Goal: Task Accomplishment & Management: Complete application form

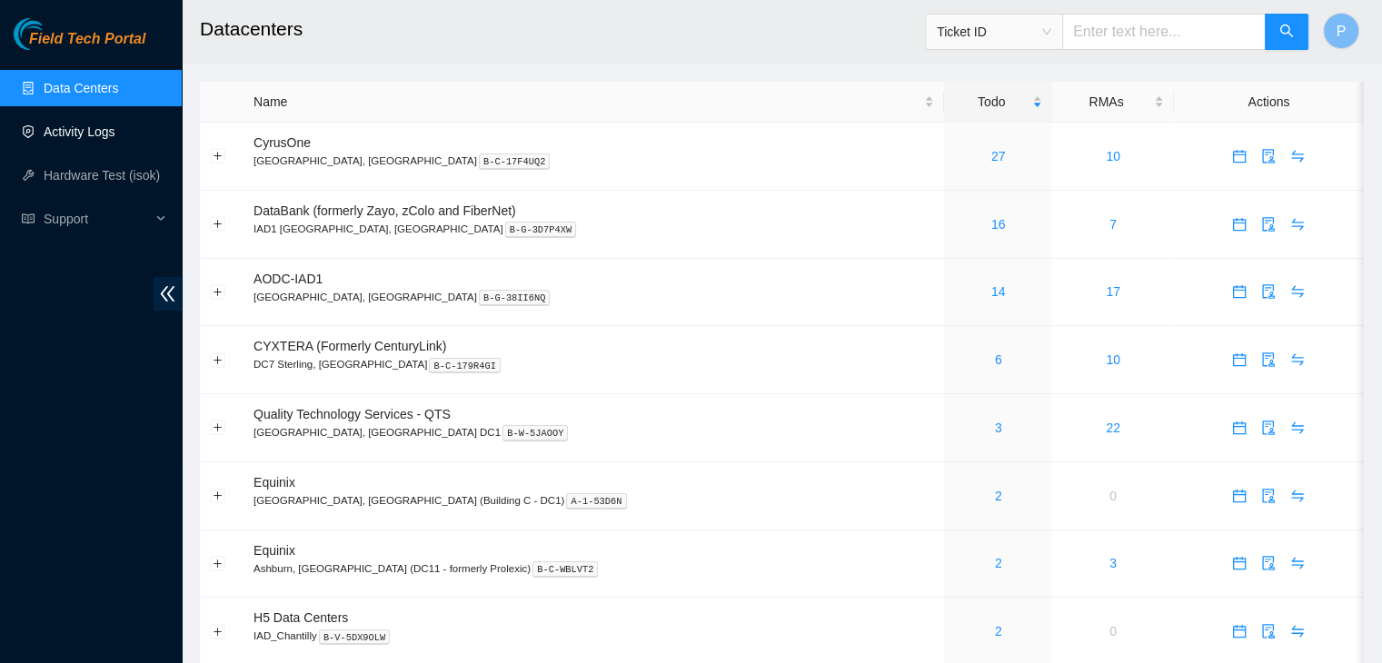
click at [115, 125] on link "Activity Logs" at bounding box center [80, 132] width 72 height 15
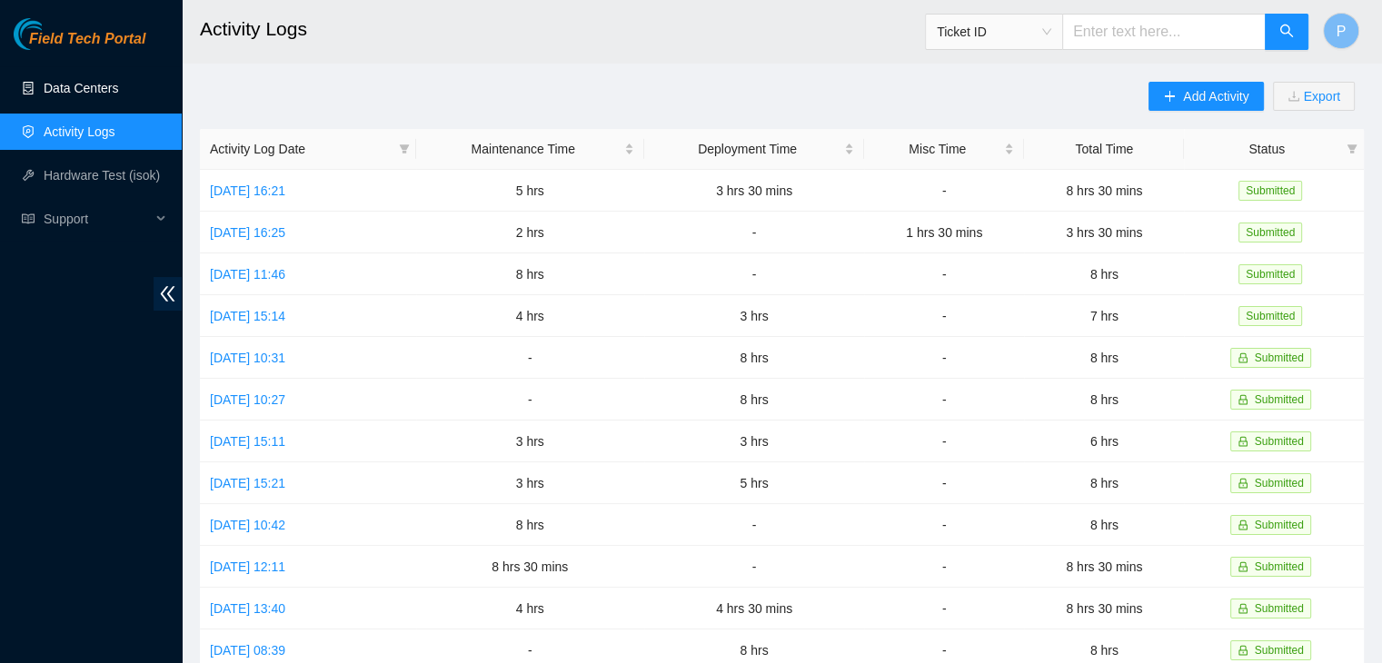
click at [115, 95] on link "Data Centers" at bounding box center [81, 88] width 75 height 15
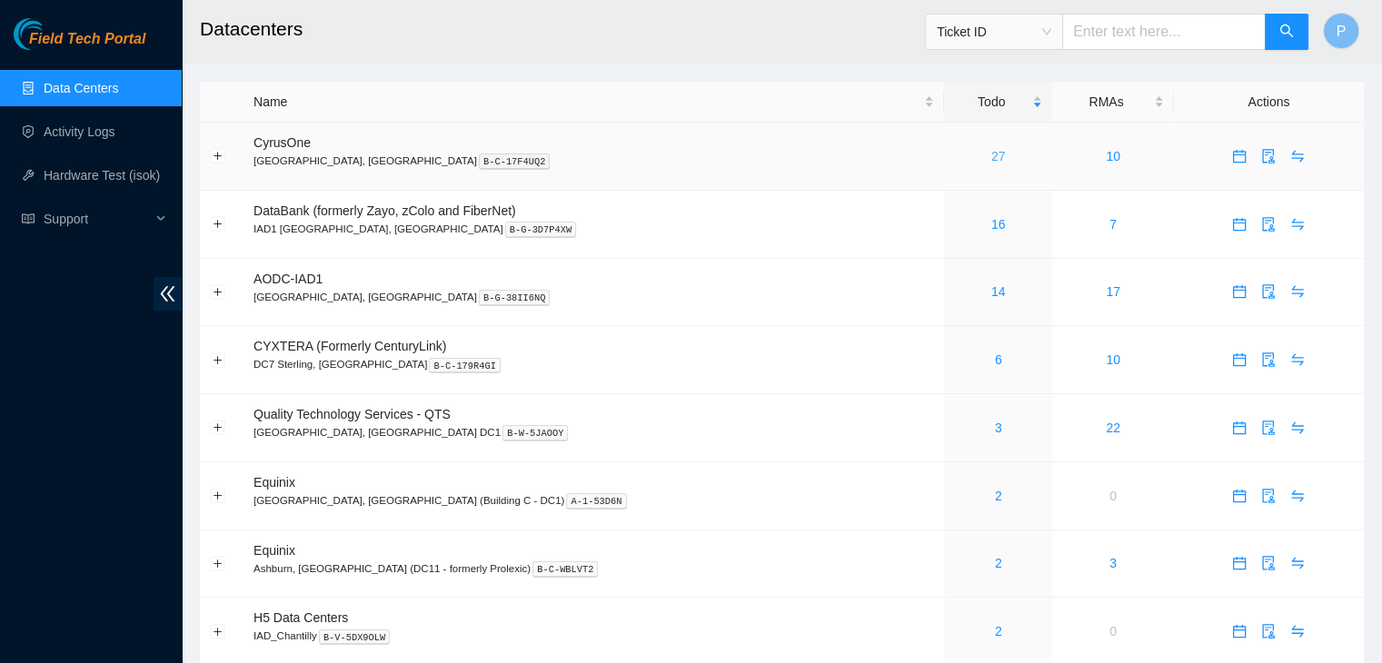
click at [991, 154] on link "27" at bounding box center [998, 156] width 15 height 15
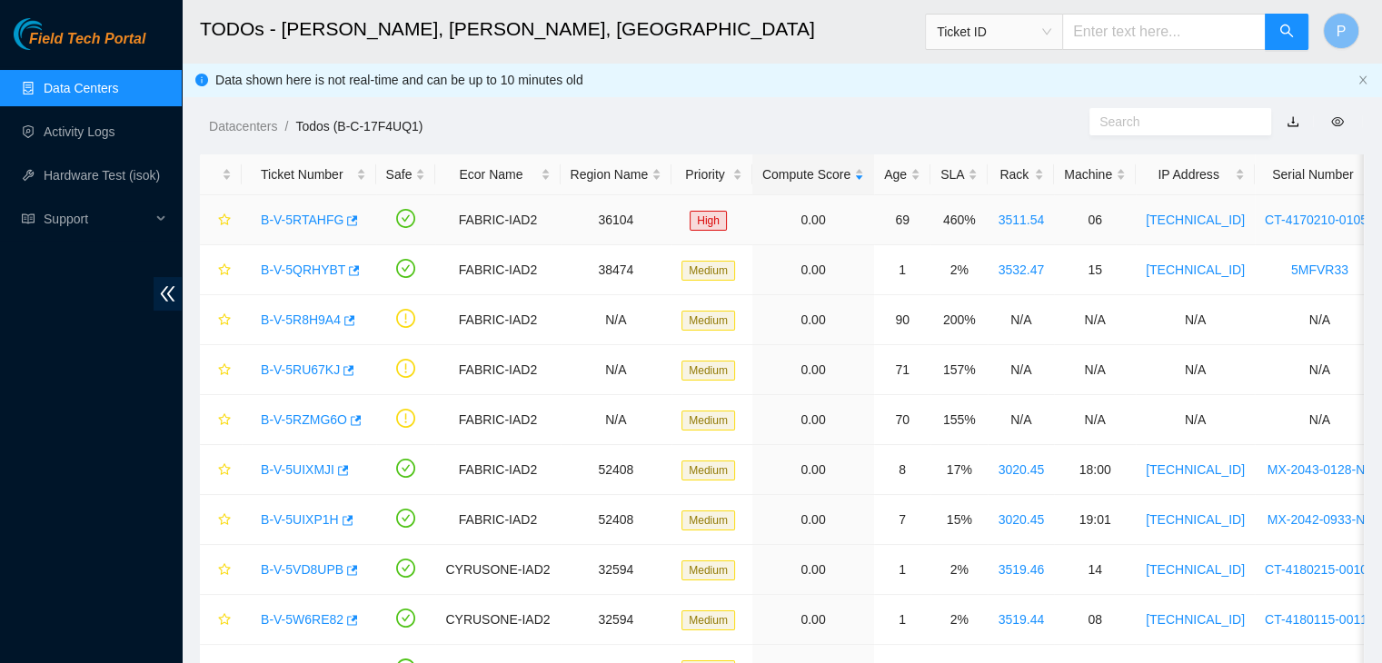
click at [290, 219] on link "B-V-5RTAHFG" at bounding box center [302, 220] width 83 height 15
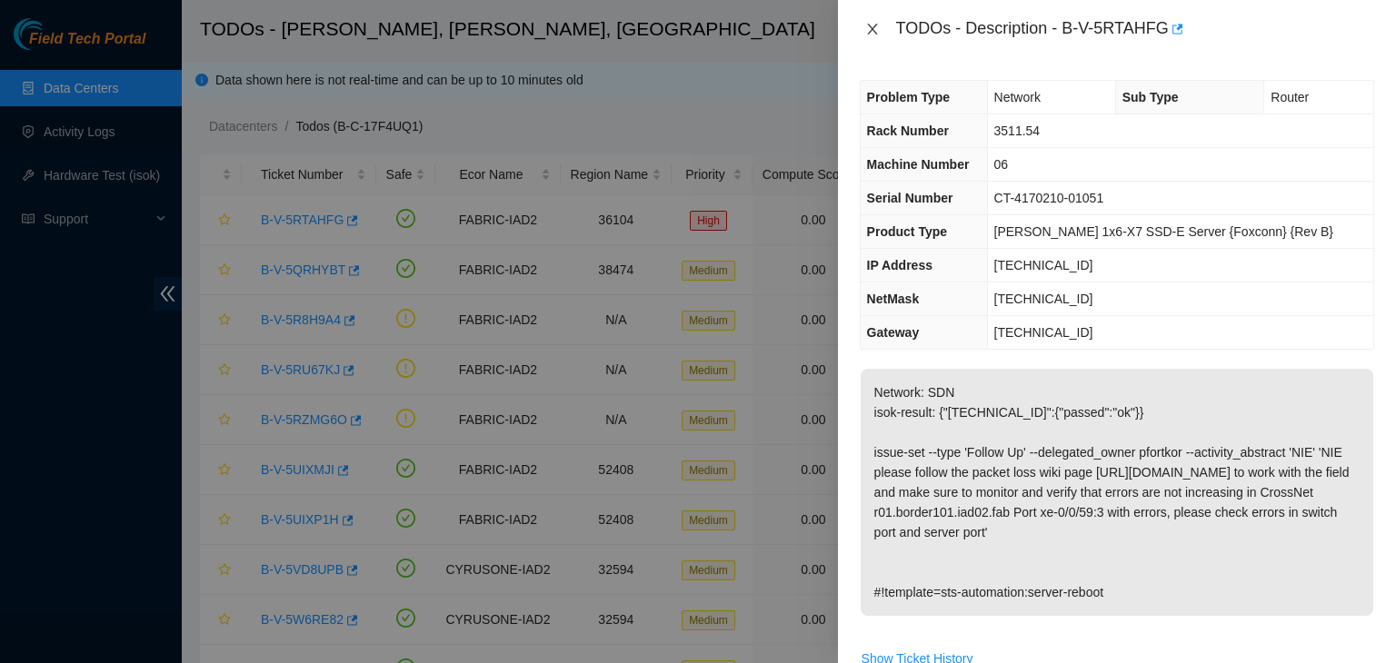
click at [875, 31] on icon "close" at bounding box center [872, 29] width 15 height 15
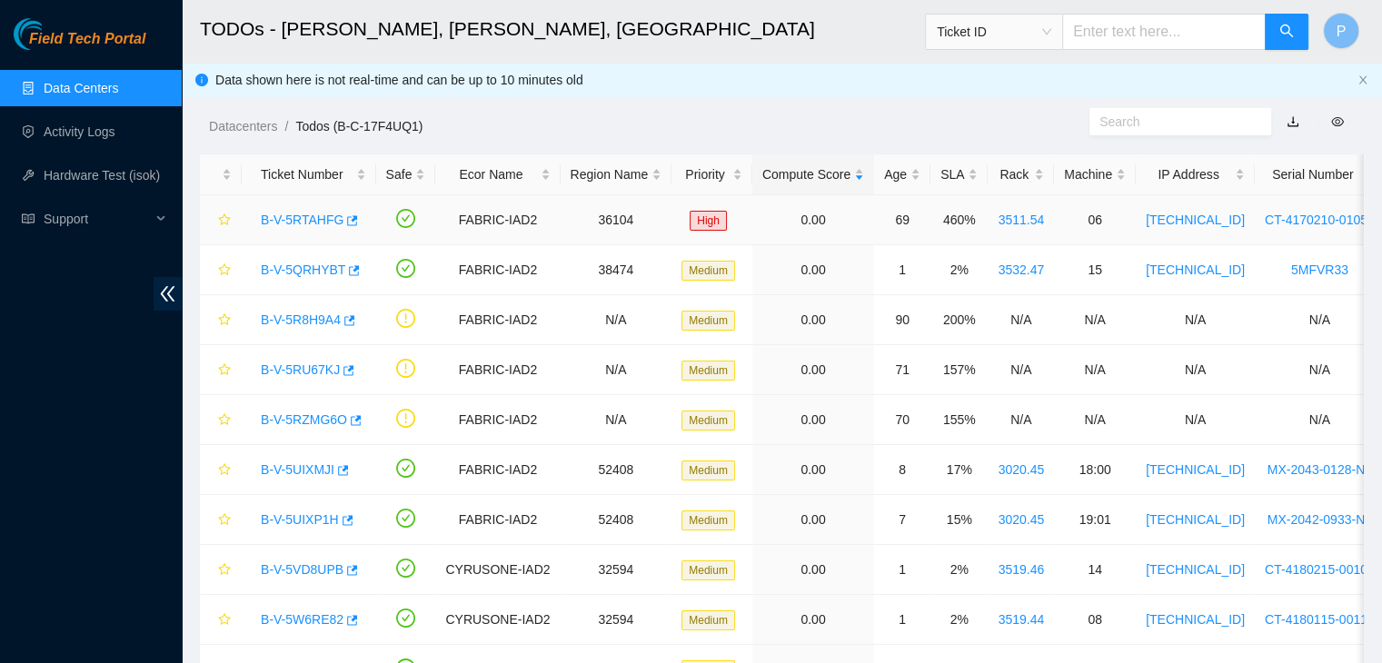
click at [294, 217] on link "B-V-5RTAHFG" at bounding box center [302, 220] width 83 height 15
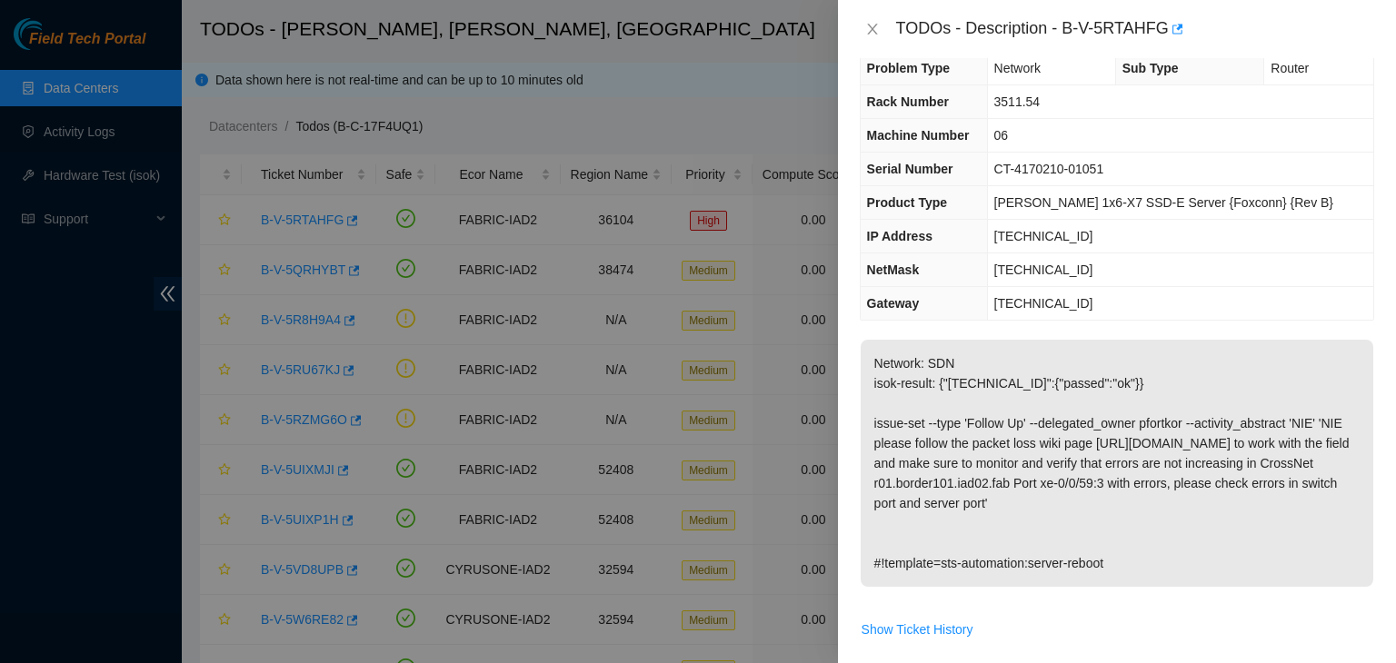
scroll to position [28, 0]
drag, startPoint x: 873, startPoint y: 466, endPoint x: 885, endPoint y: 466, distance: 11.8
click at [885, 466] on p "Network: SDN isok-result: {"23.32.16.245":{"passed":"ok"}} issue-set --type 'Fo…" at bounding box center [1117, 464] width 513 height 247
copy p "https://wiki.network.akamai.com/wiki/Packet_loss"
click at [1103, 389] on p "Network: SDN isok-result: {"23.32.16.245":{"passed":"ok"}} issue-set --type 'Fo…" at bounding box center [1117, 464] width 513 height 247
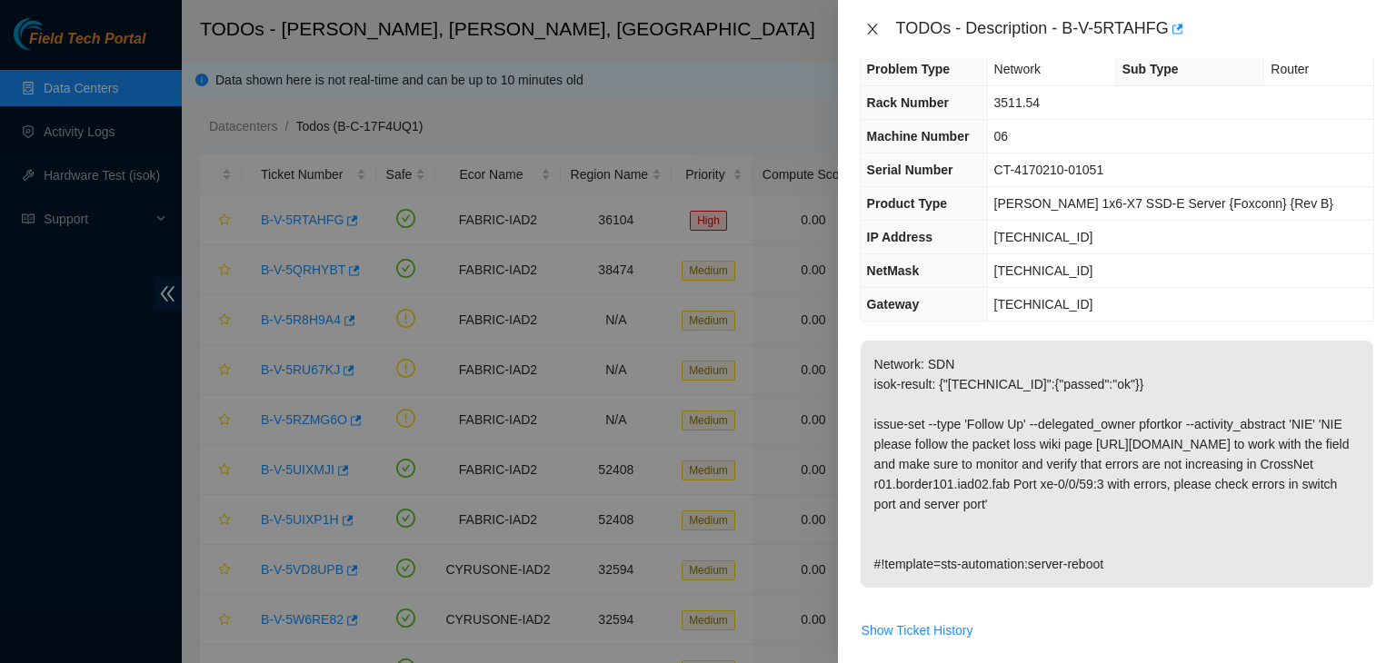
click at [874, 29] on icon "close" at bounding box center [872, 29] width 15 height 15
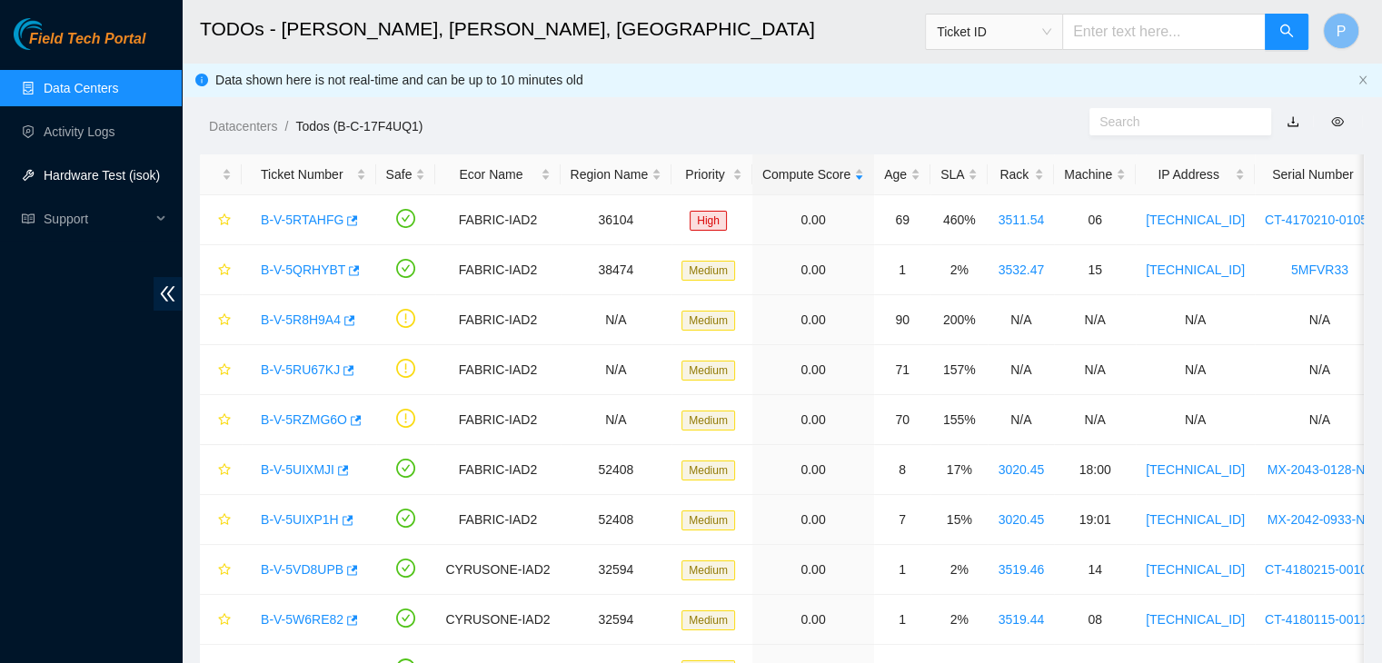
click at [84, 183] on link "Hardware Test (isok)" at bounding box center [102, 175] width 116 height 15
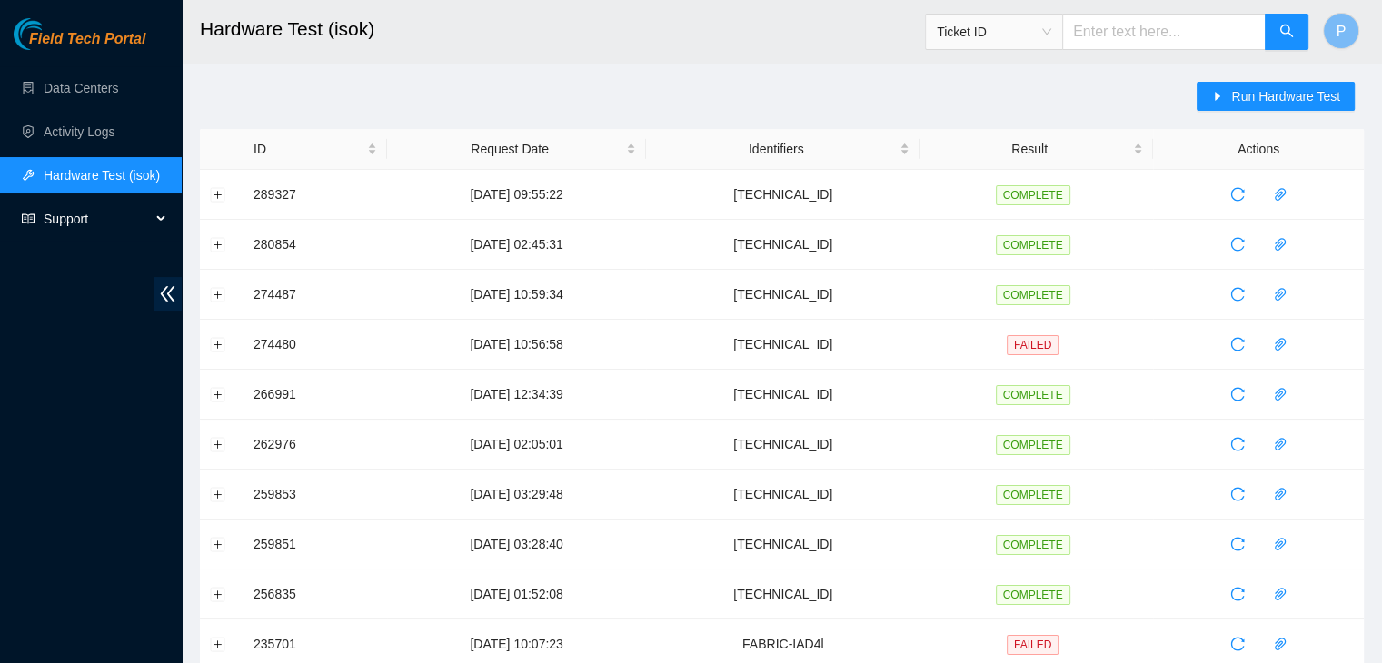
click at [84, 225] on span "Support" at bounding box center [97, 219] width 107 height 36
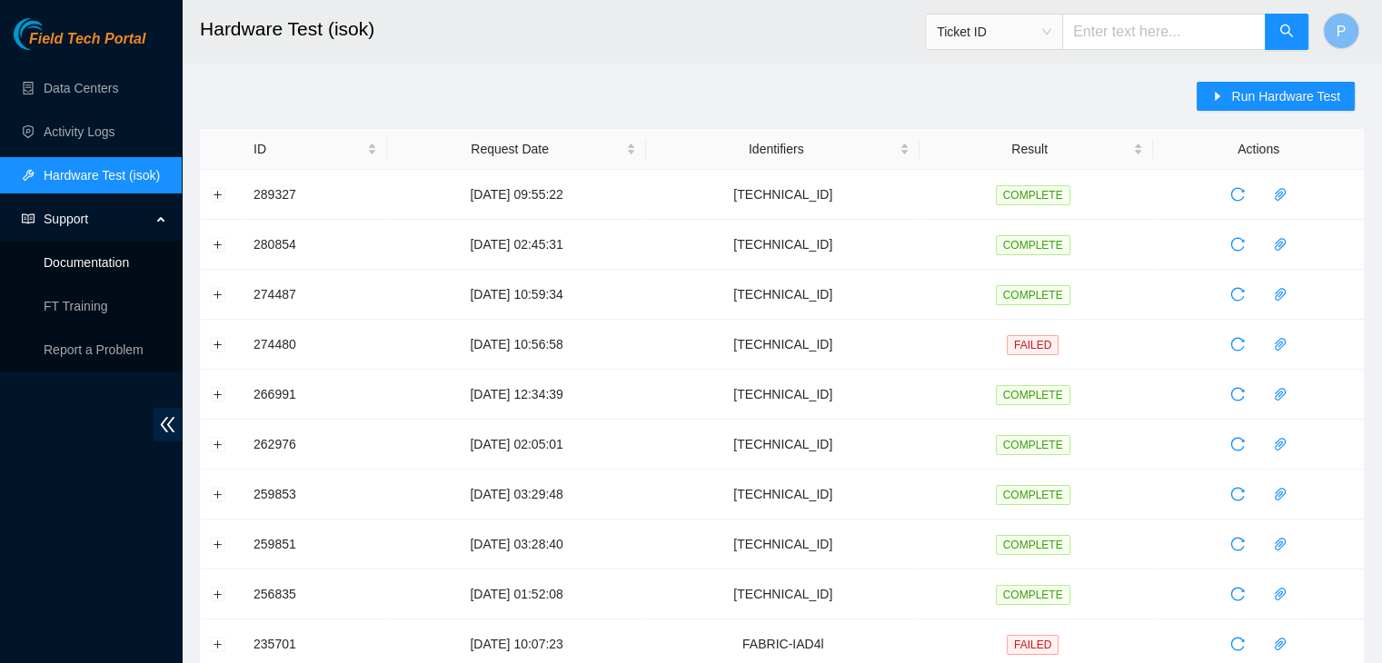
click at [129, 255] on link "Documentation" at bounding box center [86, 262] width 85 height 15
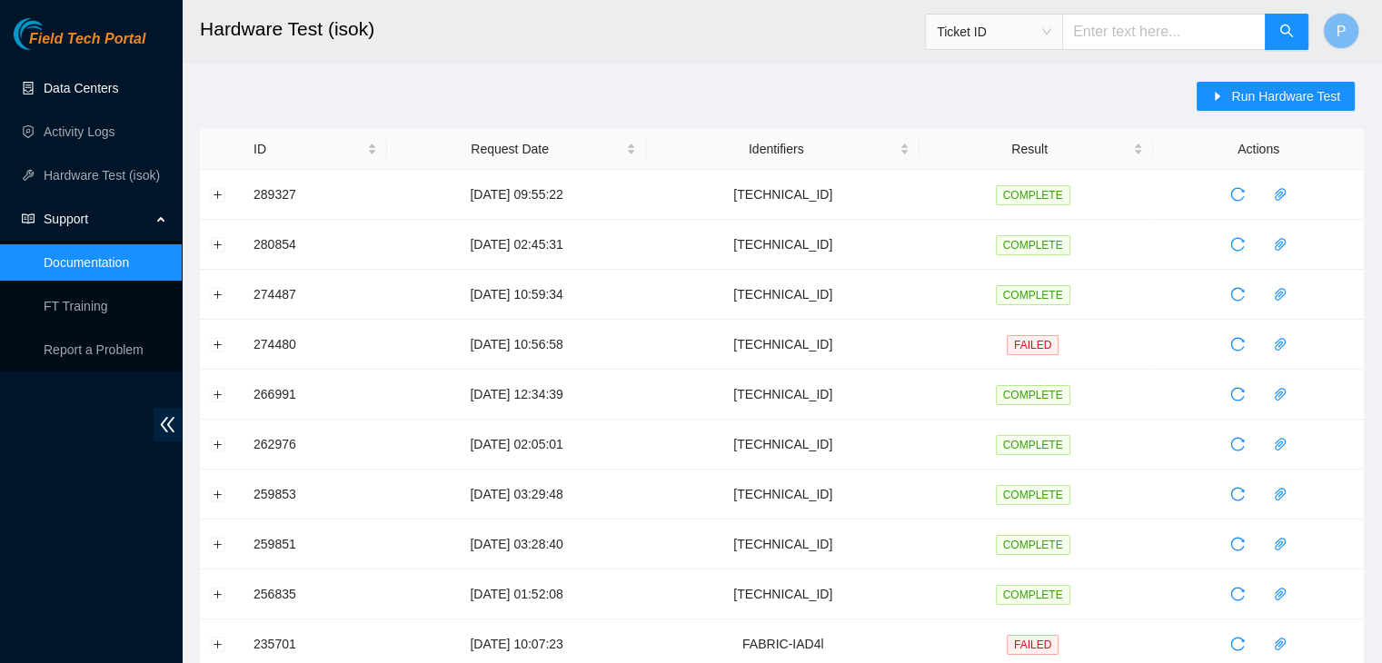
click at [69, 87] on link "Data Centers" at bounding box center [81, 88] width 75 height 15
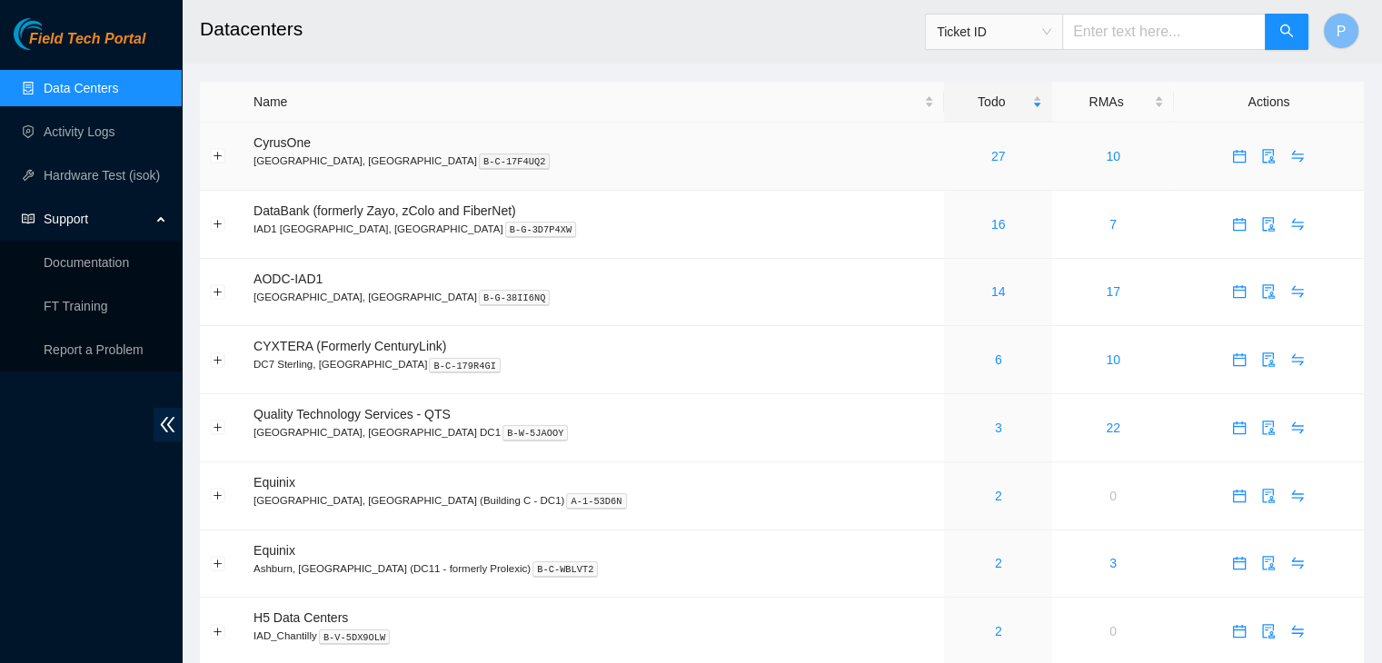
click at [954, 157] on div "27" at bounding box center [998, 156] width 88 height 20
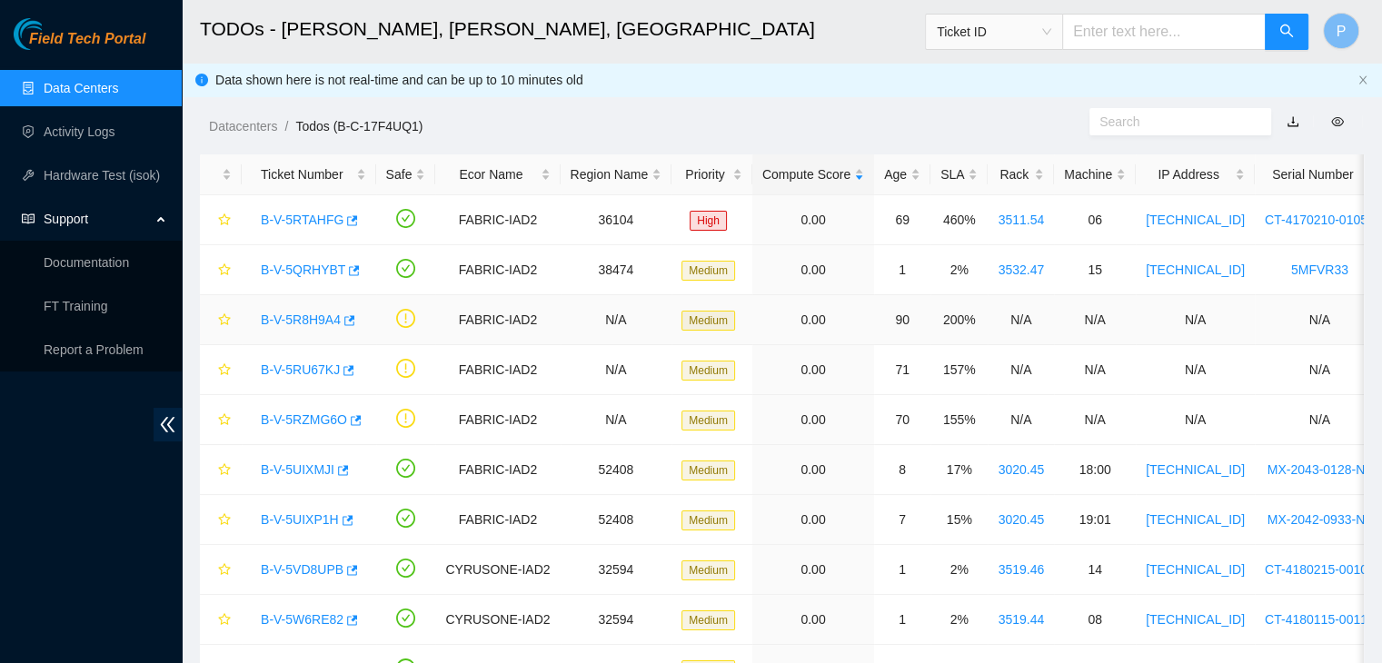
click at [289, 313] on link "B-V-5R8H9A4" at bounding box center [301, 320] width 80 height 15
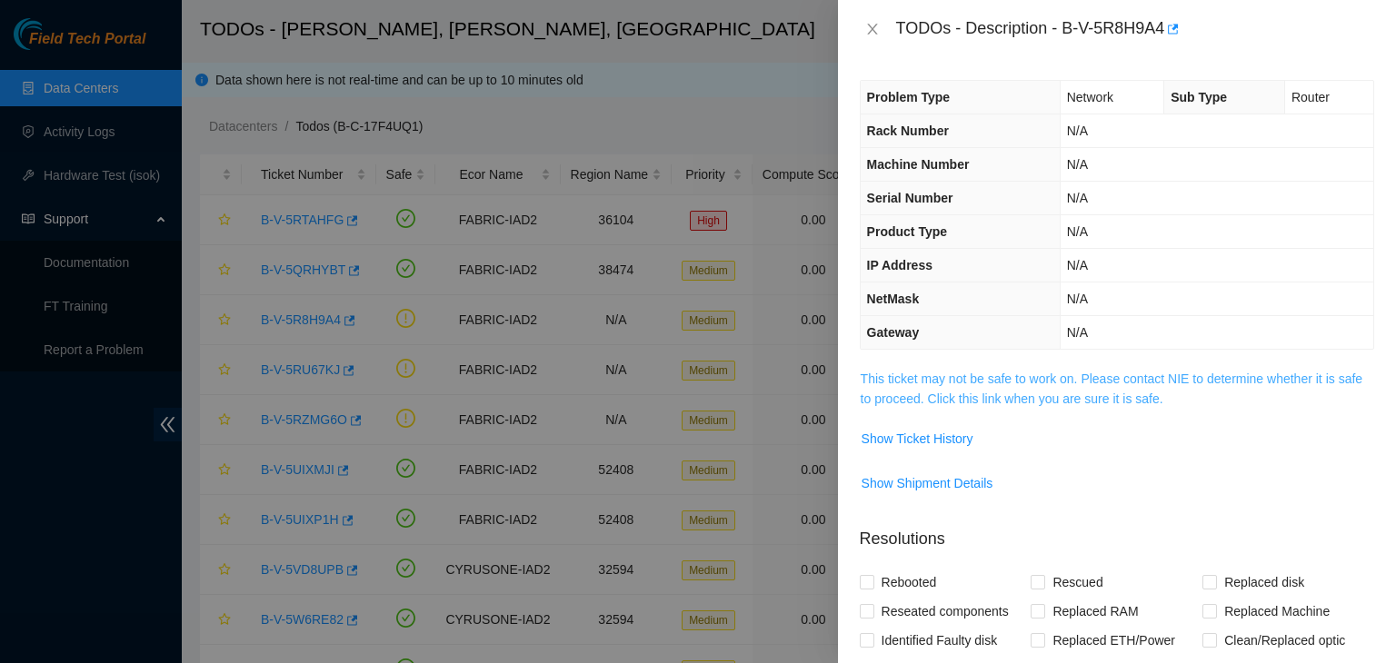
click at [1029, 393] on link "This ticket may not be safe to work on. Please contact NIE to determine whether…" at bounding box center [1112, 389] width 502 height 35
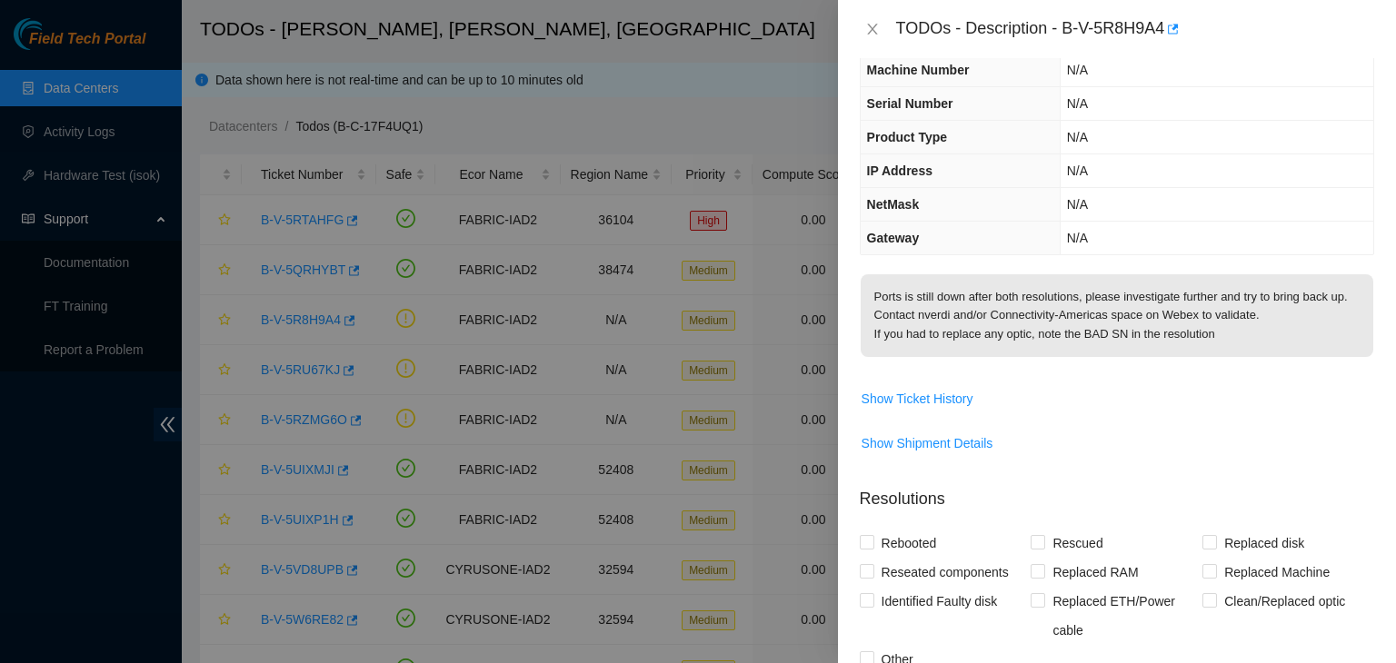
scroll to position [85, 0]
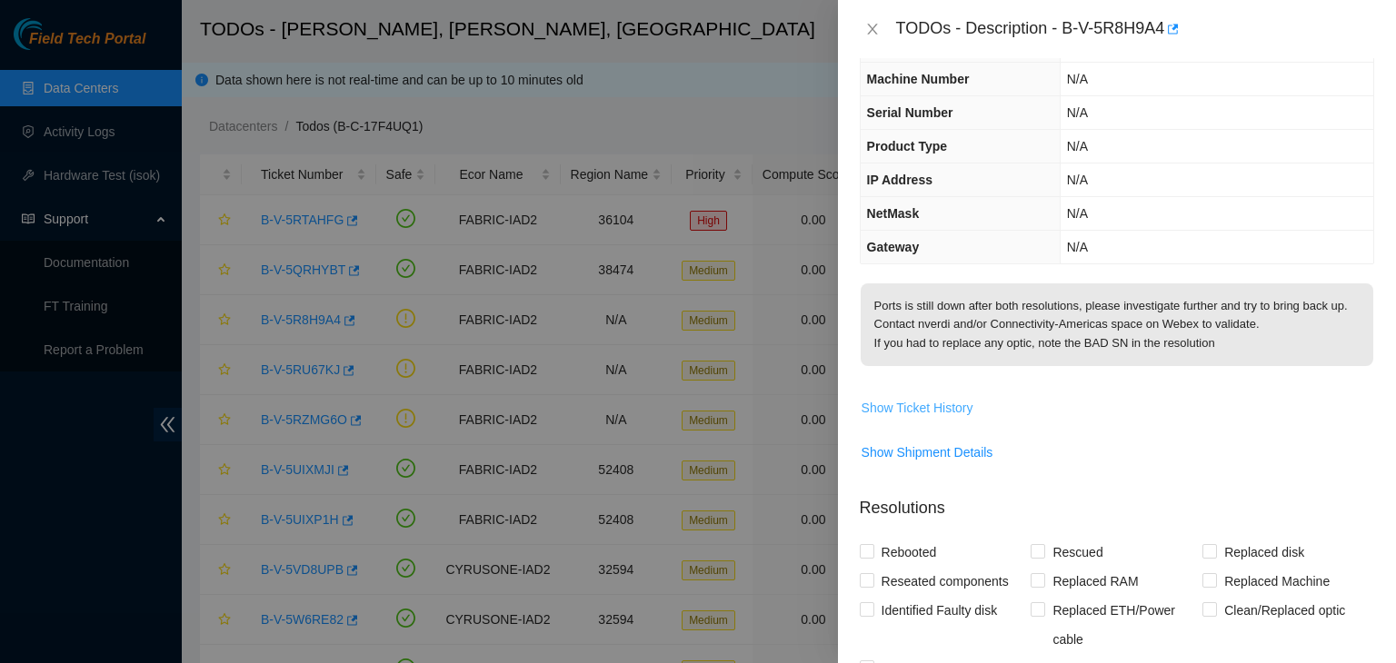
click at [941, 418] on span "Show Ticket History" at bounding box center [918, 408] width 112 height 20
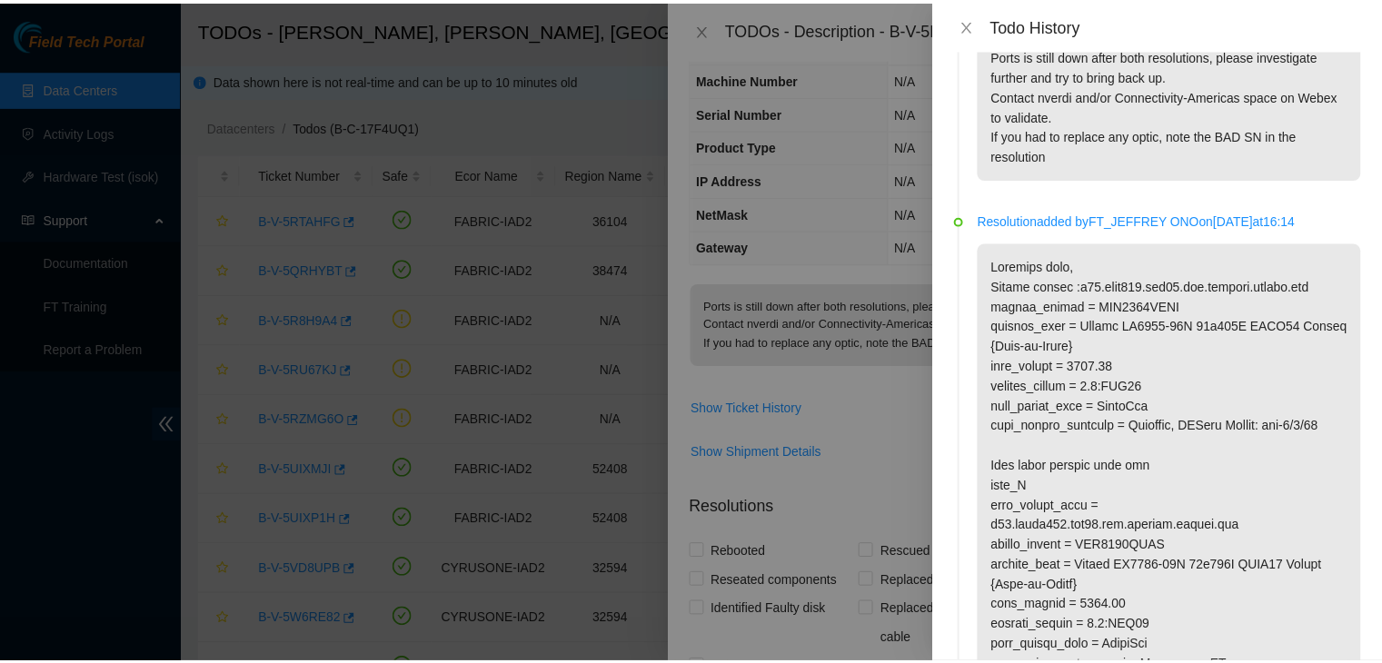
scroll to position [0, 0]
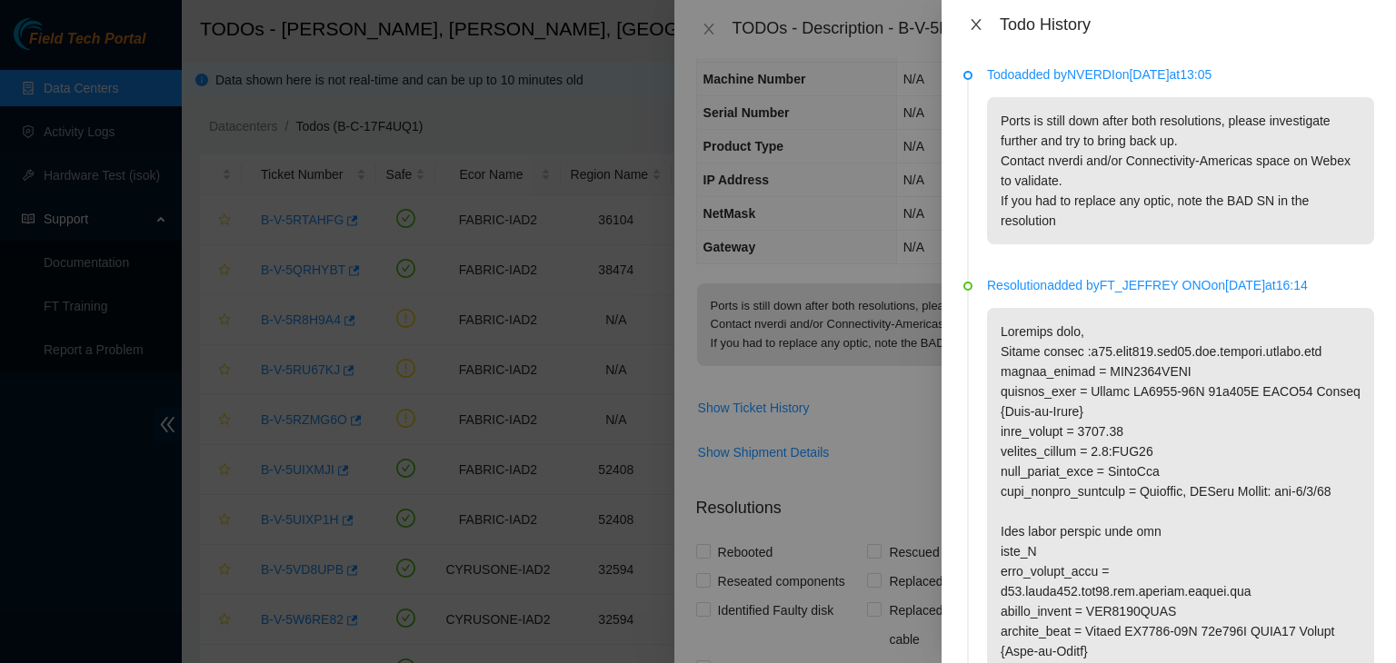
click at [982, 32] on button "Close" at bounding box center [975, 24] width 25 height 17
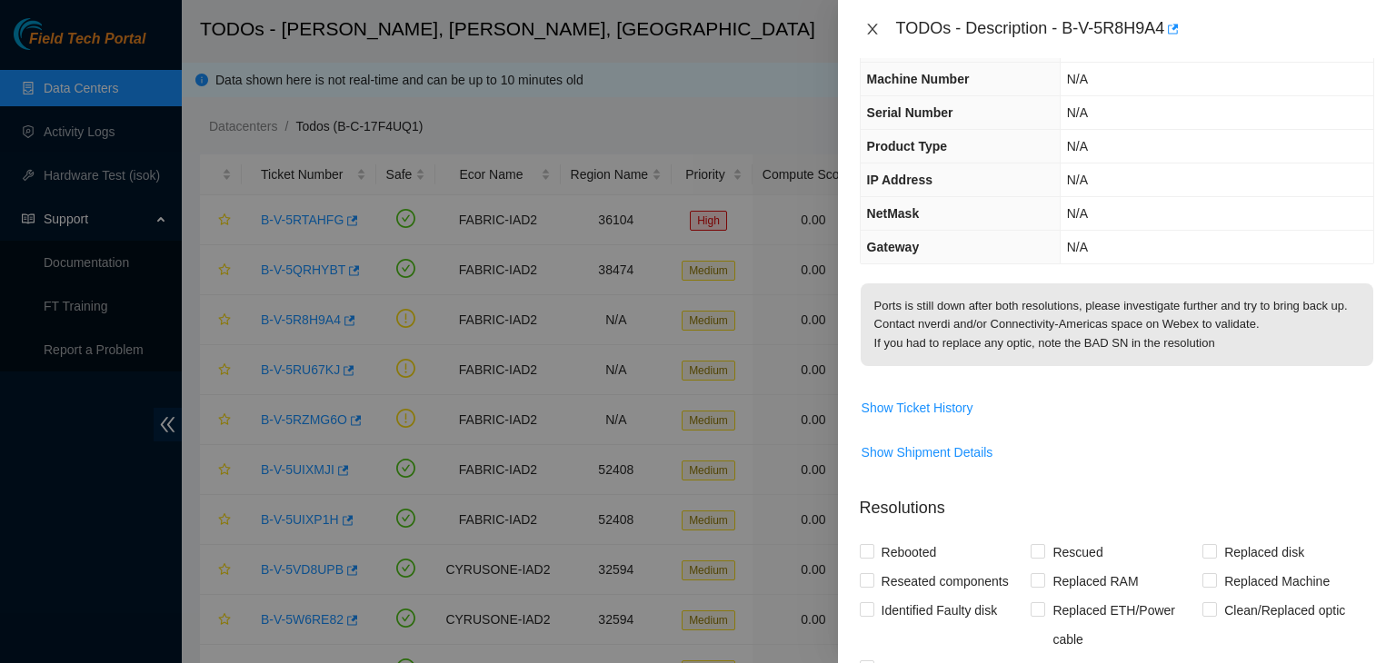
click at [874, 35] on icon "close" at bounding box center [872, 29] width 15 height 15
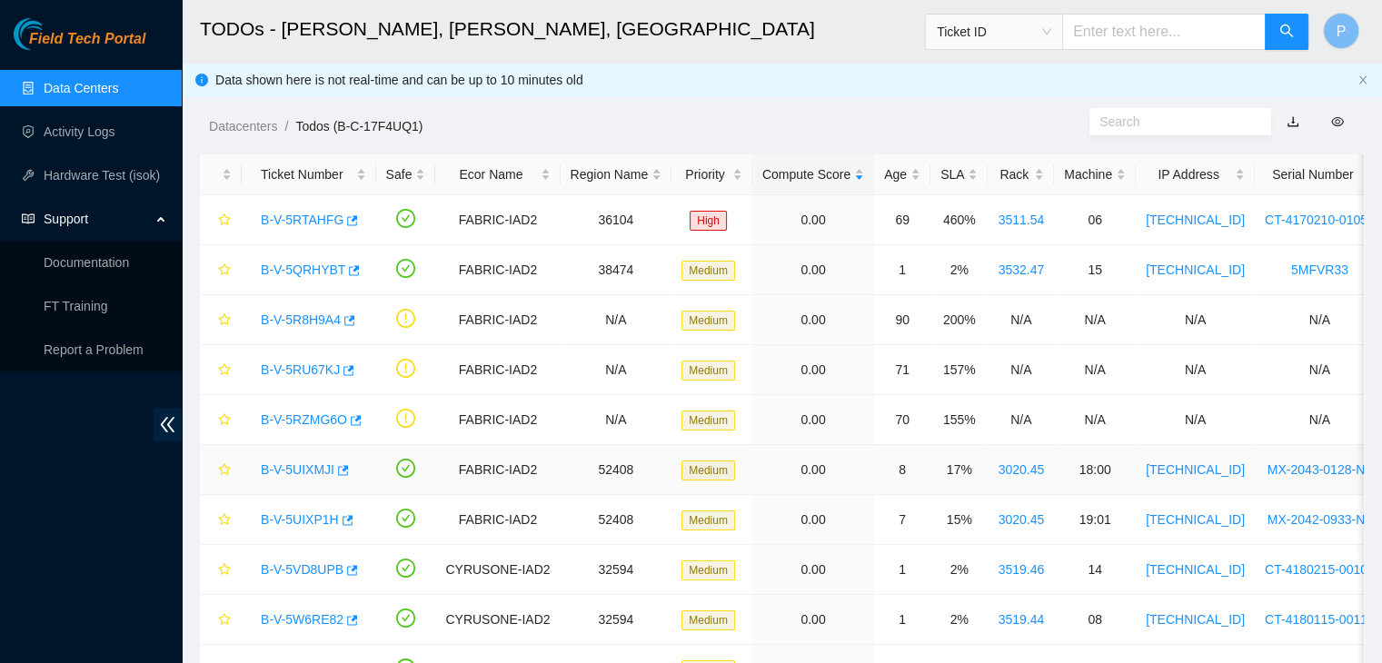
click at [296, 468] on link "B-V-5UIXMJI" at bounding box center [298, 470] width 74 height 15
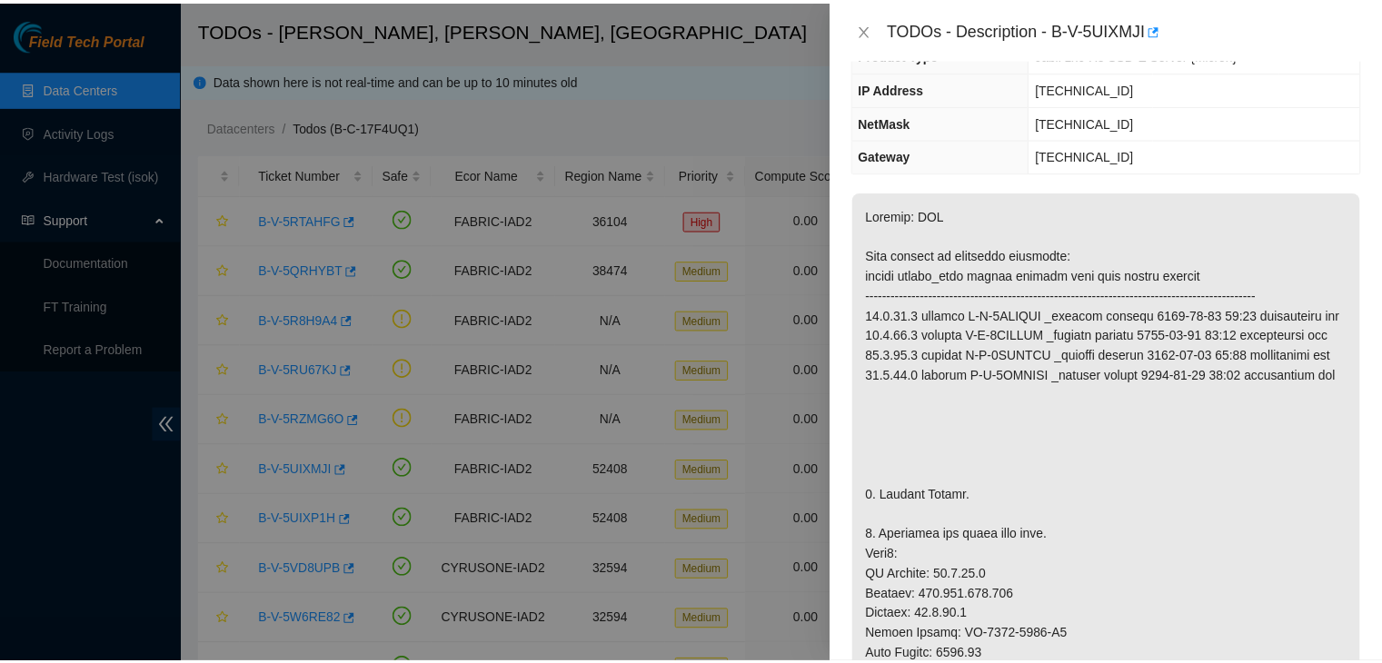
scroll to position [181, 0]
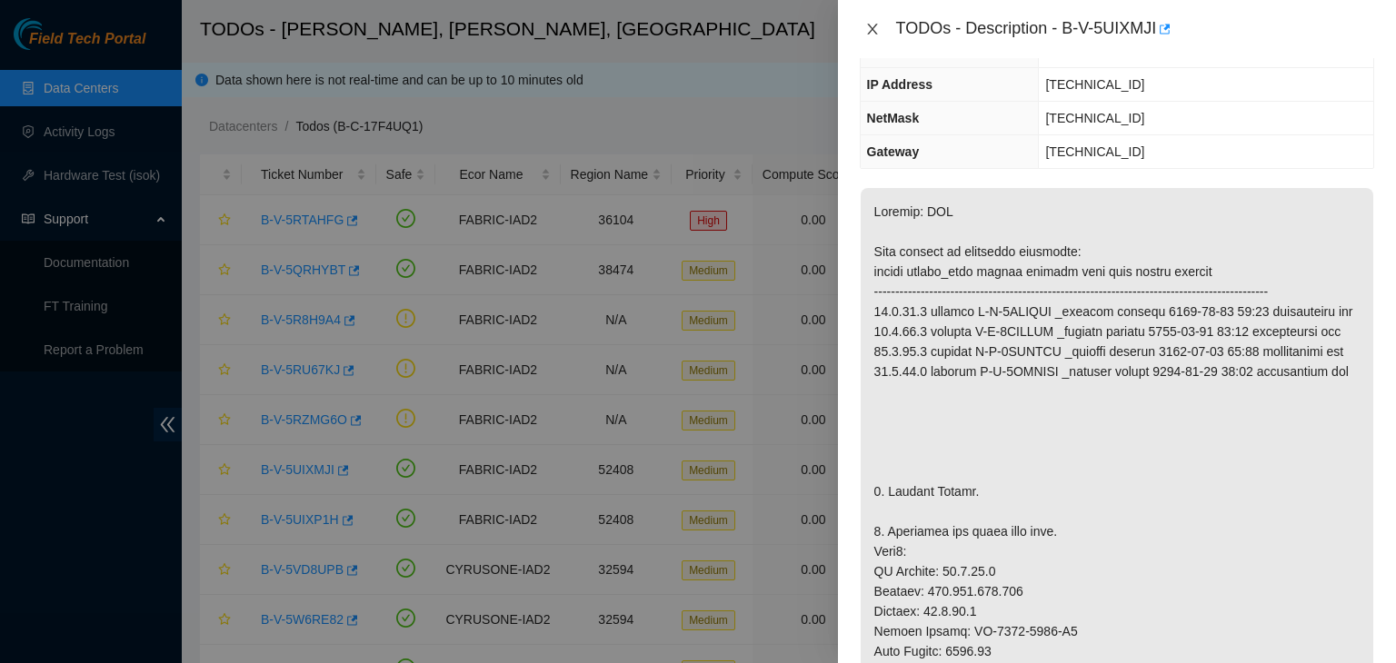
click at [872, 28] on icon "close" at bounding box center [872, 29] width 10 height 11
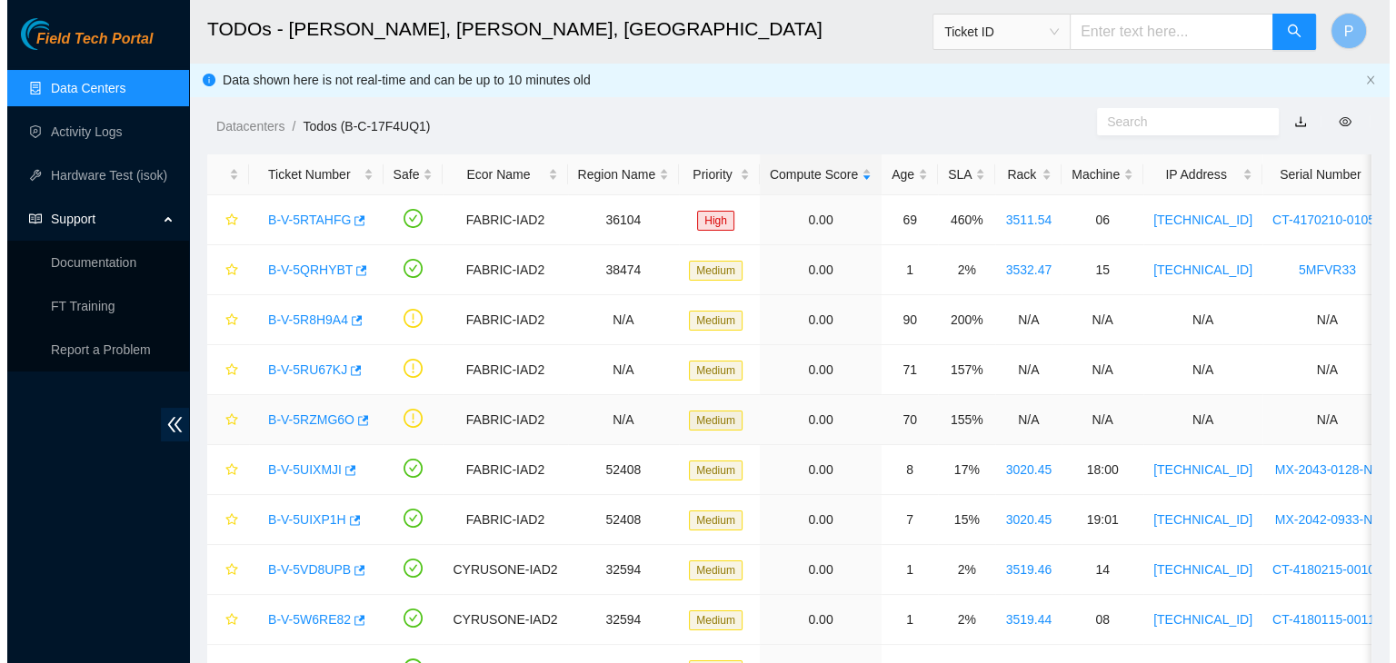
scroll to position [240, 0]
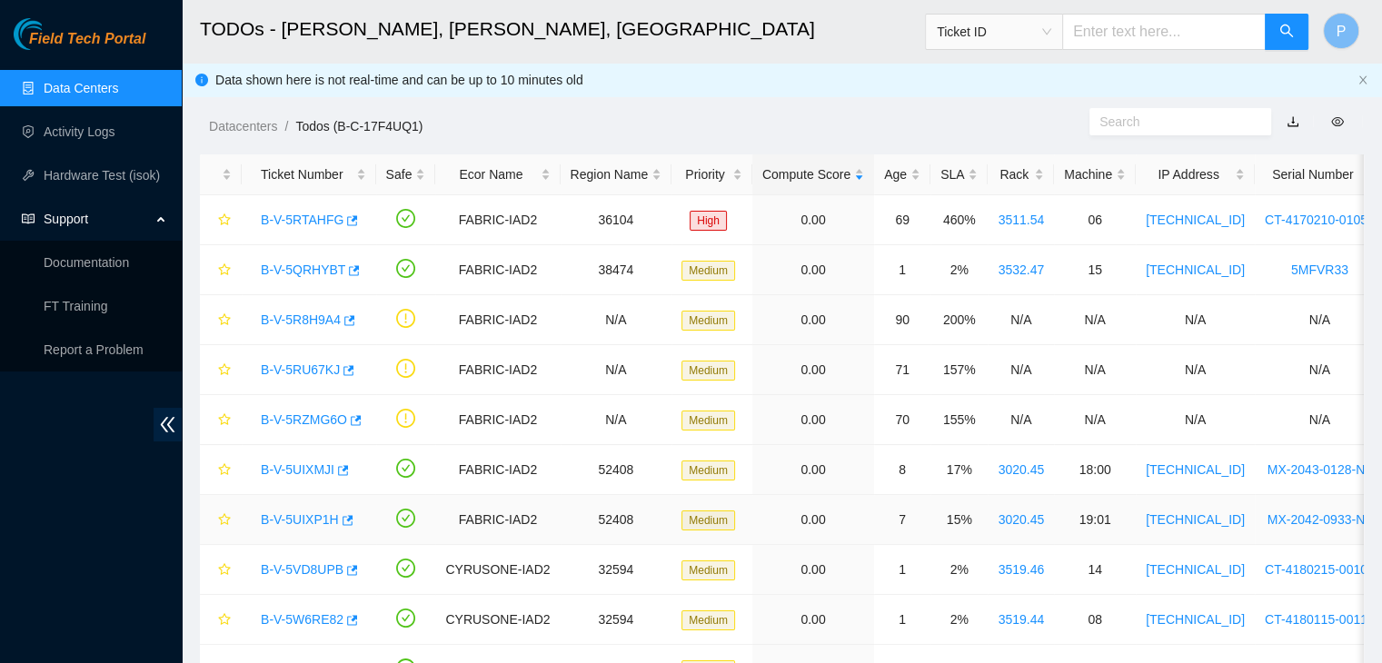
click at [279, 524] on link "B-V-5UIXP1H" at bounding box center [300, 520] width 78 height 15
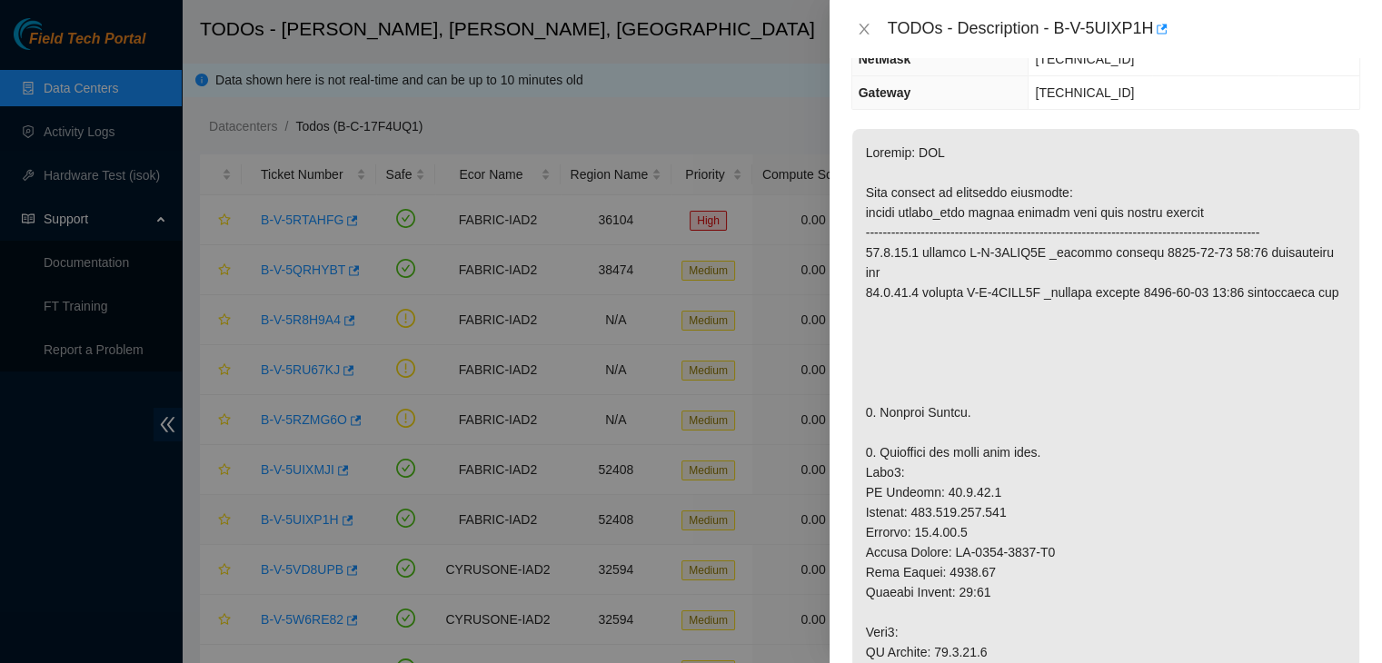
scroll to position [181, 0]
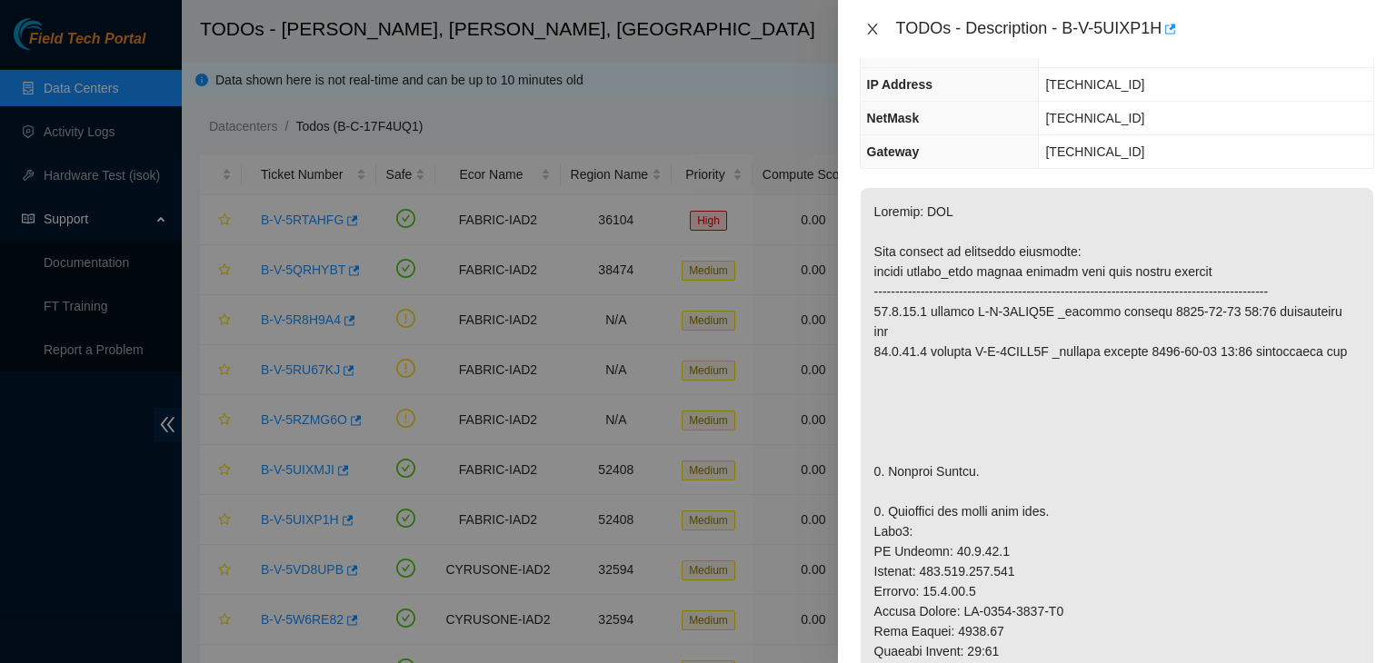
click at [869, 27] on icon "close" at bounding box center [872, 29] width 15 height 15
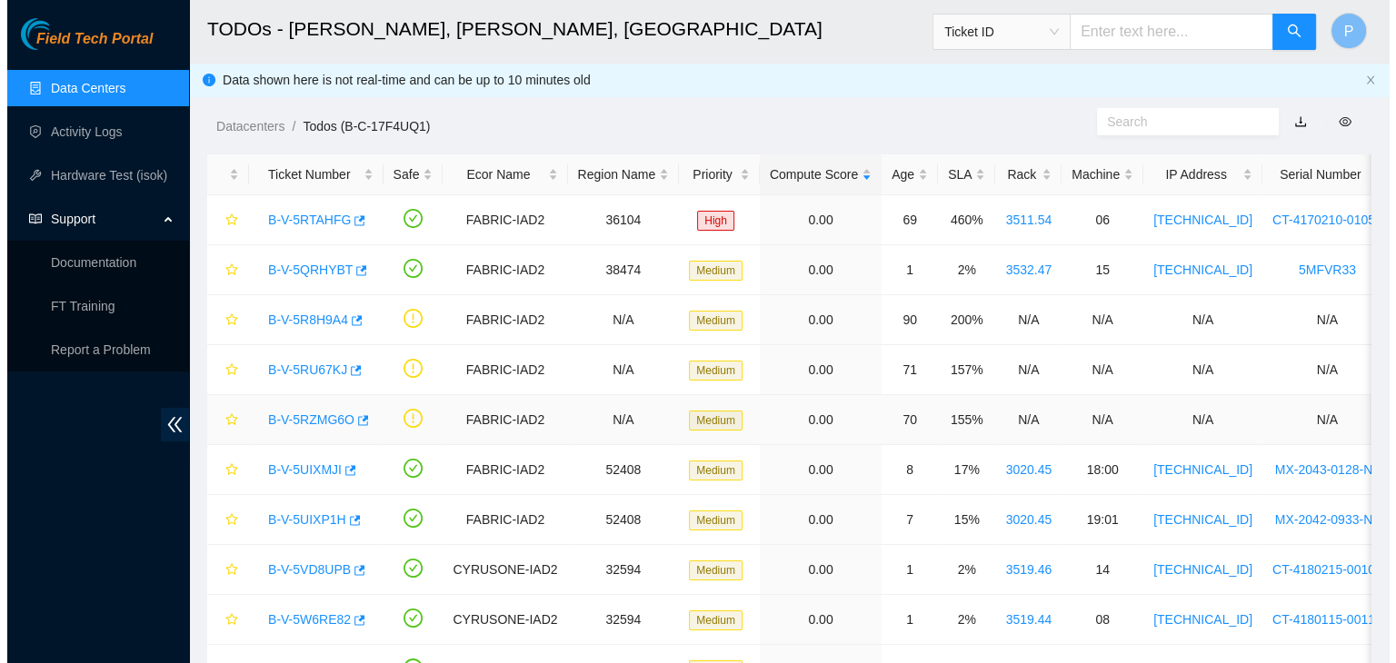
scroll to position [240, 0]
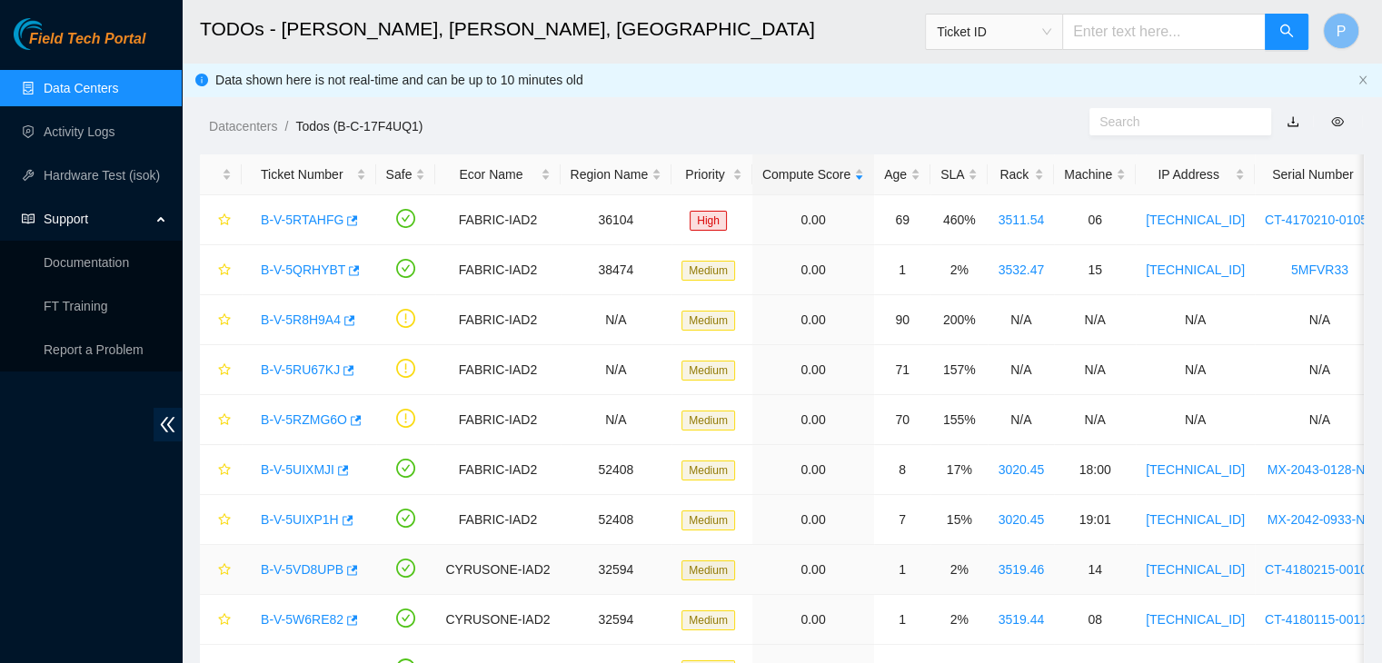
click at [313, 571] on link "B-V-5VD8UPB" at bounding box center [302, 570] width 83 height 15
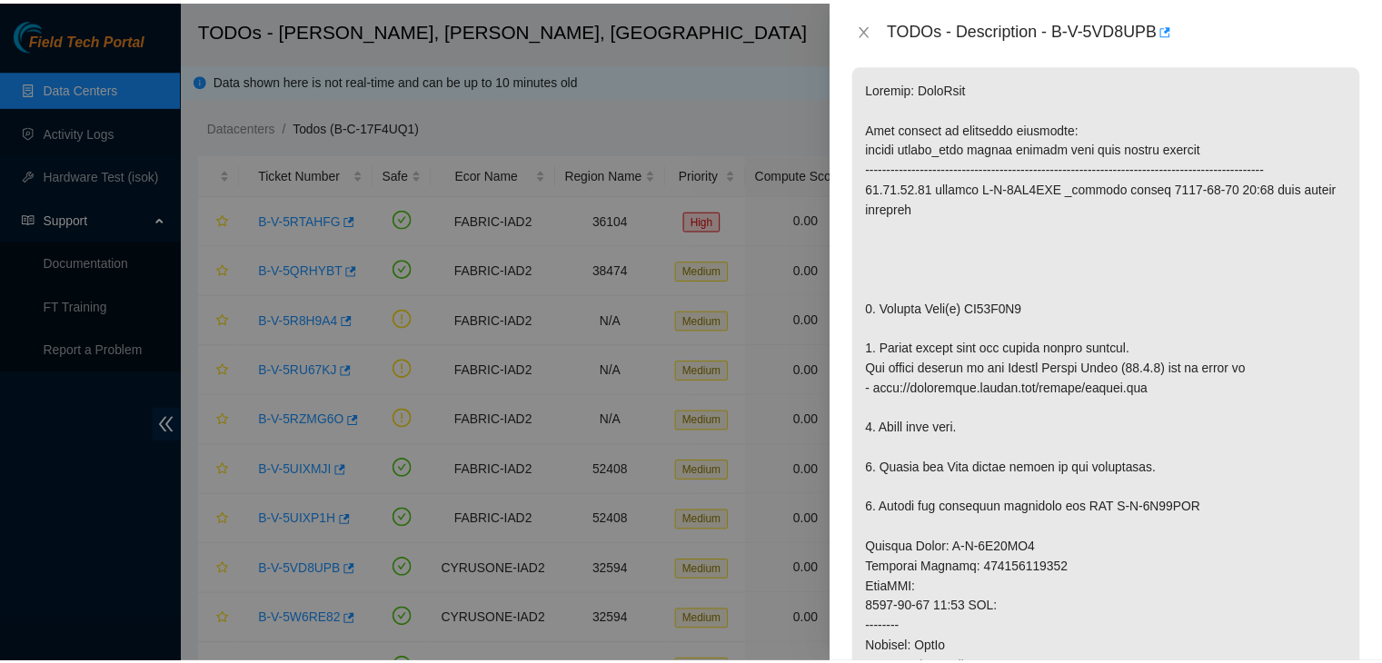
scroll to position [327, 0]
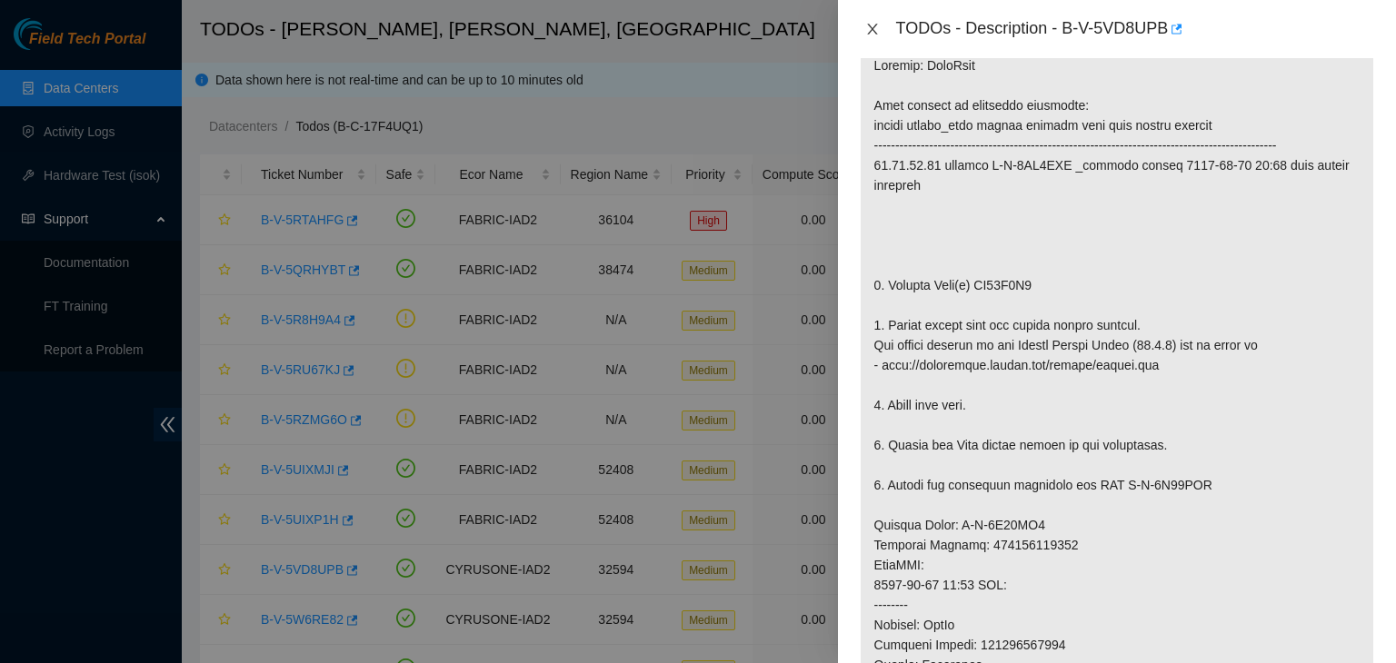
click at [874, 21] on button "Close" at bounding box center [872, 29] width 25 height 17
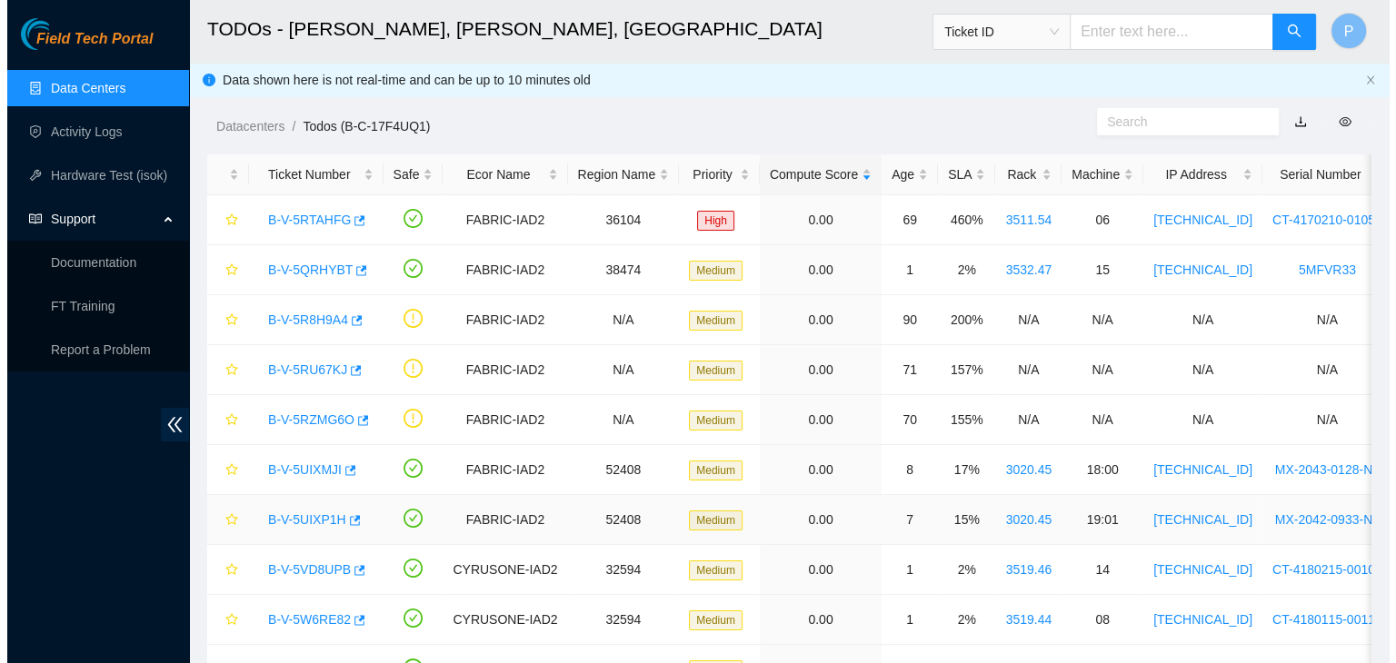
scroll to position [354, 0]
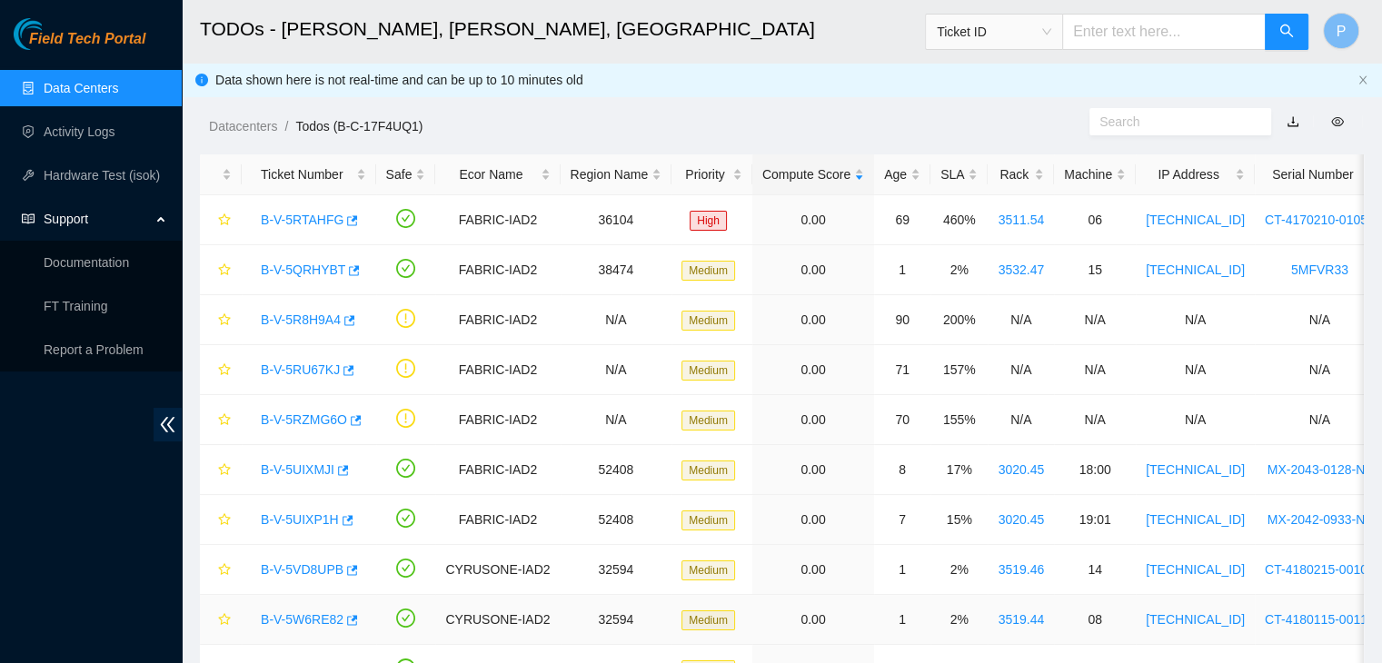
click at [284, 613] on link "B-V-5W6RE82" at bounding box center [302, 620] width 83 height 15
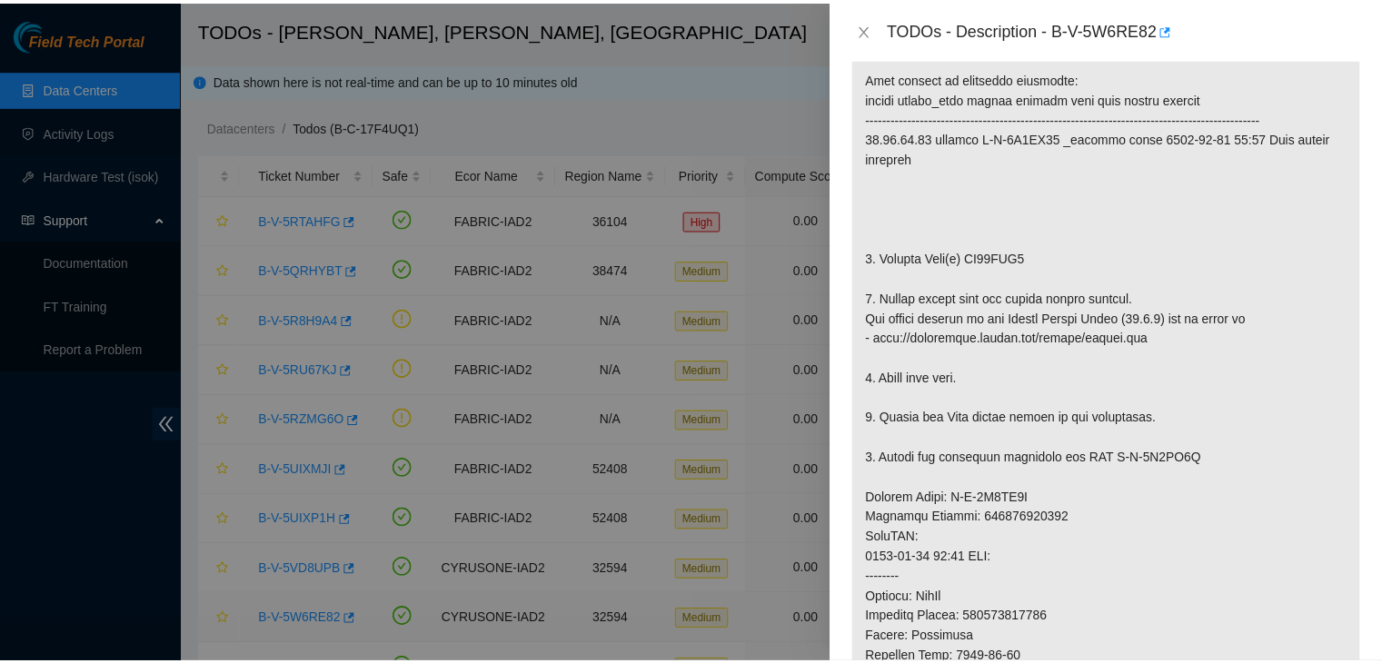
scroll to position [327, 0]
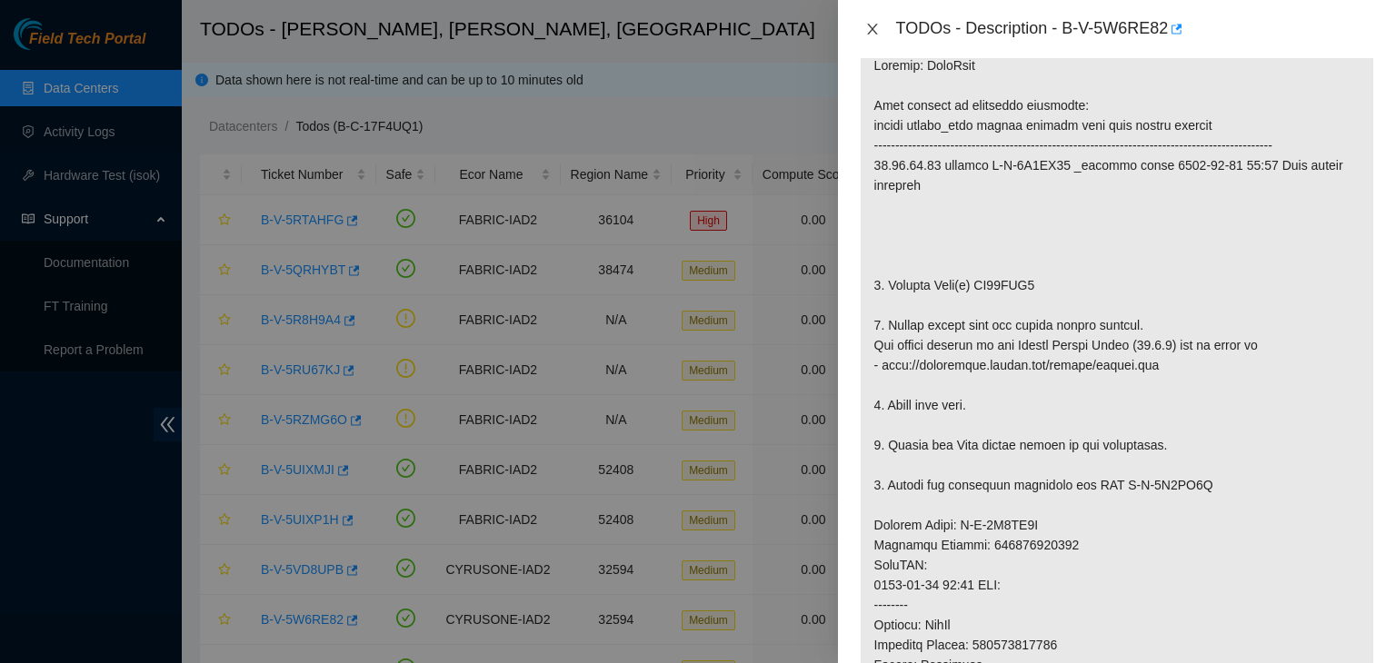
click at [872, 26] on icon "close" at bounding box center [872, 29] width 10 height 11
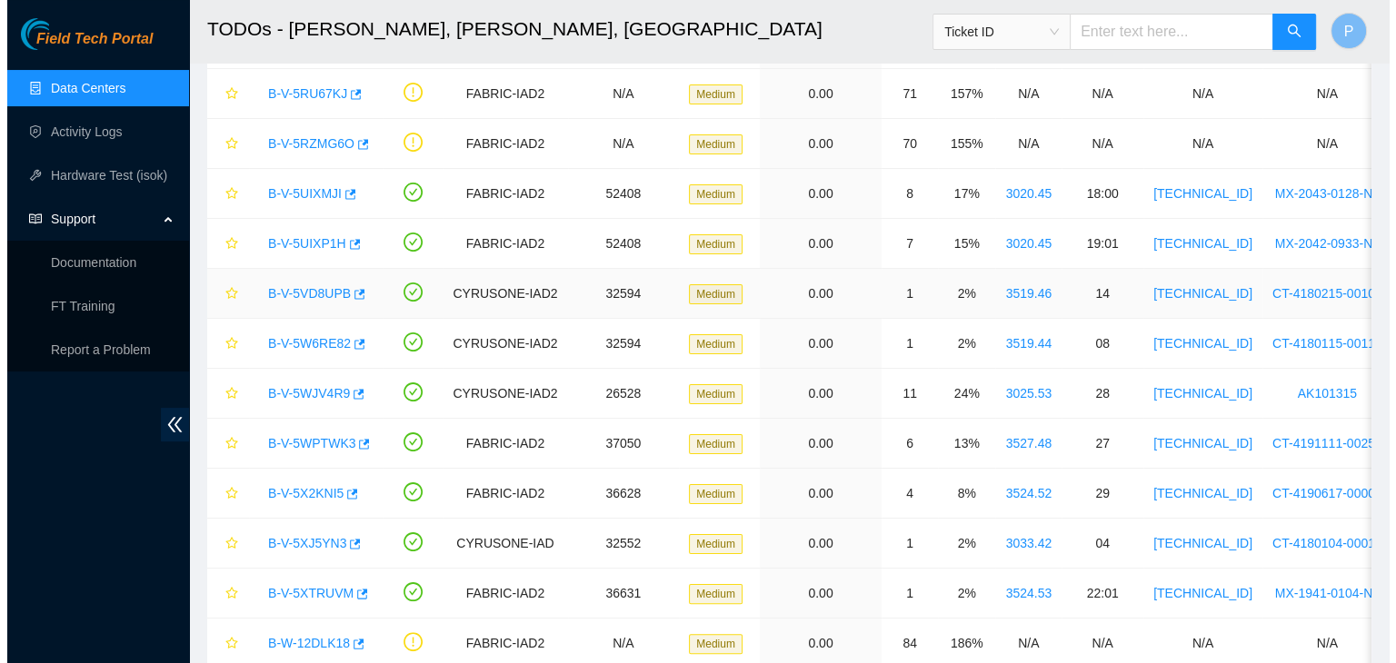
scroll to position [294, 0]
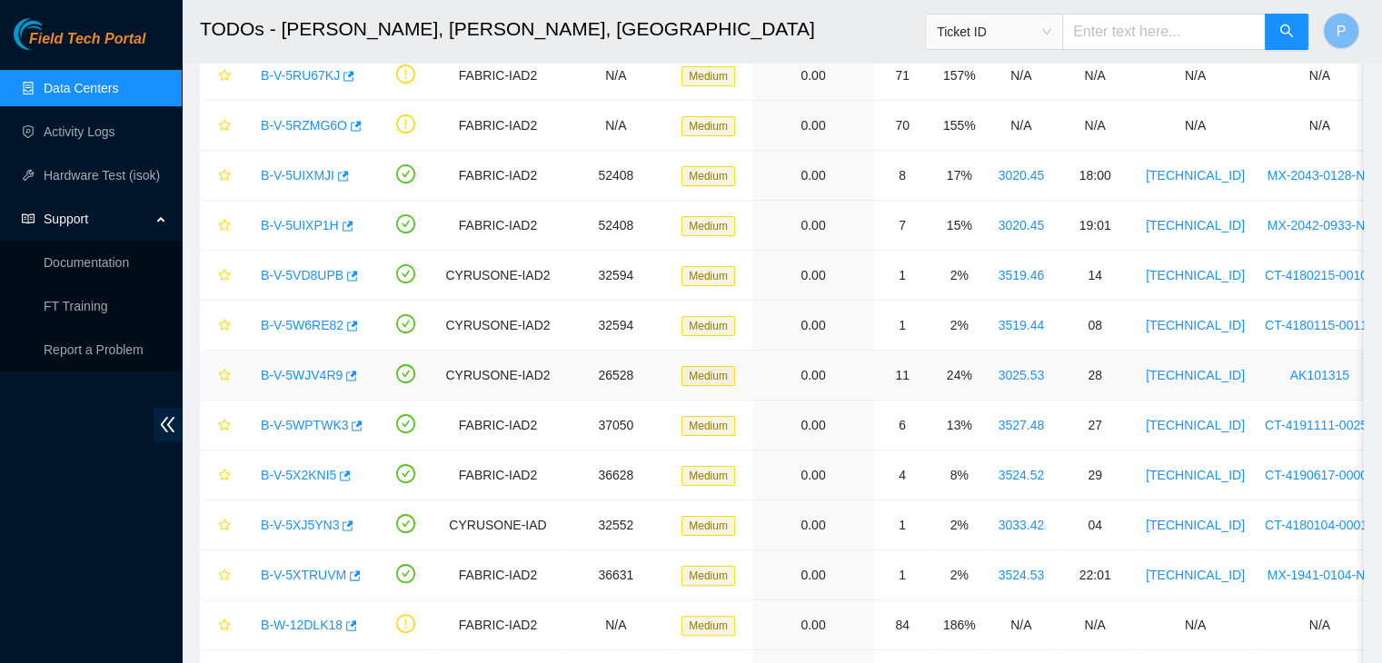
click at [298, 375] on link "B-V-5WJV4R9" at bounding box center [302, 375] width 82 height 15
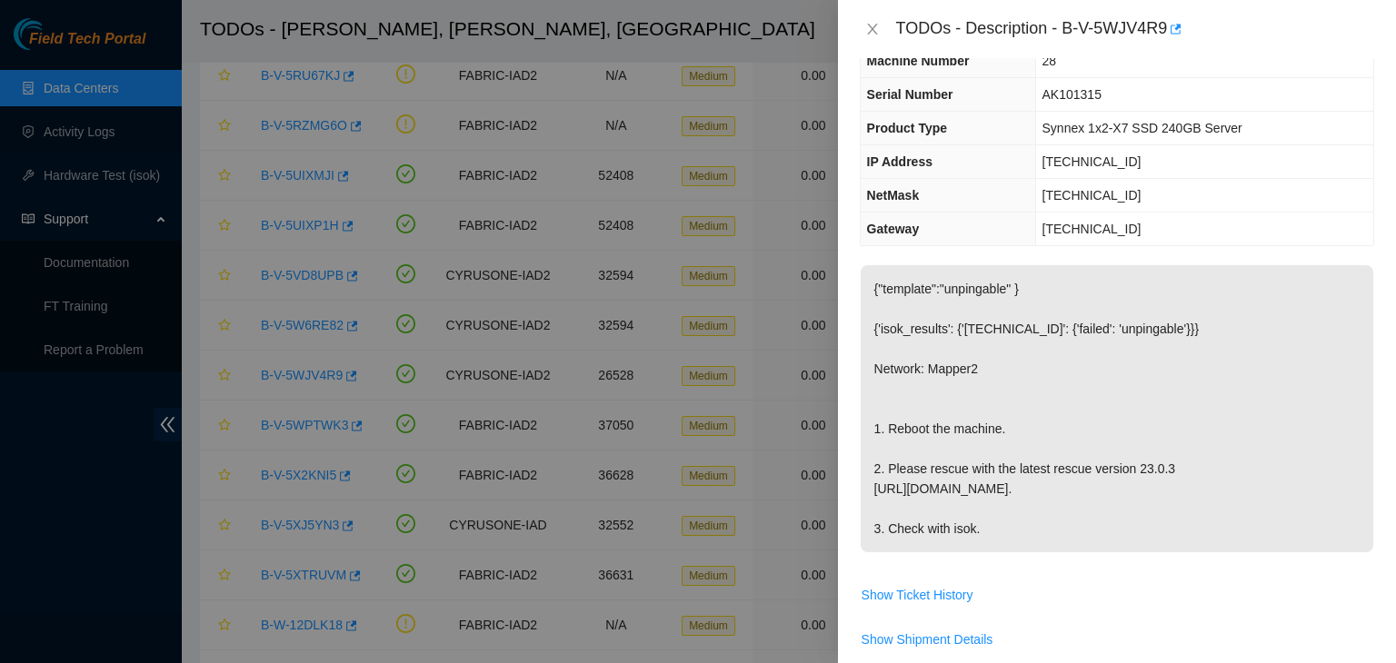
scroll to position [0, 0]
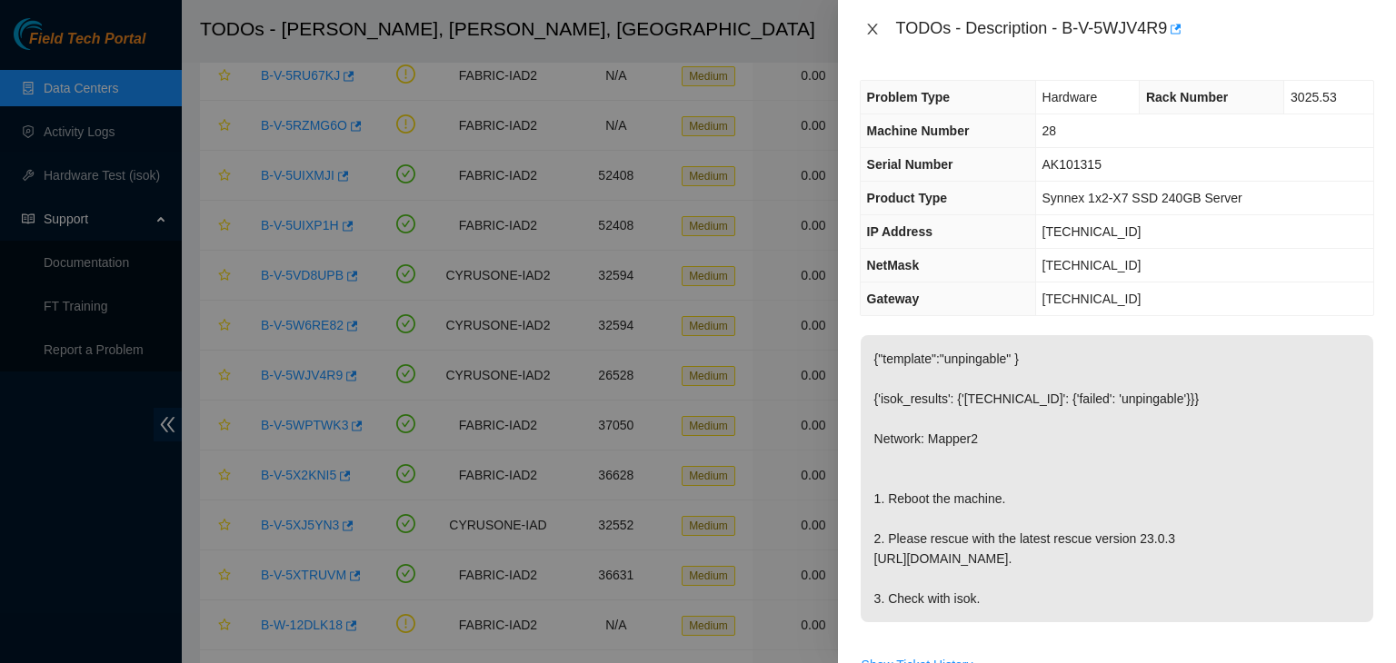
click at [860, 30] on button "Close" at bounding box center [872, 29] width 25 height 17
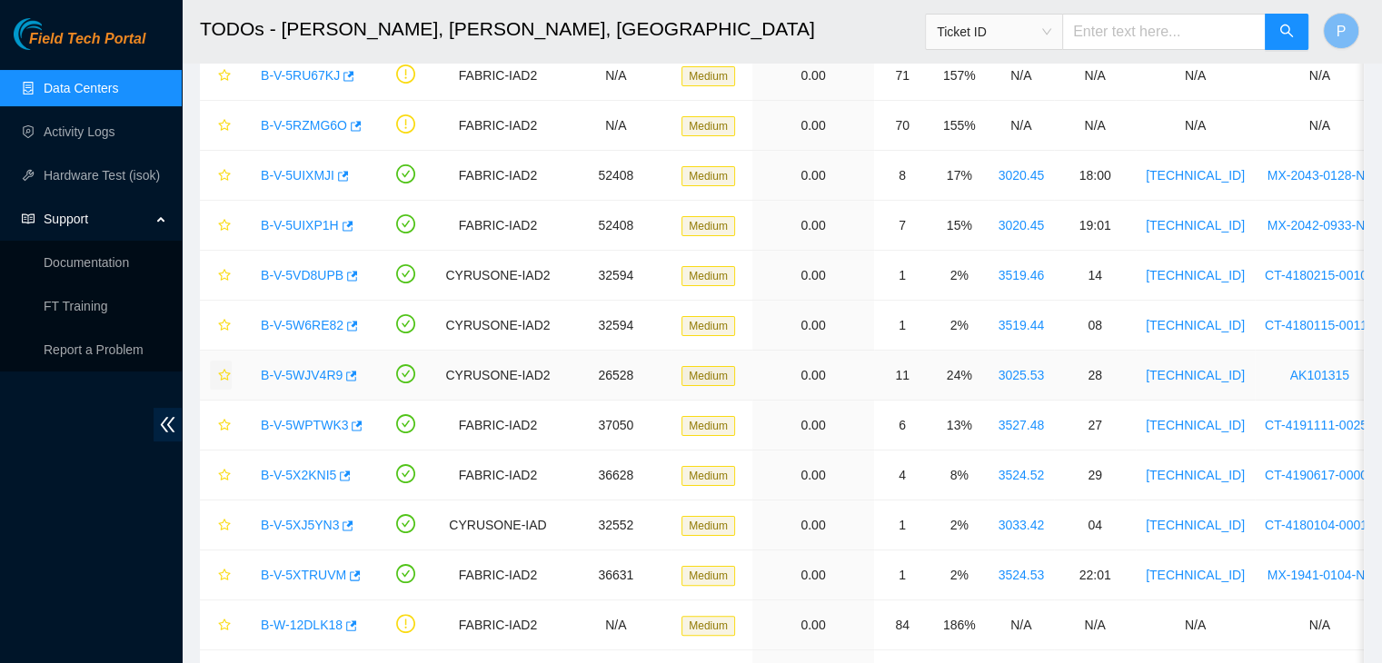
click at [227, 375] on icon "star" at bounding box center [224, 375] width 12 height 12
click at [307, 429] on link "B-V-5WPTWK3" at bounding box center [304, 425] width 87 height 15
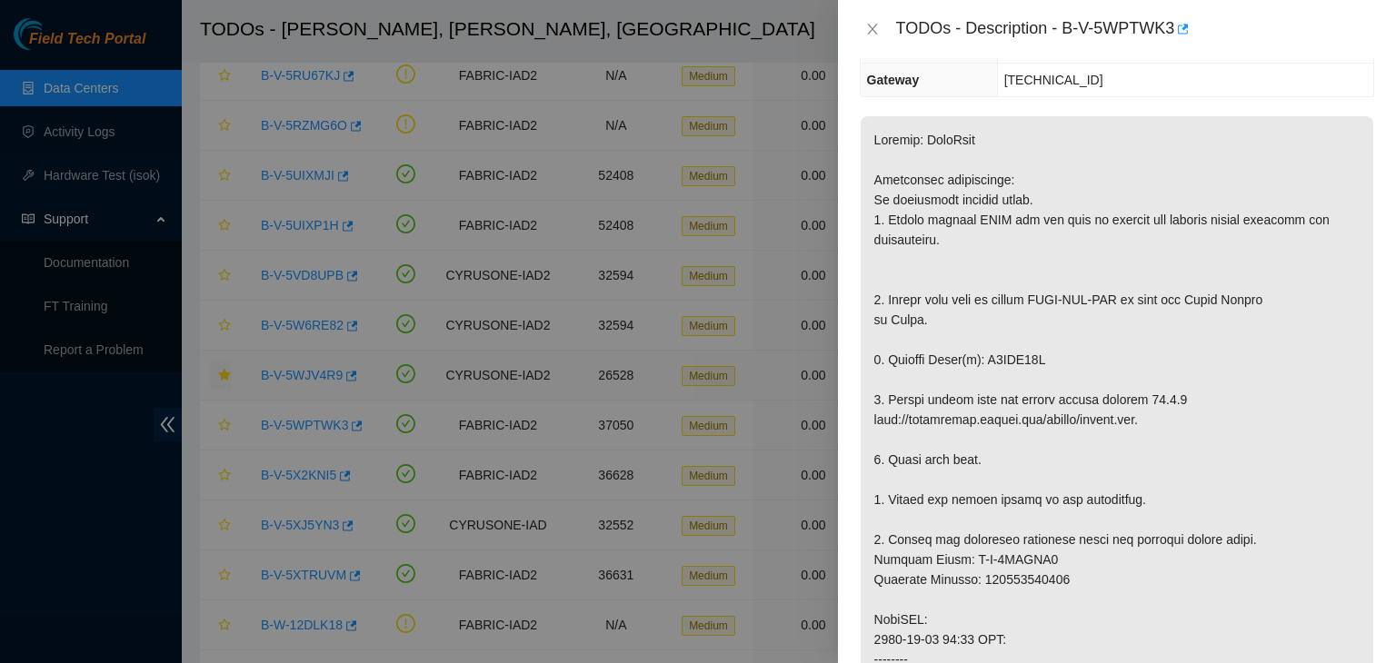
scroll to position [260, 0]
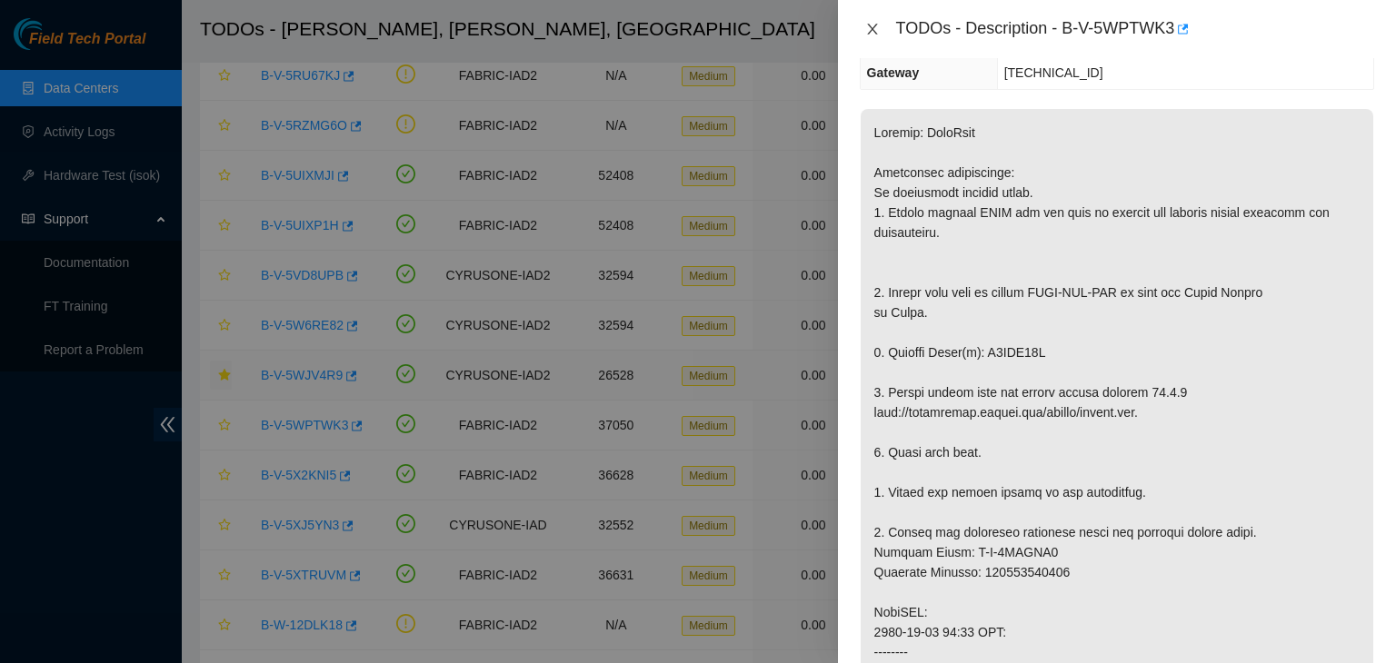
click at [872, 22] on icon "close" at bounding box center [872, 29] width 15 height 15
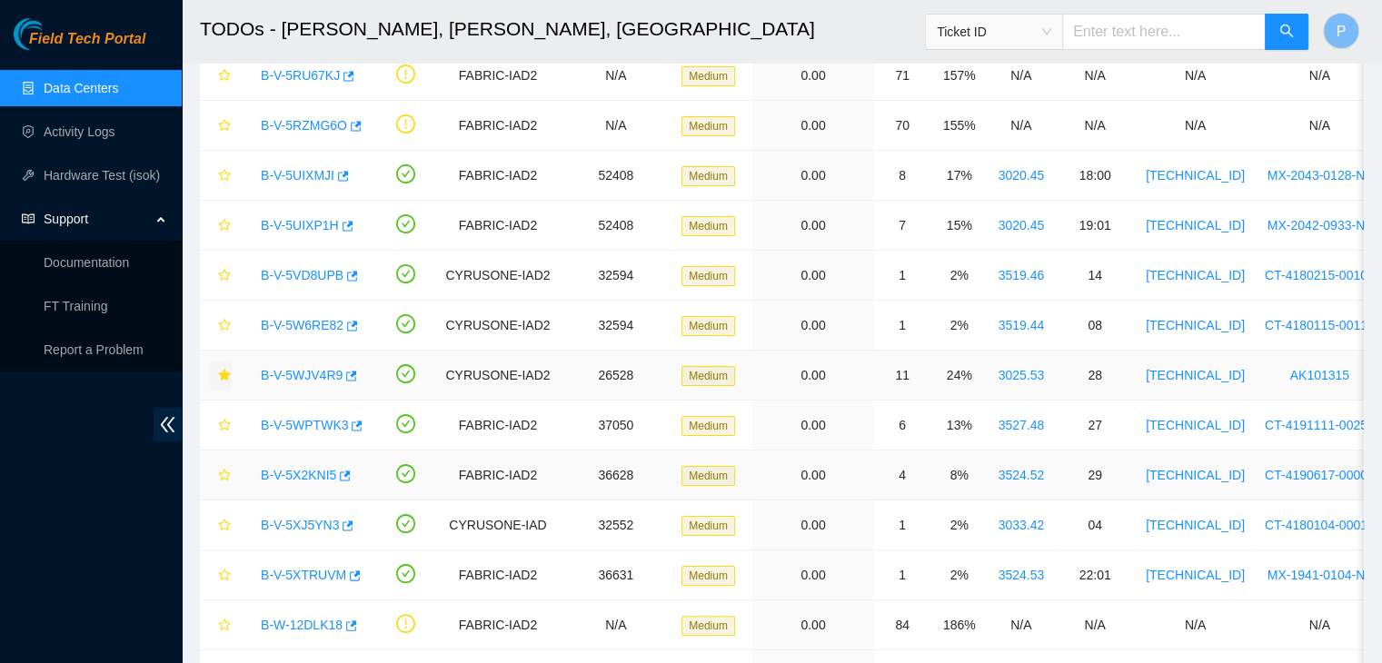
click at [284, 473] on link "B-V-5X2KNI5" at bounding box center [298, 475] width 75 height 15
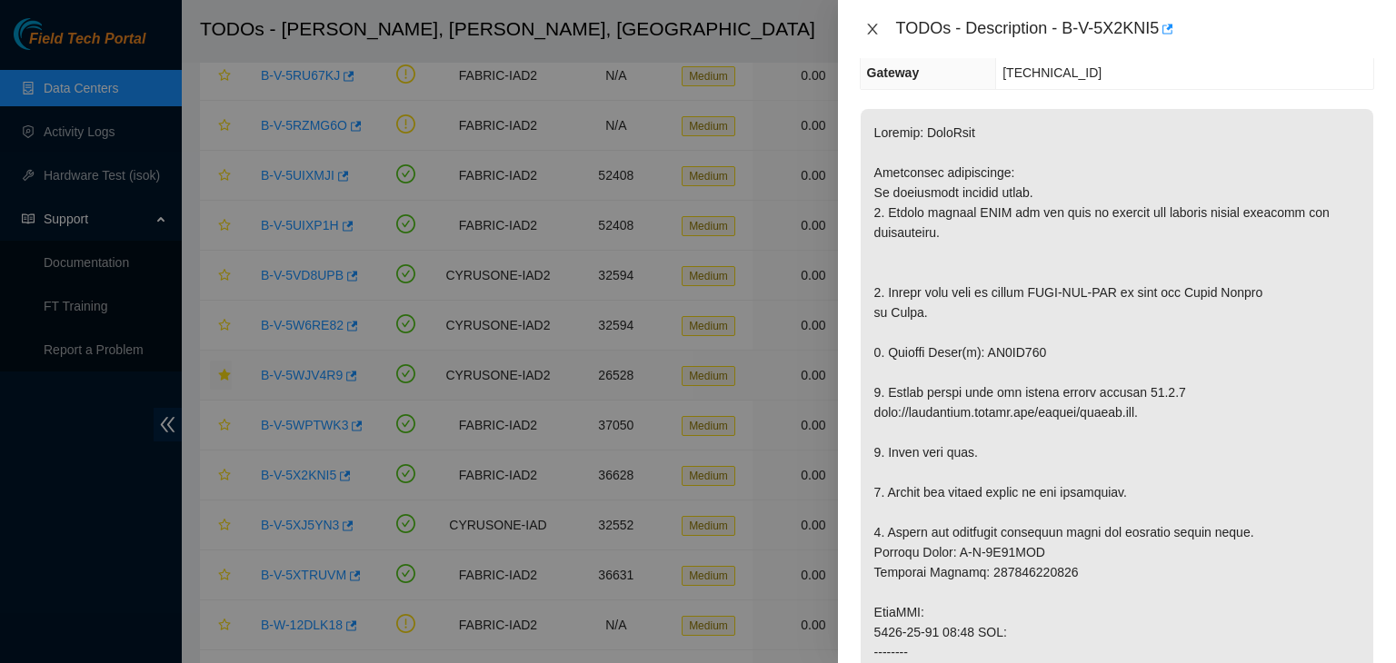
click at [872, 34] on icon "close" at bounding box center [872, 29] width 15 height 15
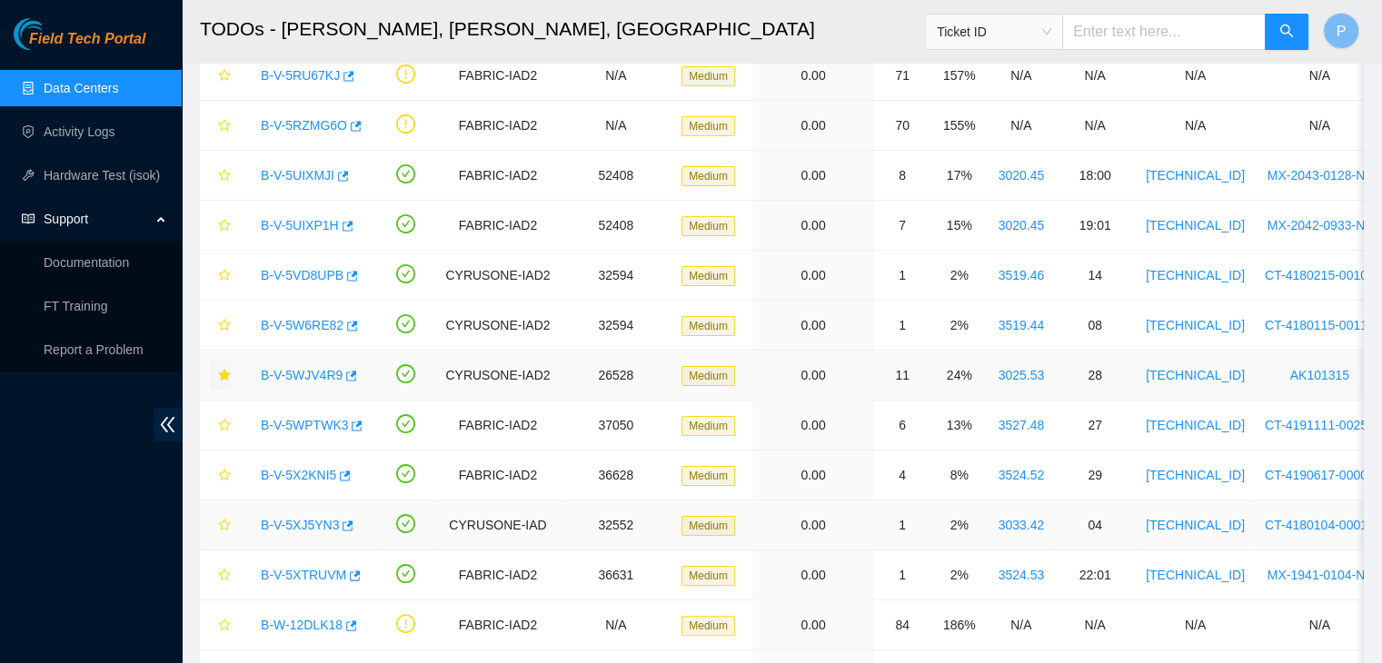
click at [291, 529] on link "B-V-5XJ5YN3" at bounding box center [300, 525] width 78 height 15
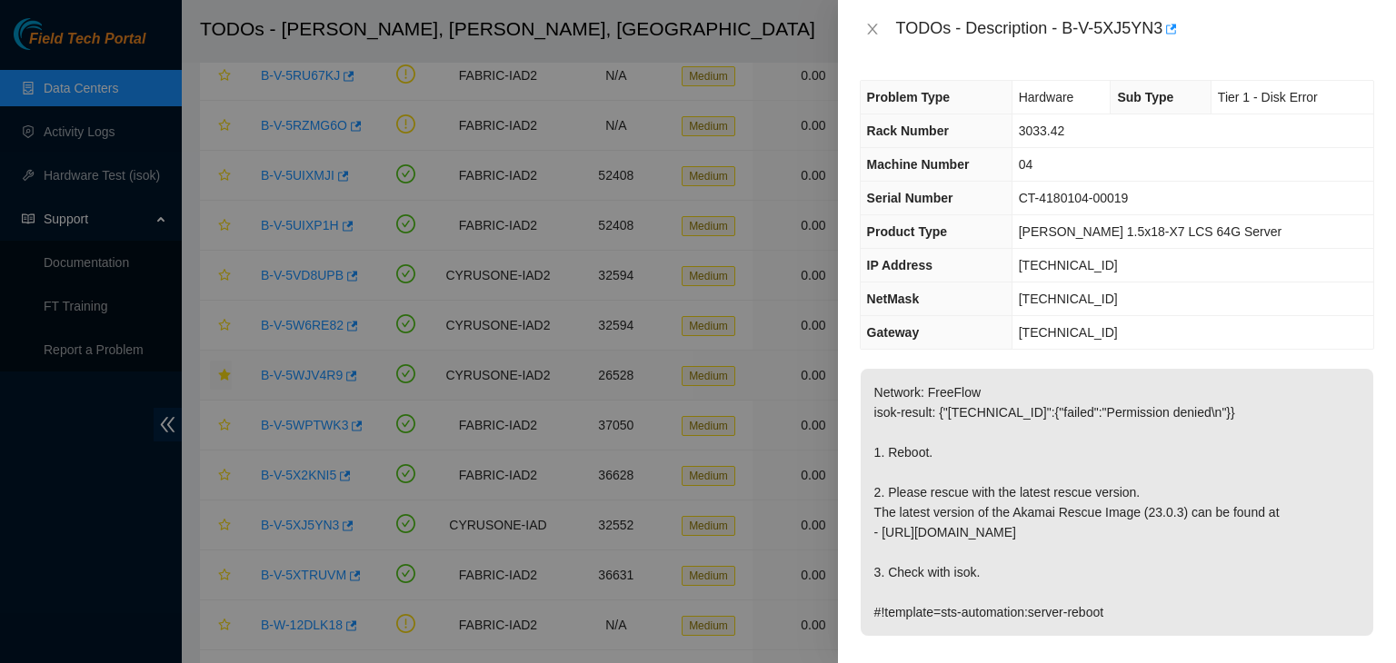
scroll to position [0, 0]
click at [871, 29] on icon "close" at bounding box center [872, 29] width 15 height 15
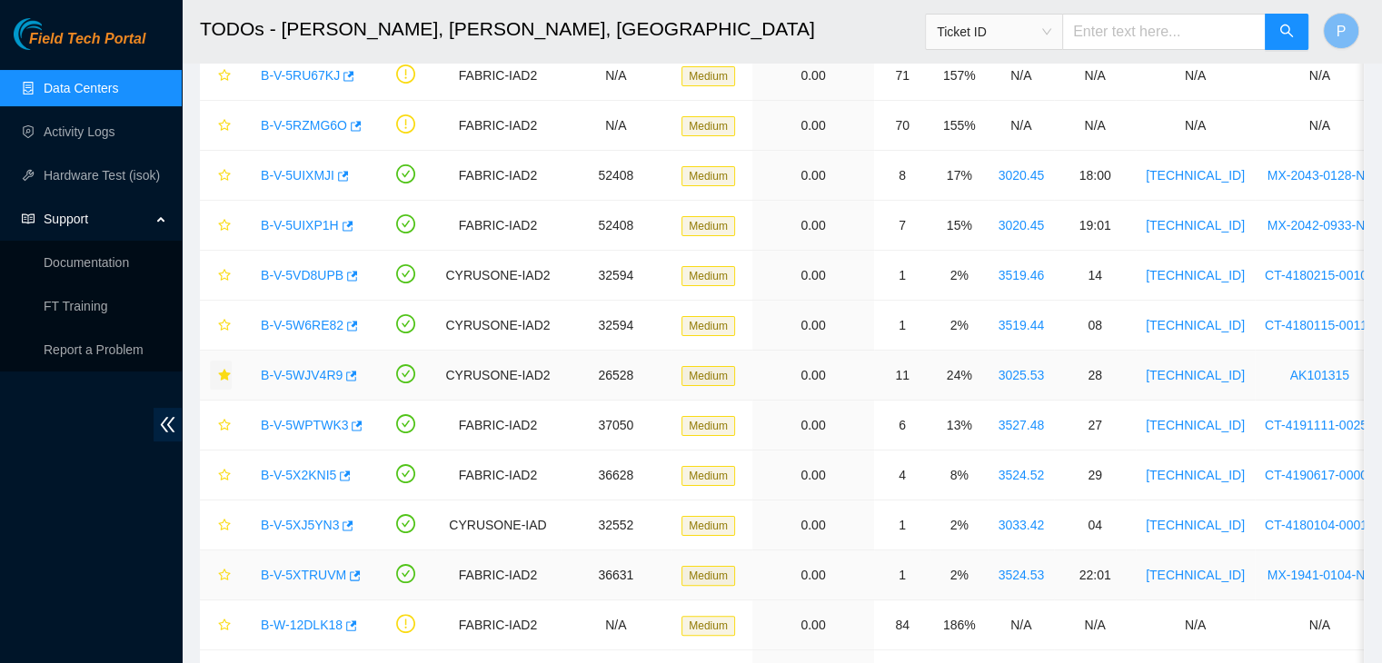
click at [298, 568] on link "B-V-5XTRUVM" at bounding box center [303, 575] width 85 height 15
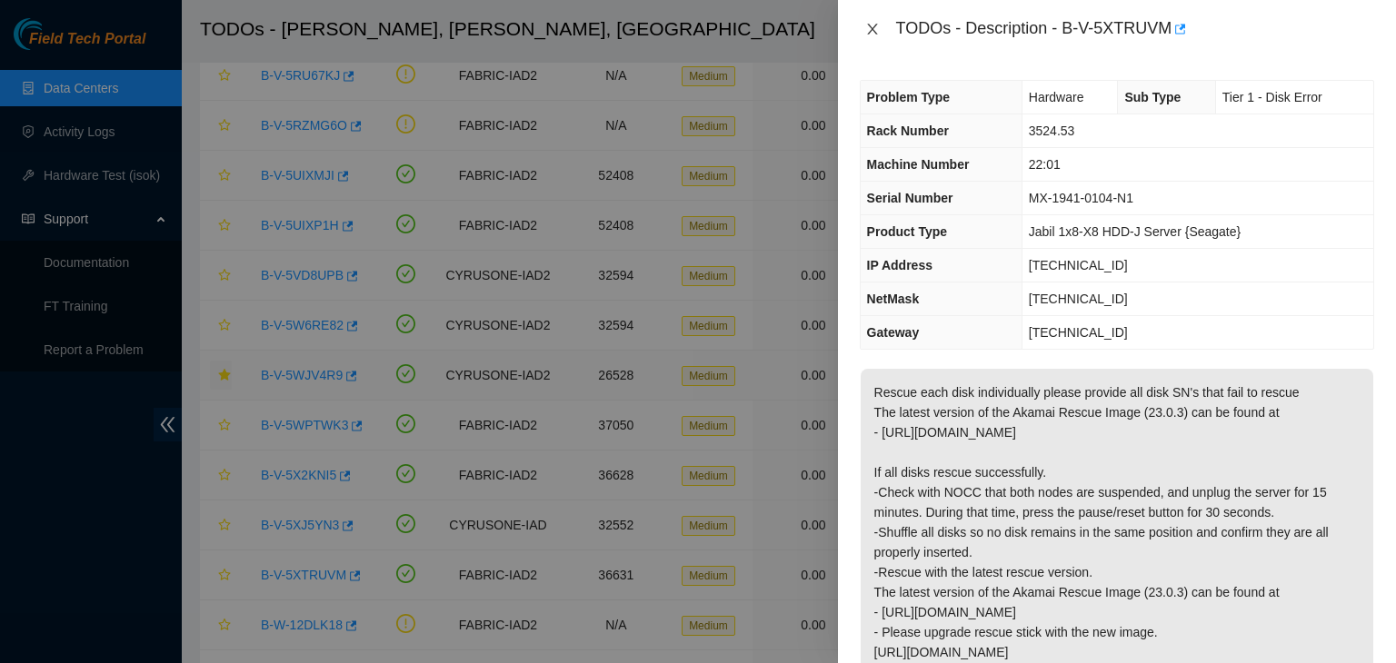
click at [869, 37] on button "Close" at bounding box center [872, 29] width 25 height 17
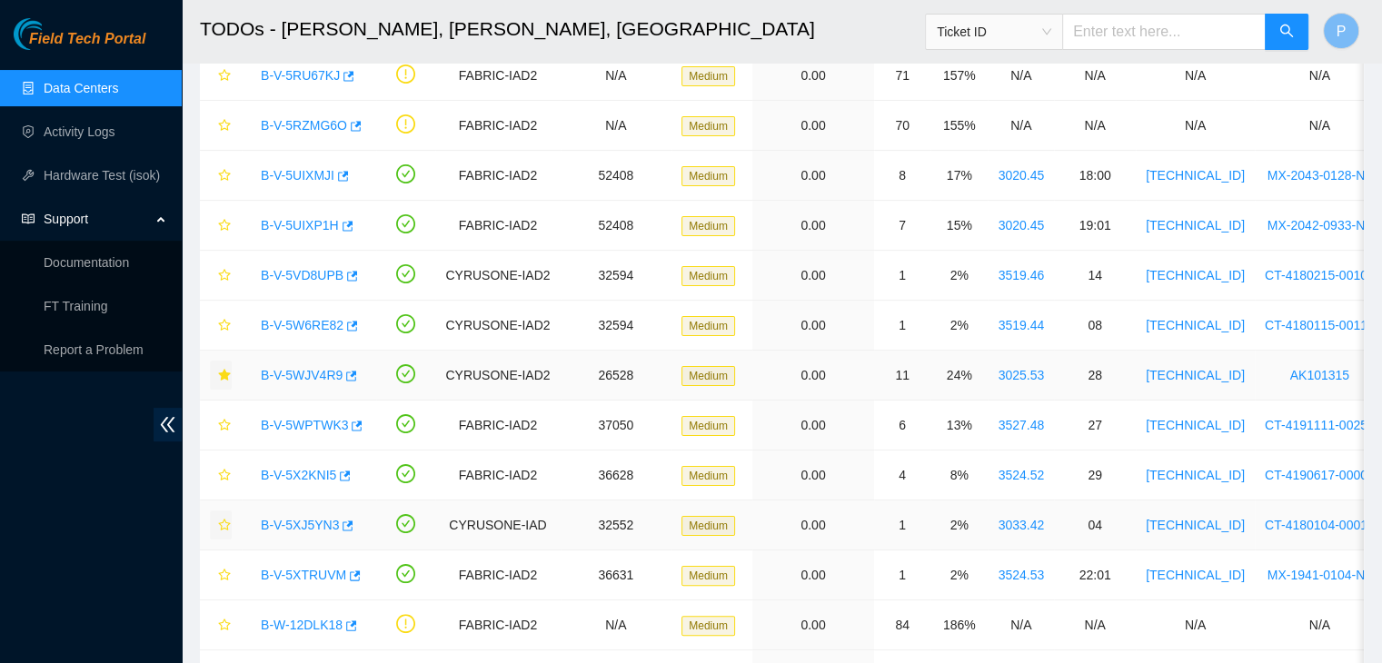
click at [224, 522] on icon "star" at bounding box center [224, 525] width 13 height 13
click at [319, 572] on link "B-V-5XTRUVM" at bounding box center [303, 575] width 85 height 15
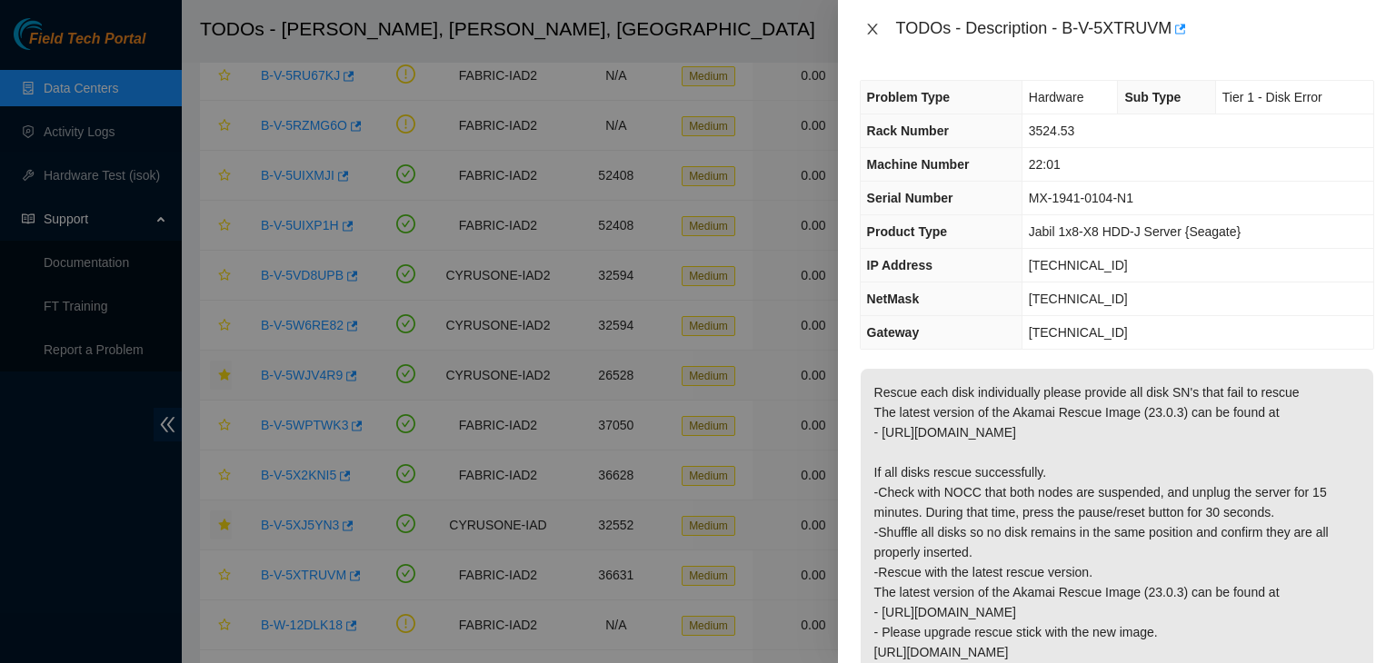
click at [872, 28] on icon "close" at bounding box center [872, 29] width 10 height 11
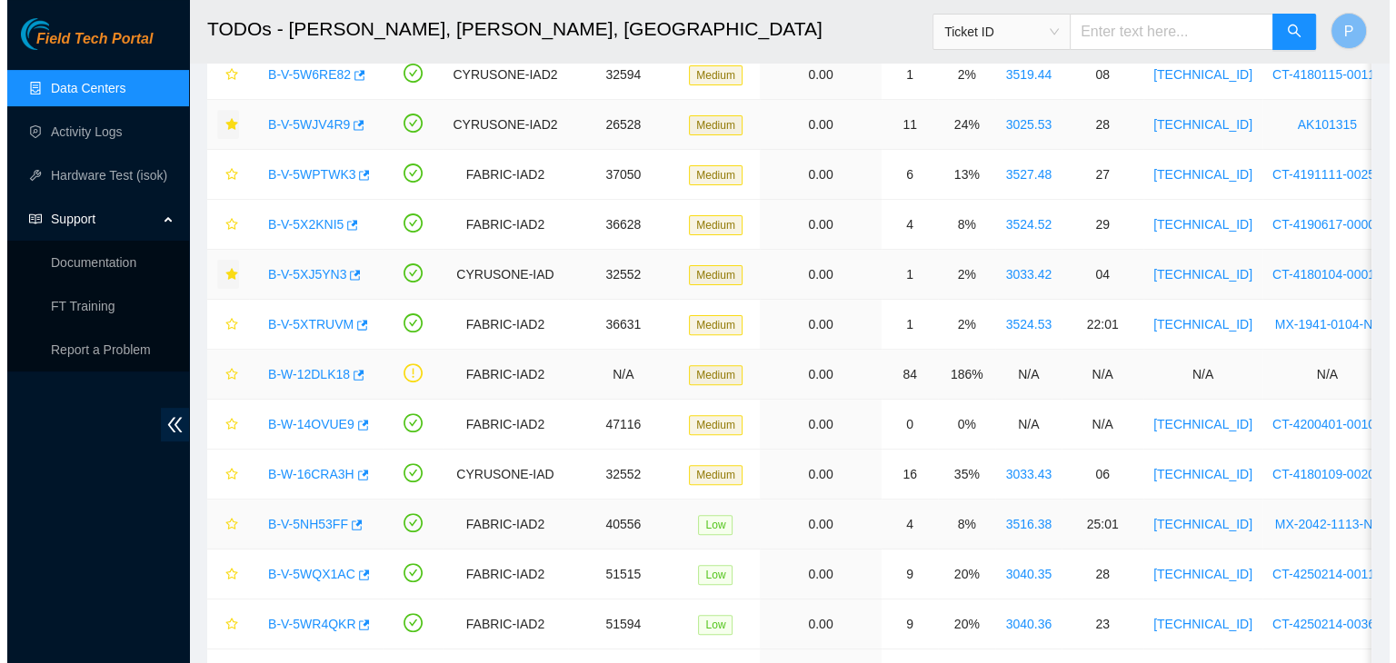
scroll to position [555, 0]
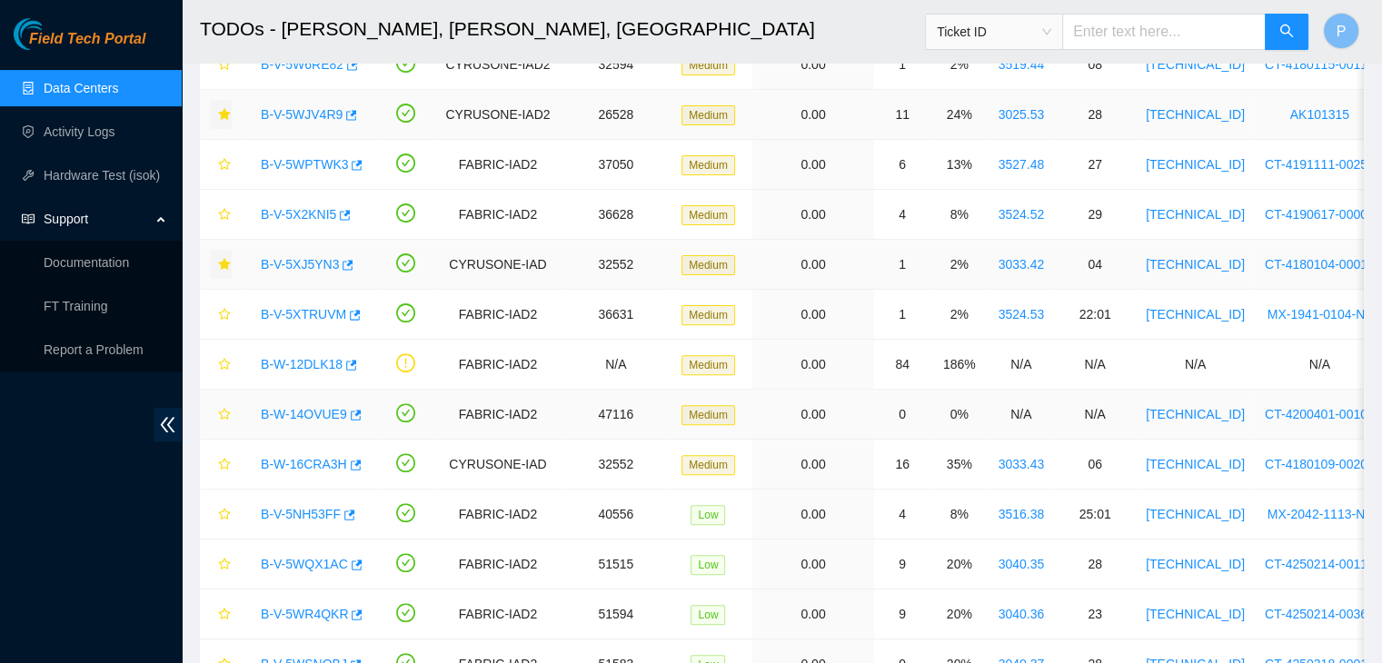
click at [298, 413] on link "B-W-14OVUE9" at bounding box center [304, 414] width 86 height 15
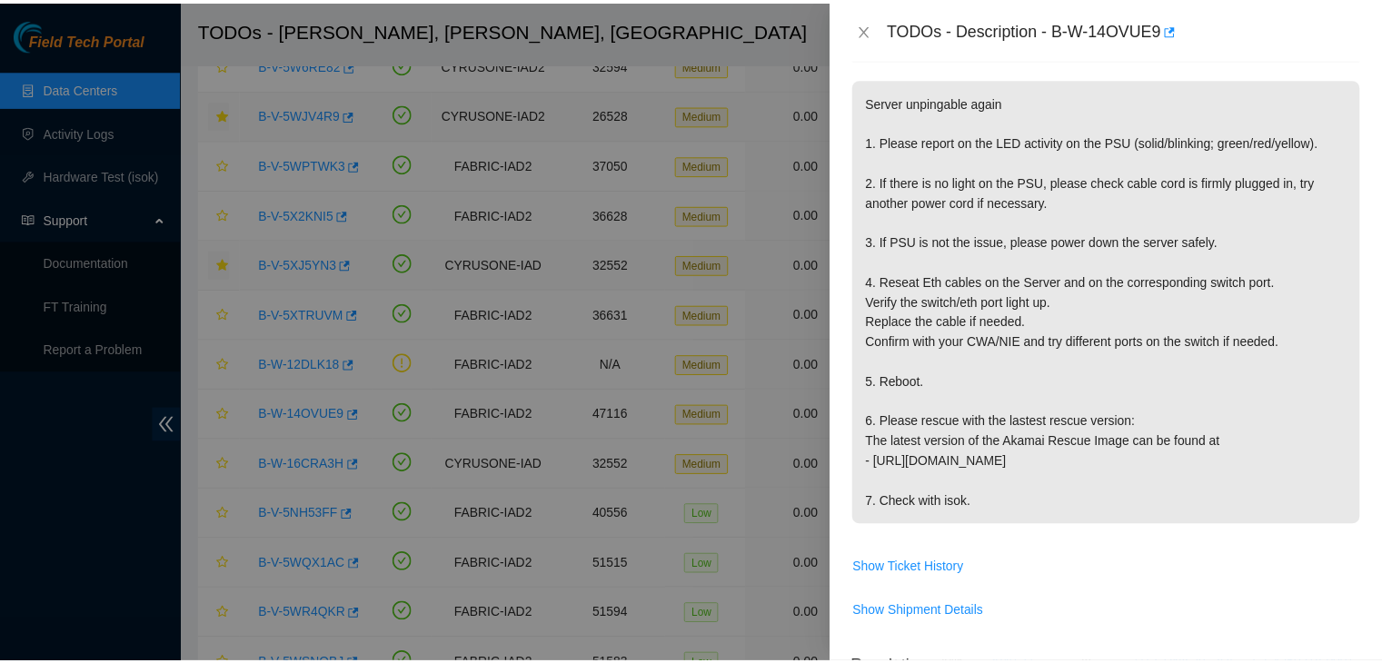
scroll to position [338, 0]
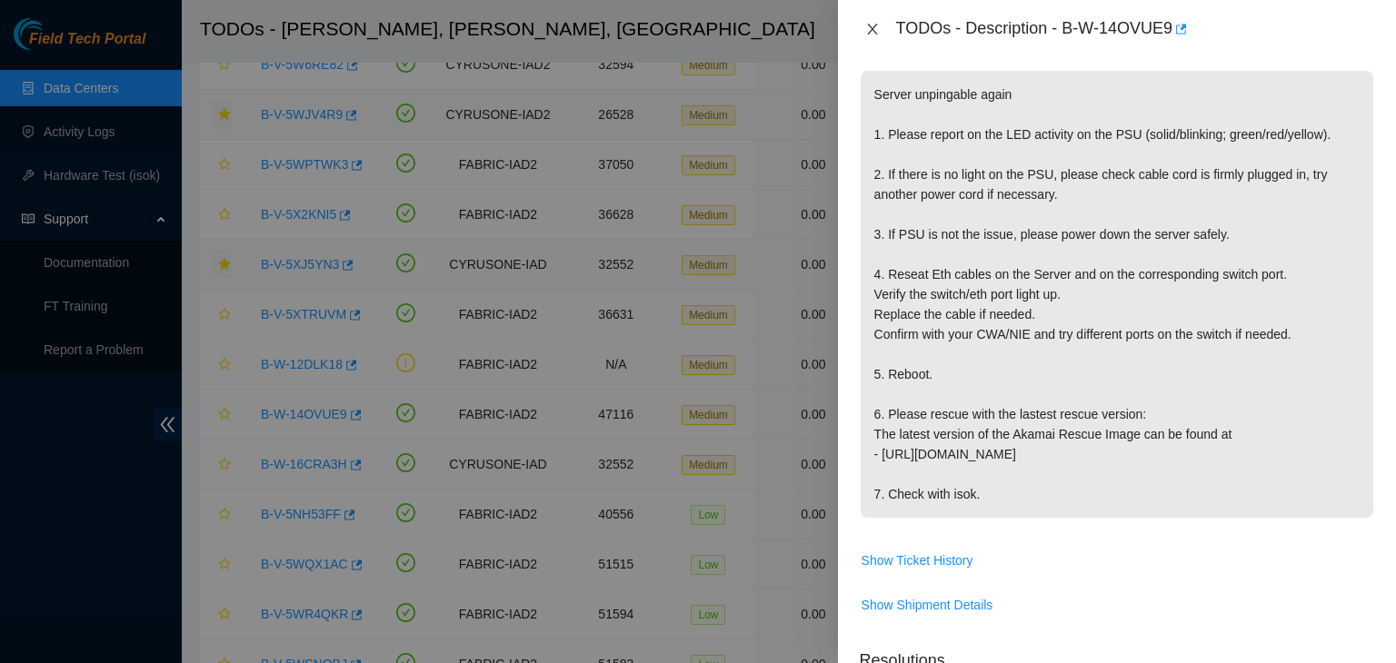
click at [874, 31] on icon "close" at bounding box center [872, 29] width 10 height 11
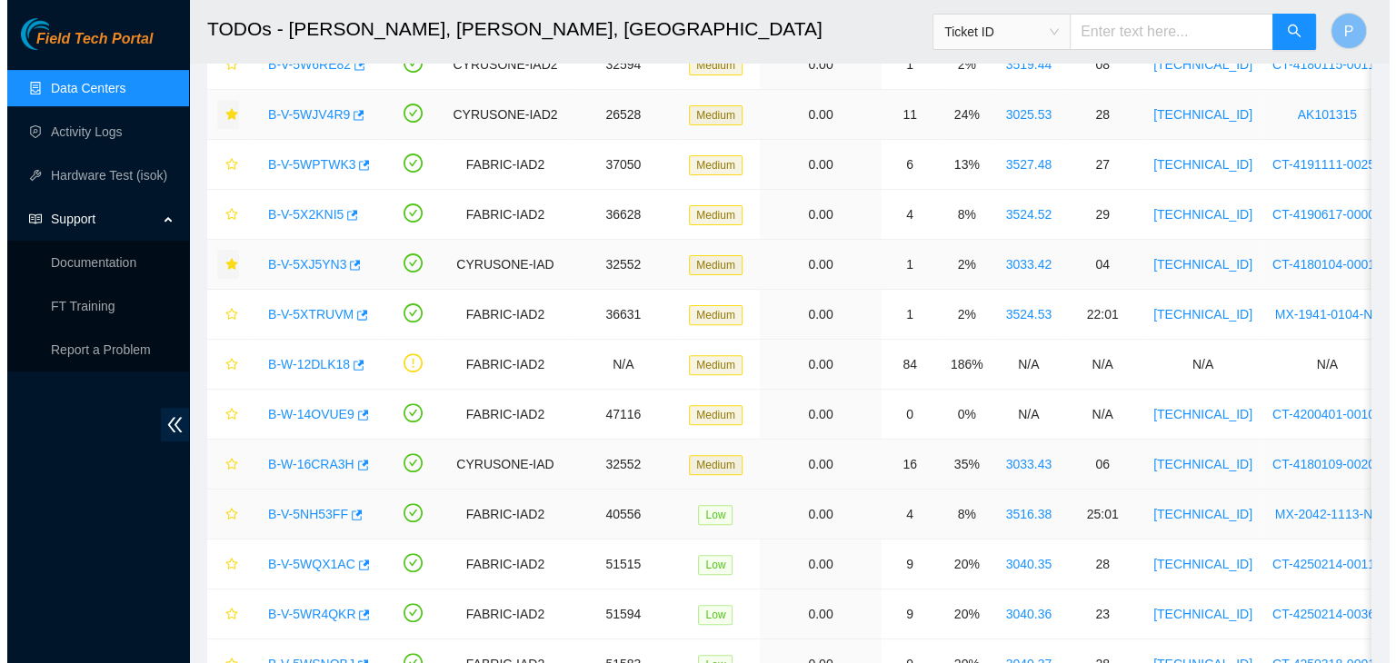
scroll to position [365, 0]
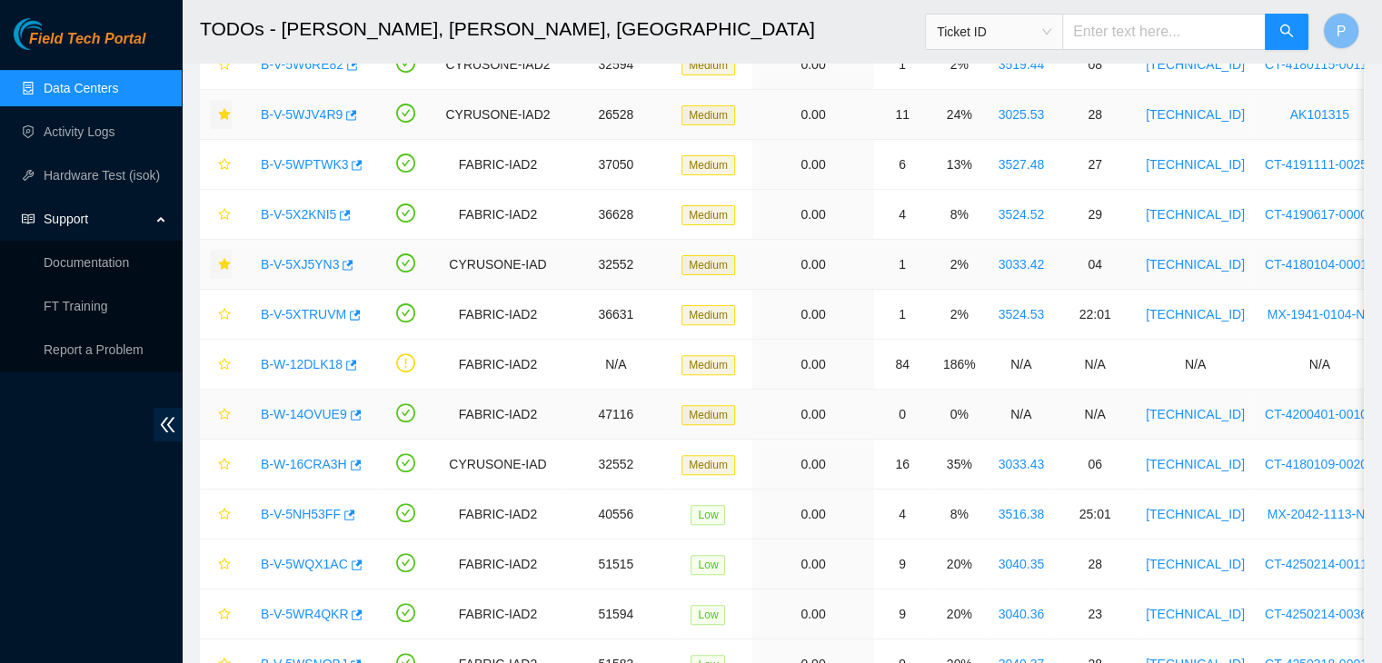
click at [298, 411] on link "B-W-14OVUE9" at bounding box center [304, 414] width 86 height 15
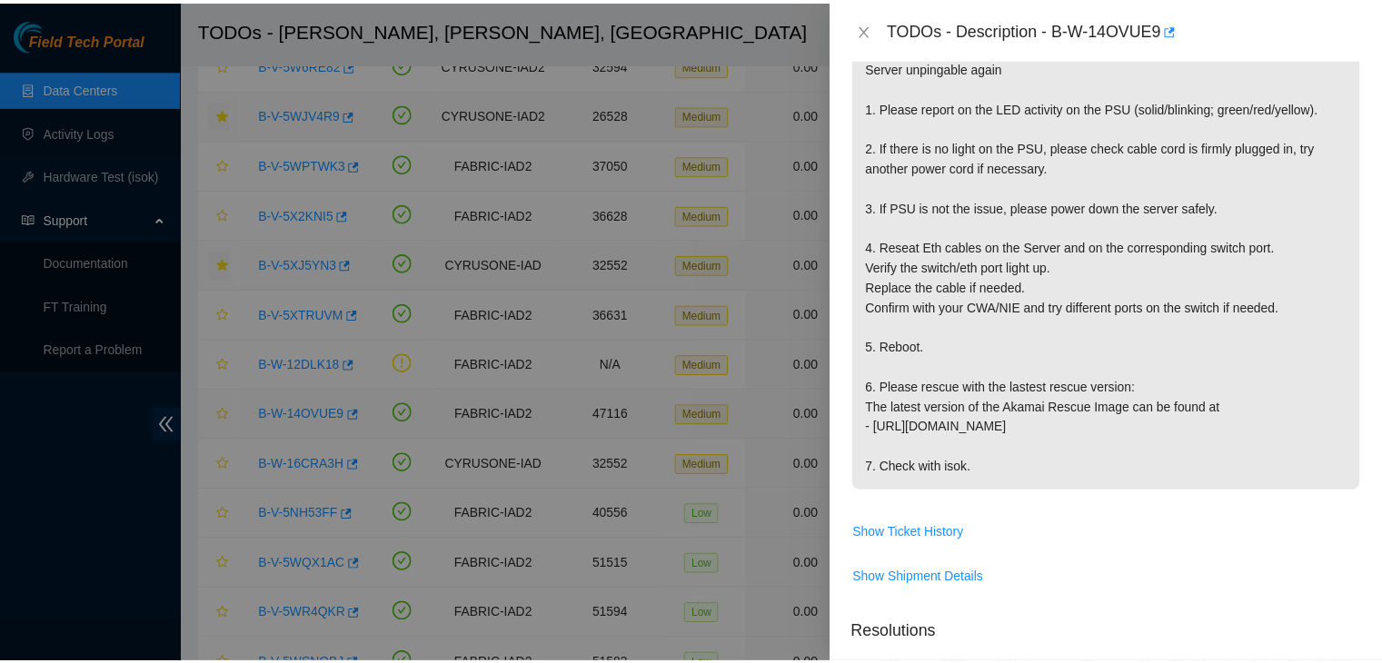
scroll to position [338, 0]
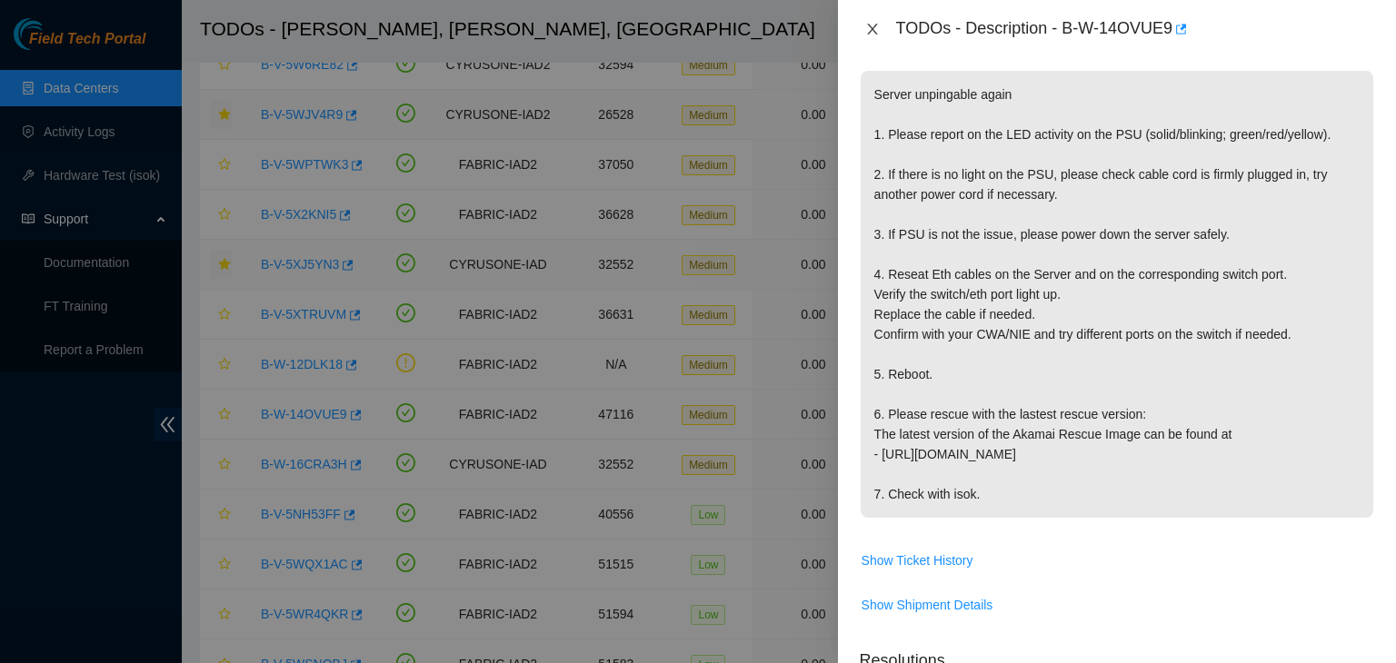
click at [869, 25] on icon "close" at bounding box center [872, 29] width 10 height 11
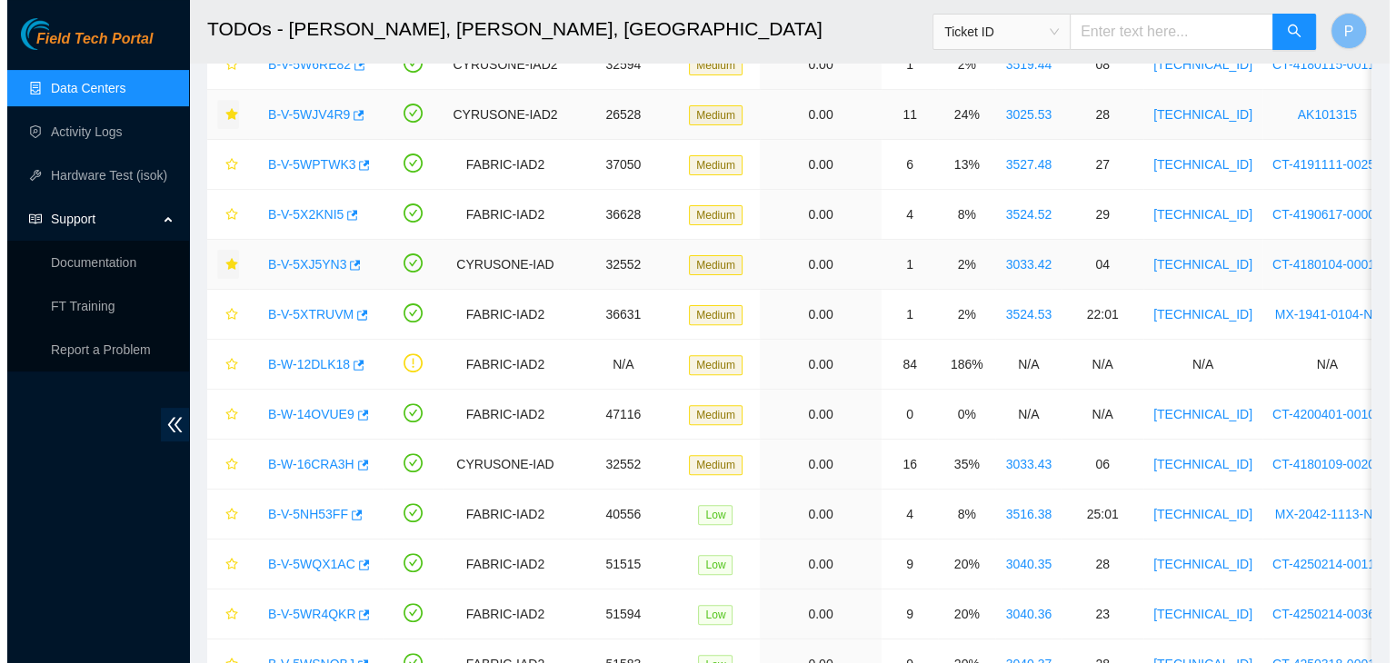
scroll to position [365, 0]
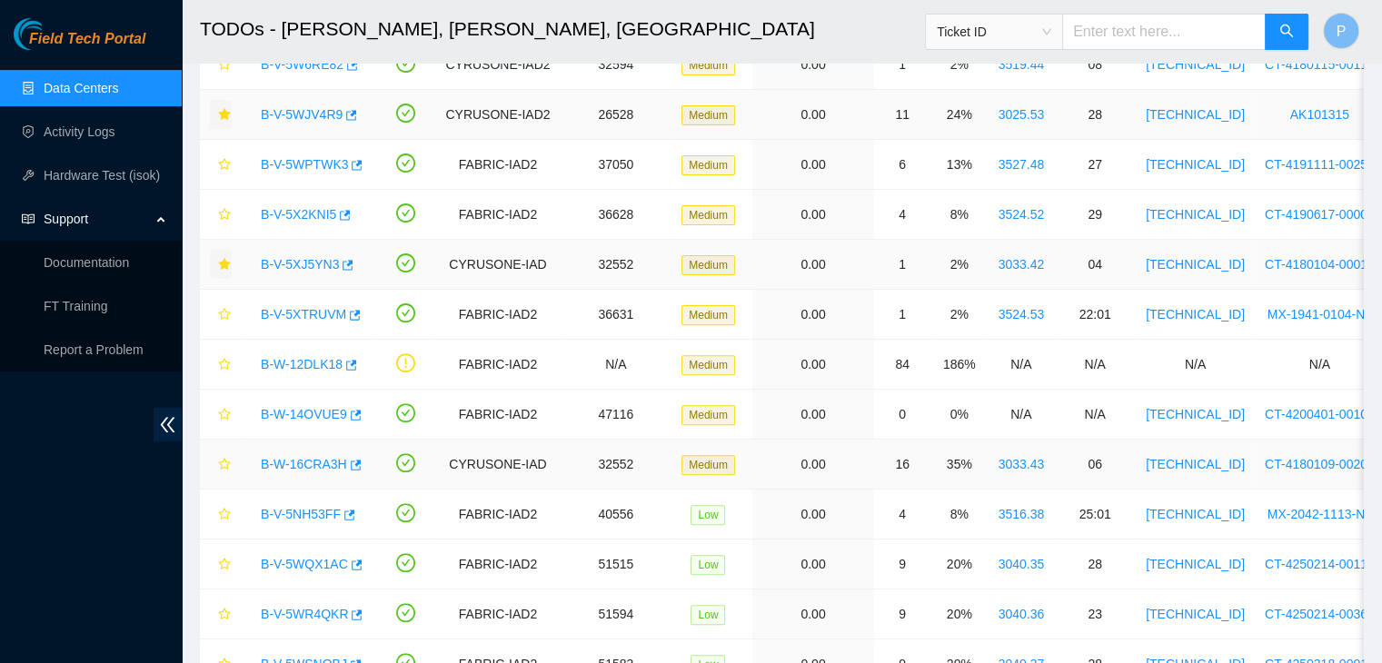
click at [291, 467] on link "B-W-16CRA3H" at bounding box center [304, 464] width 86 height 15
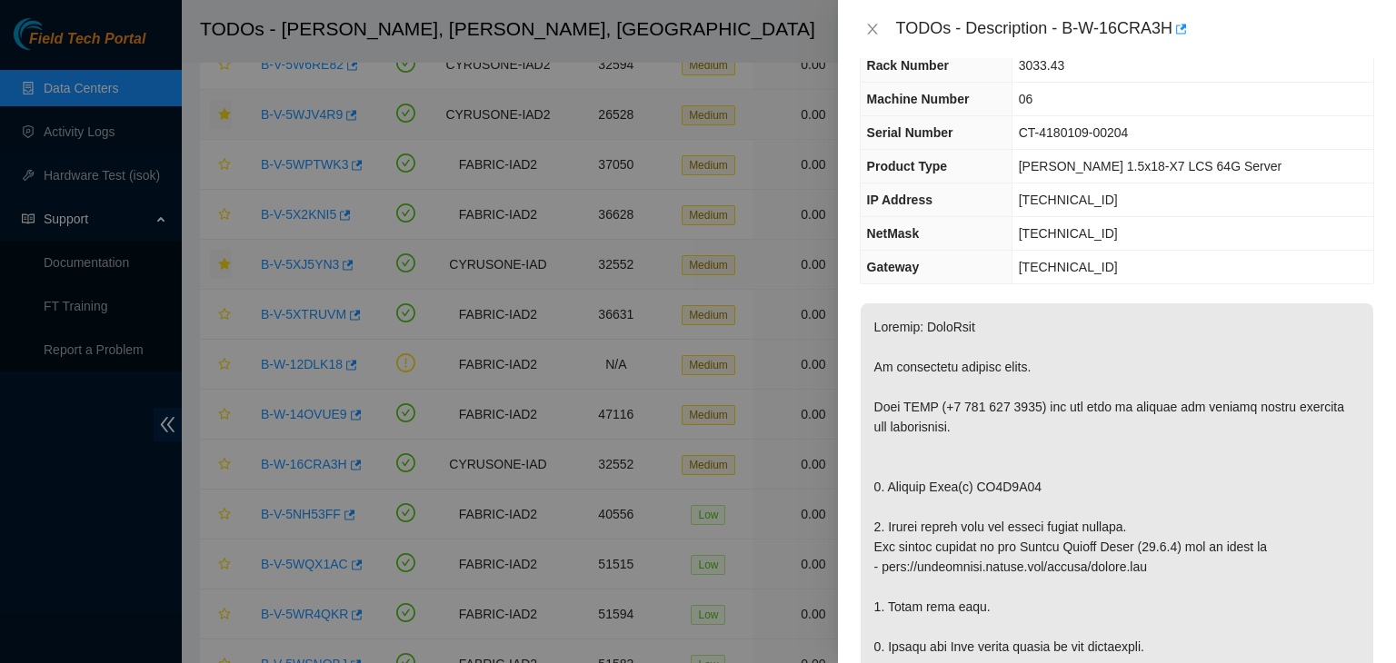
scroll to position [0, 0]
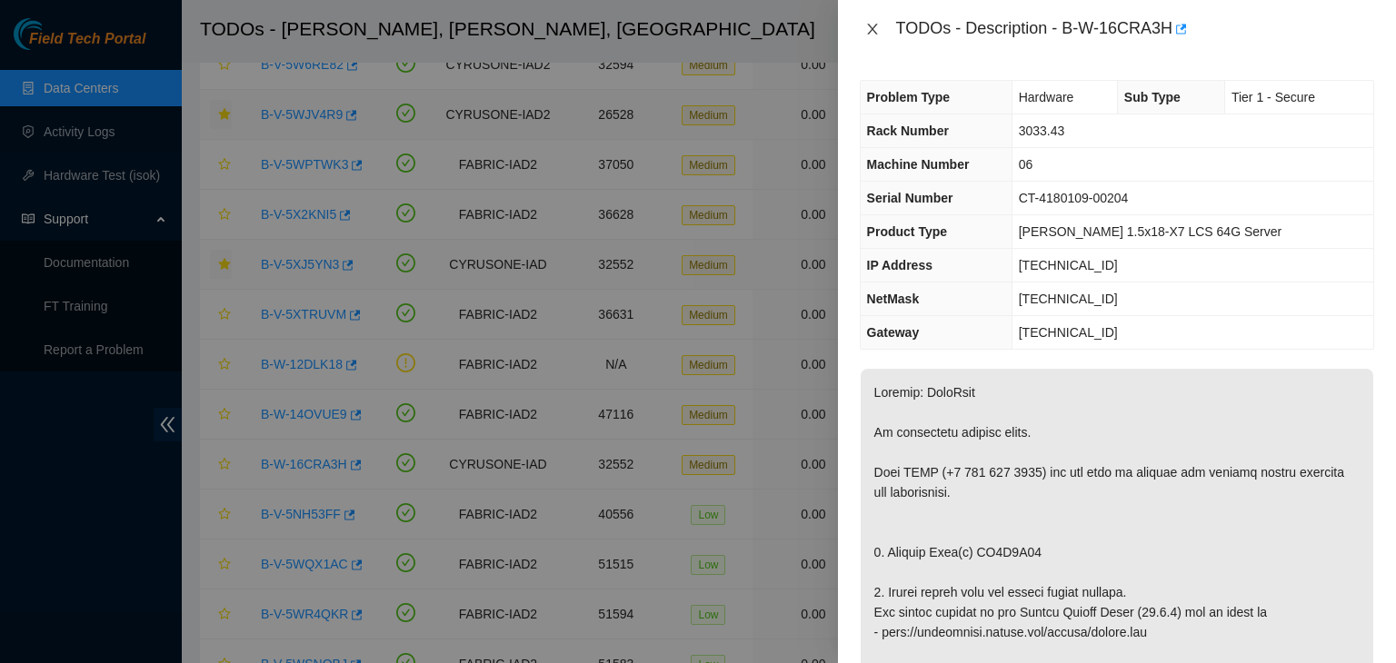
click at [869, 34] on icon "close" at bounding box center [872, 29] width 15 height 15
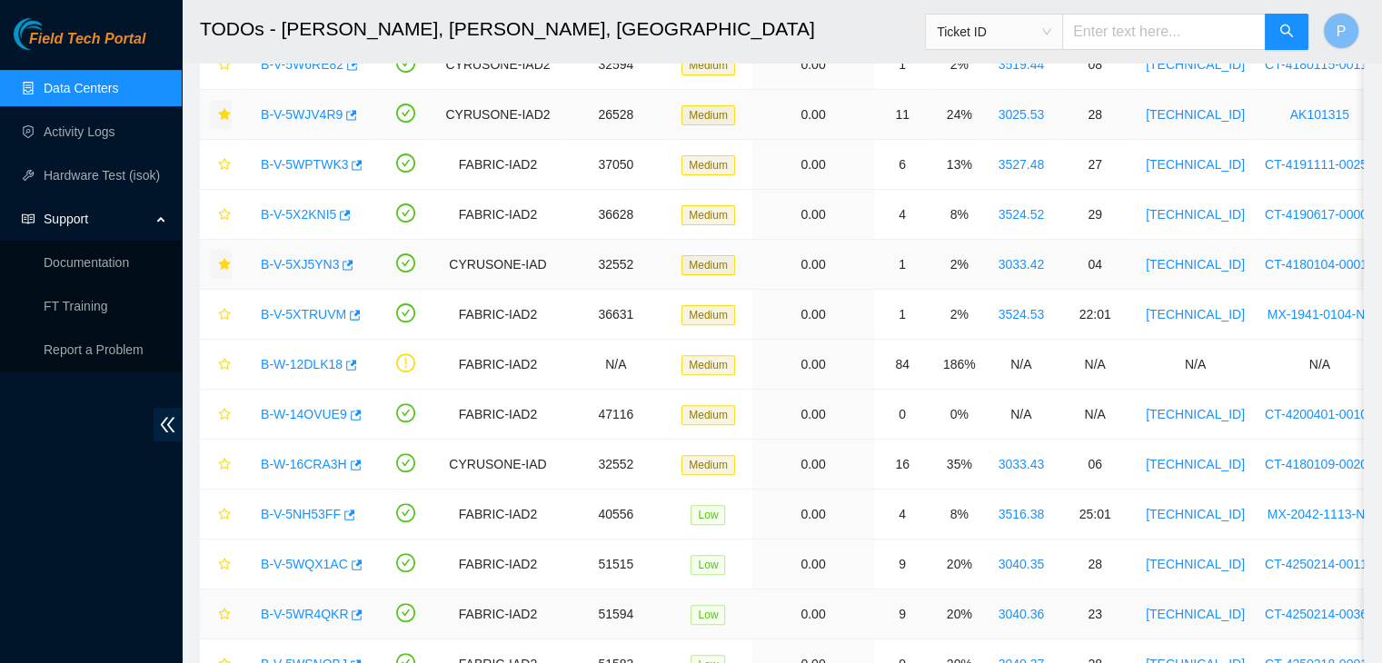
click at [294, 613] on link "B-V-5WR4QKR" at bounding box center [304, 614] width 87 height 15
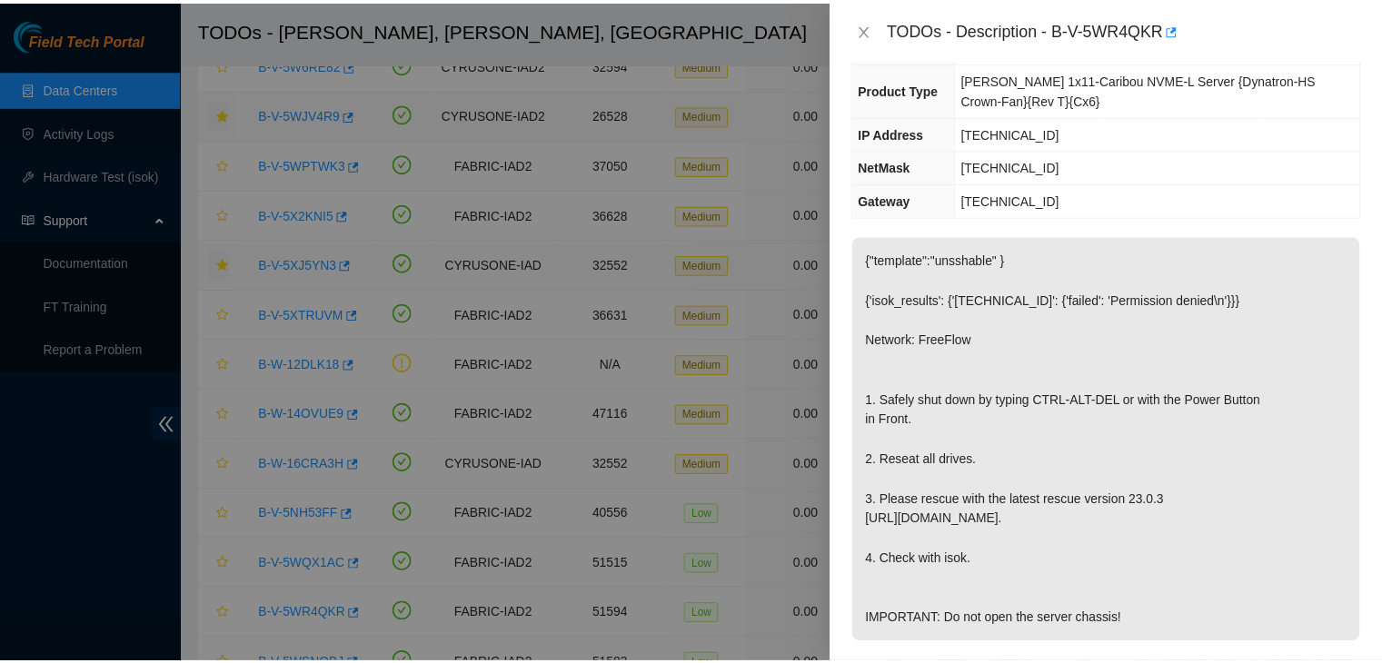
scroll to position [176, 0]
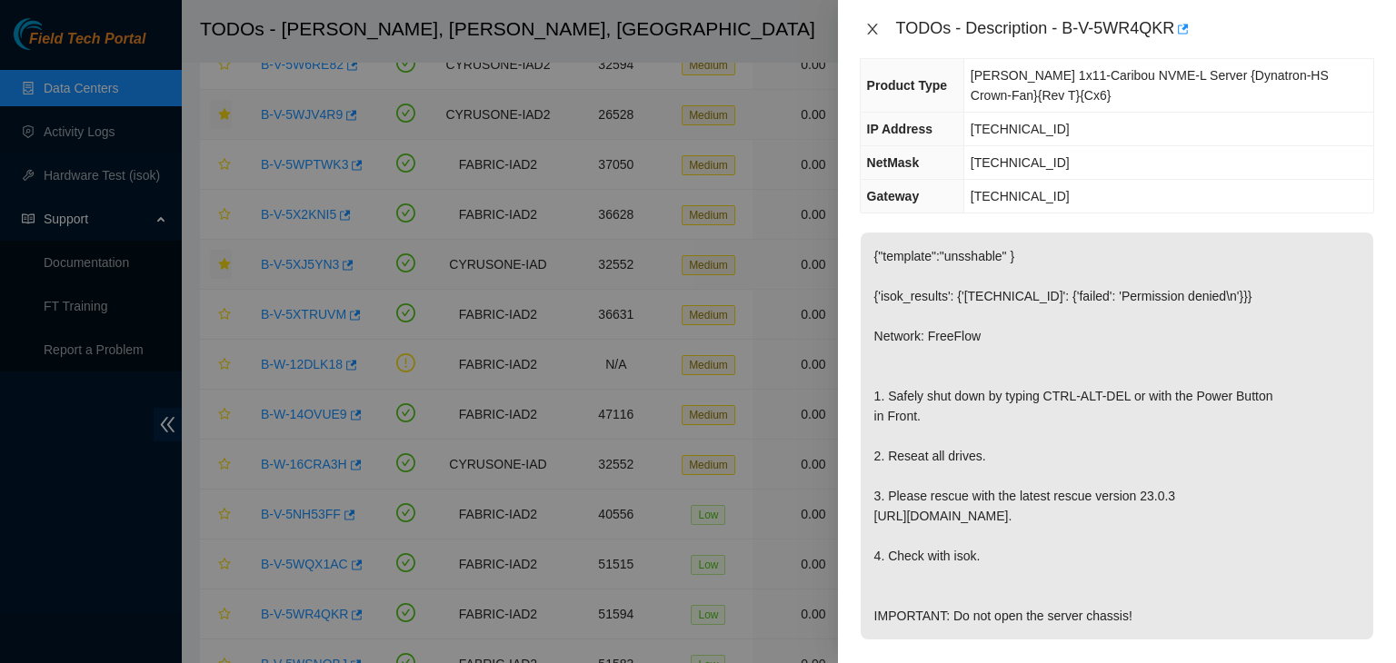
click at [870, 27] on icon "close" at bounding box center [872, 29] width 10 height 11
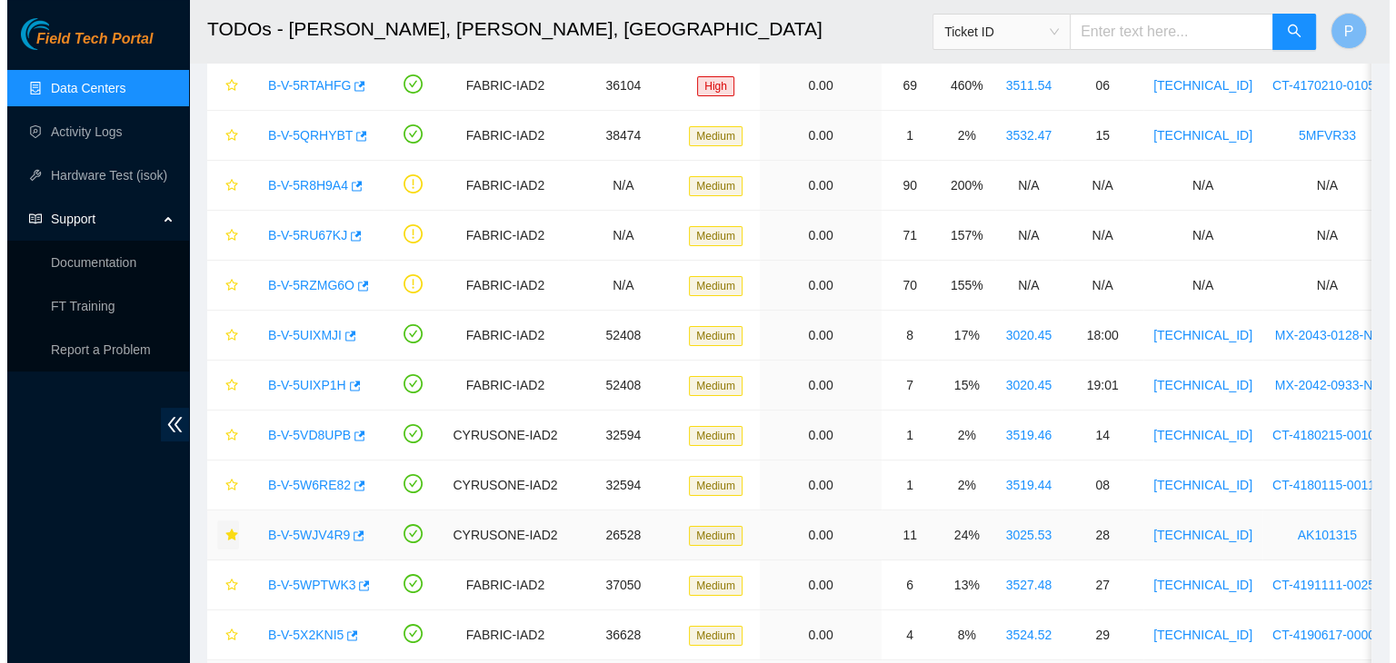
scroll to position [0, 0]
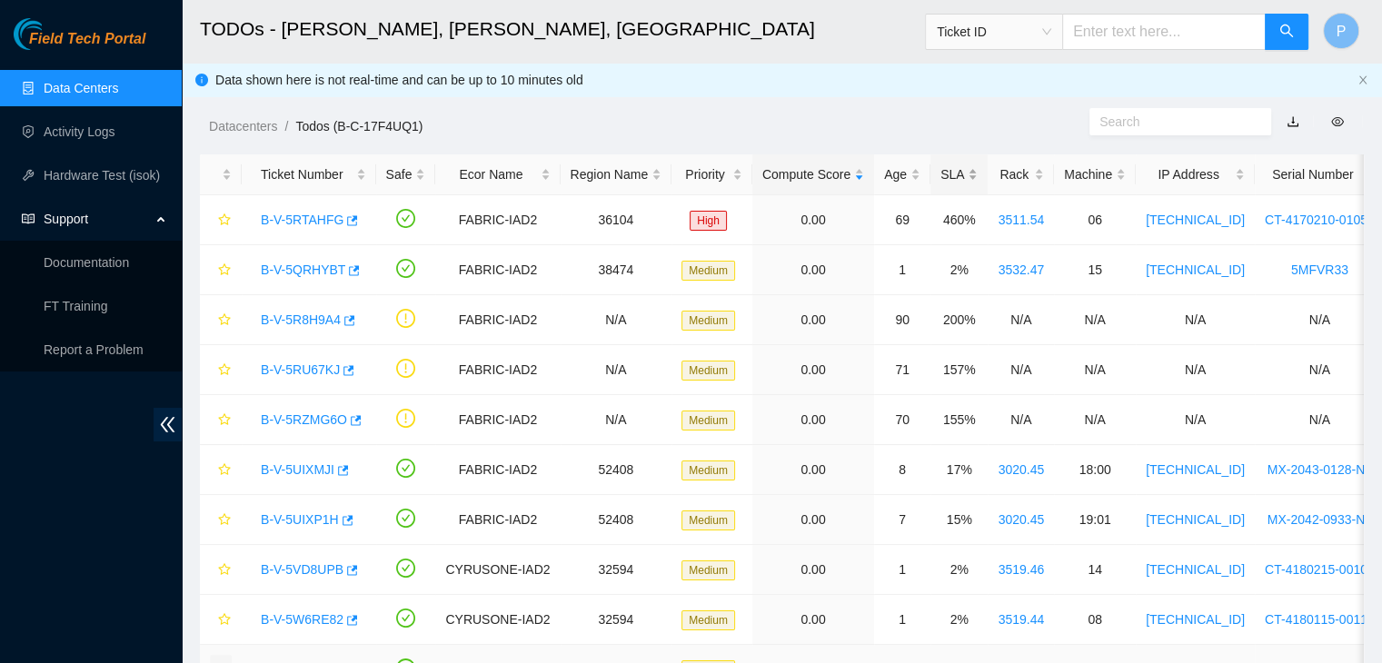
click at [941, 184] on div "SLA" at bounding box center [959, 174] width 37 height 20
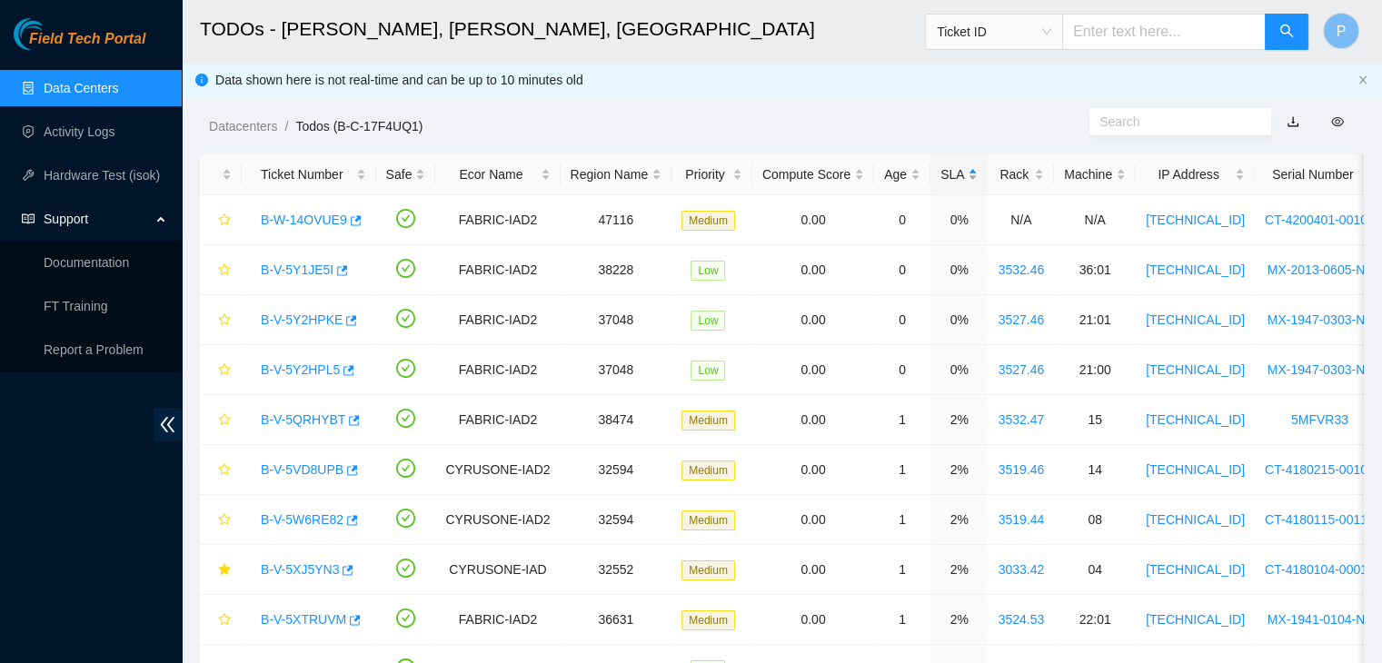
click at [941, 184] on div "SLA" at bounding box center [959, 174] width 37 height 20
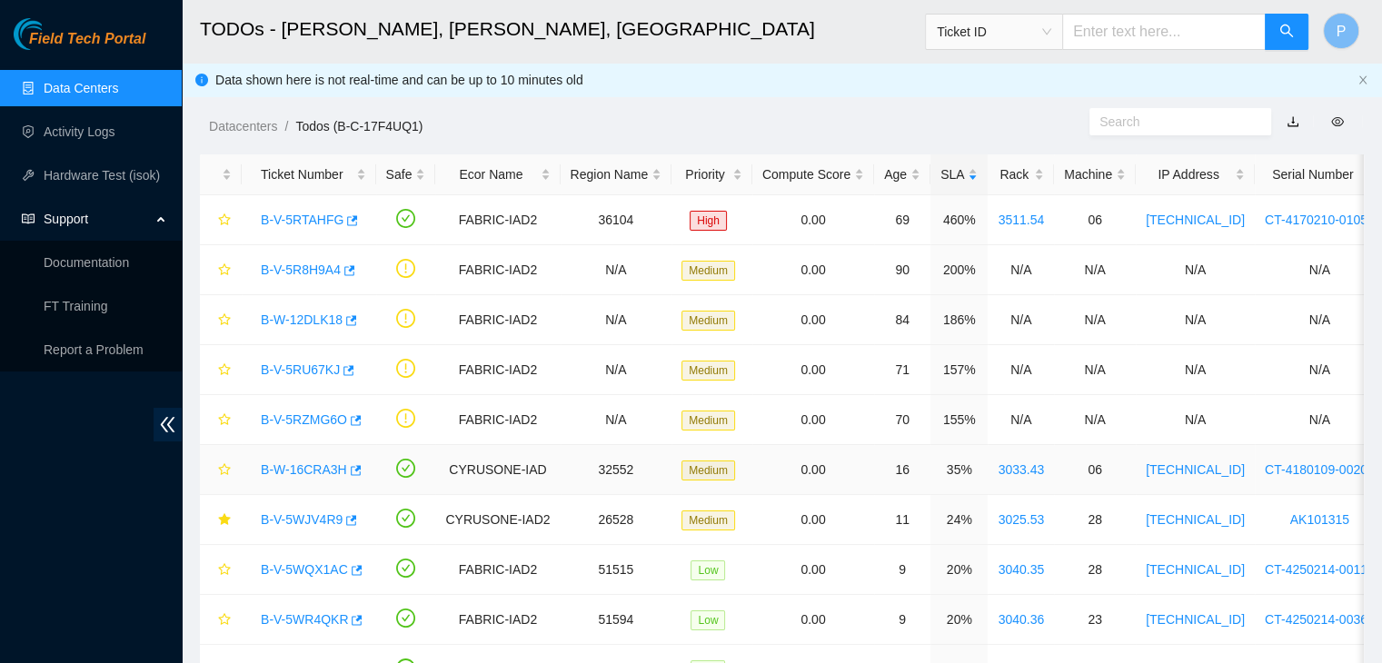
click at [305, 467] on link "B-W-16CRA3H" at bounding box center [304, 470] width 86 height 15
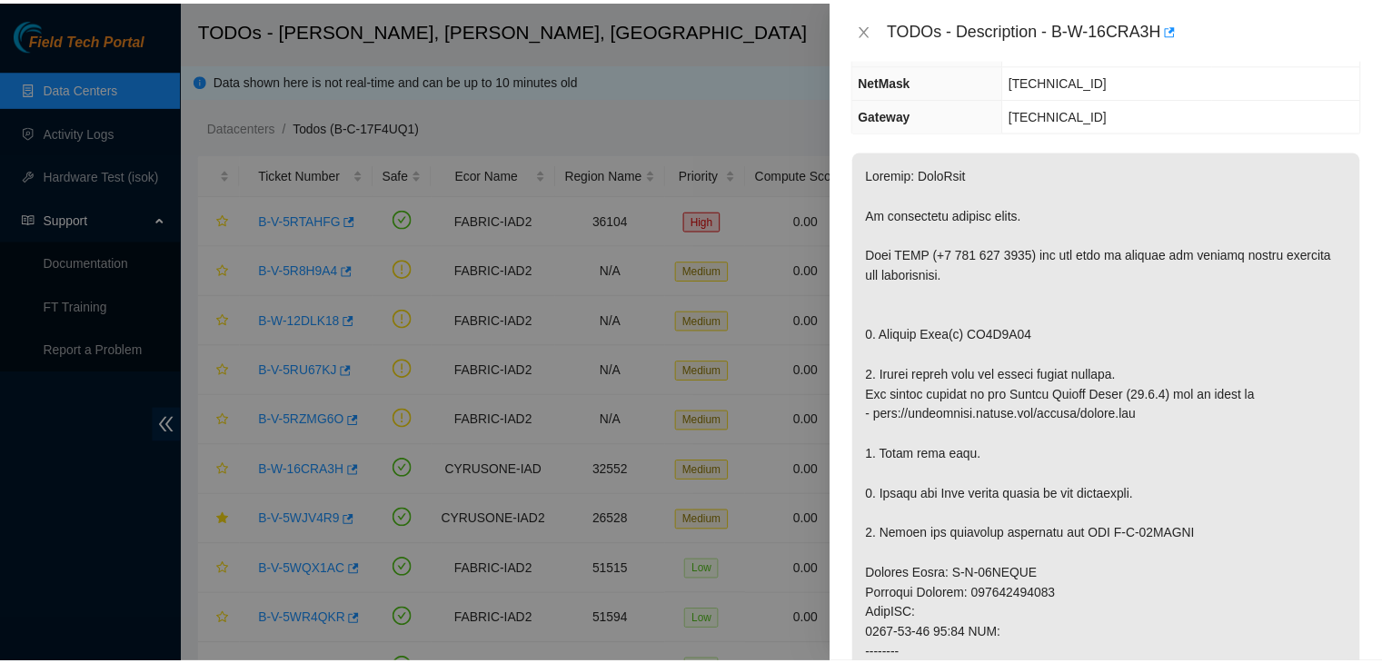
scroll to position [224, 0]
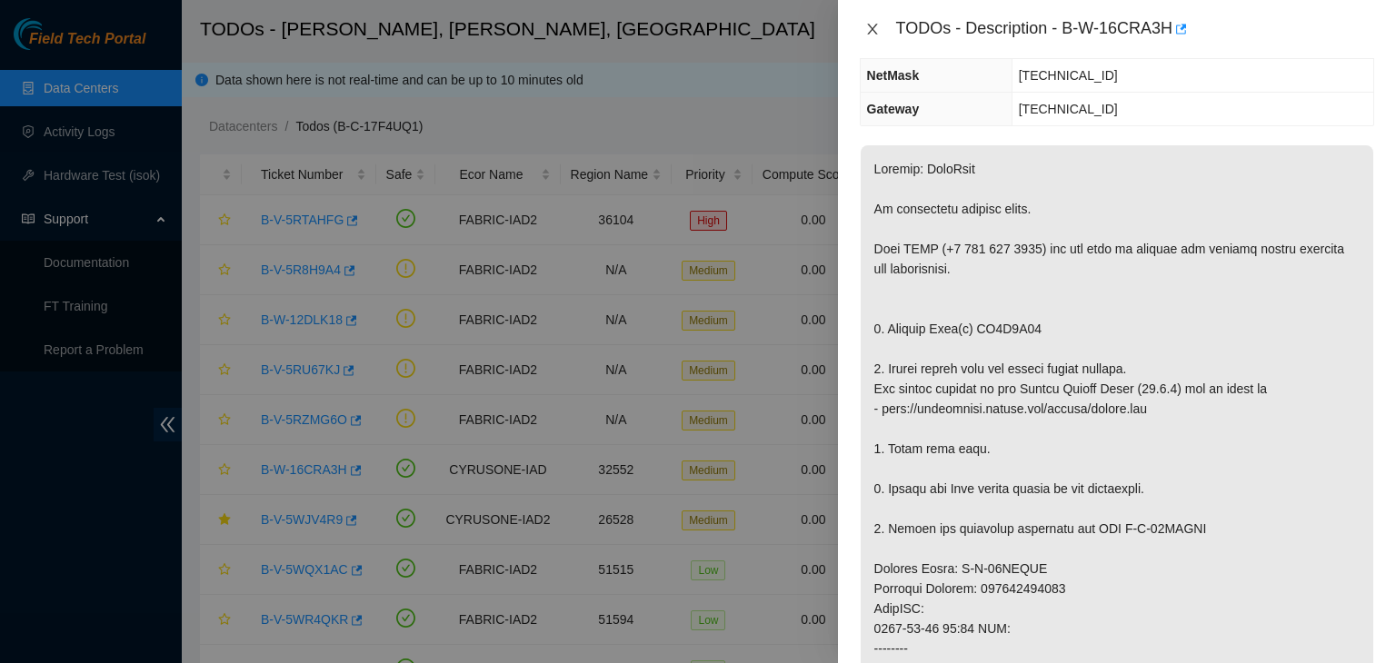
click at [872, 30] on icon "close" at bounding box center [872, 29] width 10 height 11
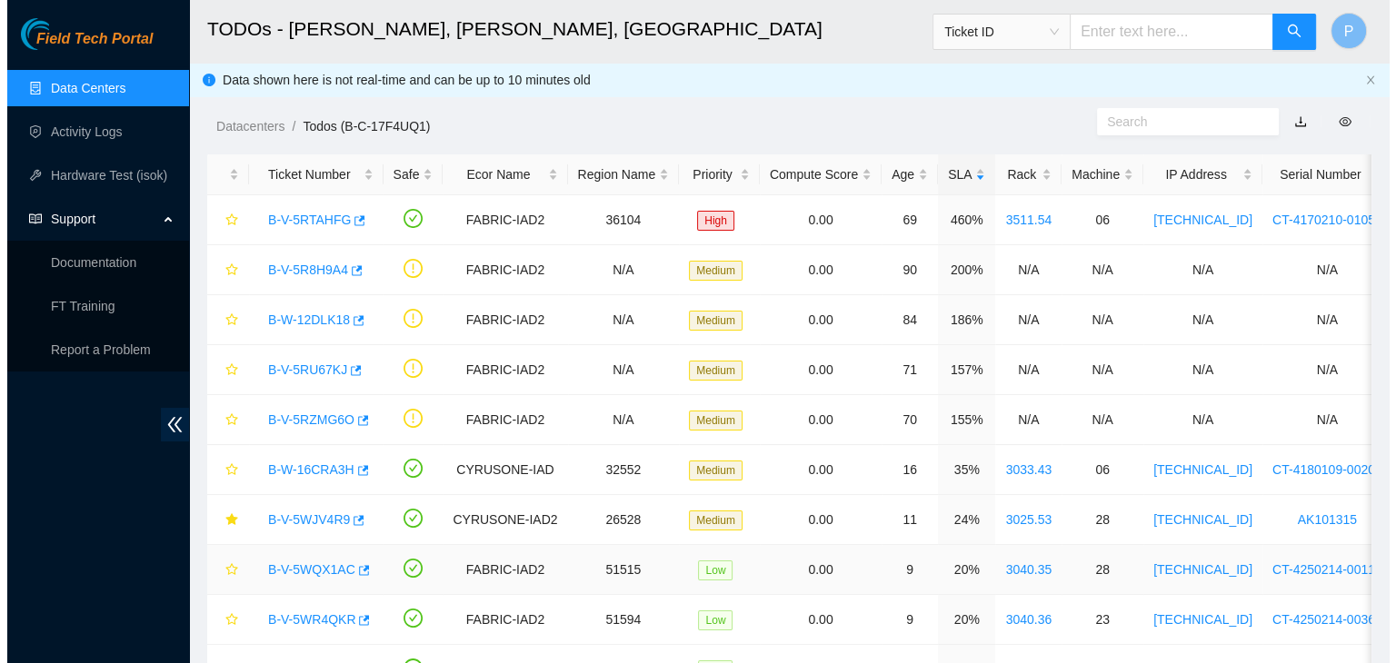
scroll to position [284, 0]
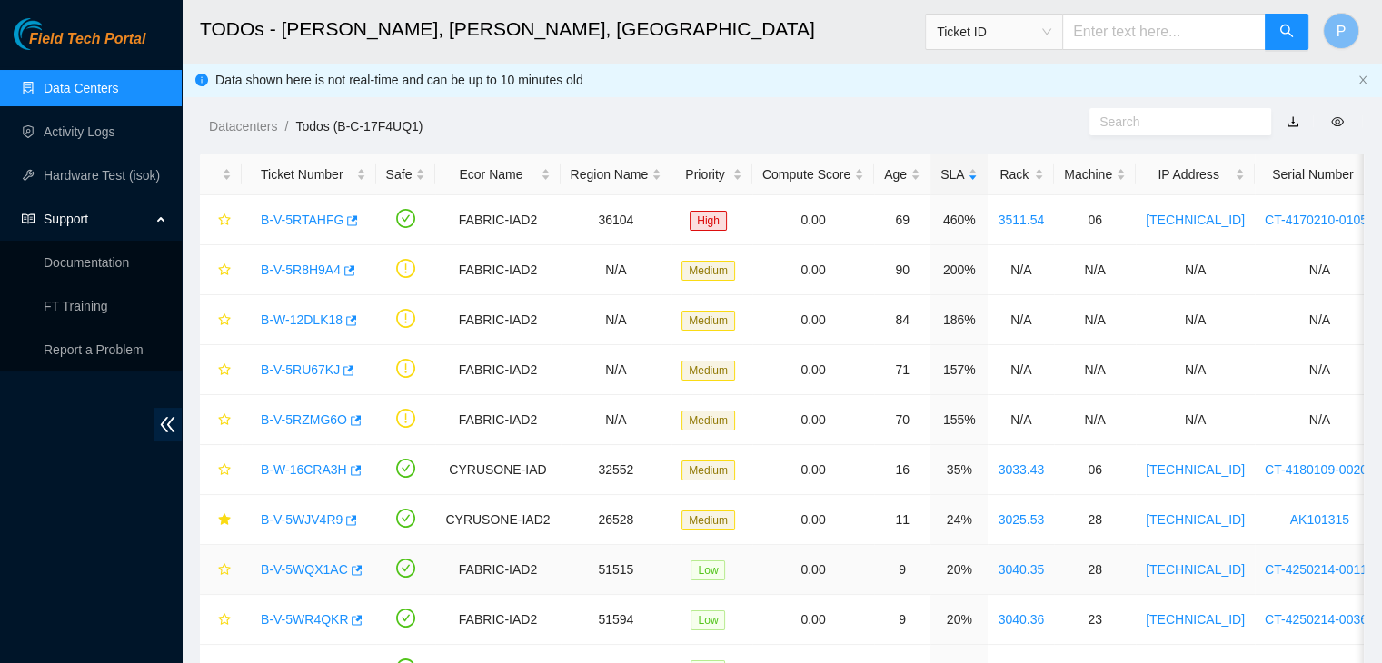
click at [316, 567] on link "B-V-5WQX1AC" at bounding box center [304, 570] width 87 height 15
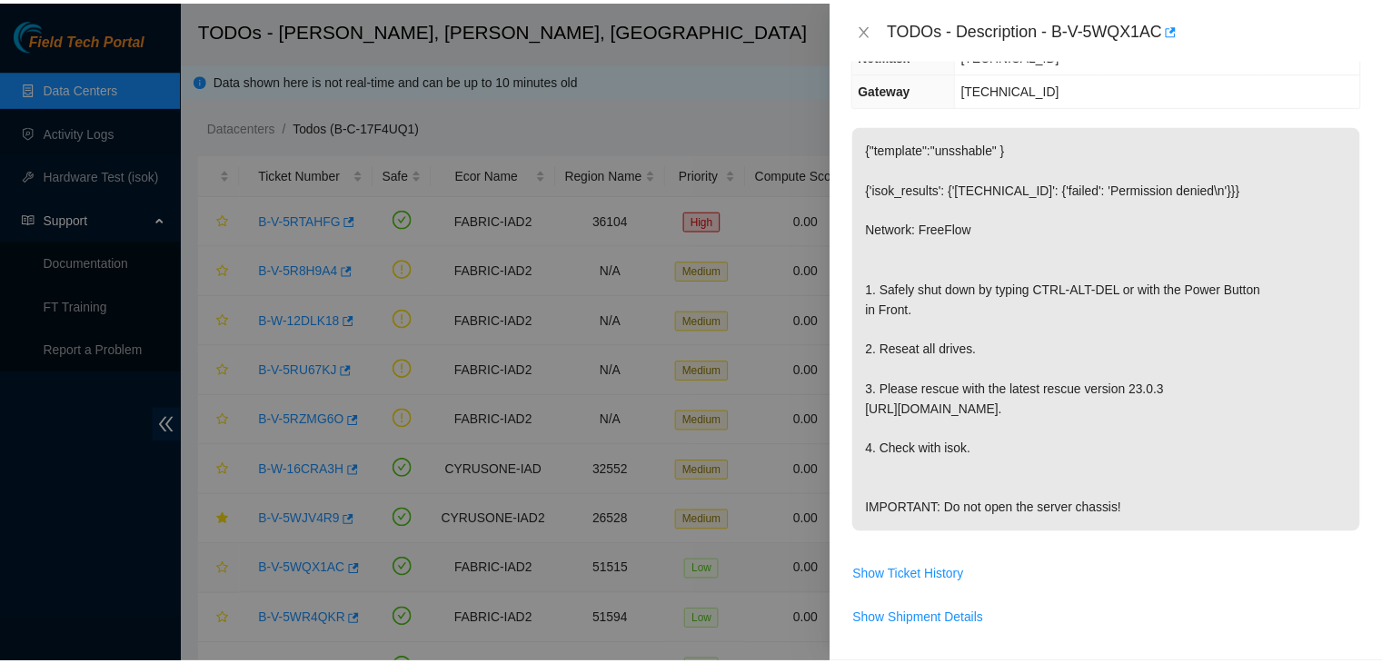
scroll to position [264, 0]
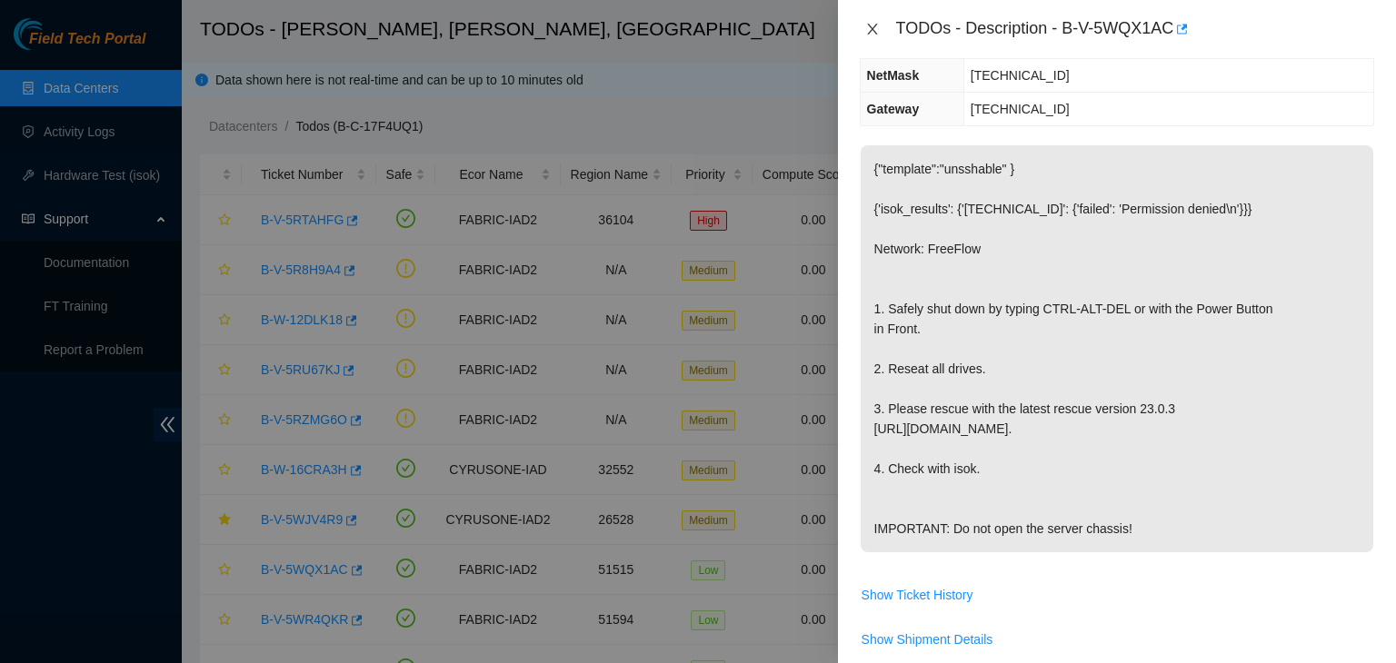
click at [874, 25] on icon "close" at bounding box center [872, 29] width 15 height 15
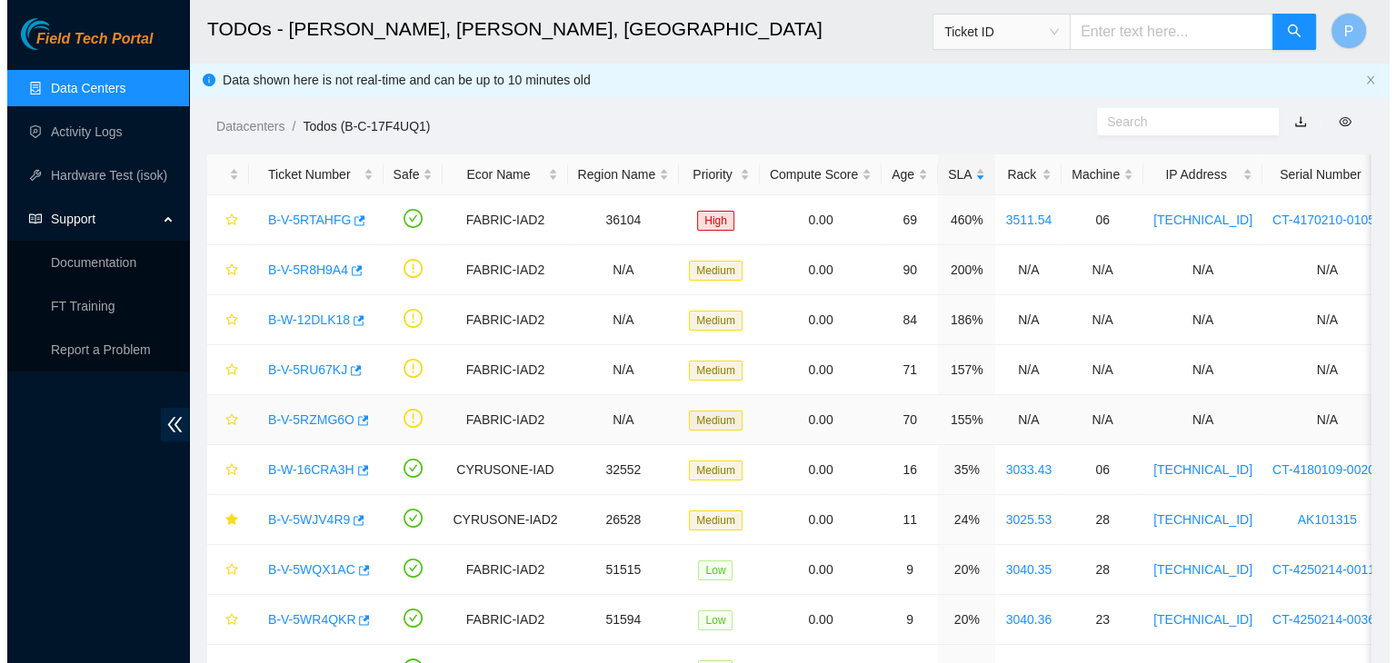
scroll to position [284, 0]
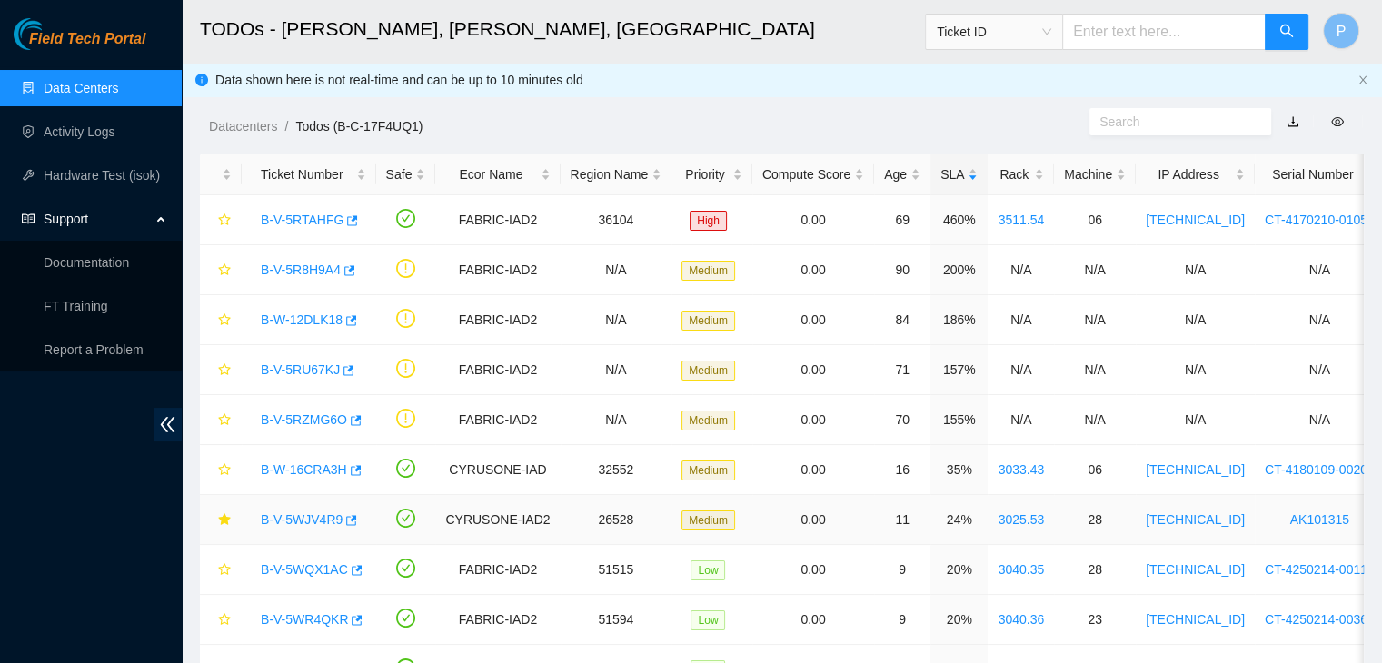
click at [269, 519] on link "B-V-5WJV4R9" at bounding box center [302, 520] width 82 height 15
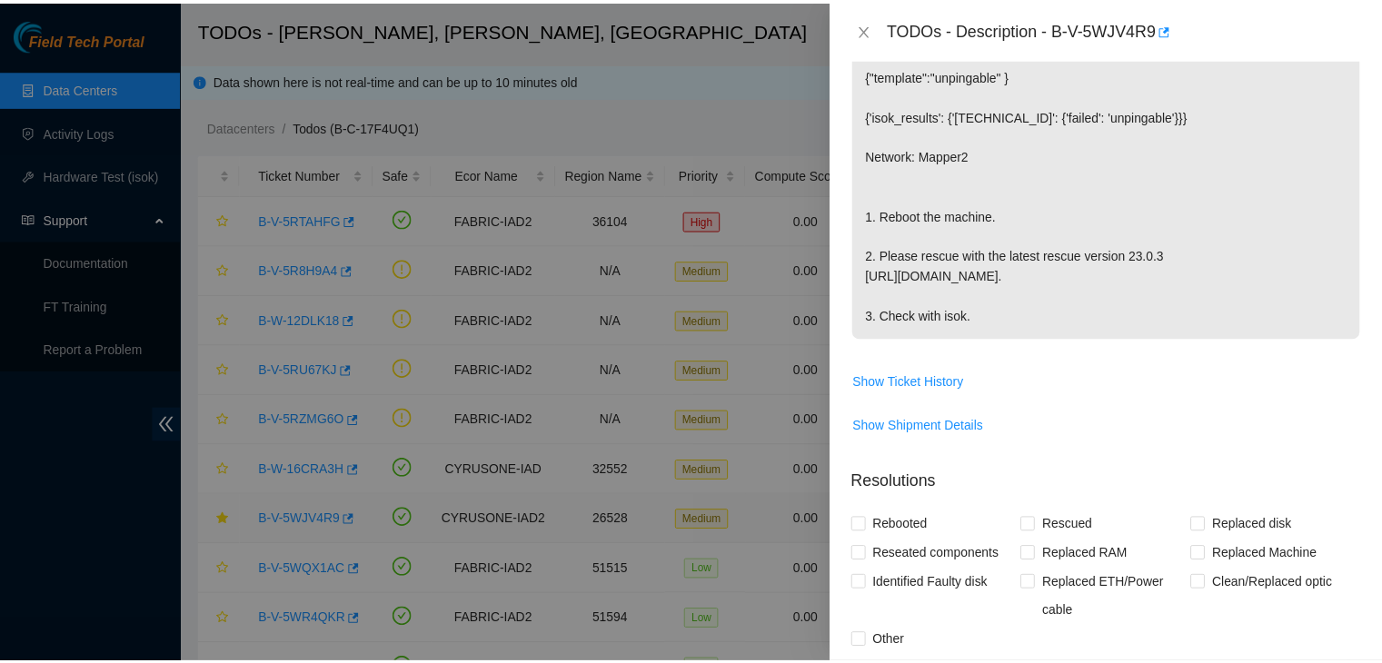
scroll to position [224, 0]
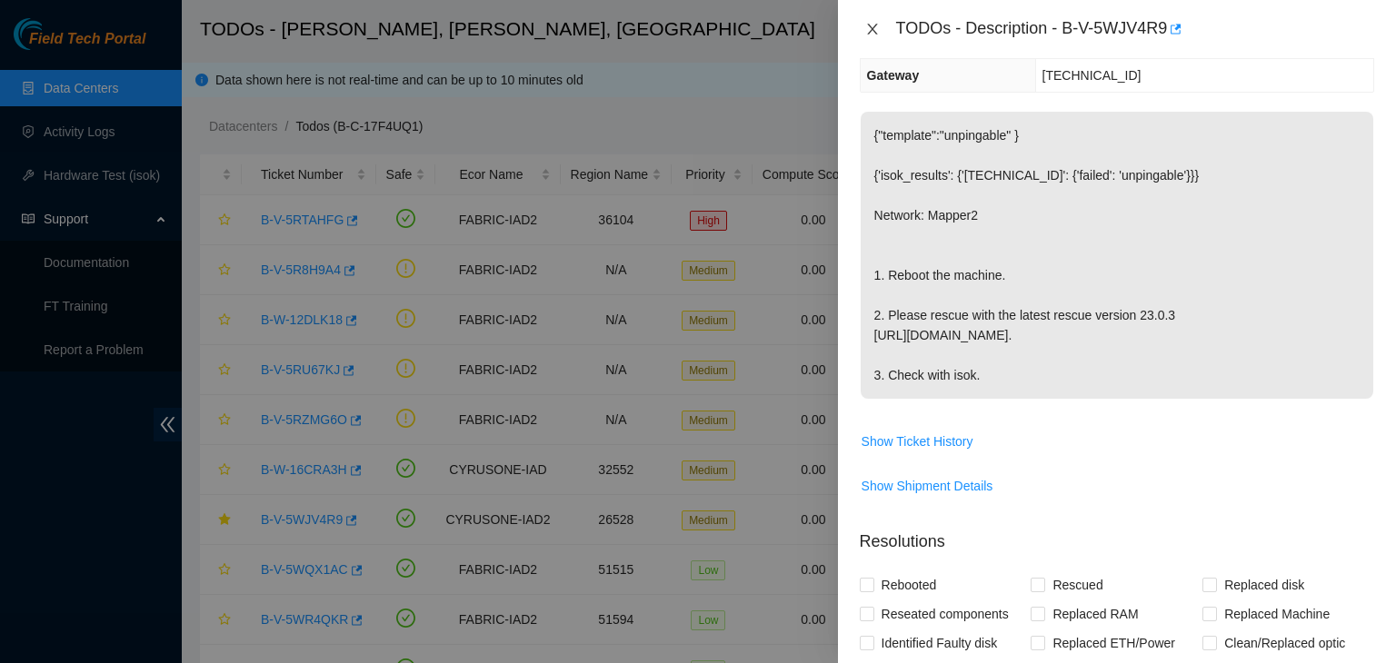
click at [872, 22] on icon "close" at bounding box center [872, 29] width 15 height 15
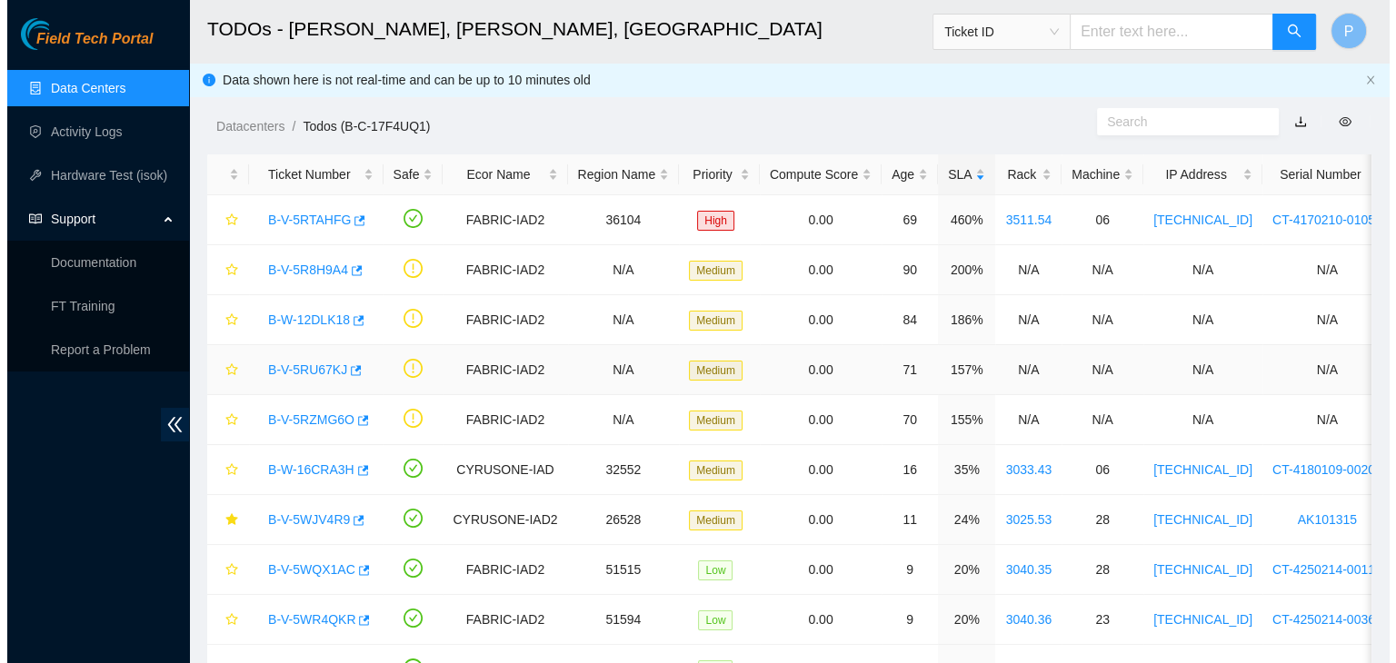
scroll to position [284, 0]
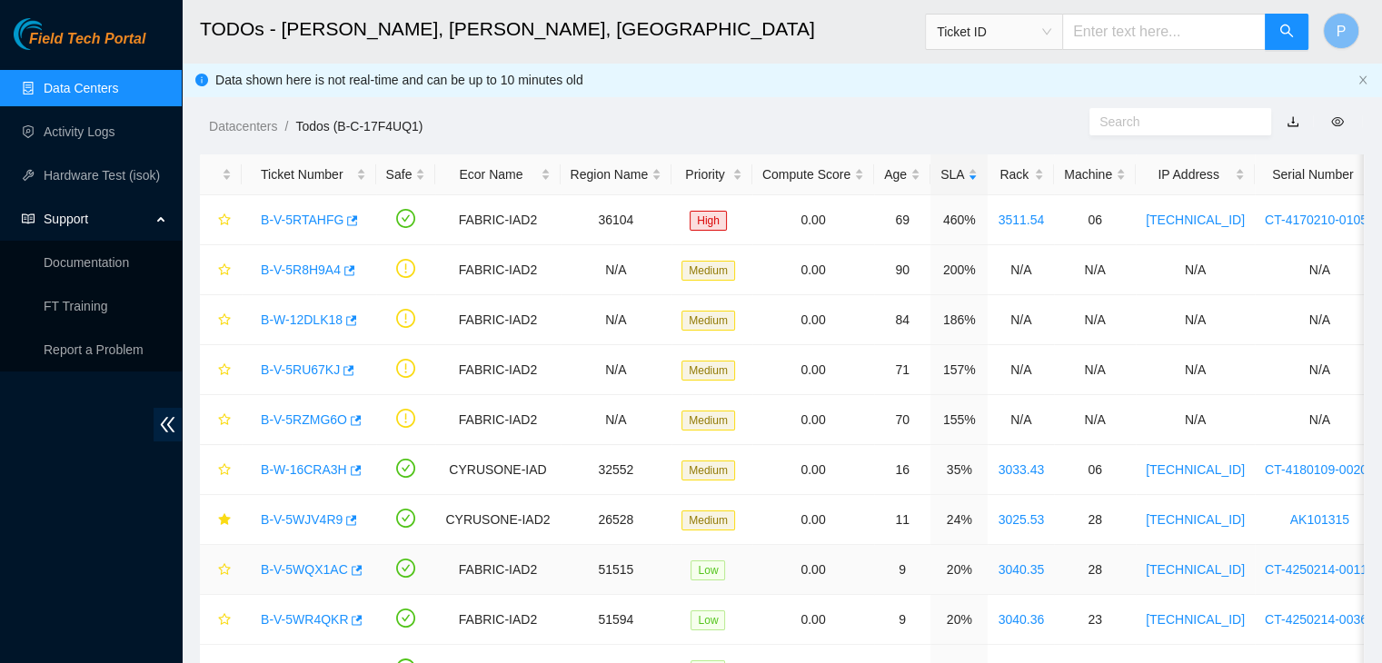
click at [305, 569] on link "B-V-5WQX1AC" at bounding box center [304, 570] width 87 height 15
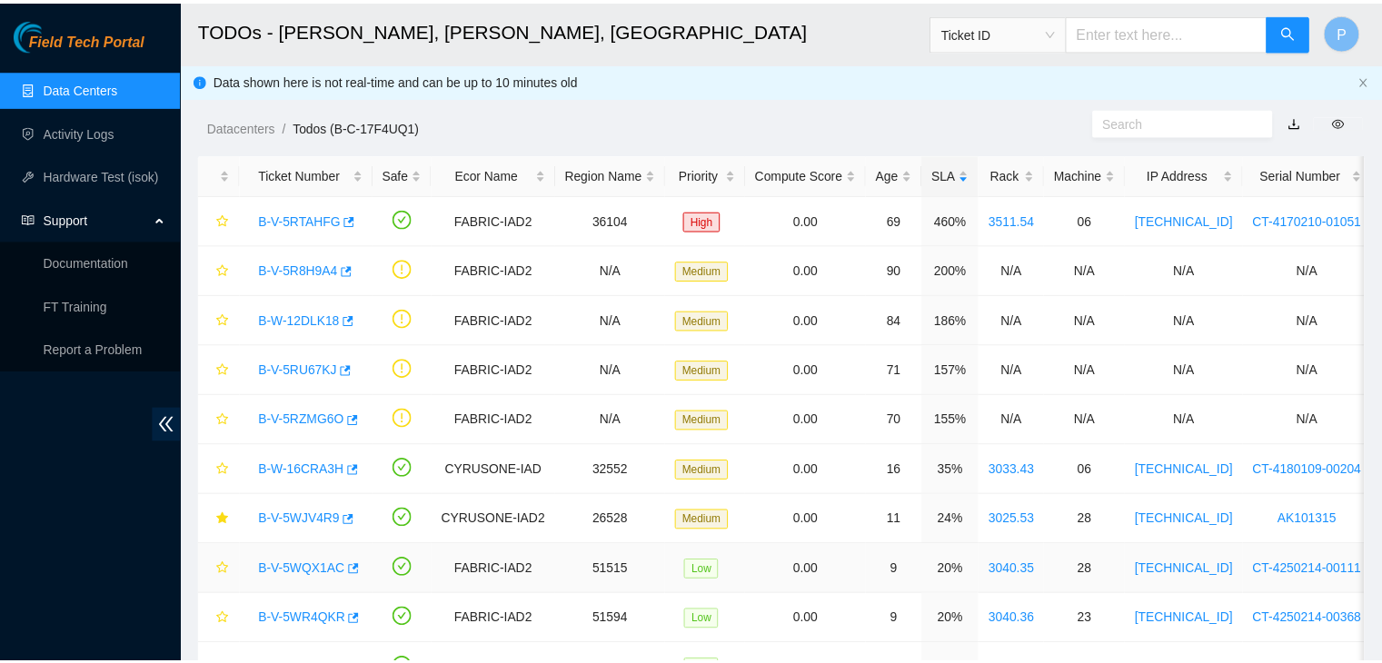
scroll to position [264, 0]
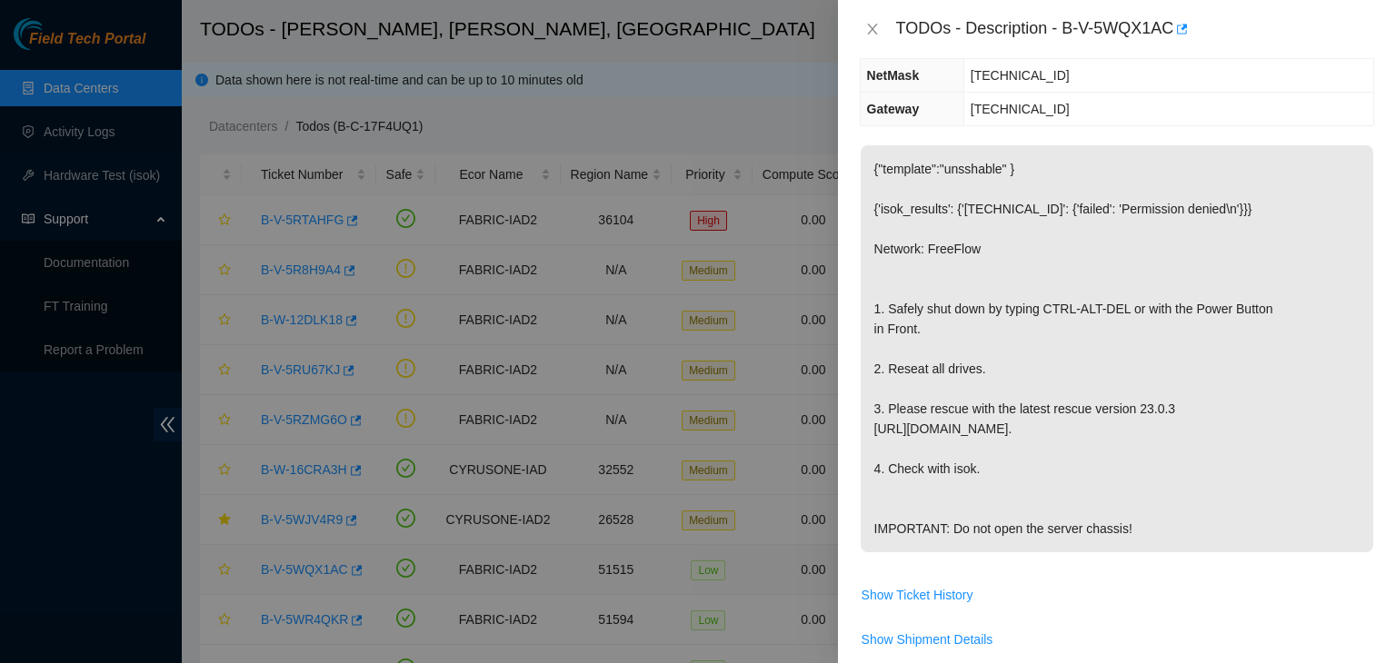
click at [305, 569] on div at bounding box center [698, 331] width 1396 height 663
click at [877, 30] on icon "close" at bounding box center [872, 29] width 15 height 15
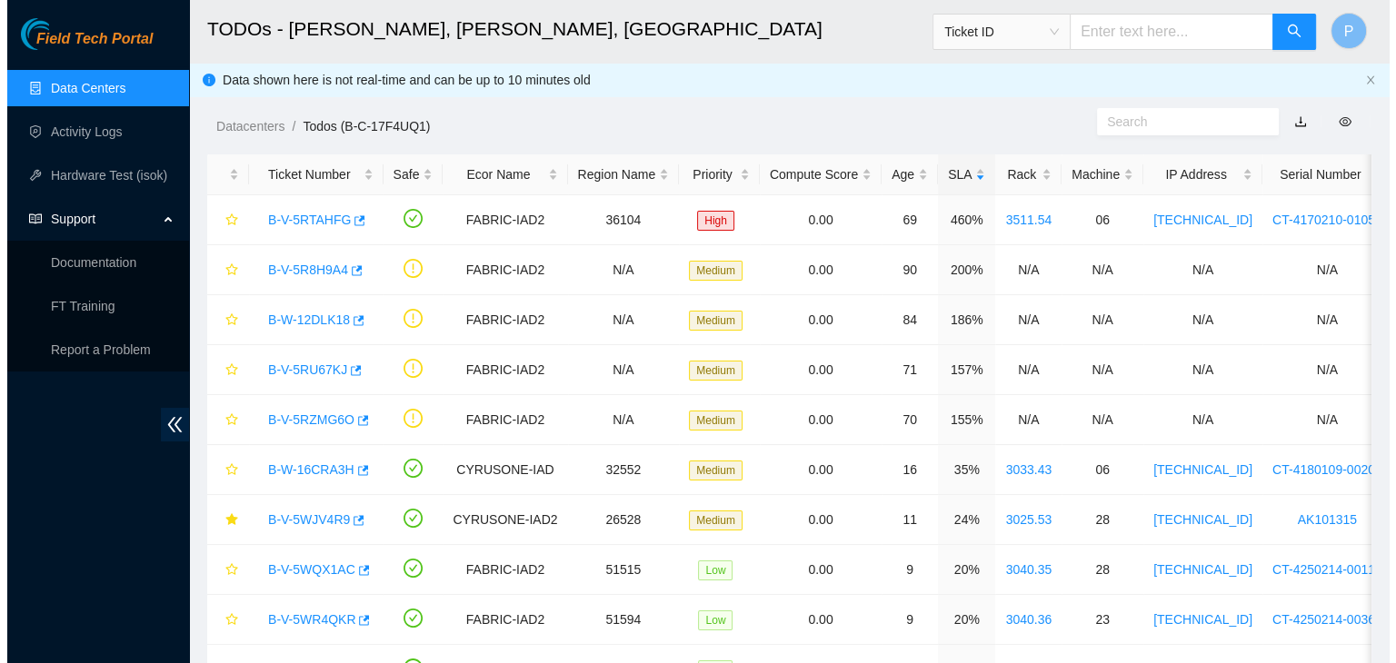
scroll to position [284, 0]
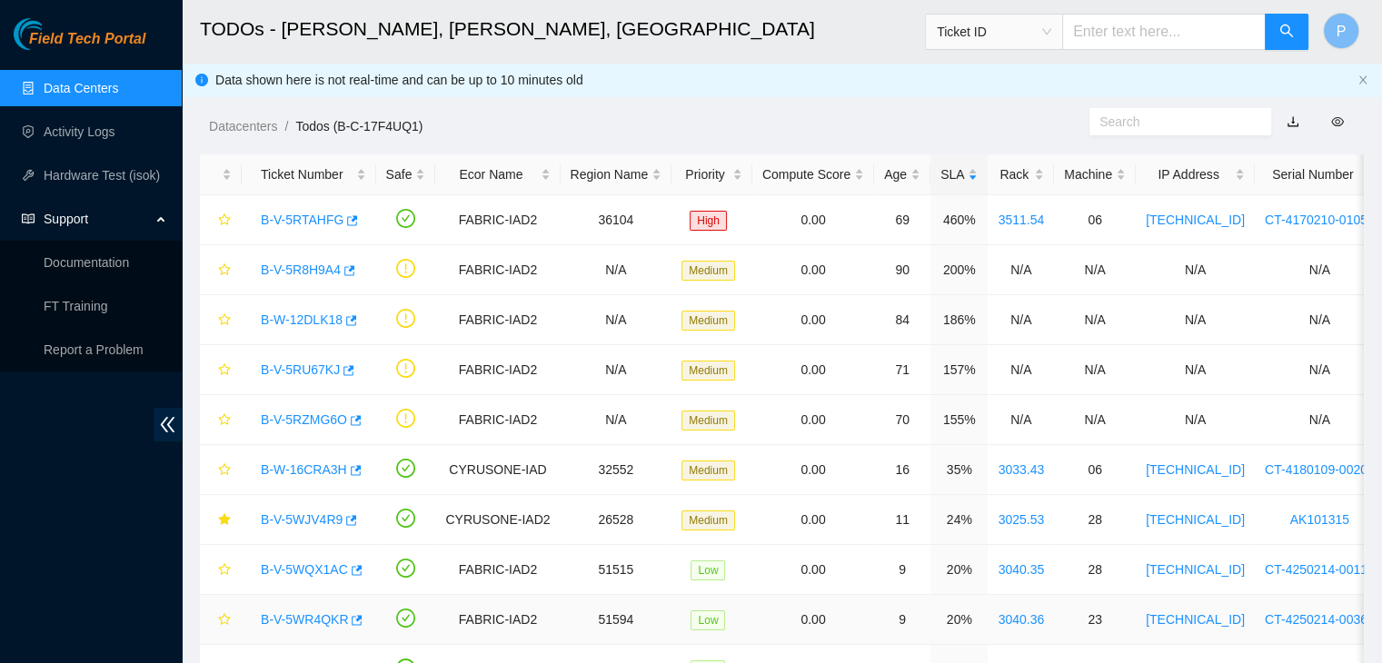
click at [308, 623] on link "B-V-5WR4QKR" at bounding box center [304, 620] width 87 height 15
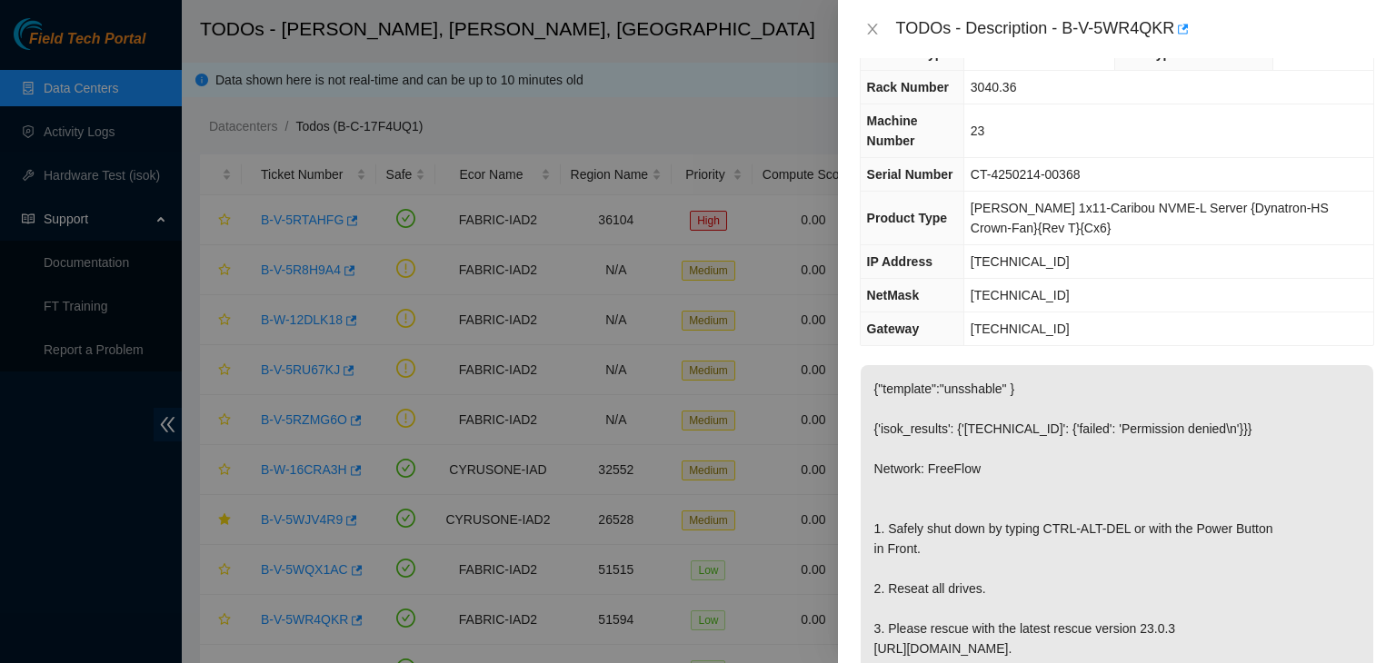
scroll to position [40, 0]
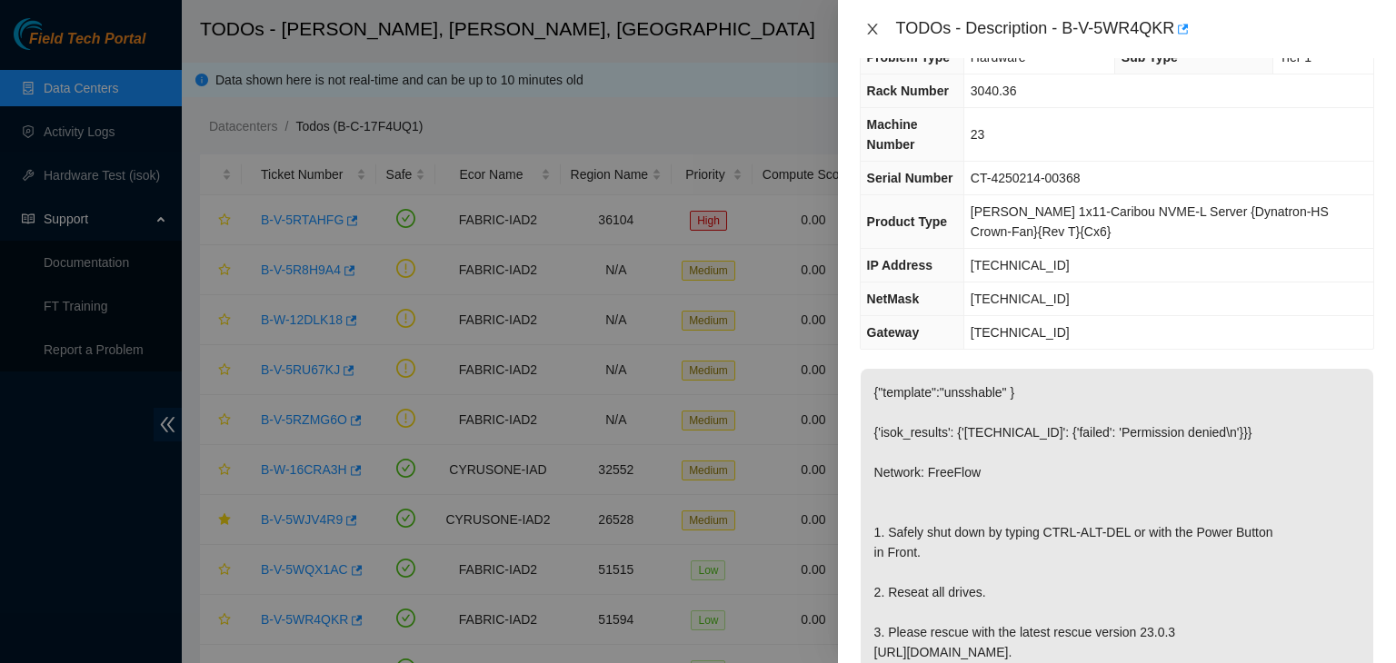
click at [872, 31] on icon "close" at bounding box center [872, 29] width 10 height 11
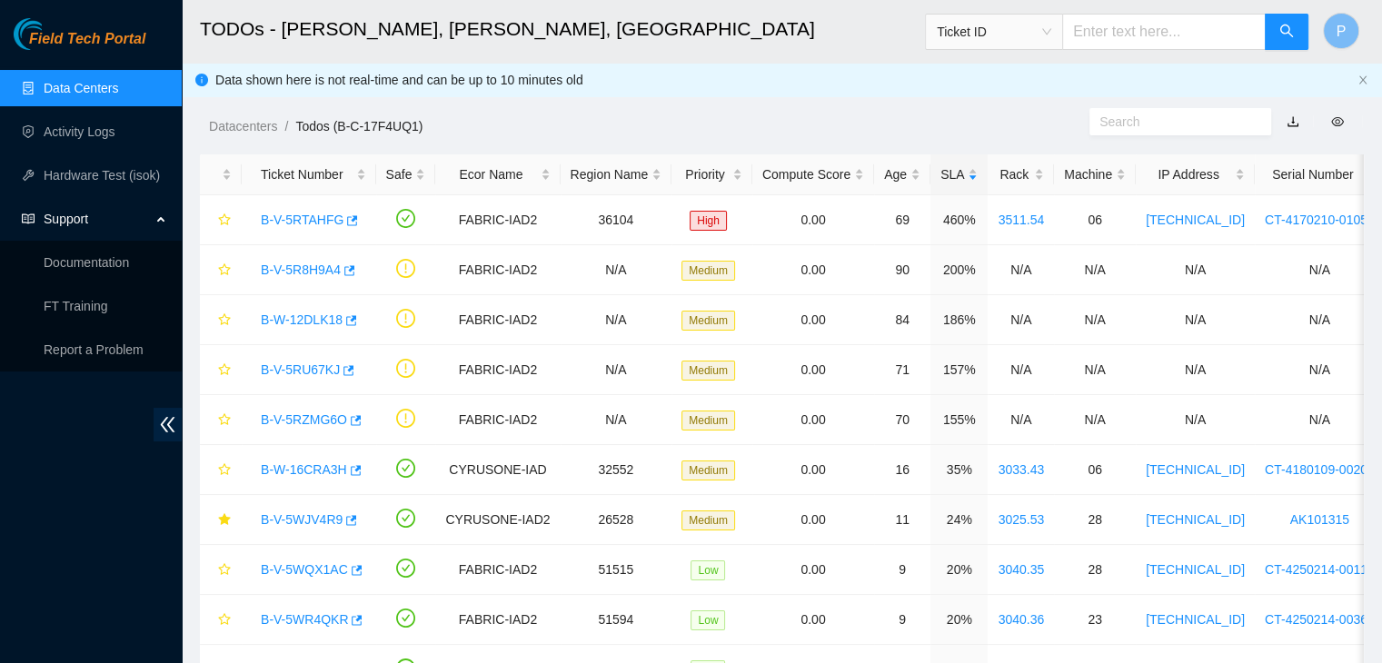
drag, startPoint x: 872, startPoint y: 31, endPoint x: 698, endPoint y: 88, distance: 183.6
click at [698, 88] on div "Datacenters / Todos (B-C-17F4UQ1) /" at bounding box center [632, 86] width 901 height 102
click at [315, 474] on link "B-W-16CRA3H" at bounding box center [304, 470] width 86 height 15
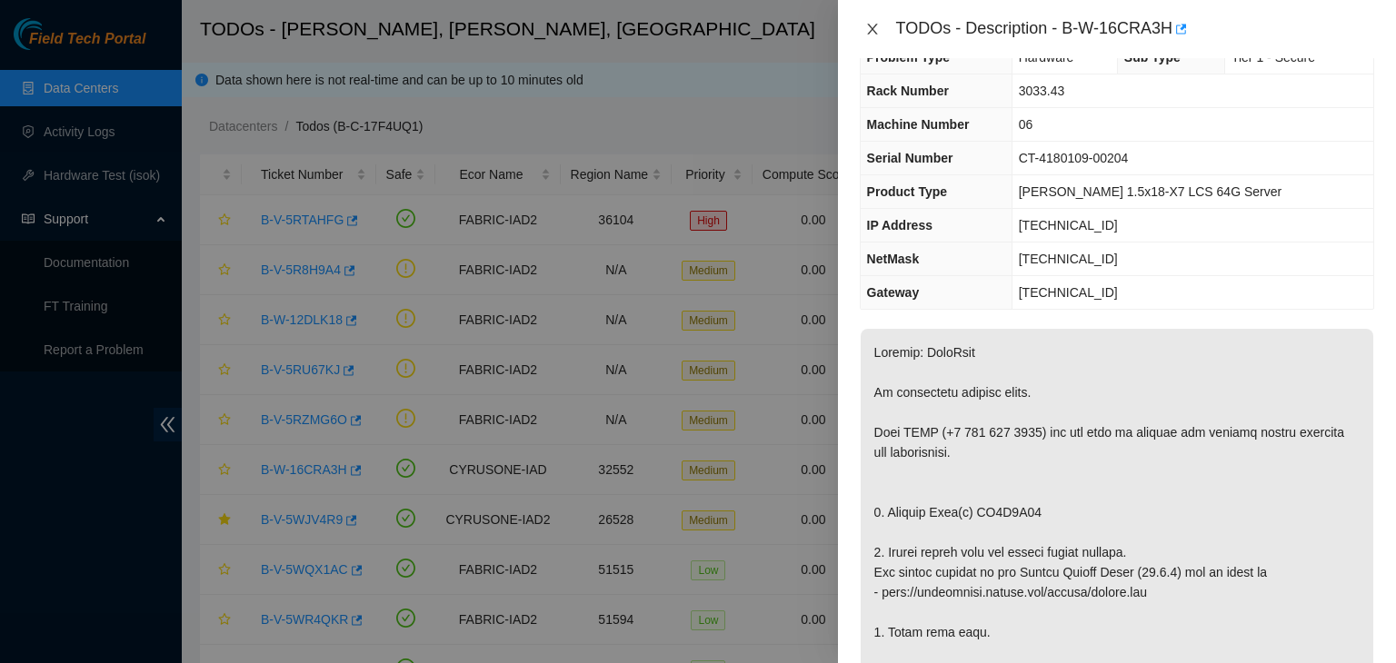
click at [872, 24] on icon "close" at bounding box center [872, 29] width 15 height 15
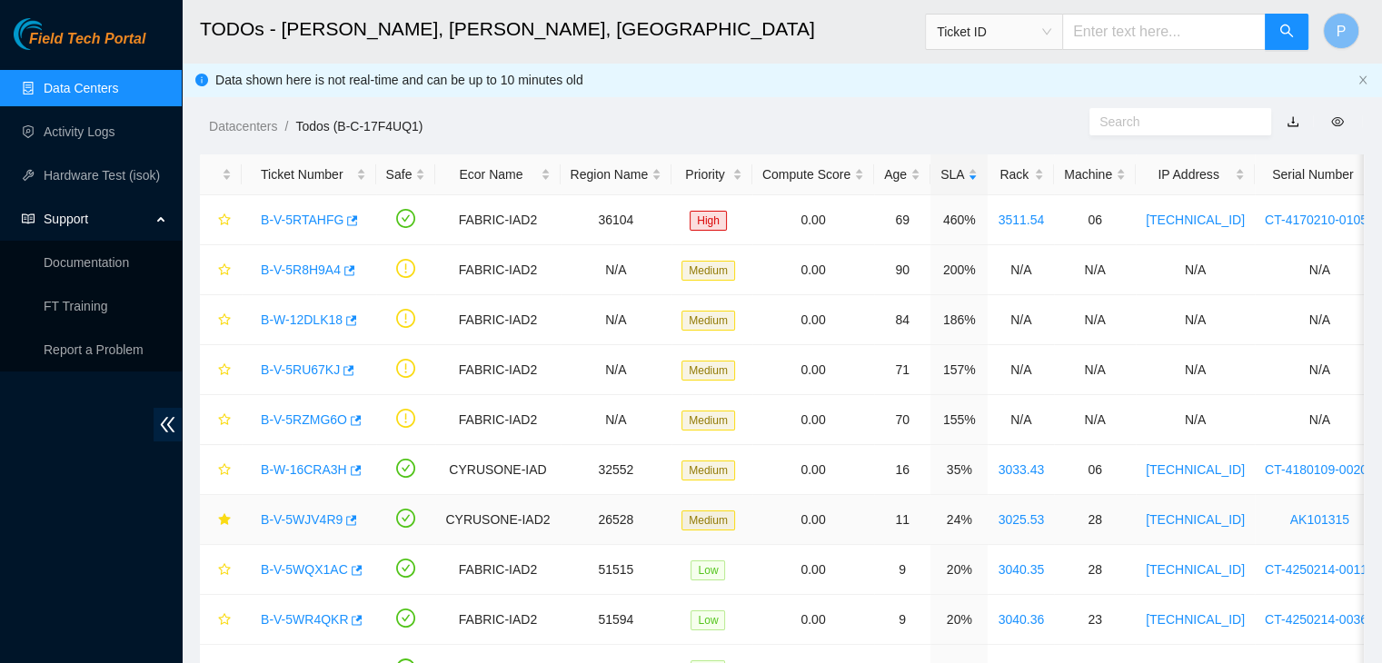
click at [311, 513] on link "B-V-5WJV4R9" at bounding box center [302, 520] width 82 height 15
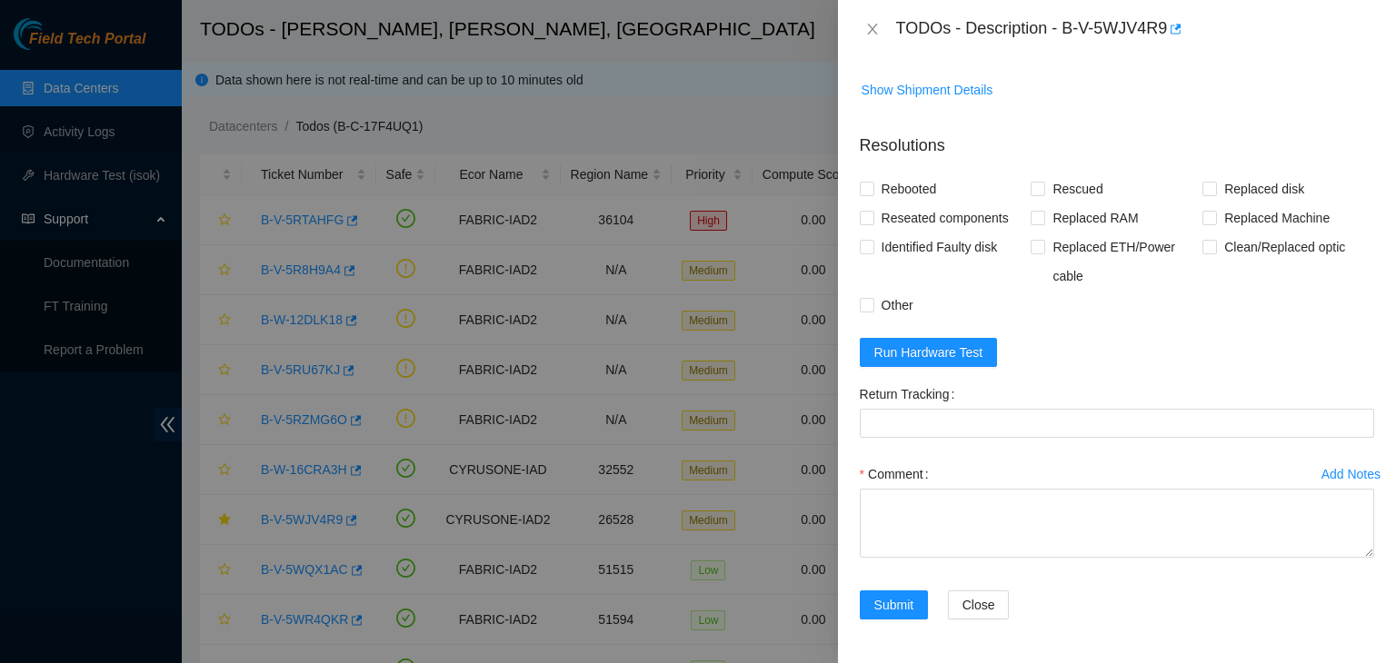
scroll to position [678, 0]
click at [927, 359] on span "Run Hardware Test" at bounding box center [928, 353] width 109 height 20
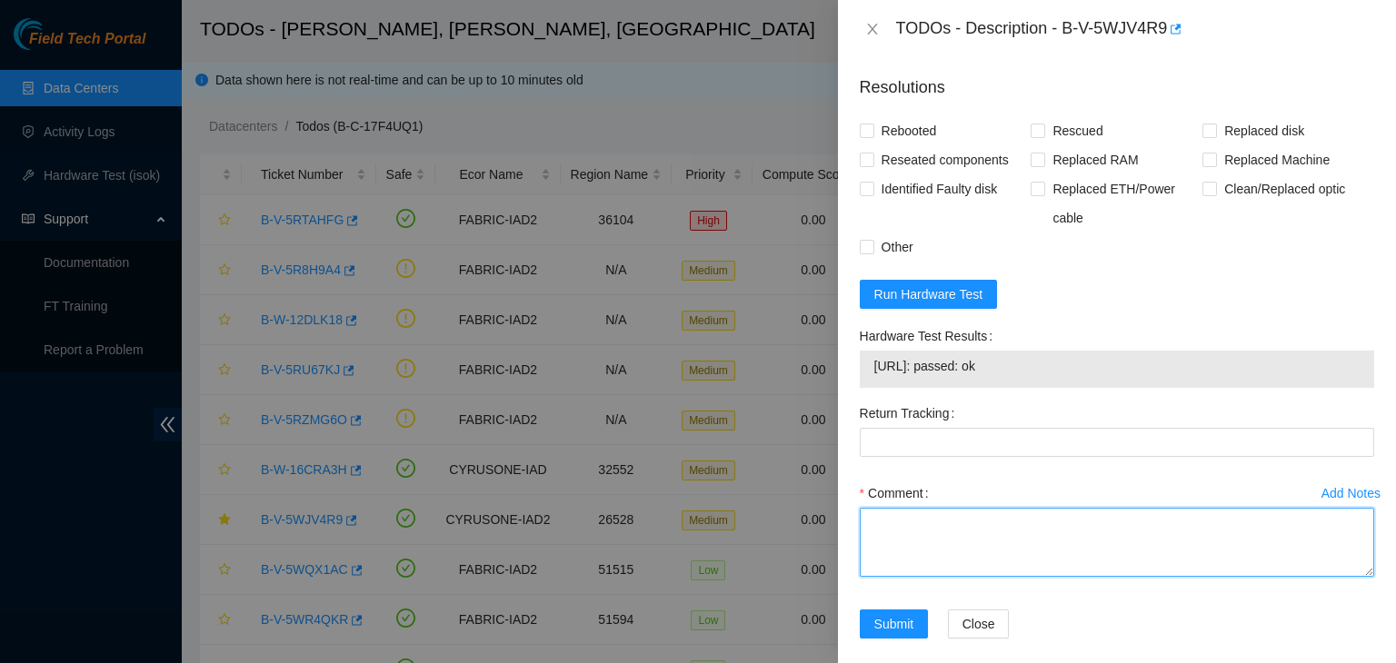
click at [914, 577] on textarea "Comment" at bounding box center [1117, 542] width 514 height 69
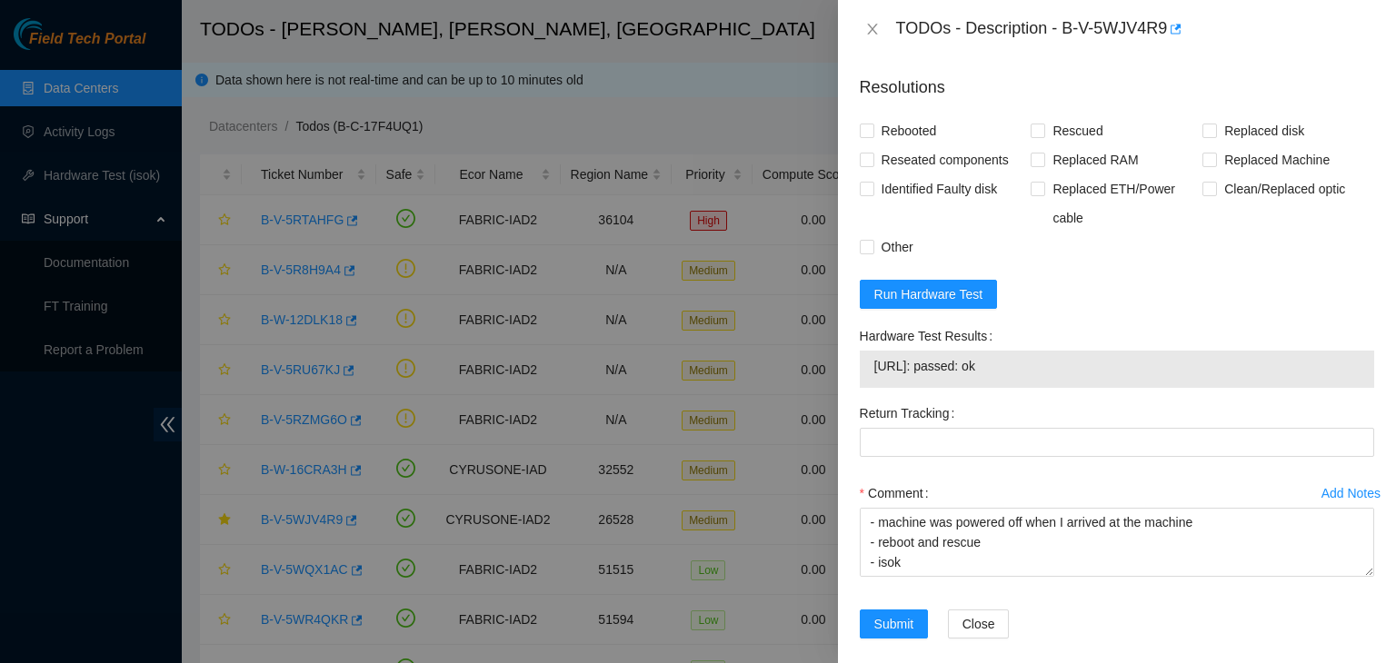
drag, startPoint x: 1032, startPoint y: 440, endPoint x: 873, endPoint y: 437, distance: 159.1
click at [873, 384] on td "23.215.132.173: passed: ok" at bounding box center [1116, 369] width 487 height 28
copy span "23.215.132.173: passed: ok"
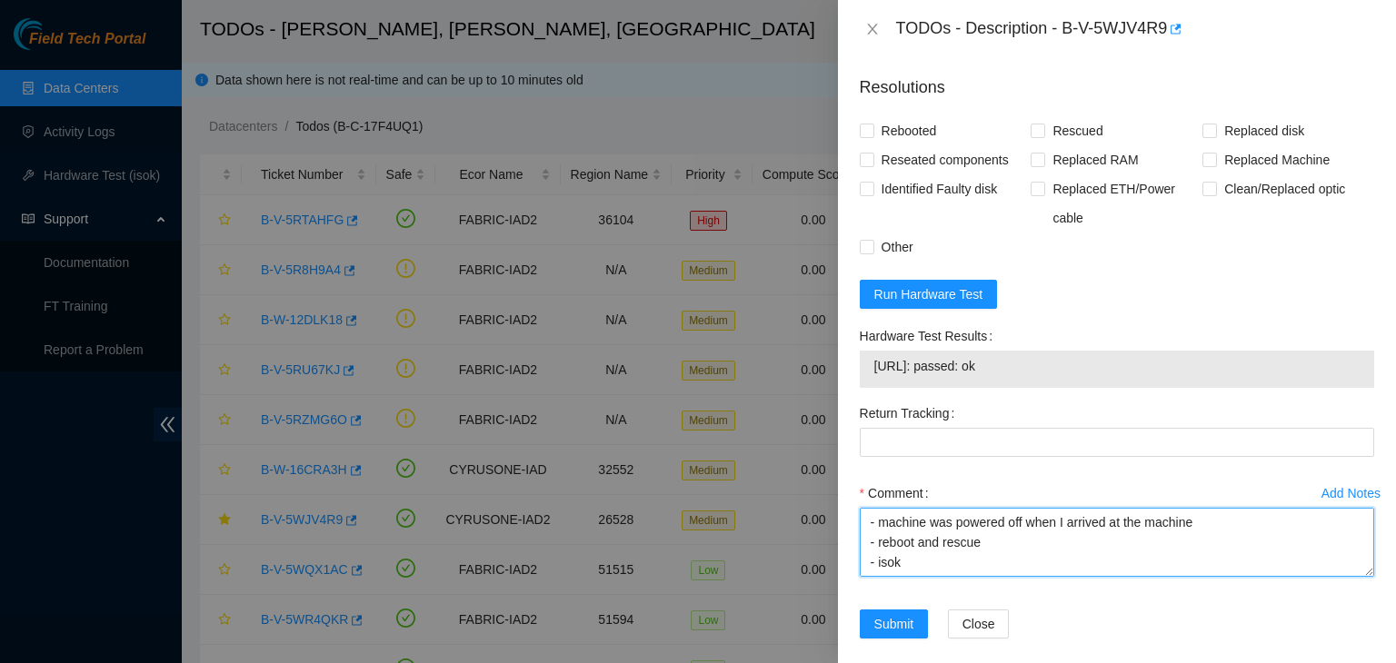
click at [882, 577] on textarea "- verified rack and machine sn - machine was powered off when I arrived at the …" at bounding box center [1117, 542] width 514 height 69
paste textarea "23.215.132.173: passed: ok"
type textarea "- verified rack and machine sn - machine was powered off when I arrived at the …"
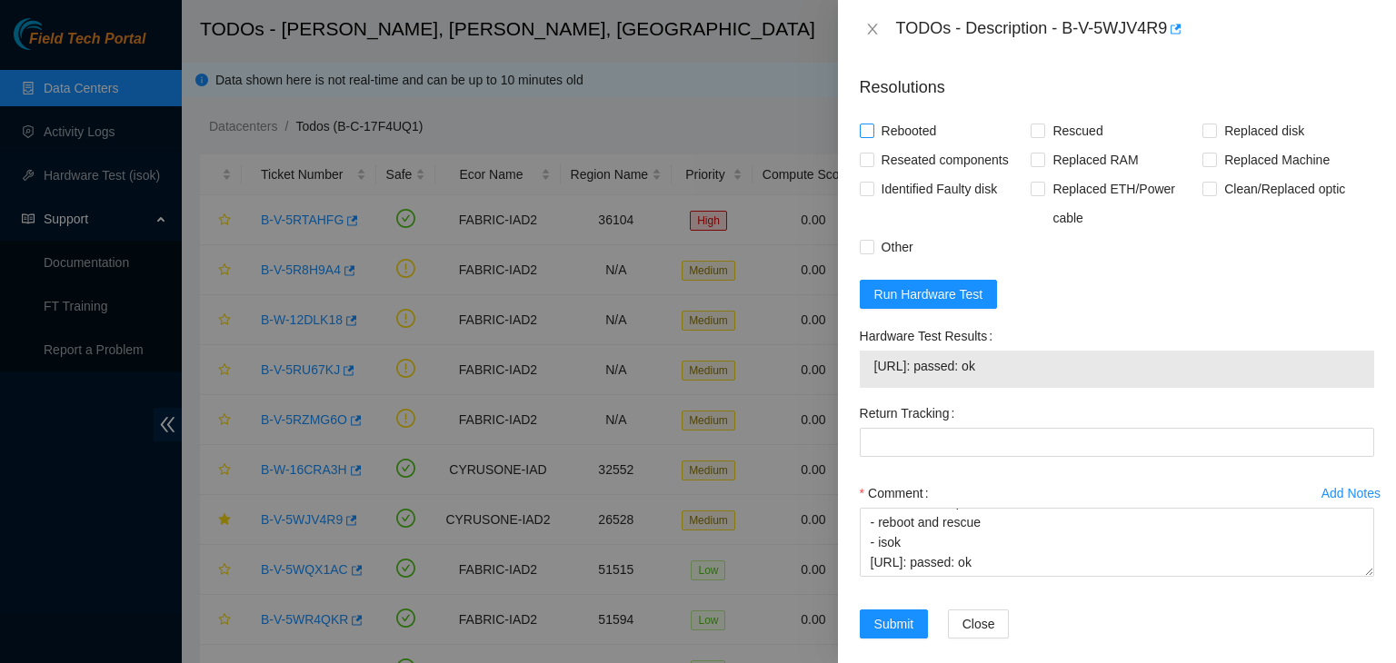
click at [872, 138] on span at bounding box center [867, 131] width 15 height 15
click at [872, 136] on input "Rebooted" at bounding box center [866, 130] width 13 height 13
checkbox input "true"
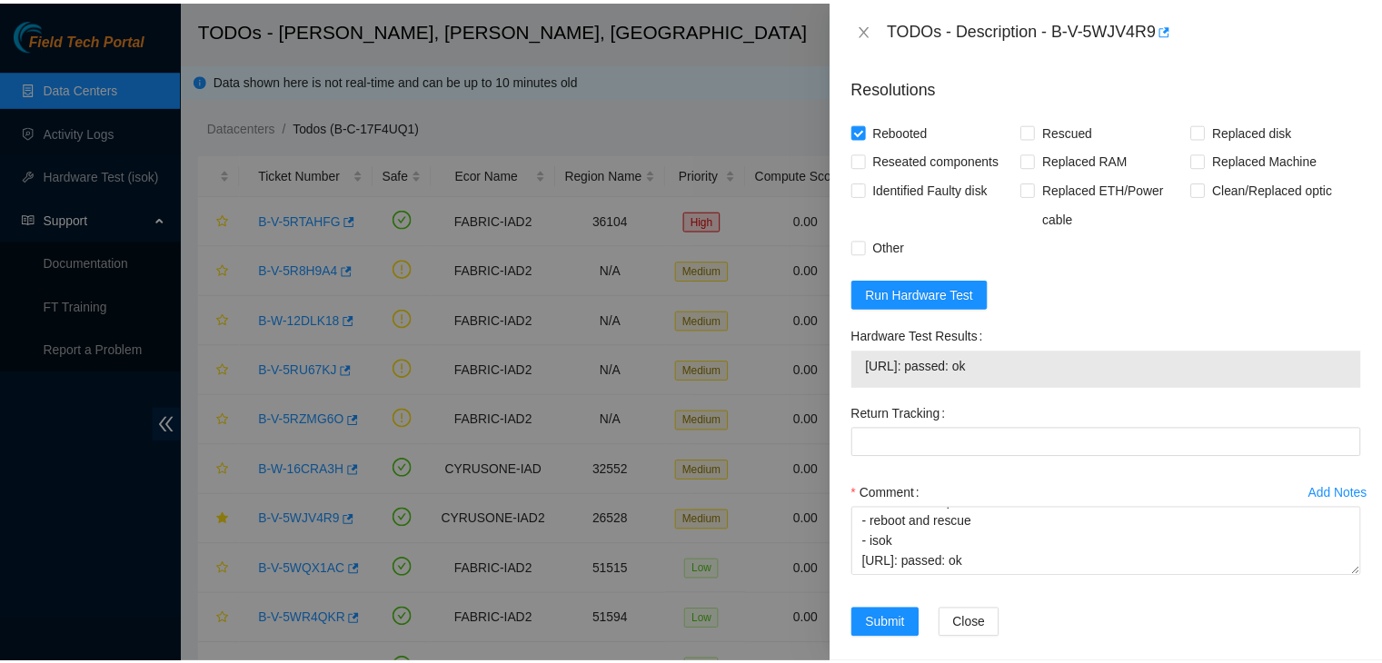
scroll to position [756, 0]
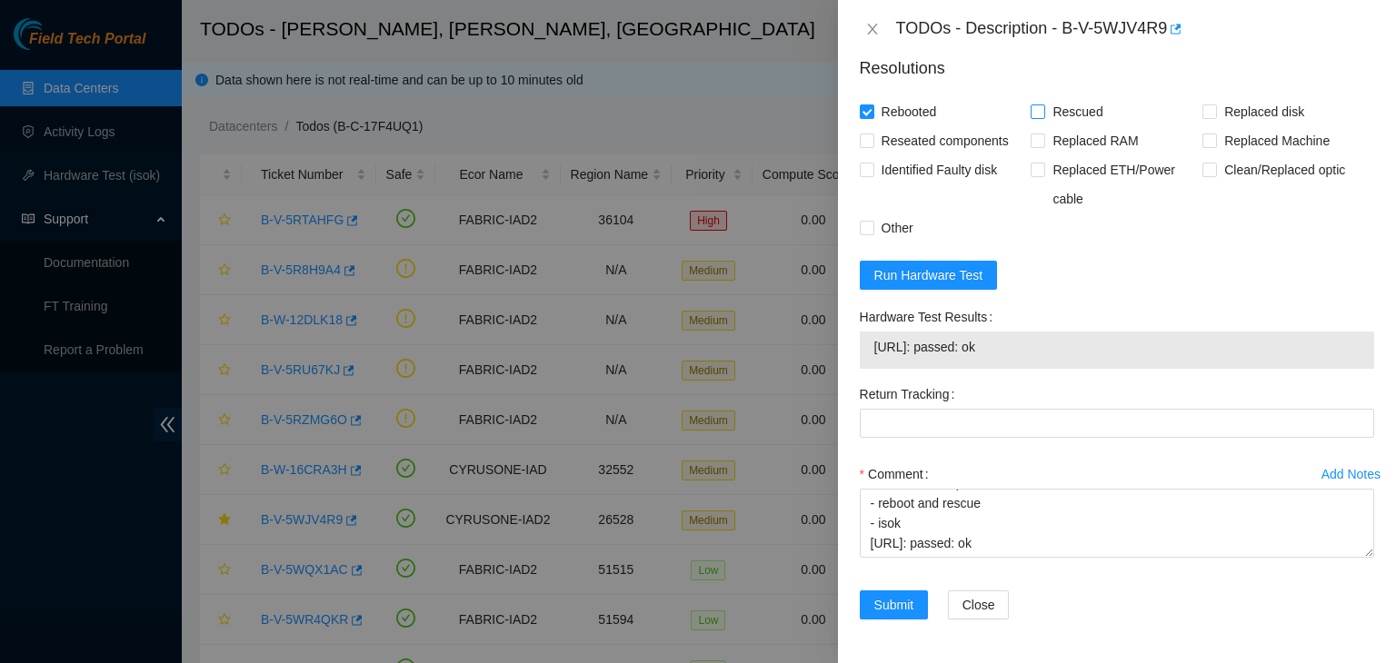
click at [1036, 117] on span at bounding box center [1038, 112] width 15 height 15
click at [1036, 117] on input "Rescued" at bounding box center [1037, 111] width 13 height 13
checkbox input "true"
click at [893, 612] on span "Submit" at bounding box center [894, 605] width 40 height 20
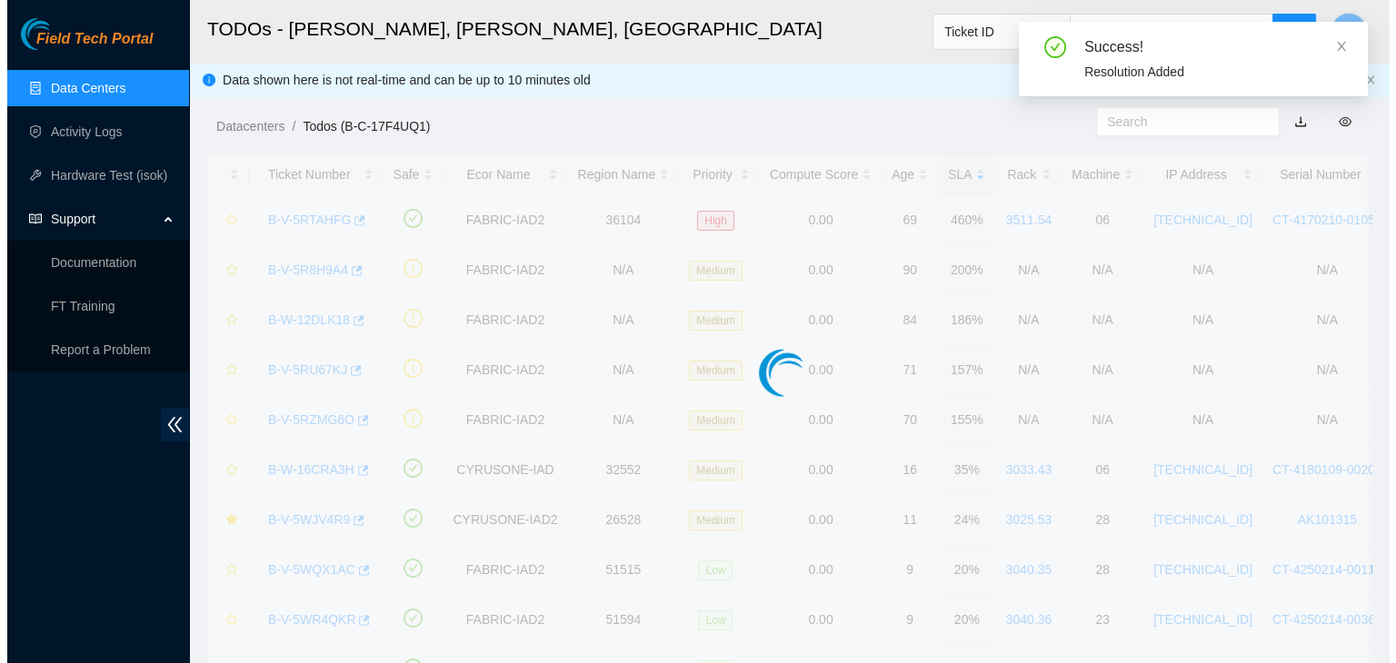
scroll to position [495, 0]
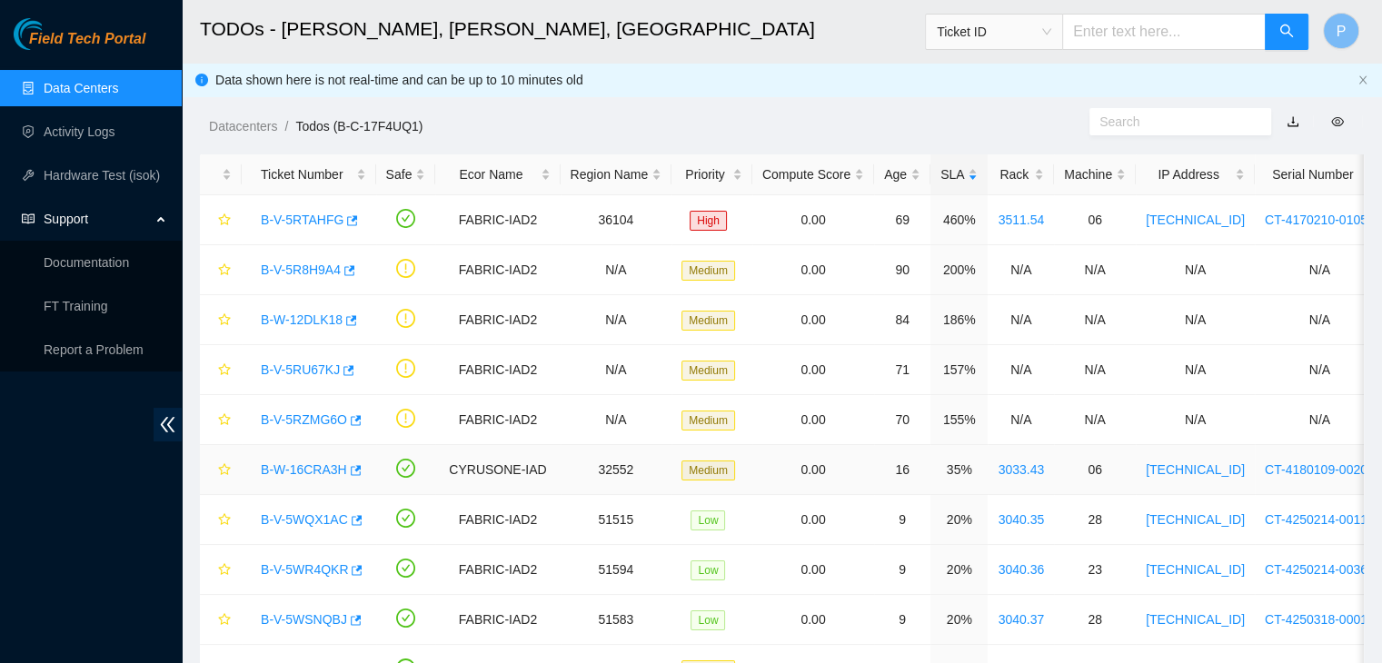
click at [276, 470] on link "B-W-16CRA3H" at bounding box center [304, 470] width 86 height 15
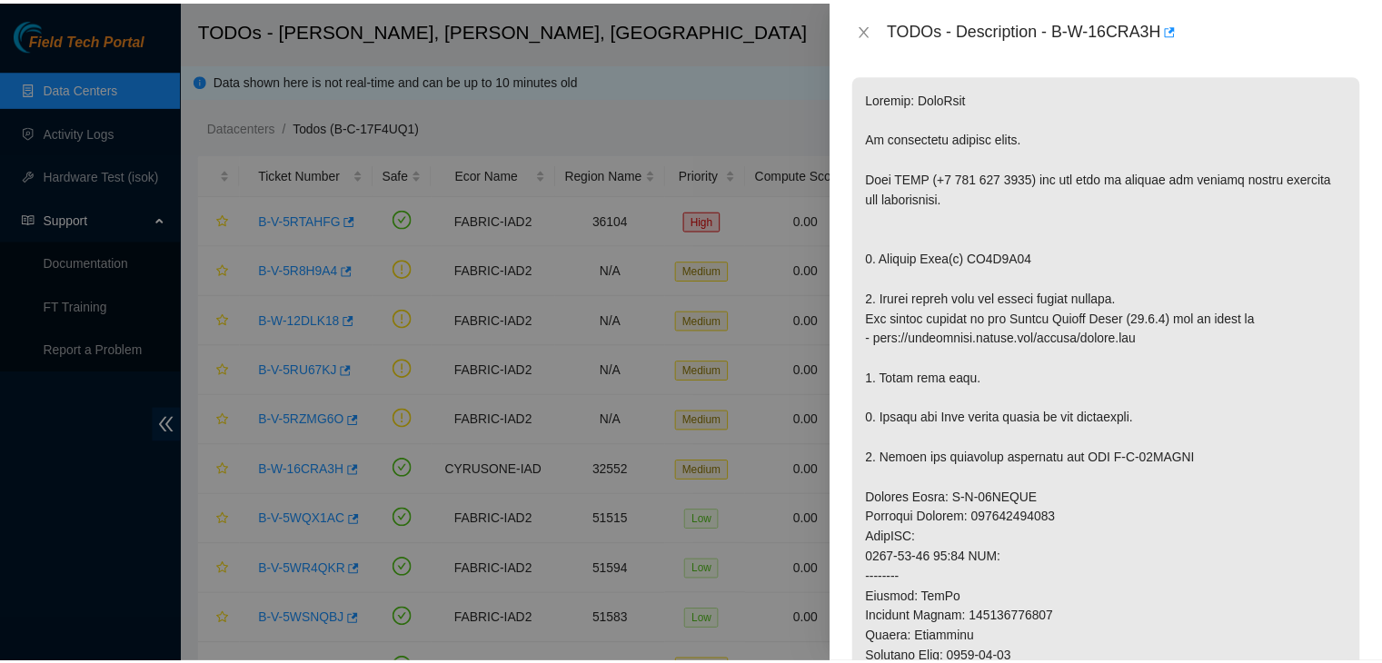
scroll to position [207, 0]
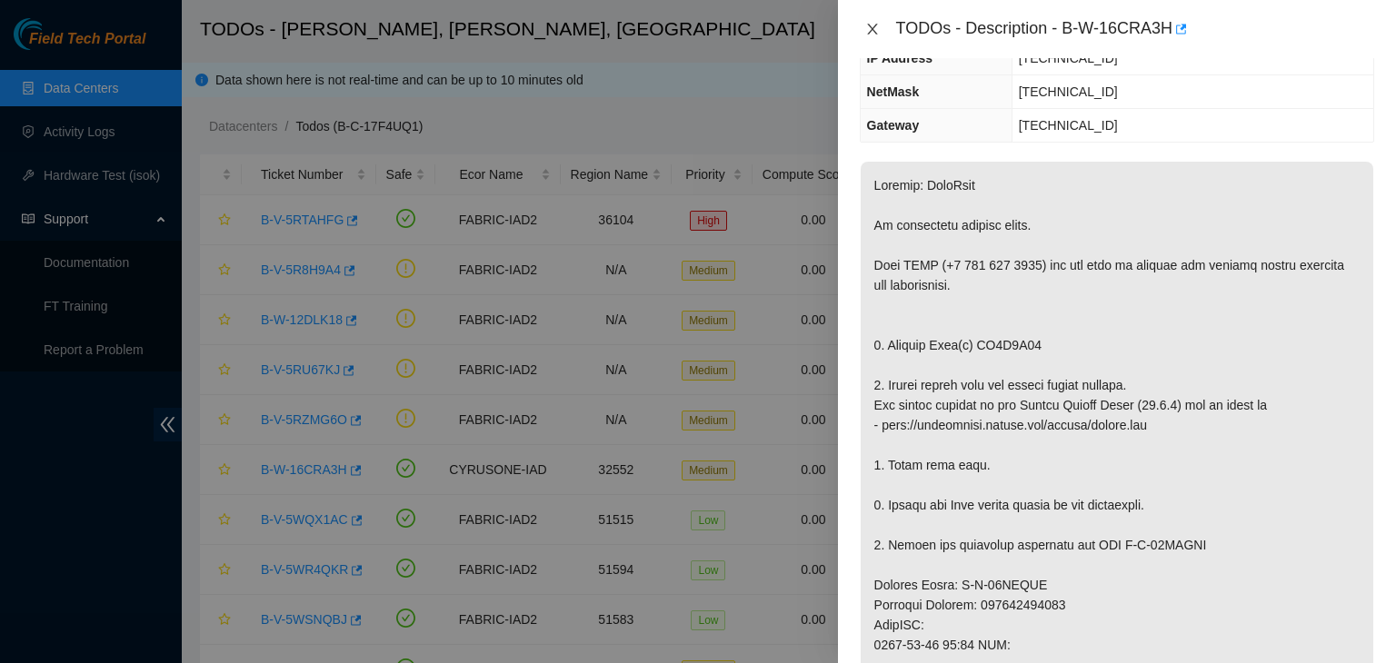
click at [865, 32] on icon "close" at bounding box center [872, 29] width 15 height 15
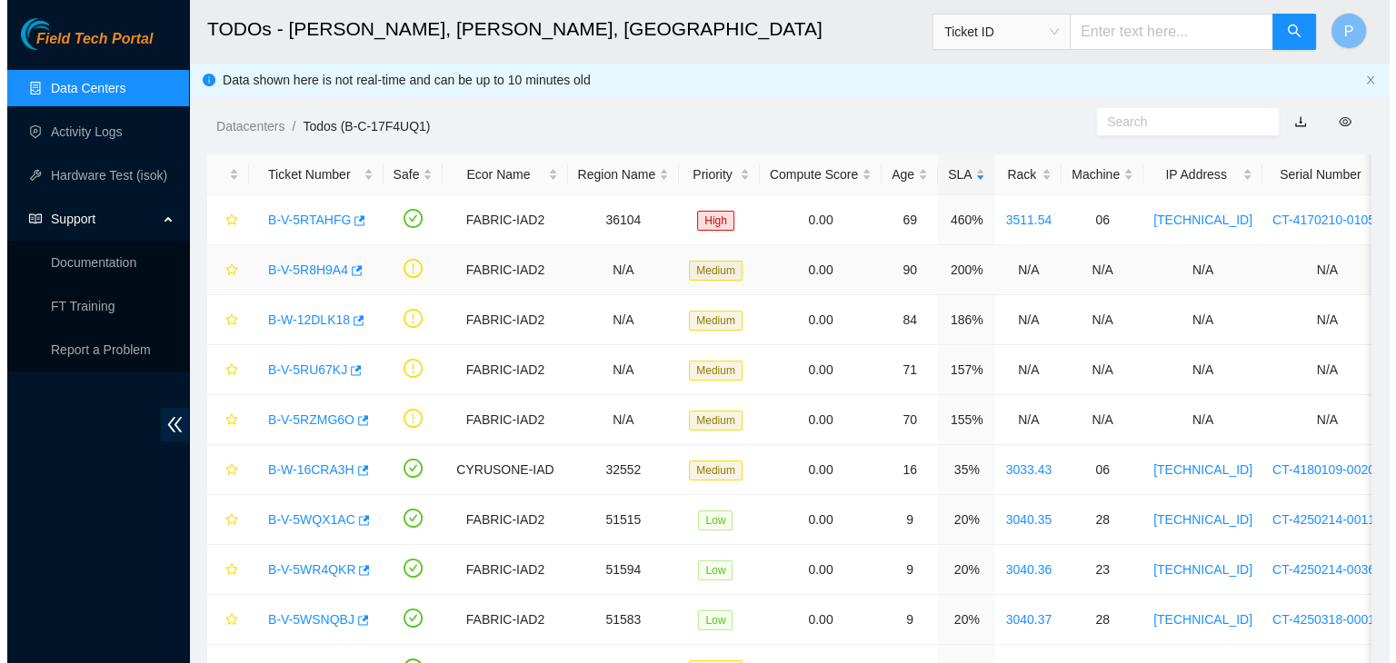
scroll to position [266, 0]
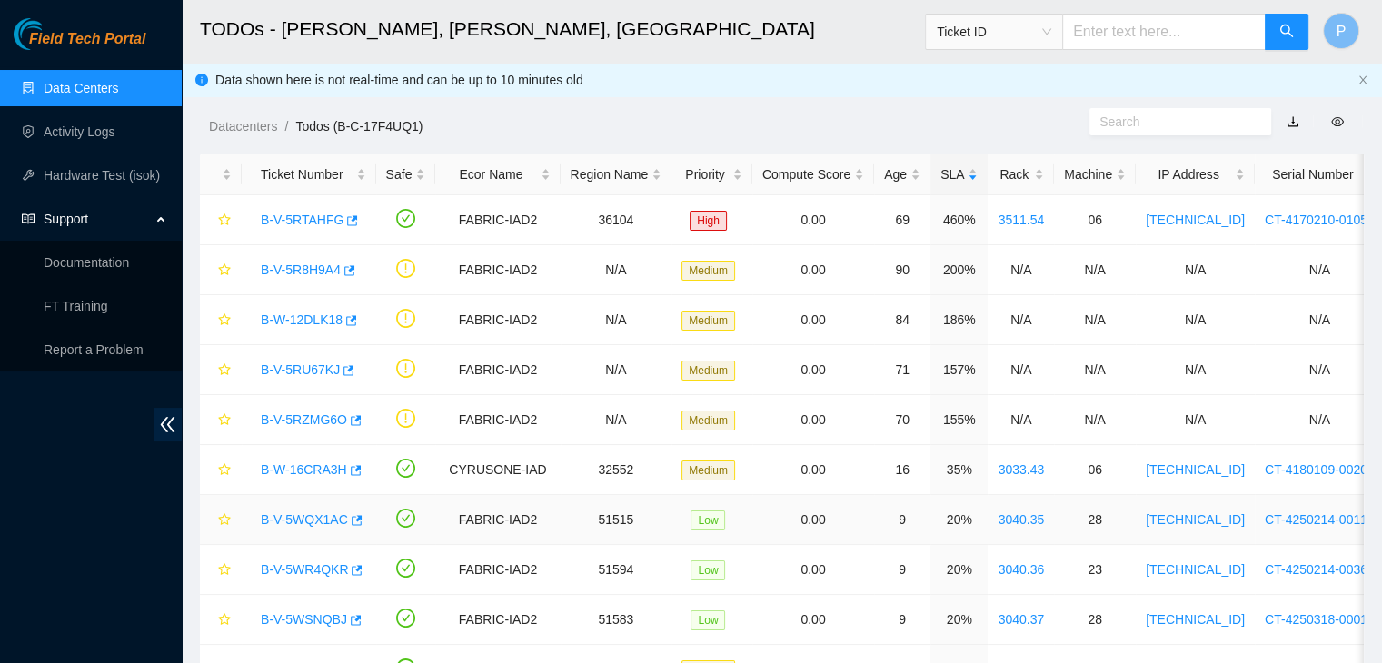
click at [299, 529] on div "B-V-5WQX1AC" at bounding box center [309, 519] width 115 height 29
click at [299, 524] on link "B-V-5WQX1AC" at bounding box center [304, 520] width 87 height 15
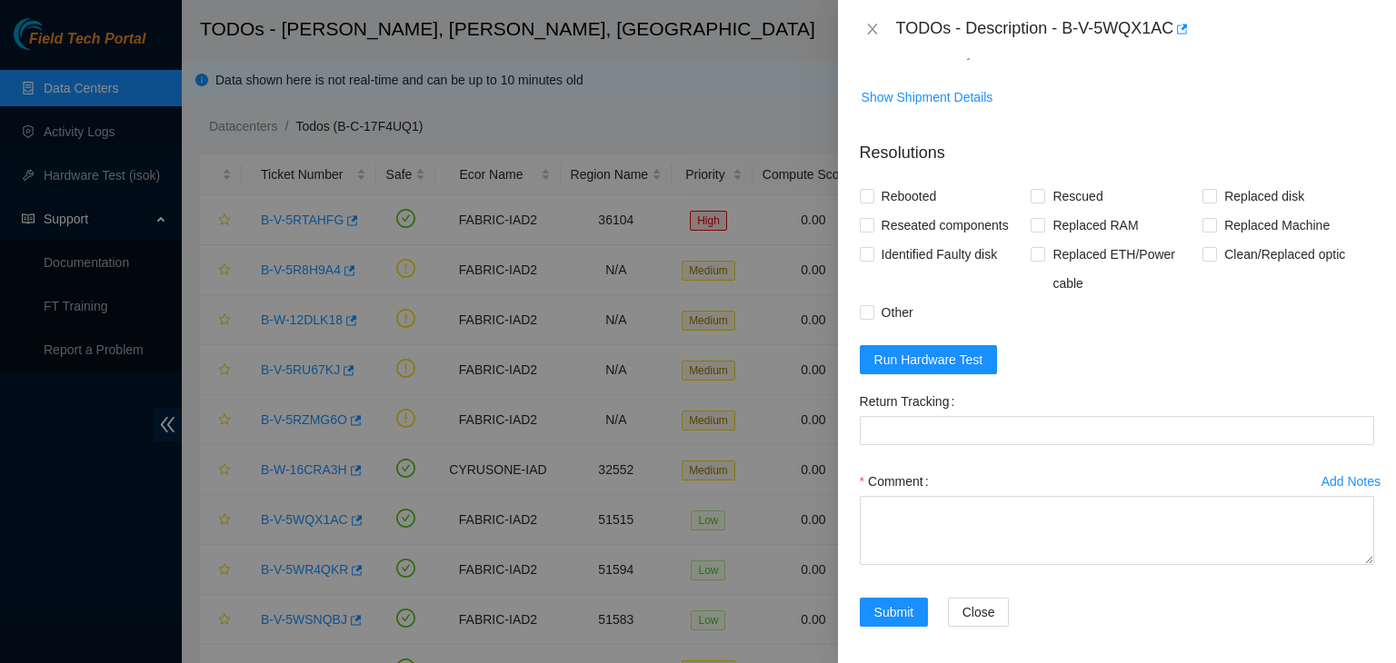
scroll to position [832, 0]
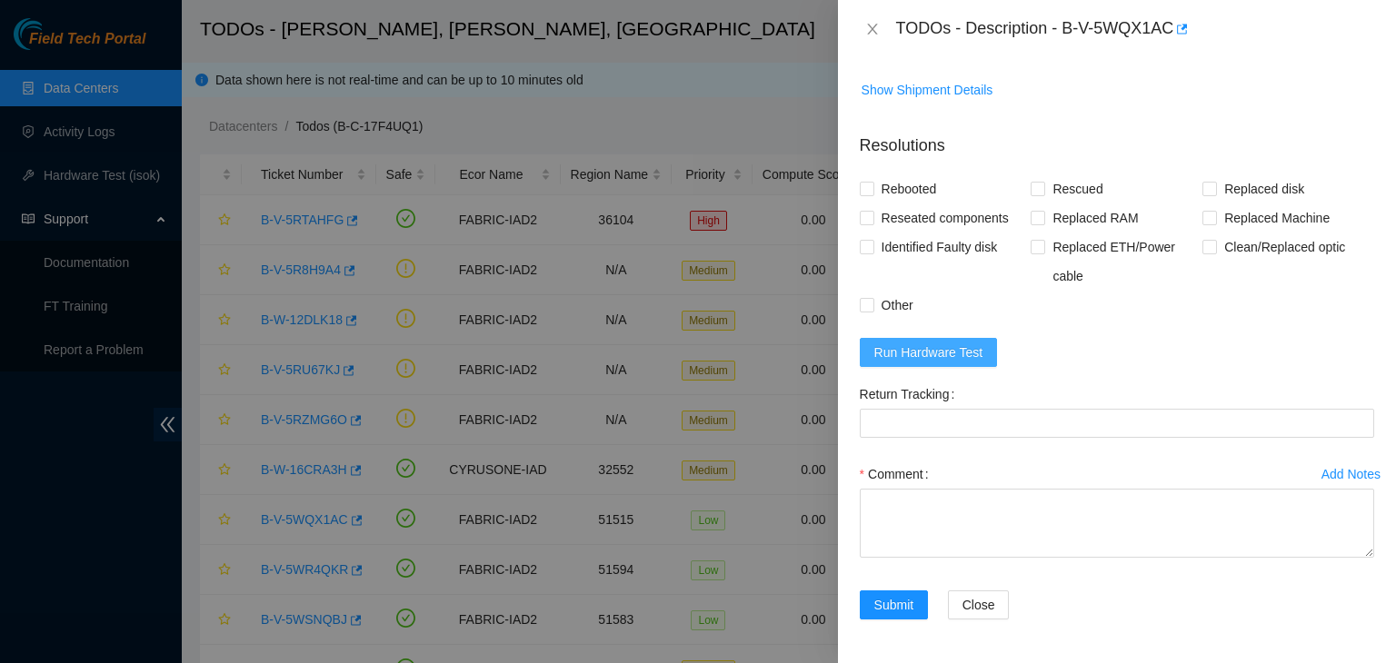
click at [960, 339] on button "Run Hardware Test" at bounding box center [929, 352] width 138 height 29
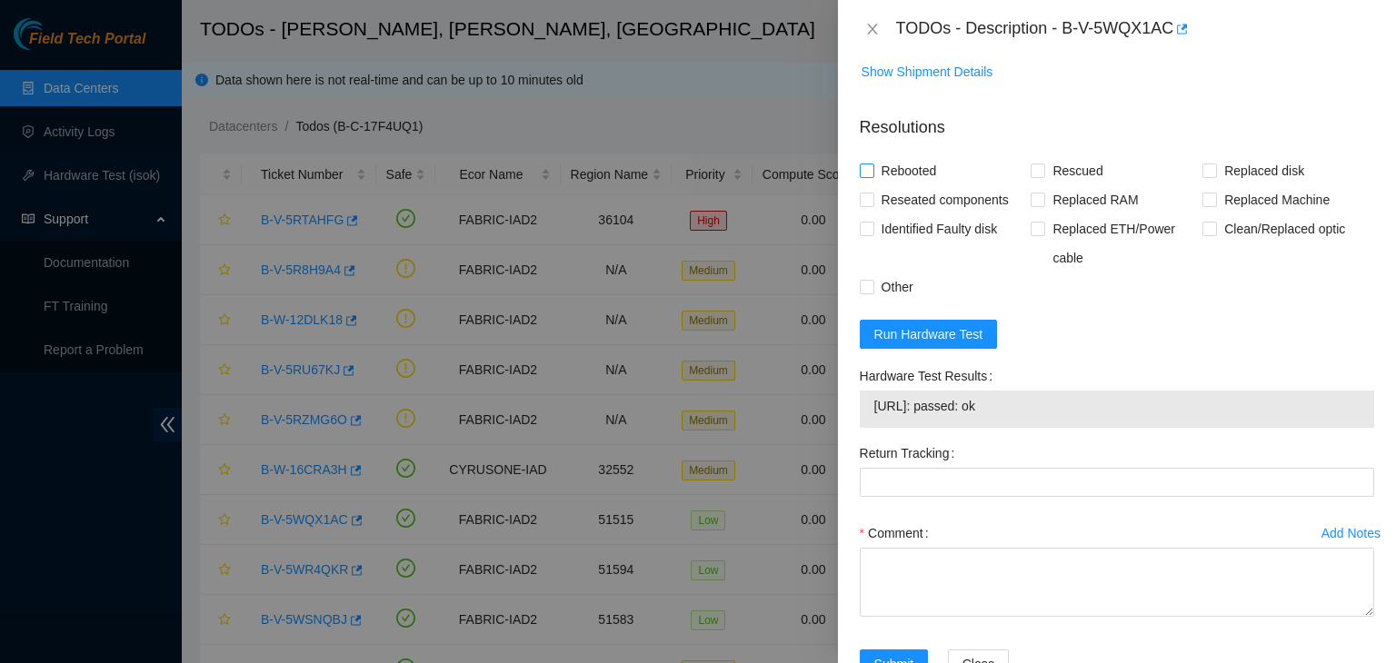
click at [866, 176] on input "Rebooted" at bounding box center [866, 170] width 13 height 13
checkbox input "true"
click at [869, 205] on input "Reseated components" at bounding box center [866, 199] width 13 height 13
checkbox input "true"
click at [1045, 185] on span "Rescued" at bounding box center [1077, 170] width 65 height 29
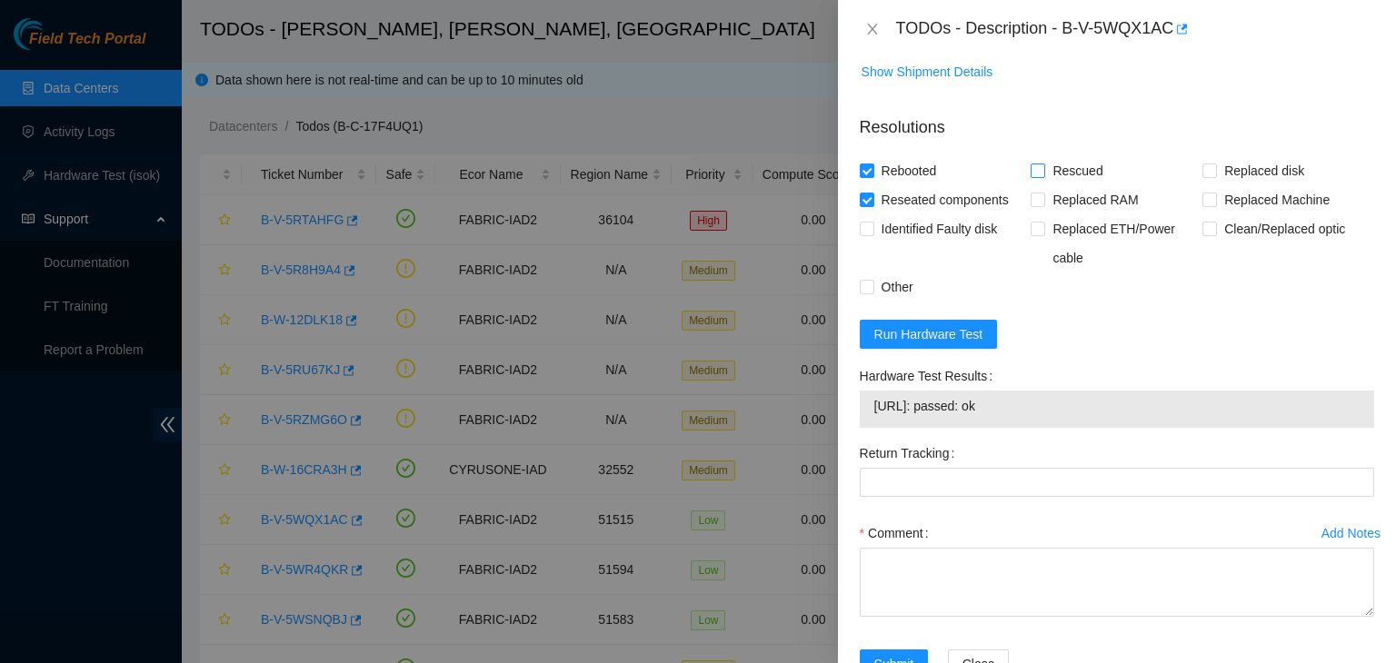
click at [1041, 176] on input "Rescued" at bounding box center [1037, 170] width 13 height 13
checkbox input "true"
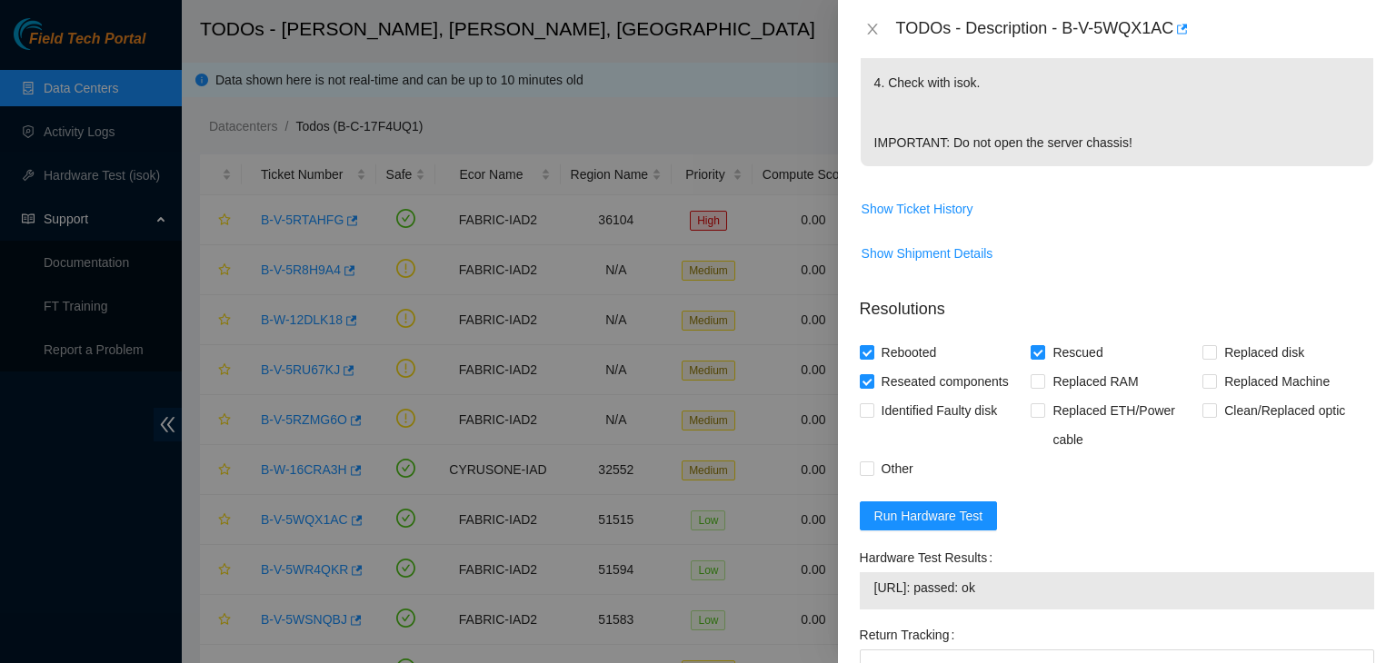
scroll to position [909, 0]
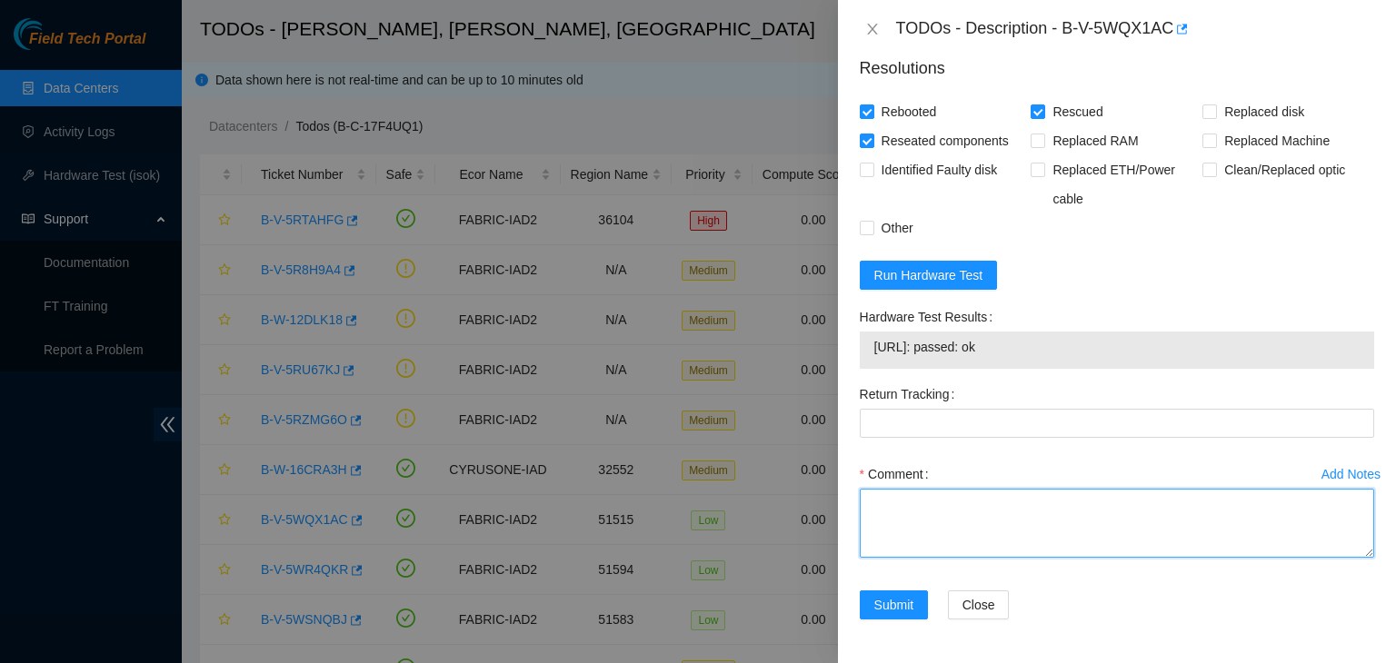
click at [865, 514] on textarea "Comment" at bounding box center [1117, 523] width 514 height 69
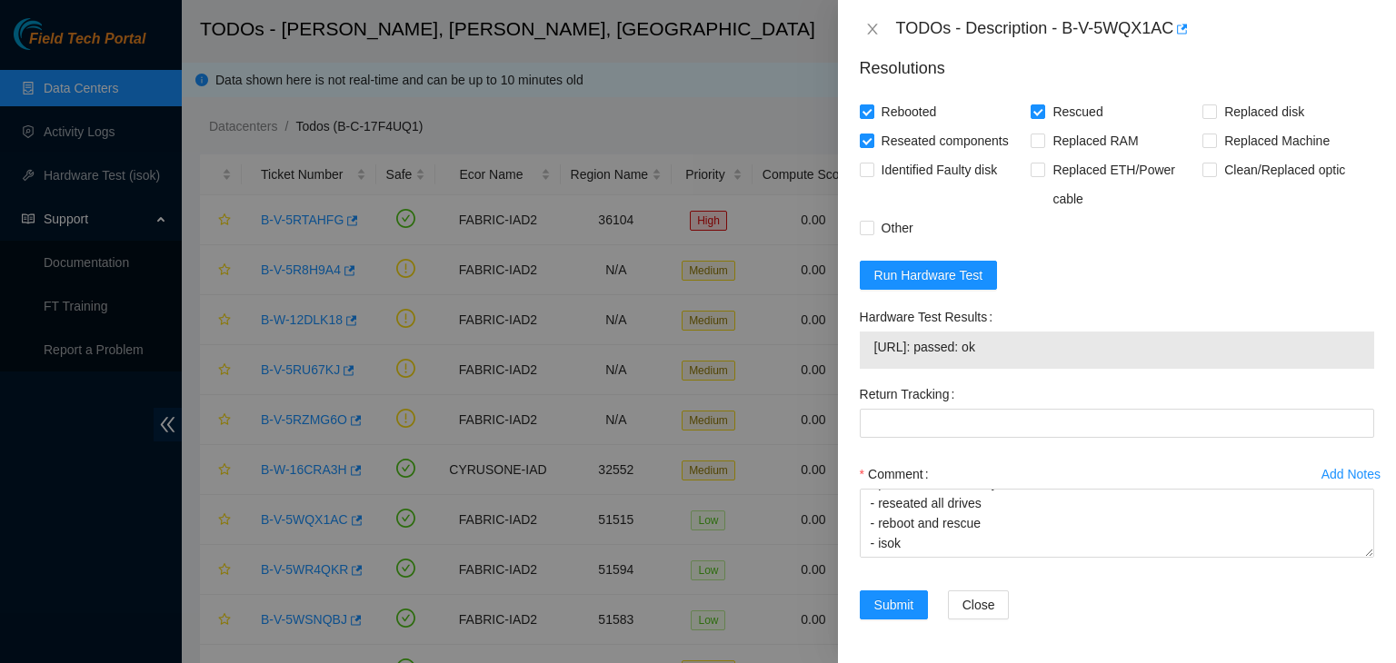
drag, startPoint x: 1009, startPoint y: 351, endPoint x: 865, endPoint y: 357, distance: 143.7
click at [865, 357] on div "23.3.12.31: passed: ok" at bounding box center [1117, 350] width 514 height 37
copy tbody "23.3.12.31: passed: ok"
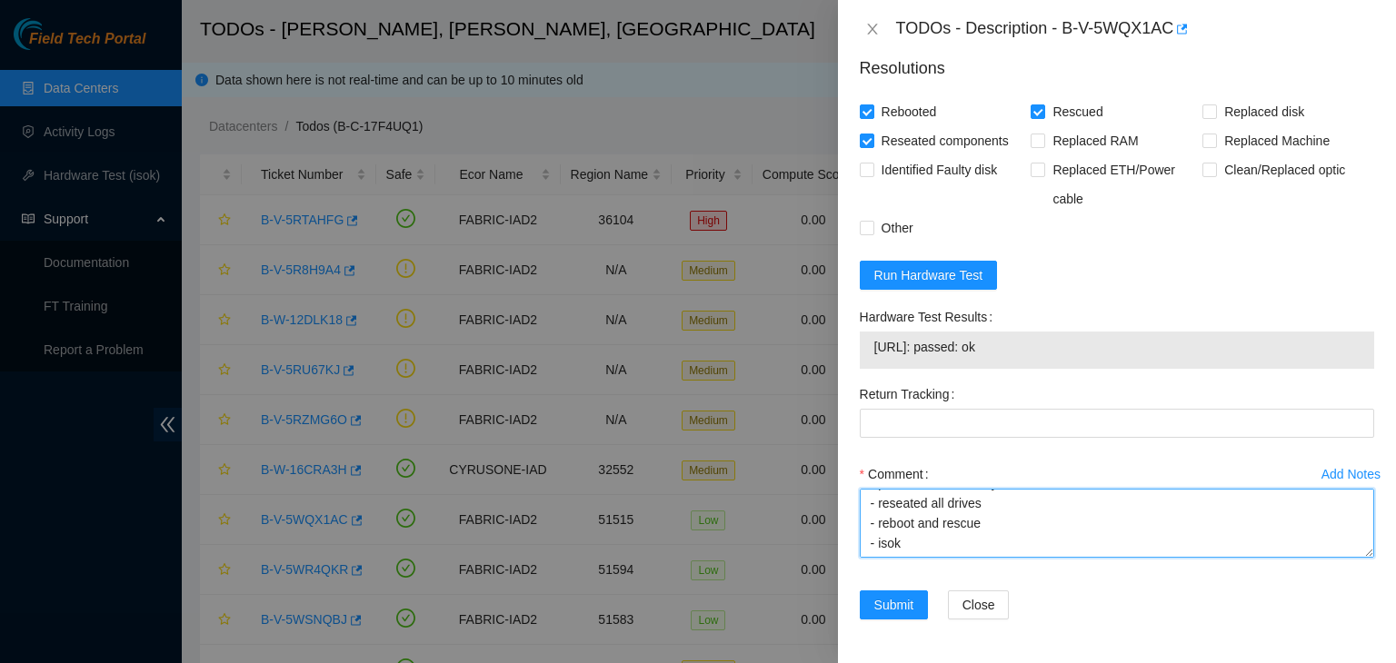
click at [872, 556] on textarea "- verified rack and machine sn - machine was frozen and unresponsive - powered …" at bounding box center [1117, 523] width 514 height 69
paste textarea "23.3.12.31: passed: ok"
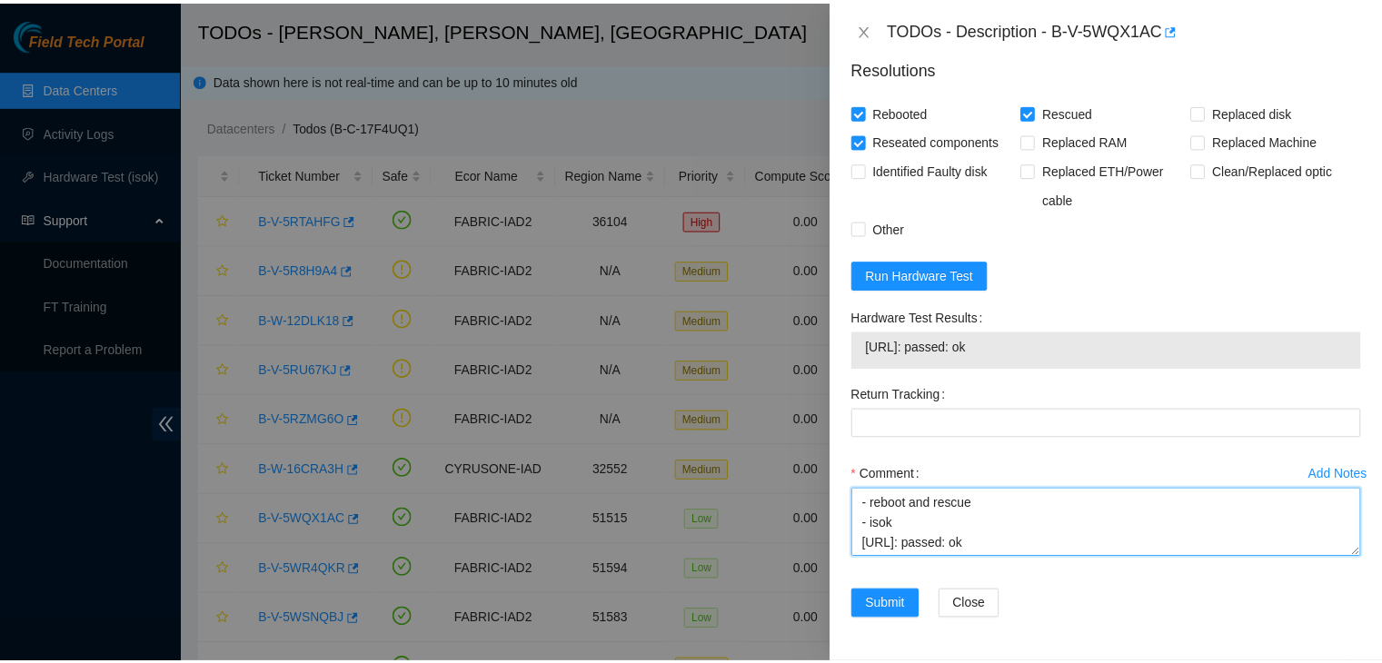
scroll to position [200, 0]
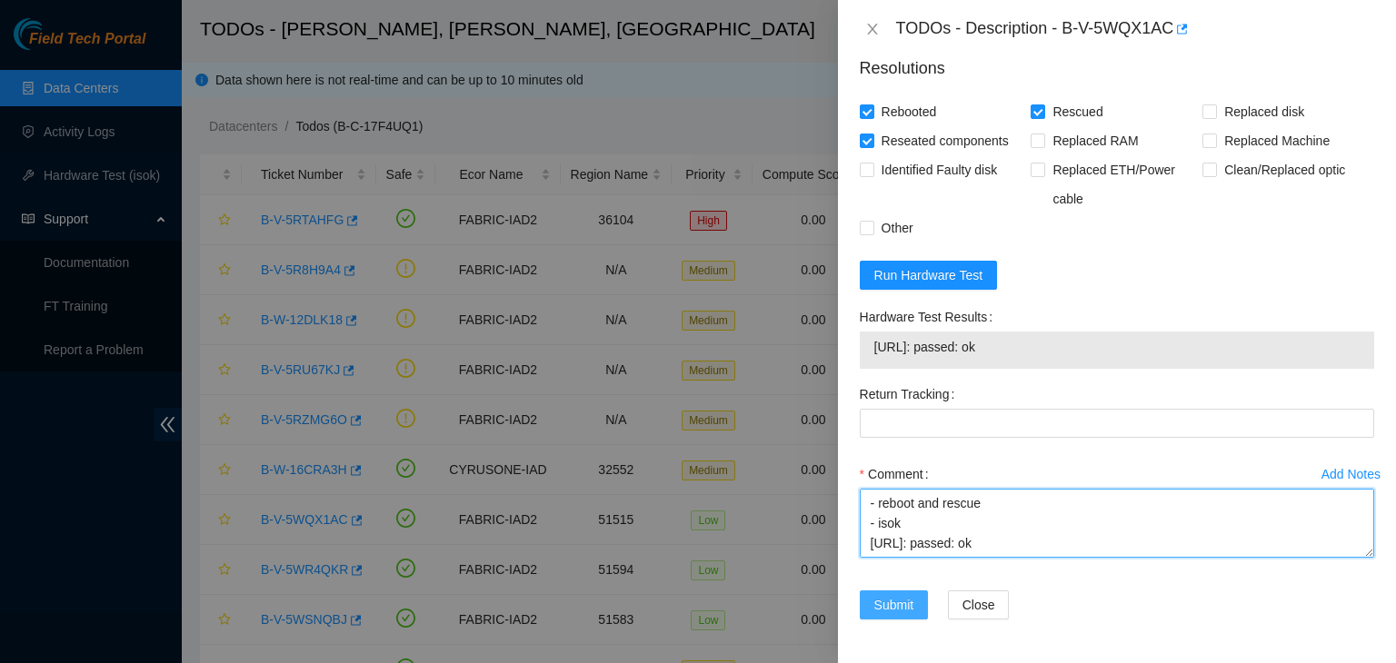
type textarea "- verified rack and machine sn - machine was frozen and unresponsive - powered …"
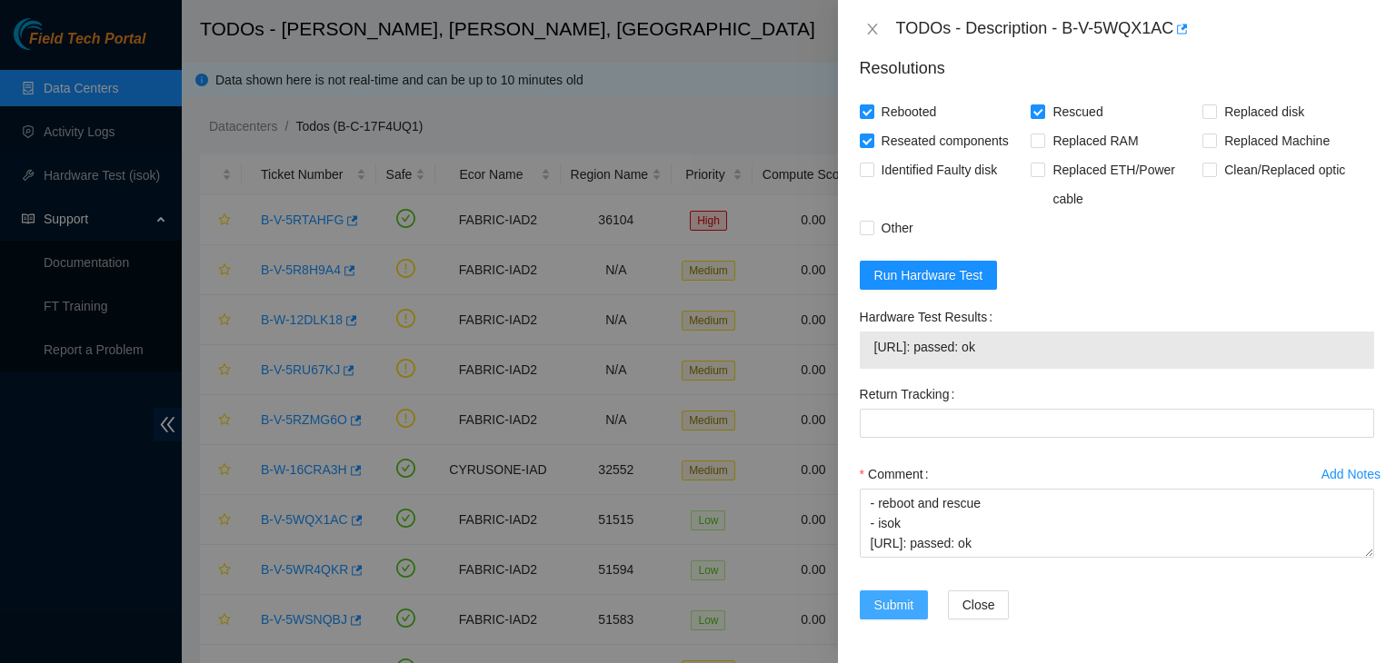
click at [893, 604] on span "Submit" at bounding box center [894, 605] width 40 height 20
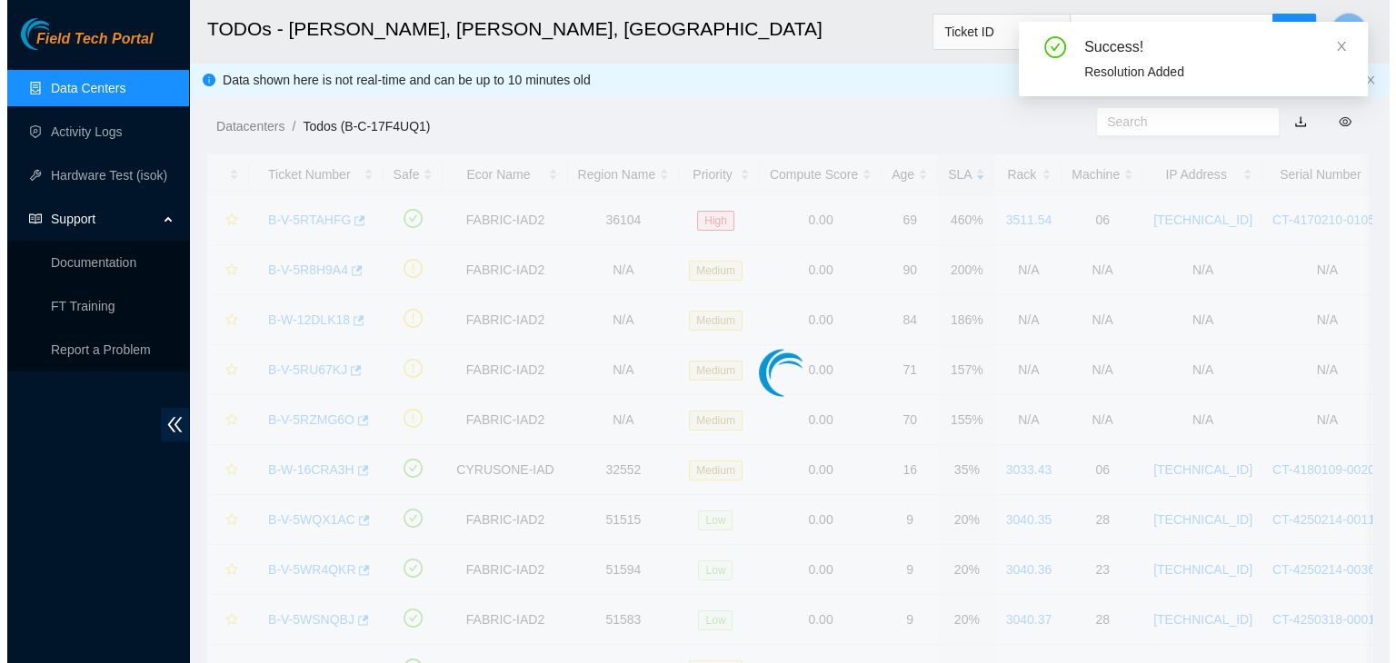
scroll to position [495, 0]
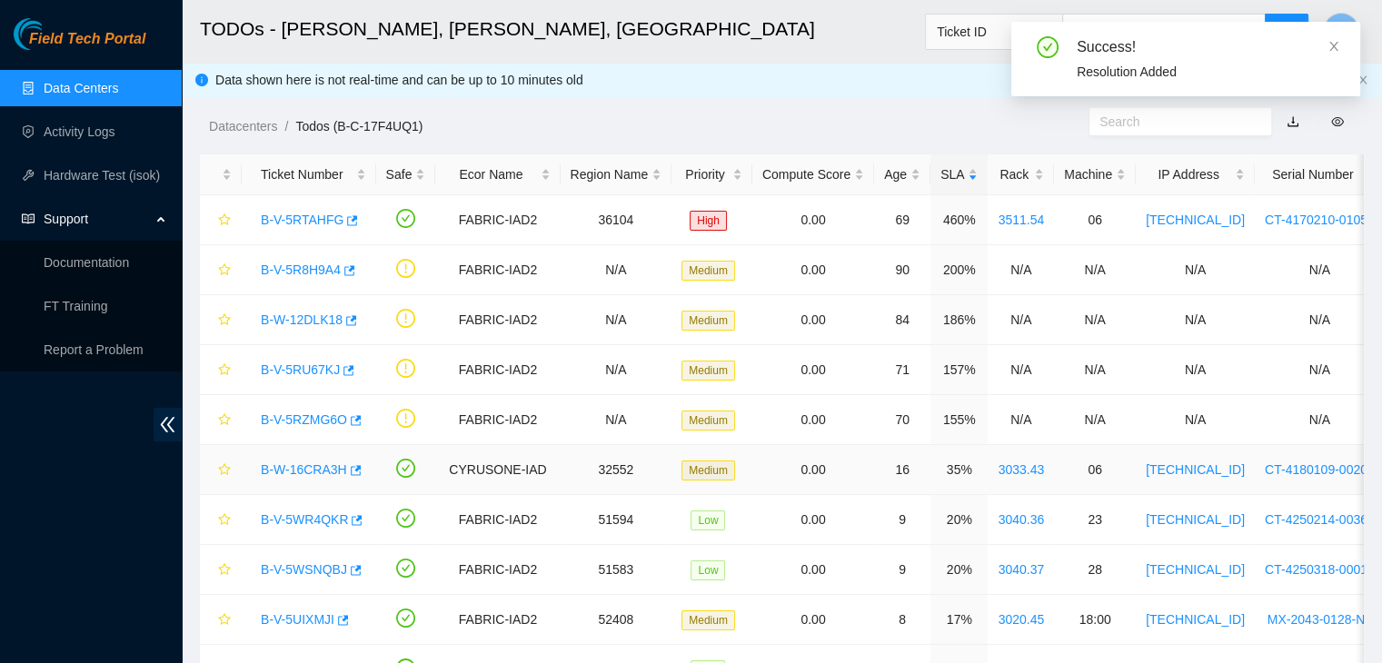
click at [315, 469] on link "B-W-16CRA3H" at bounding box center [304, 470] width 86 height 15
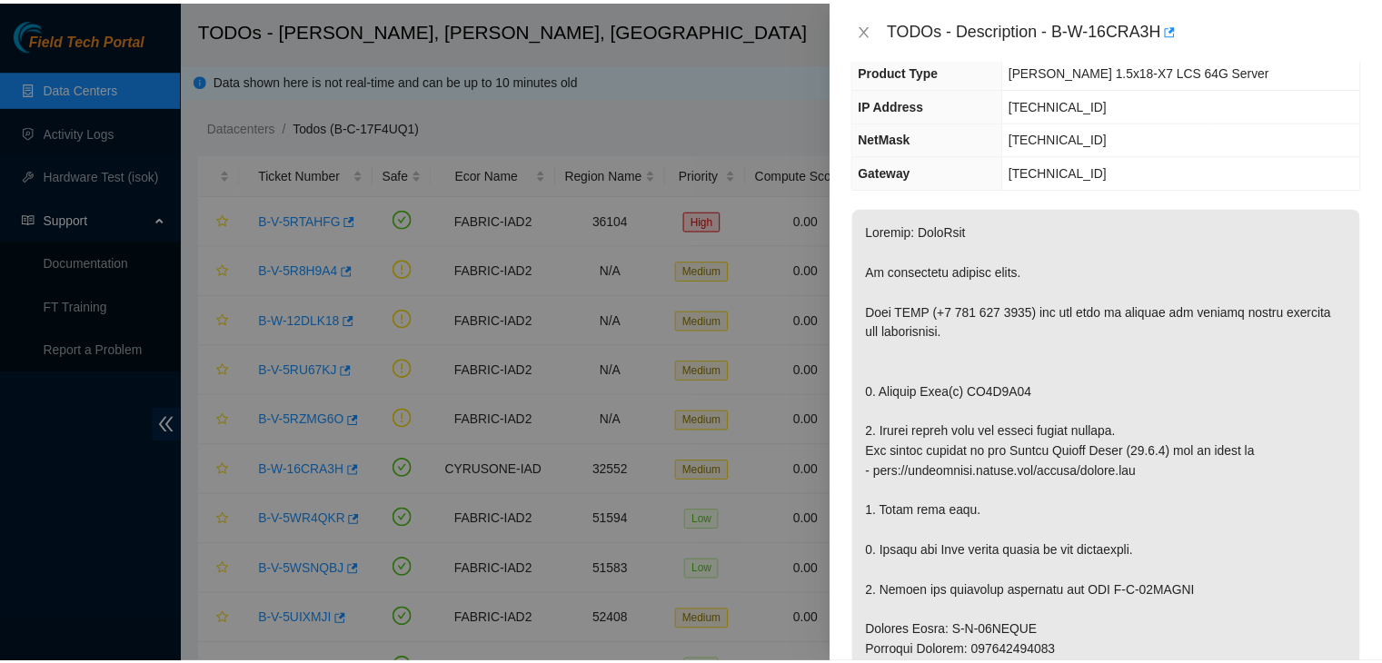
scroll to position [84, 0]
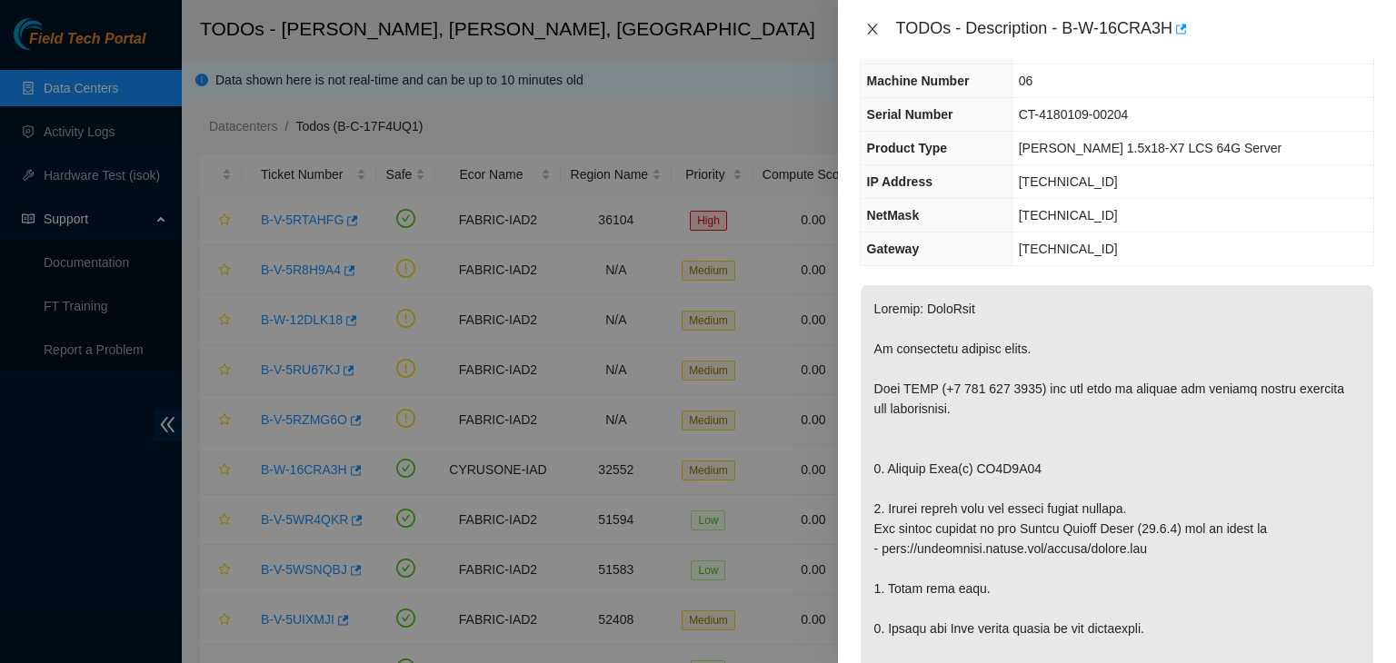
click at [865, 23] on icon "close" at bounding box center [872, 29] width 15 height 15
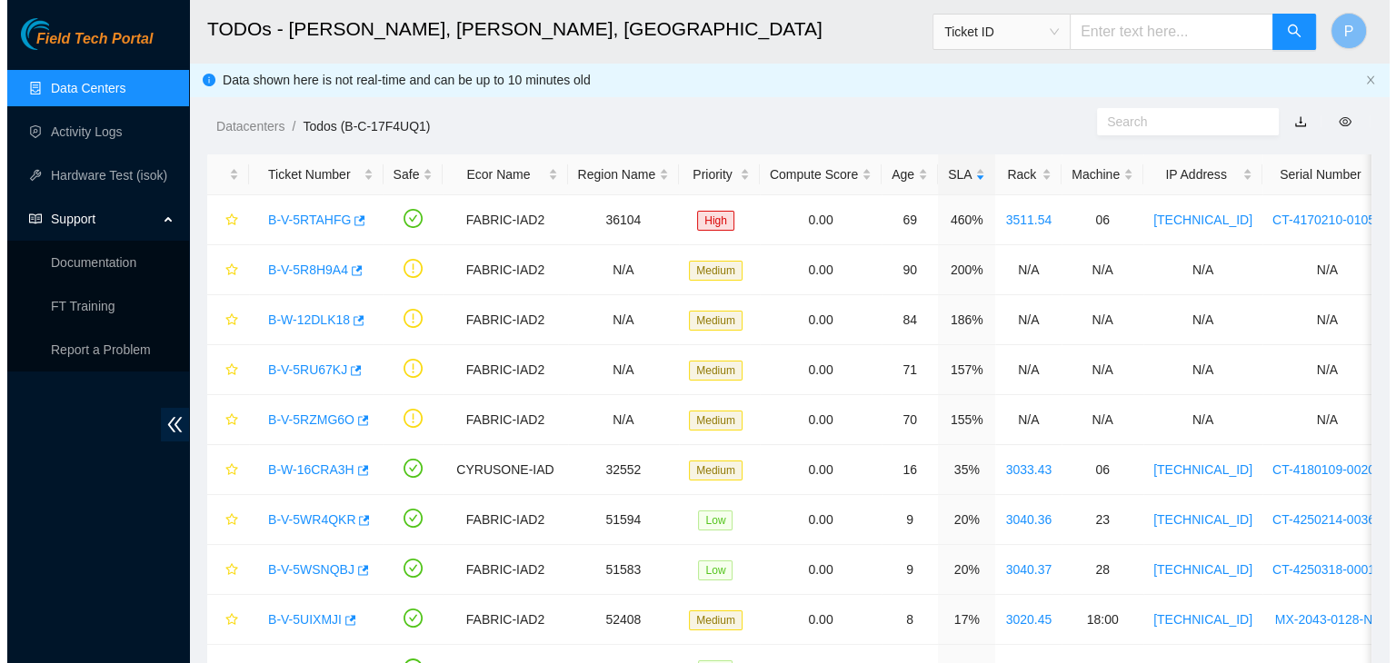
scroll to position [103, 0]
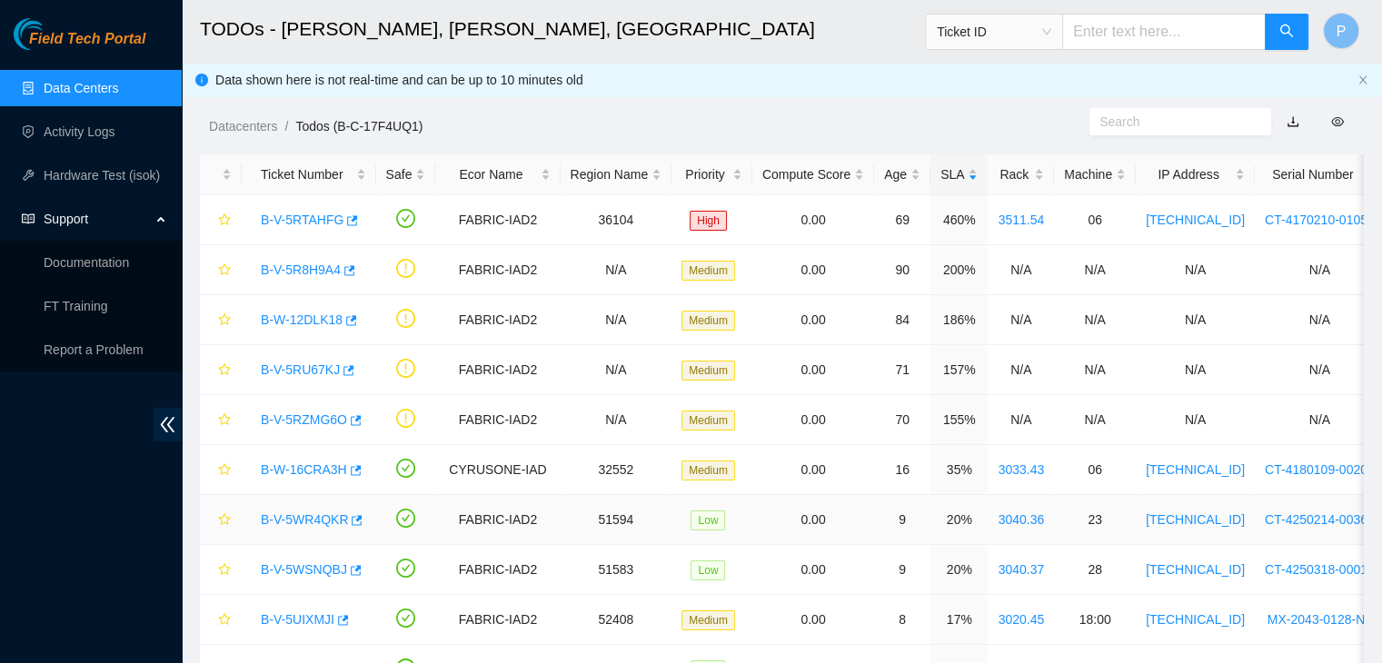
click at [297, 516] on link "B-V-5WR4QKR" at bounding box center [304, 520] width 87 height 15
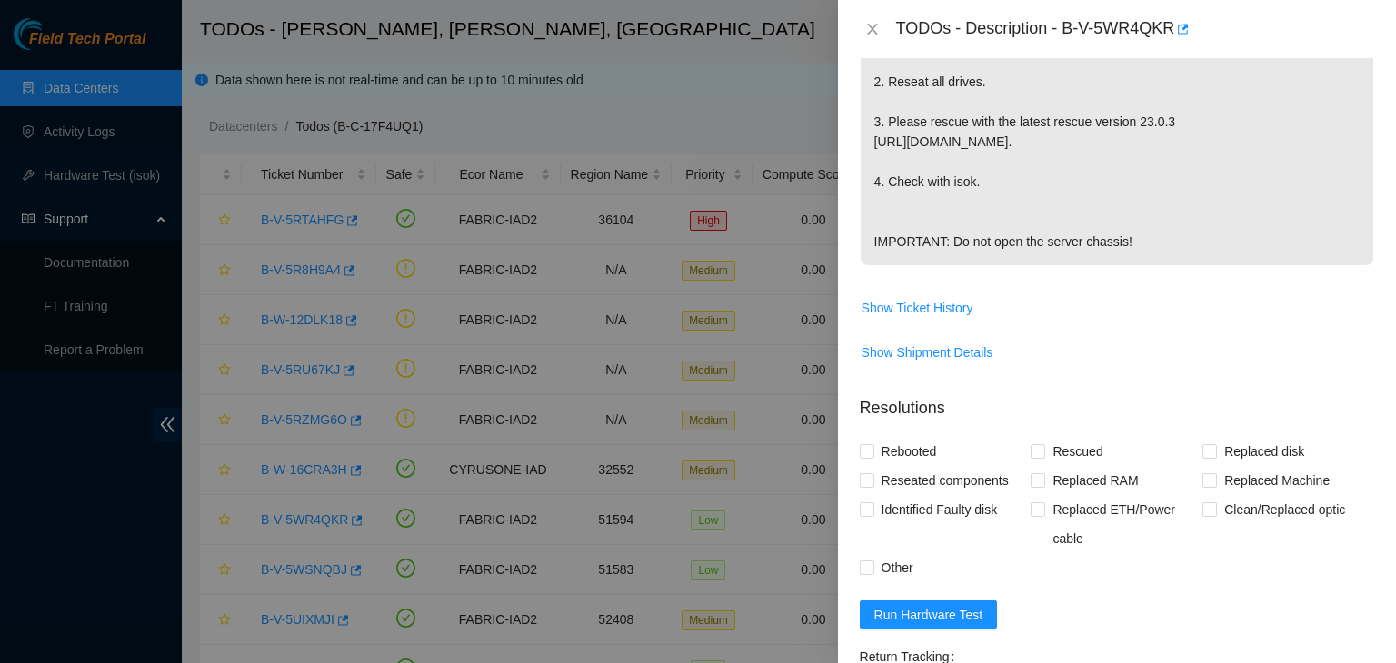
scroll to position [832, 0]
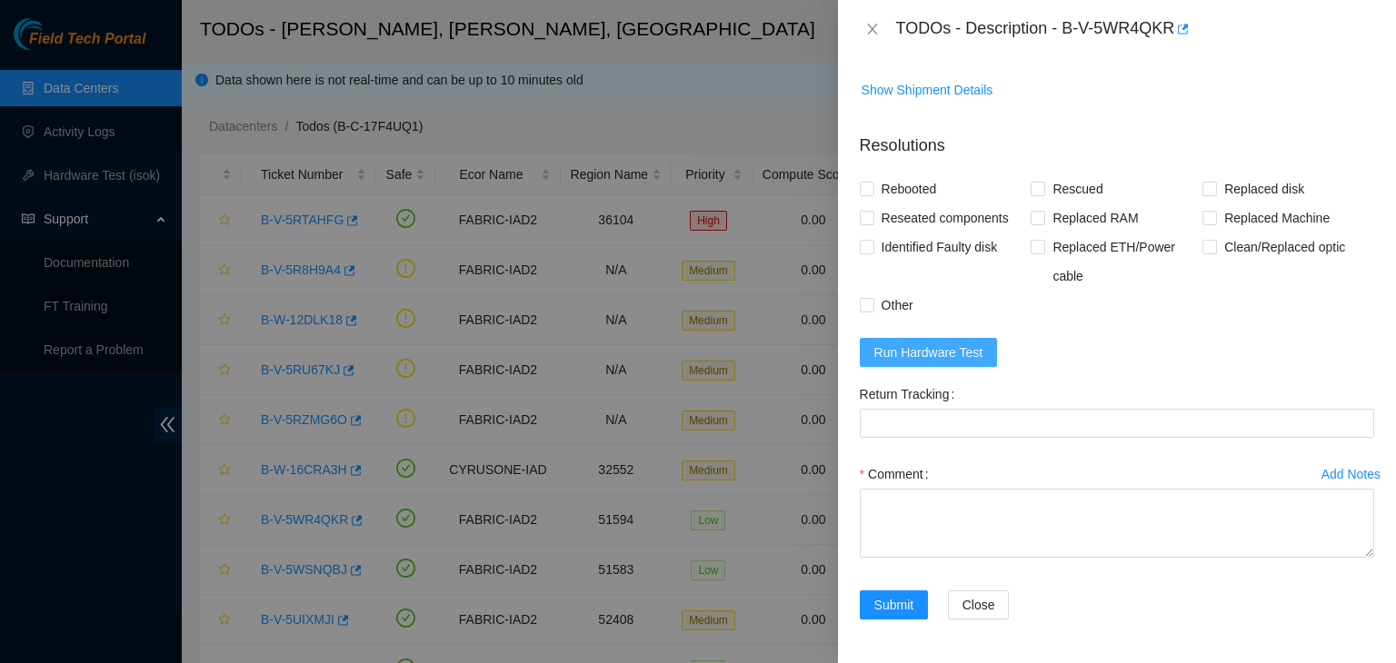
click at [919, 354] on span "Run Hardware Test" at bounding box center [928, 353] width 109 height 20
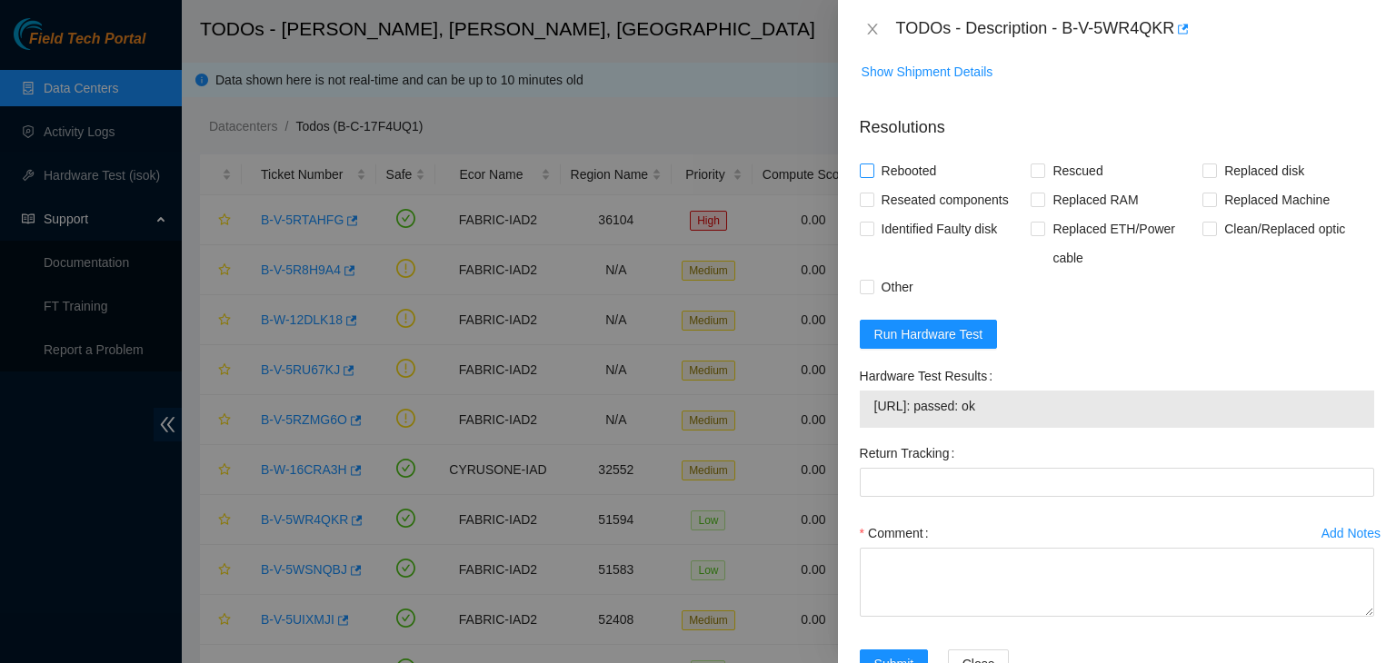
click at [872, 178] on span at bounding box center [867, 171] width 15 height 15
click at [872, 176] on input "Rebooted" at bounding box center [866, 170] width 13 height 13
checkbox input "true"
click at [1031, 176] on input "Rescued" at bounding box center [1037, 170] width 13 height 13
checkbox input "true"
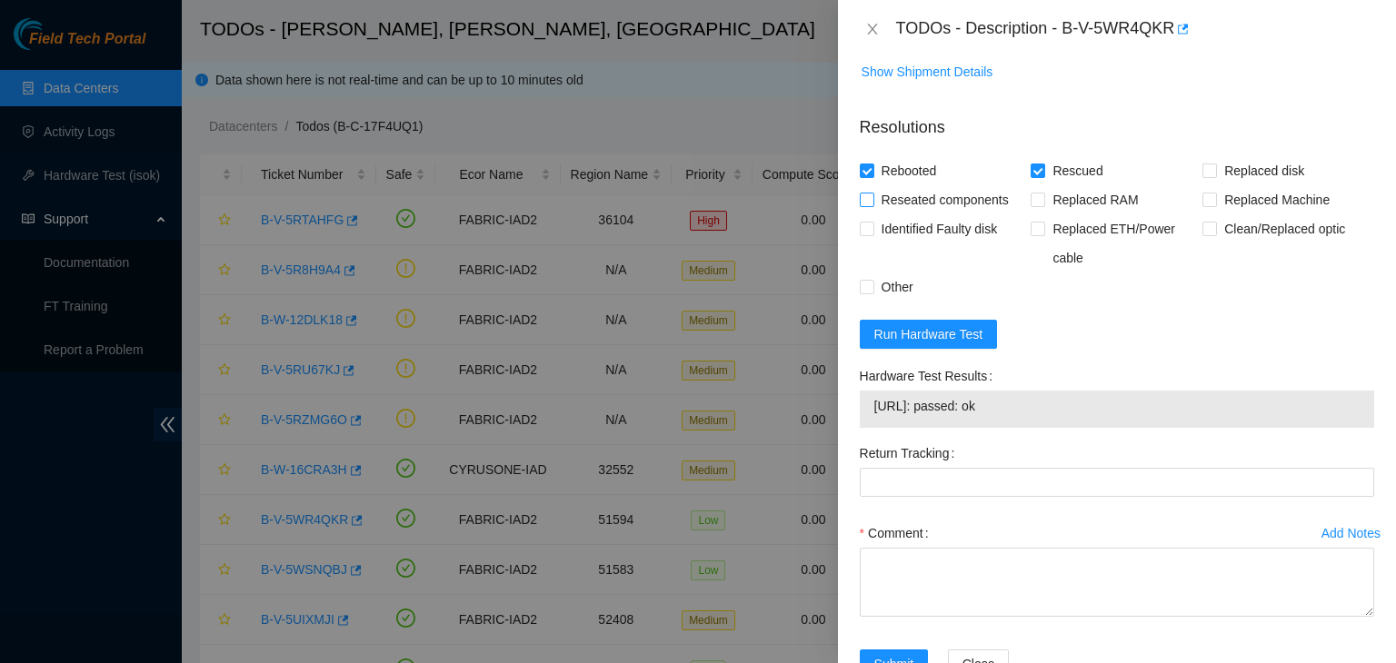
click at [867, 205] on input "Reseated components" at bounding box center [866, 199] width 13 height 13
checkbox input "true"
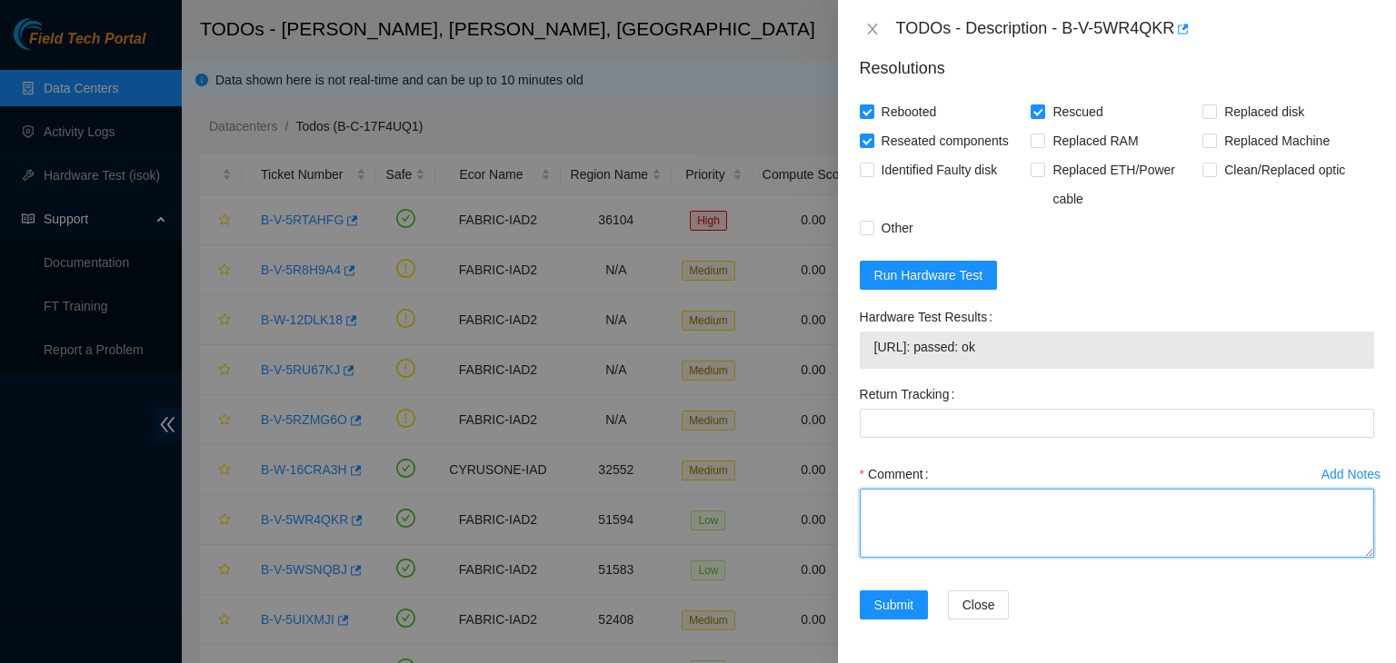
click at [901, 539] on textarea "Comment" at bounding box center [1117, 523] width 514 height 69
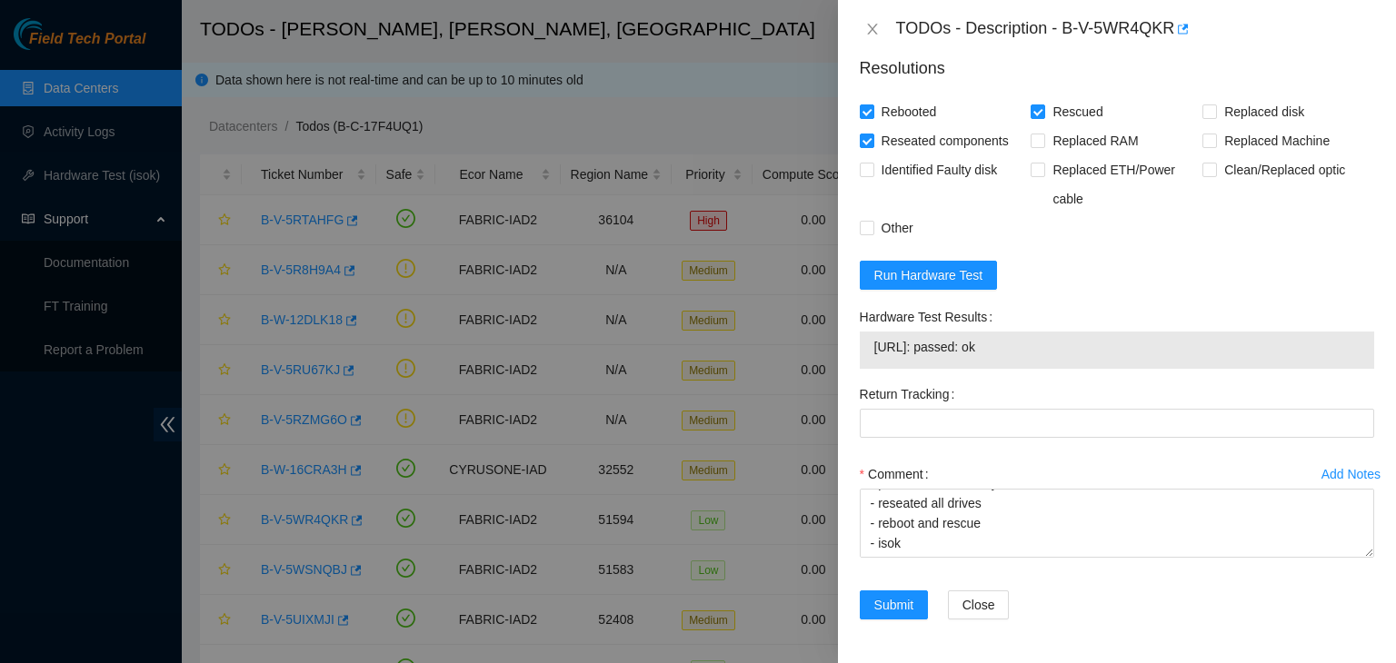
drag, startPoint x: 1004, startPoint y: 346, endPoint x: 847, endPoint y: 368, distance: 158.7
click at [847, 368] on div "Problem Type Hardware Sub Type Tier 1 Rack Number 3040.36 Machine Number 23 Ser…" at bounding box center [1117, 360] width 558 height 605
copy tbody "23.3.98.216: passed: ok"
click at [865, 543] on div "Add Notes Comment - verified rack and machine sn - machine was frozen - powered…" at bounding box center [1116, 525] width 529 height 131
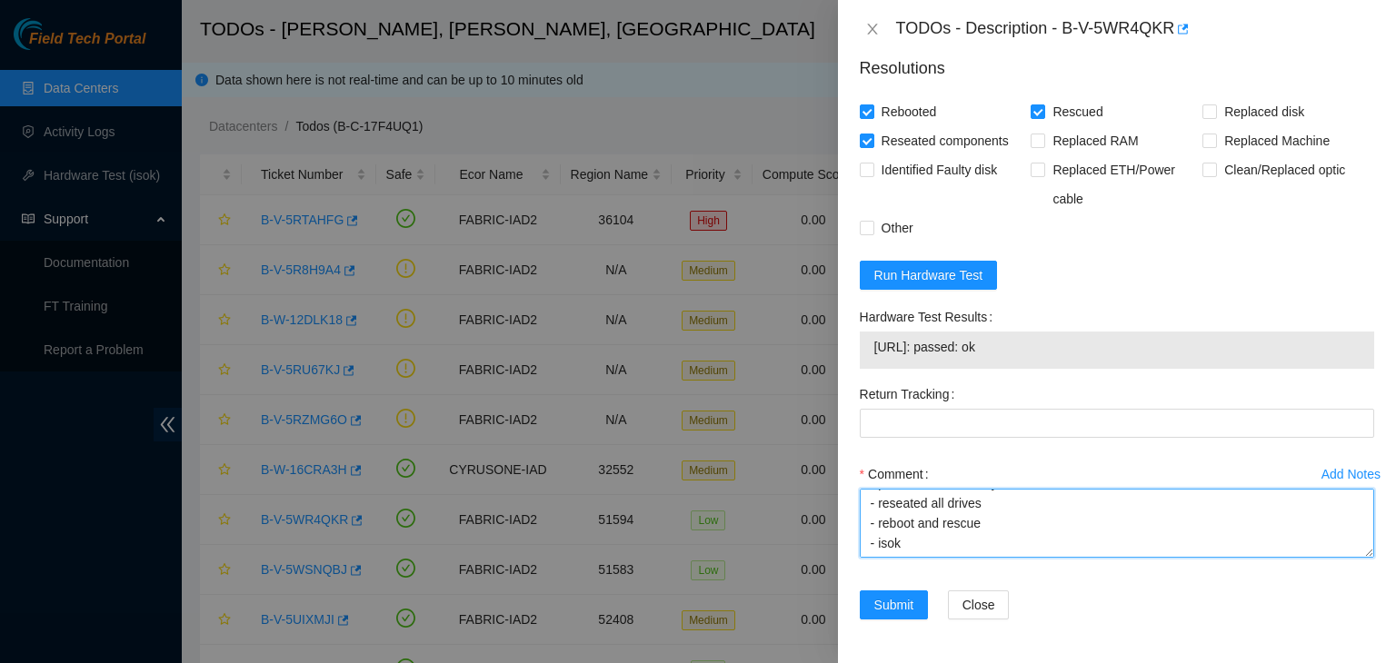
click at [865, 543] on textarea "- verified rack and machine sn - machine was frozen - powered down safely - res…" at bounding box center [1117, 523] width 514 height 69
paste textarea "23.3.98.216: passed: ok"
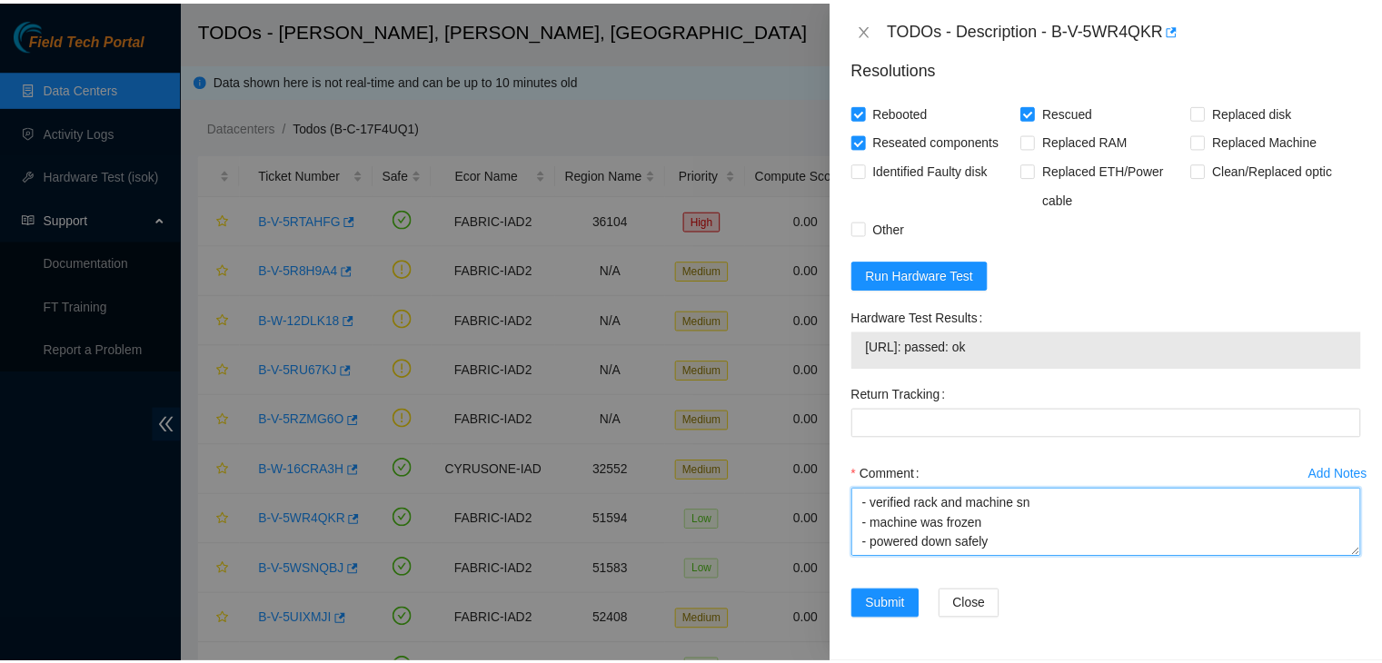
scroll to position [200, 0]
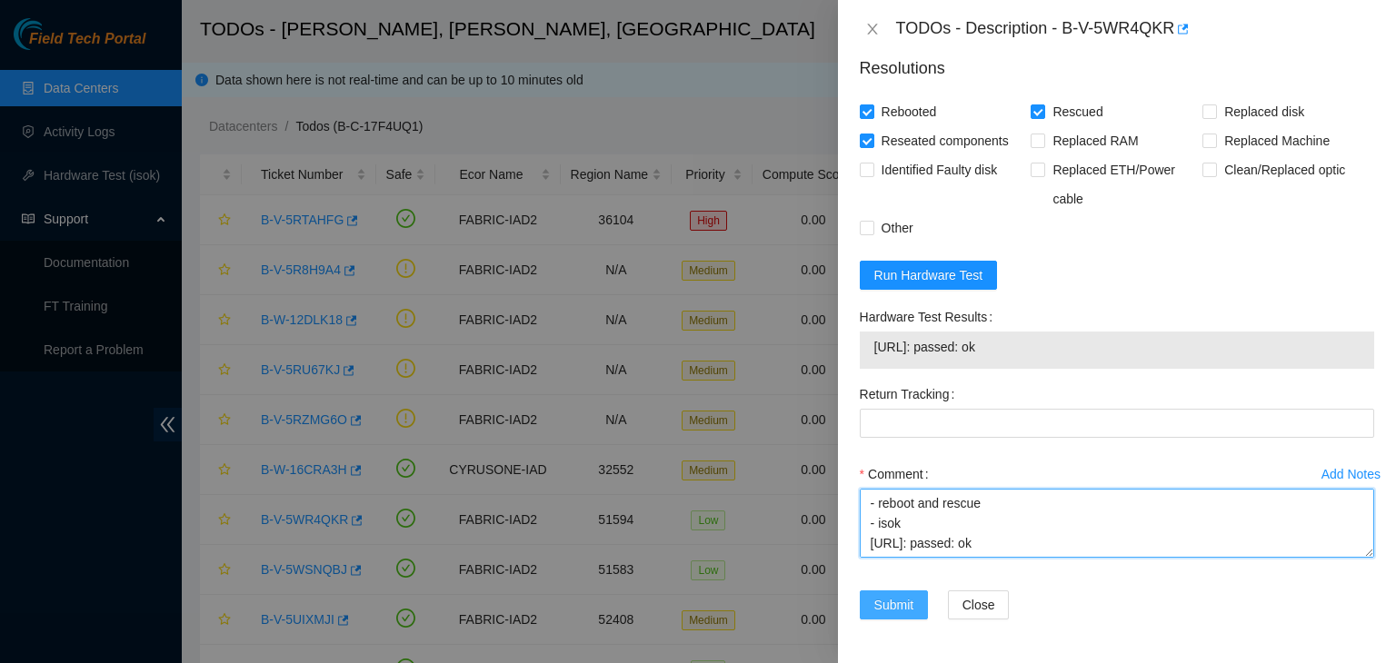
type textarea "- verified rack and machine sn - machine was frozen - powered down safely - res…"
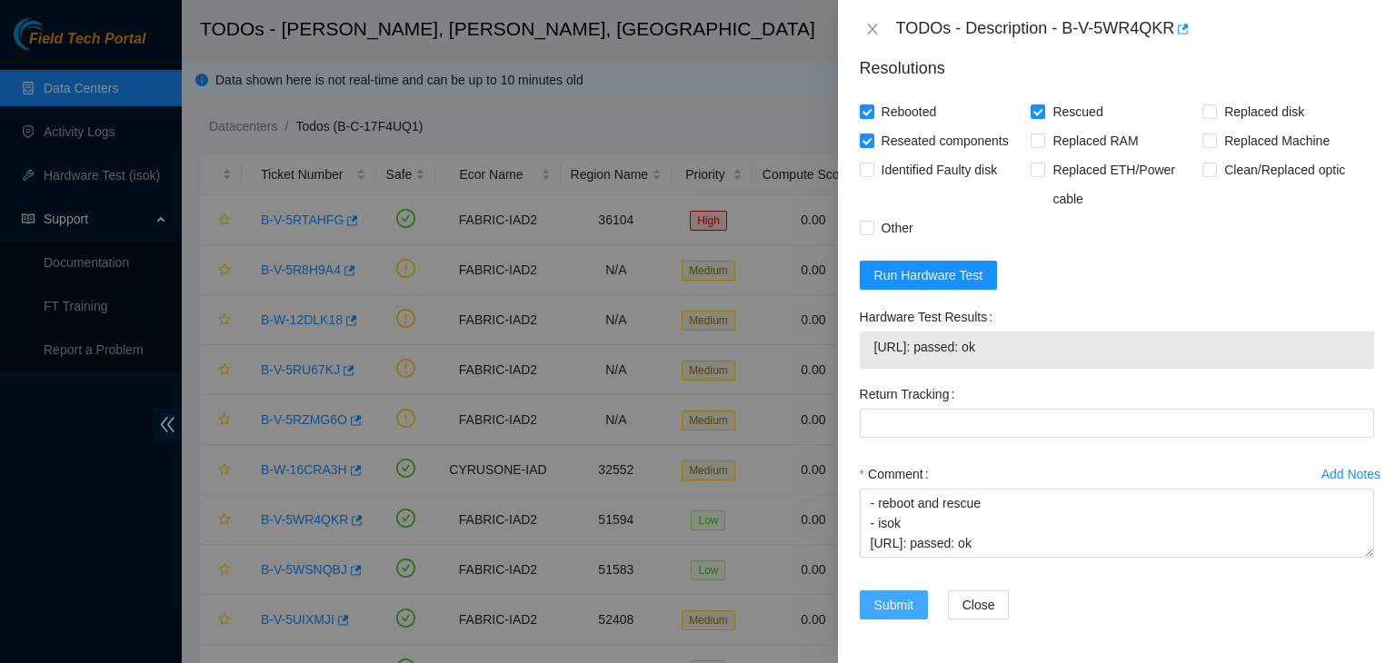
click at [882, 604] on span "Submit" at bounding box center [894, 605] width 40 height 20
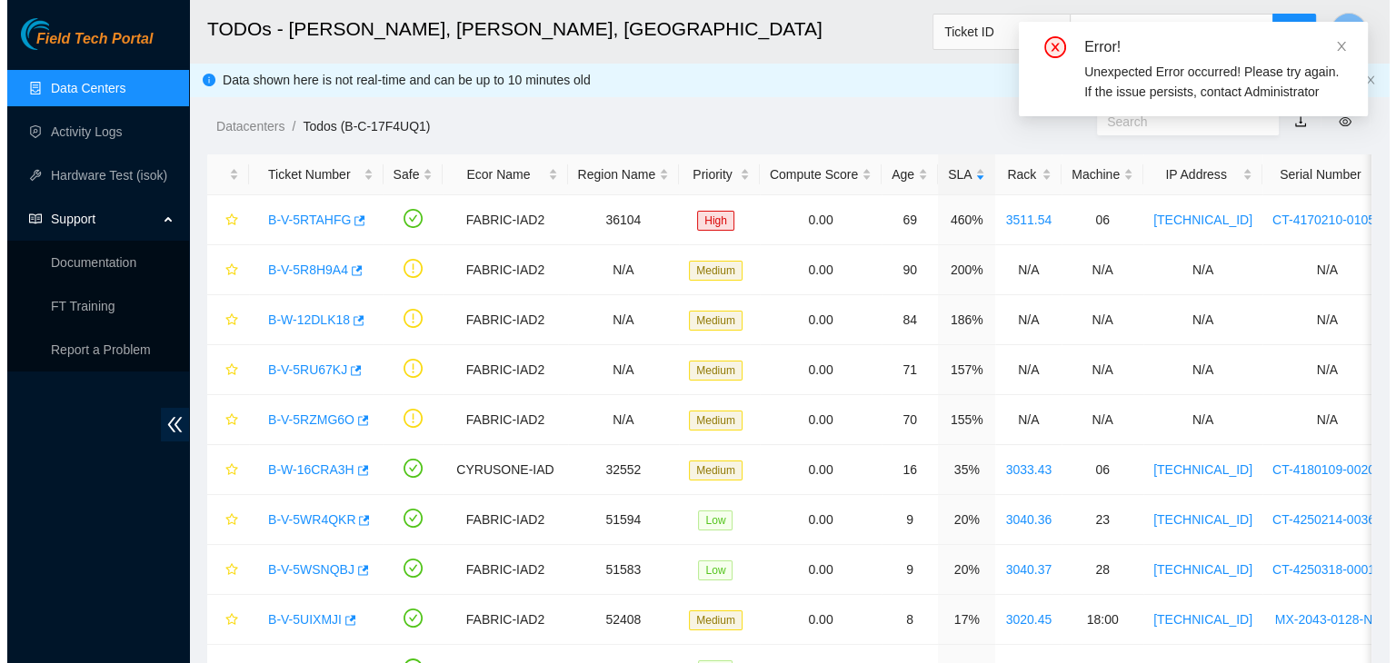
scroll to position [495, 0]
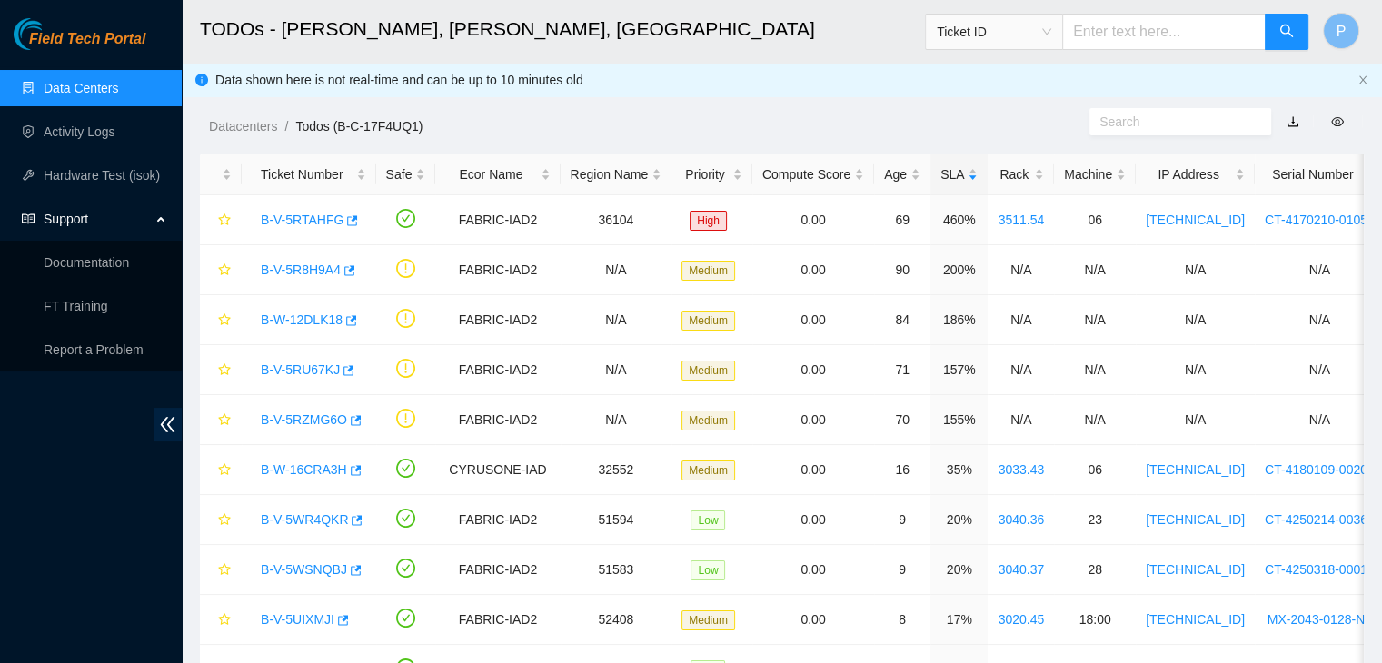
click at [118, 86] on link "Data Centers" at bounding box center [81, 88] width 75 height 15
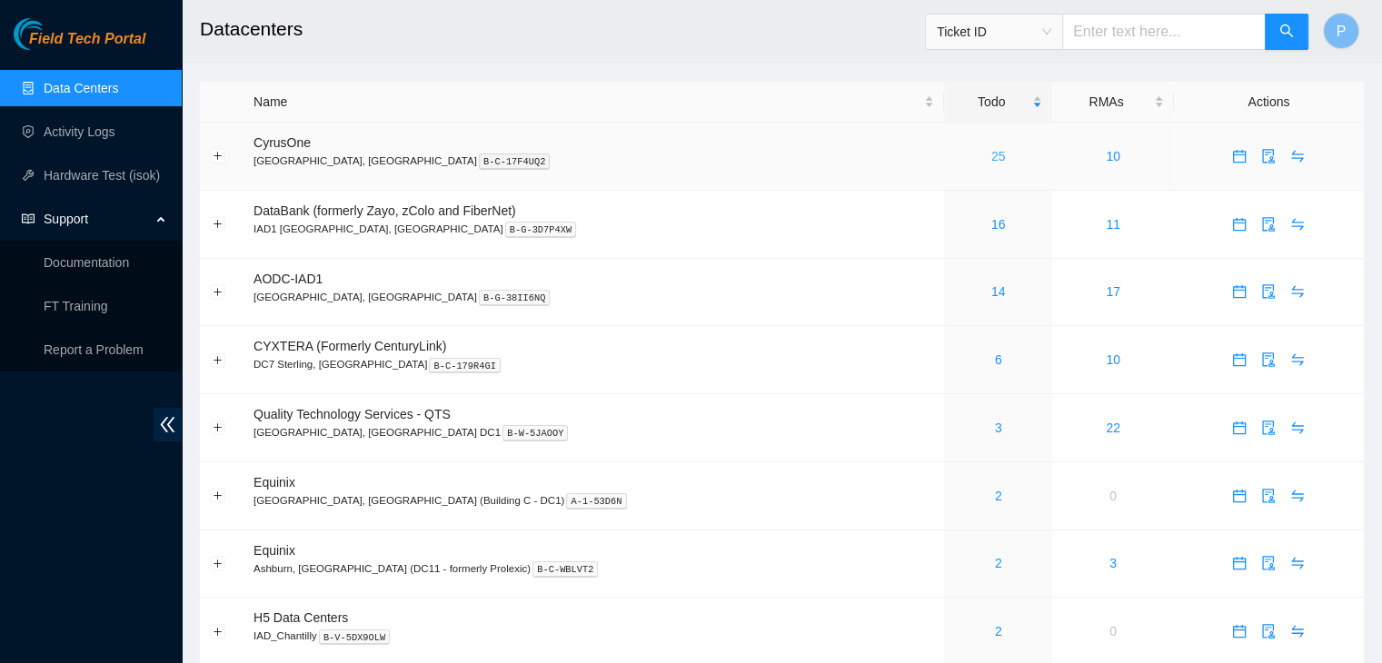
click at [991, 158] on link "25" at bounding box center [998, 156] width 15 height 15
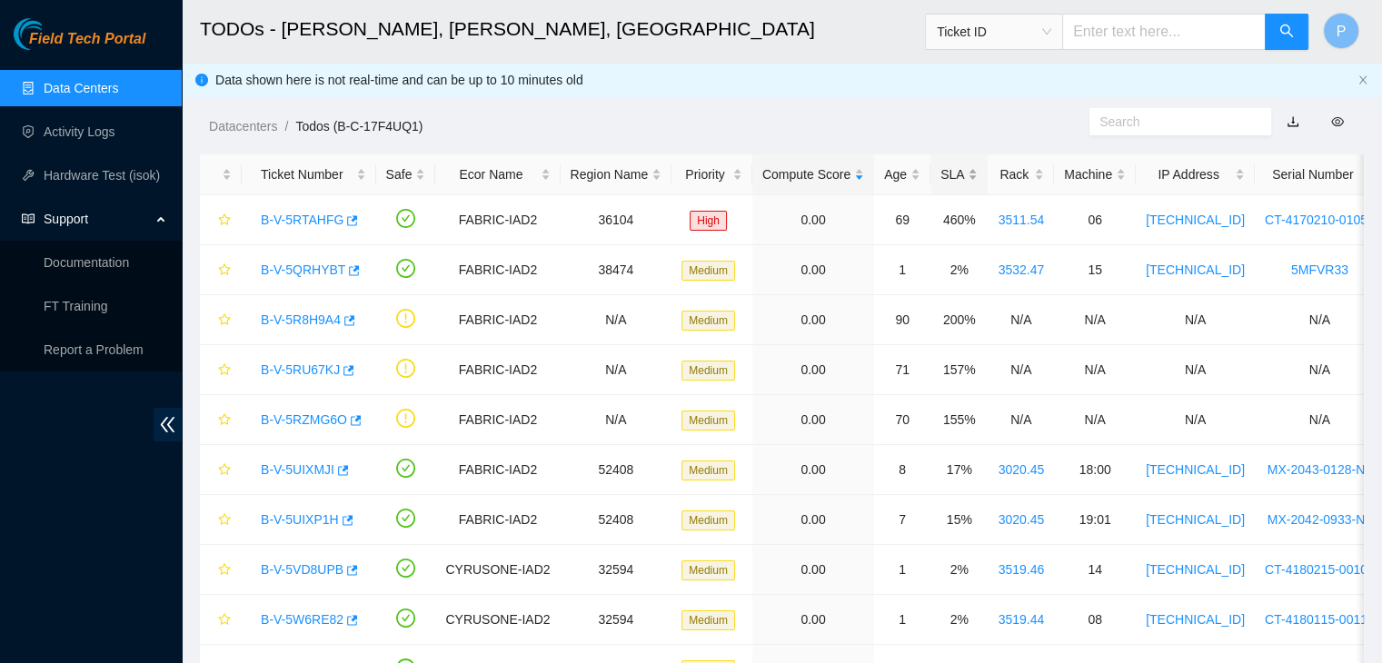
click at [956, 174] on div "SLA" at bounding box center [959, 174] width 37 height 20
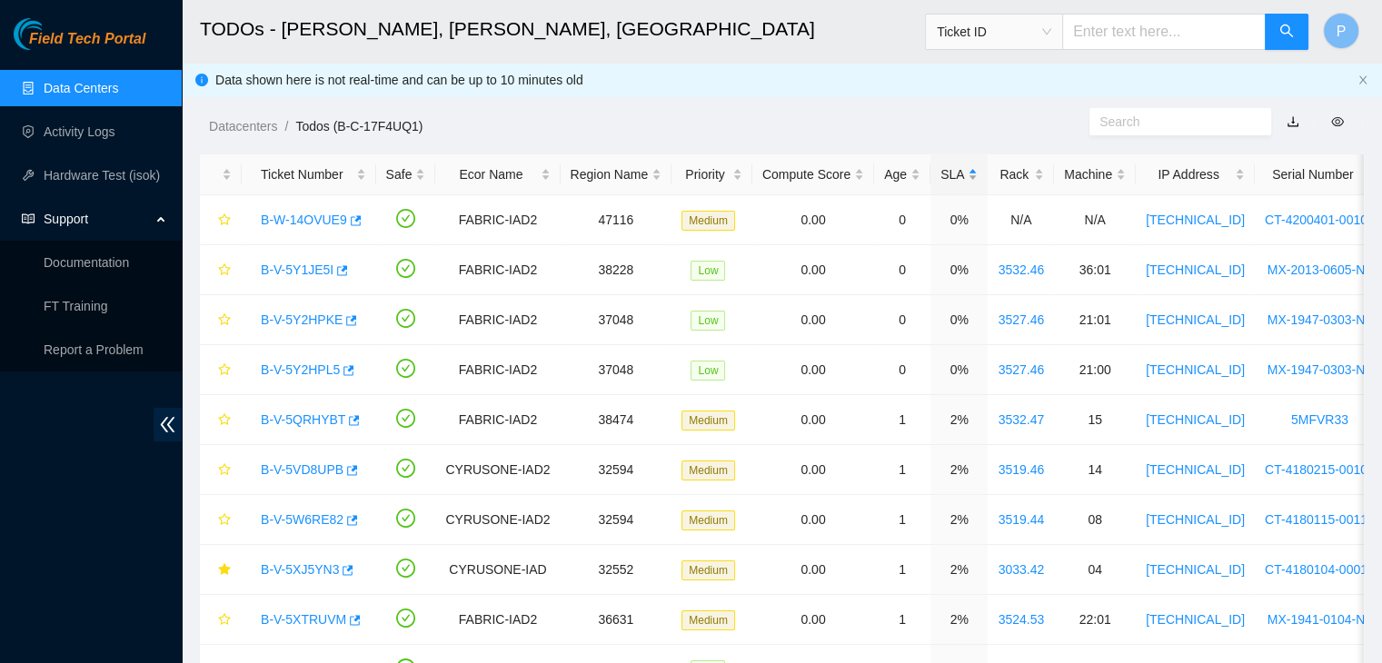
click at [956, 174] on div "SLA" at bounding box center [959, 174] width 37 height 20
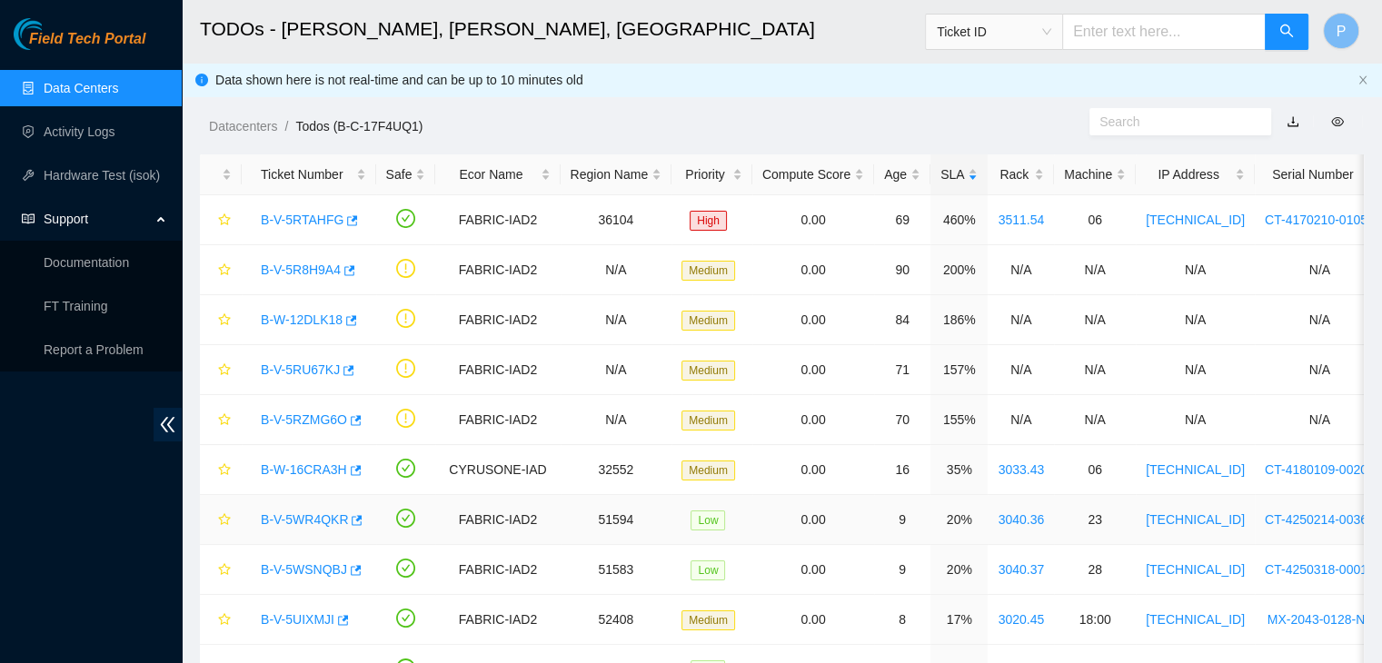
click at [315, 522] on link "B-V-5WR4QKR" at bounding box center [304, 520] width 87 height 15
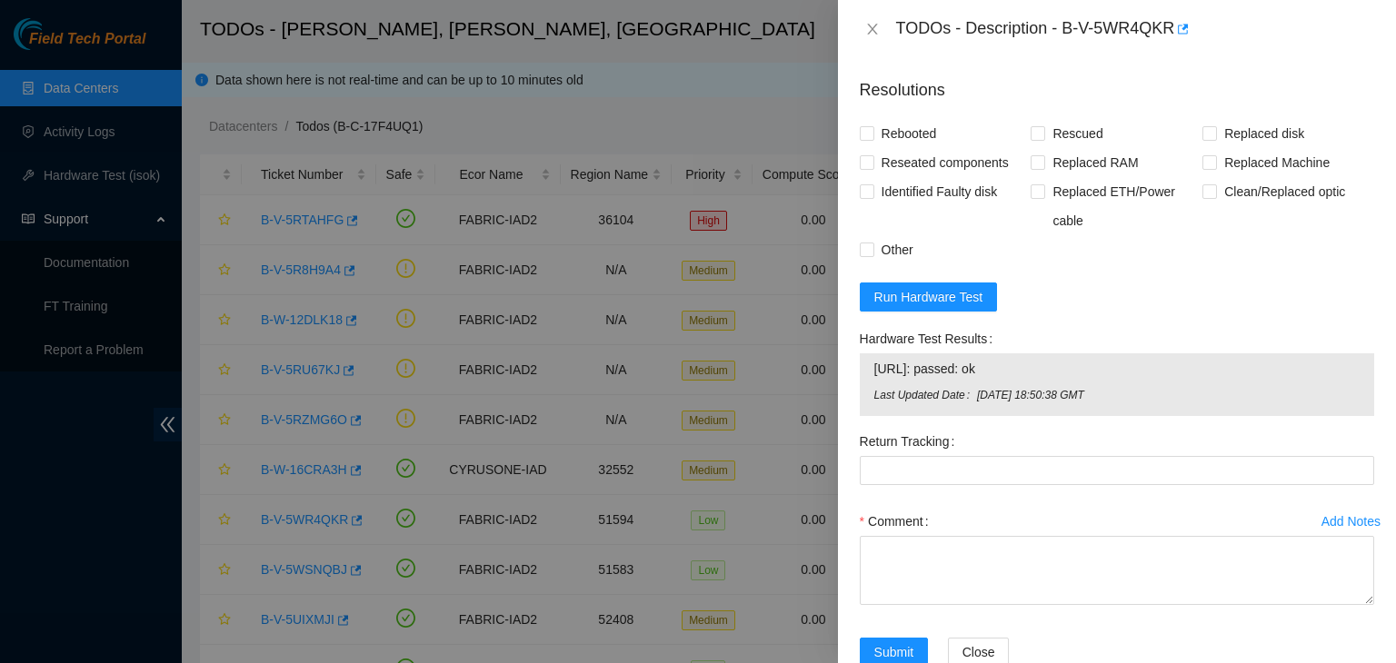
scroll to position [869, 0]
click at [879, 177] on span "Reseated components" at bounding box center [945, 162] width 142 height 29
click at [872, 168] on input "Reseated components" at bounding box center [866, 161] width 13 height 13
checkbox input "true"
click at [867, 139] on input "Rebooted" at bounding box center [866, 132] width 13 height 13
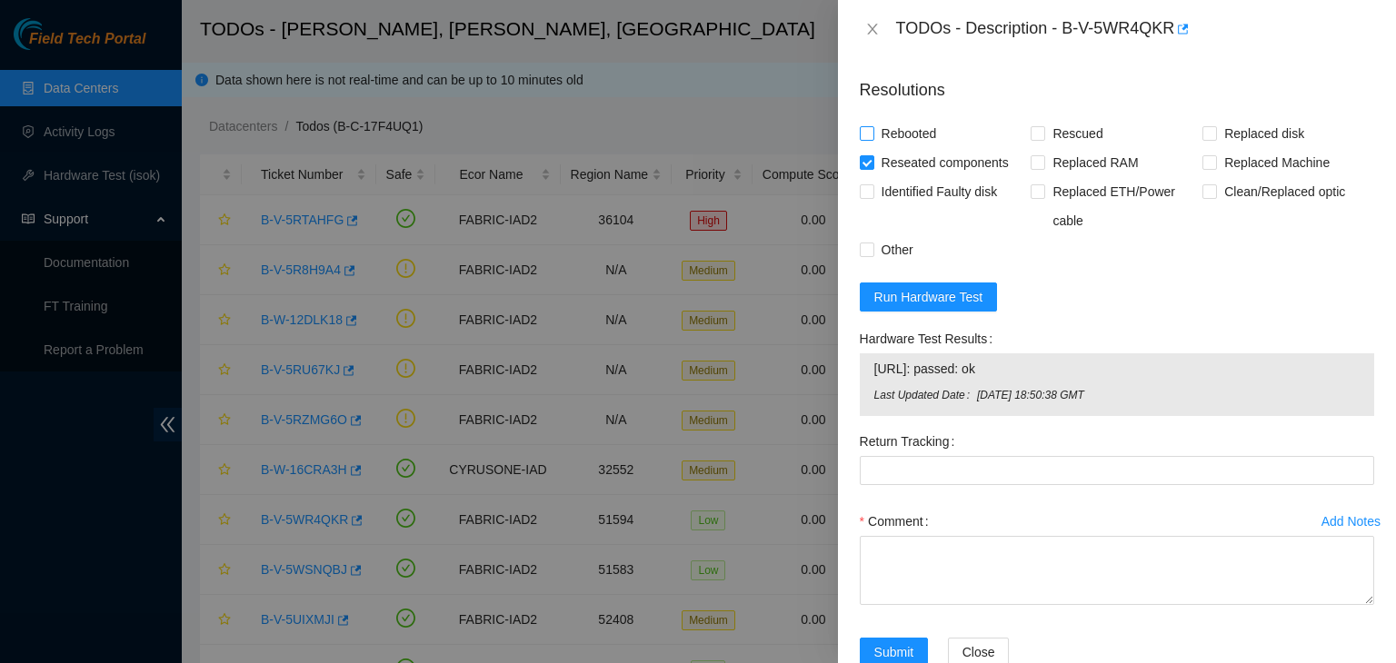
checkbox input "true"
click at [1036, 139] on input "Rescued" at bounding box center [1037, 132] width 13 height 13
checkbox input "true"
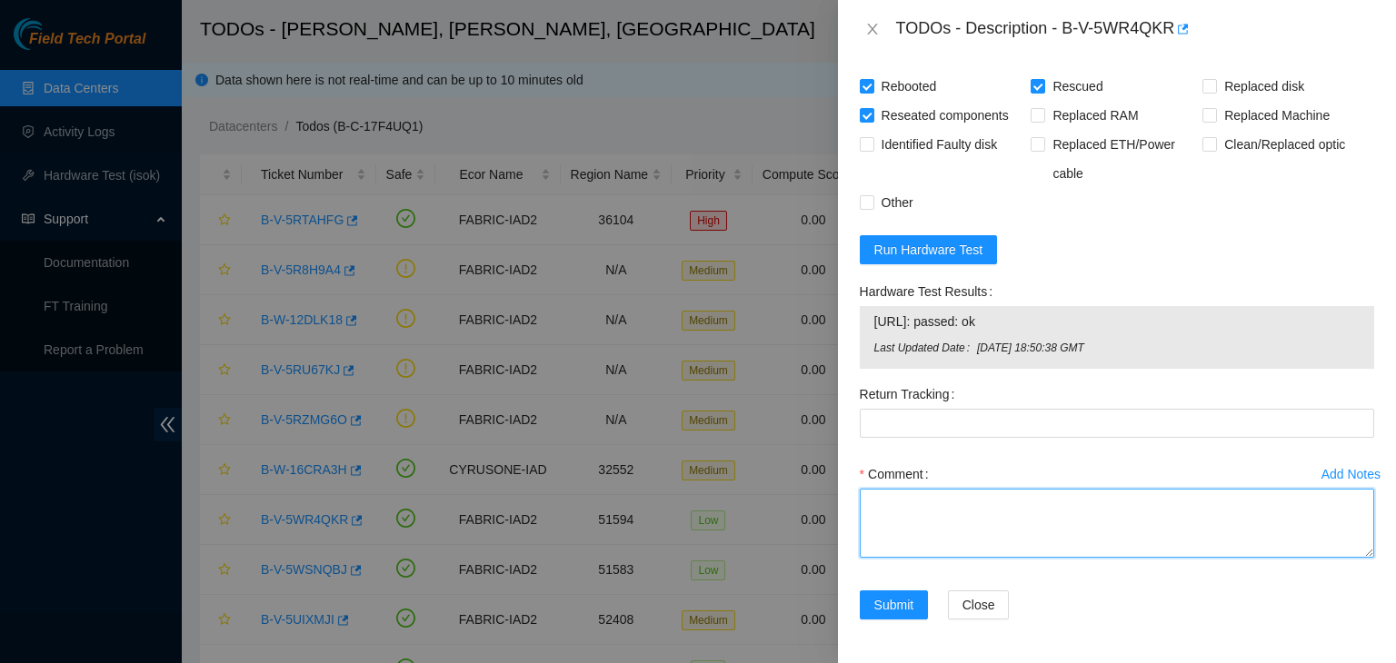
click at [965, 523] on textarea "Comment" at bounding box center [1117, 523] width 514 height 69
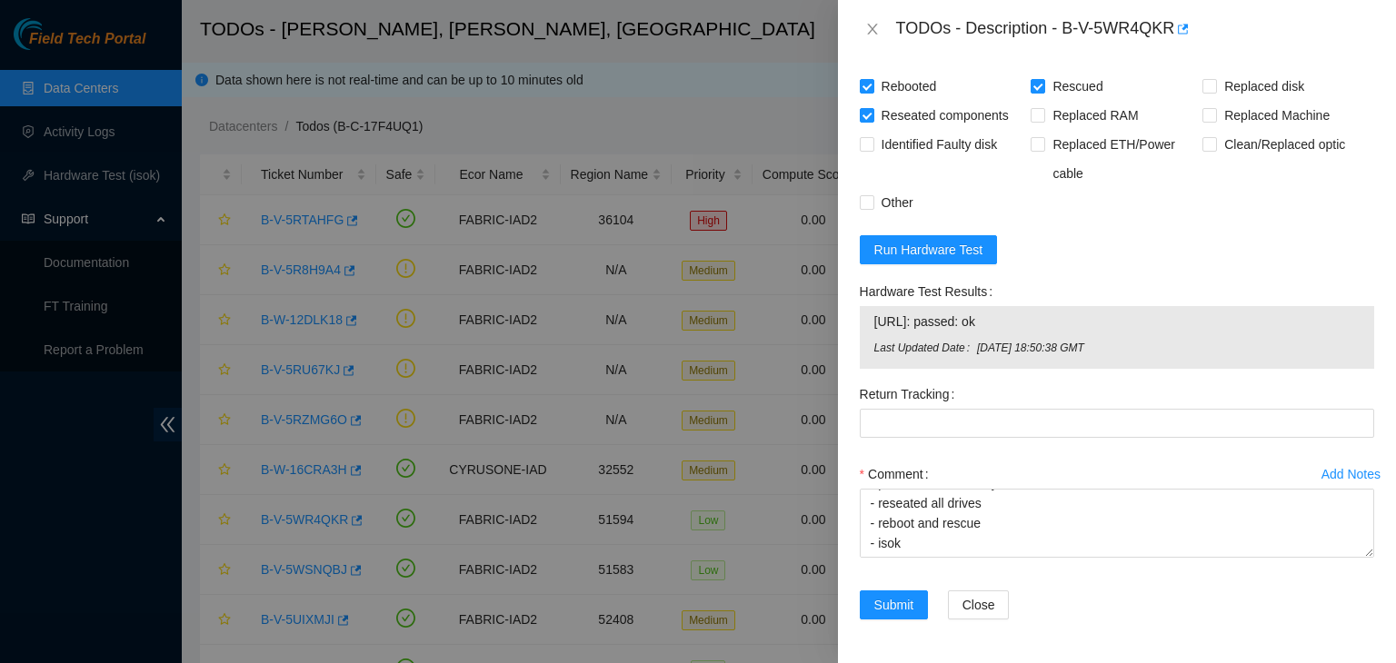
drag, startPoint x: 1016, startPoint y: 318, endPoint x: 872, endPoint y: 325, distance: 143.8
click at [873, 325] on td "23.3.98.216: passed: ok" at bounding box center [1116, 325] width 487 height 28
copy span "23.3.98.216: passed: ok"
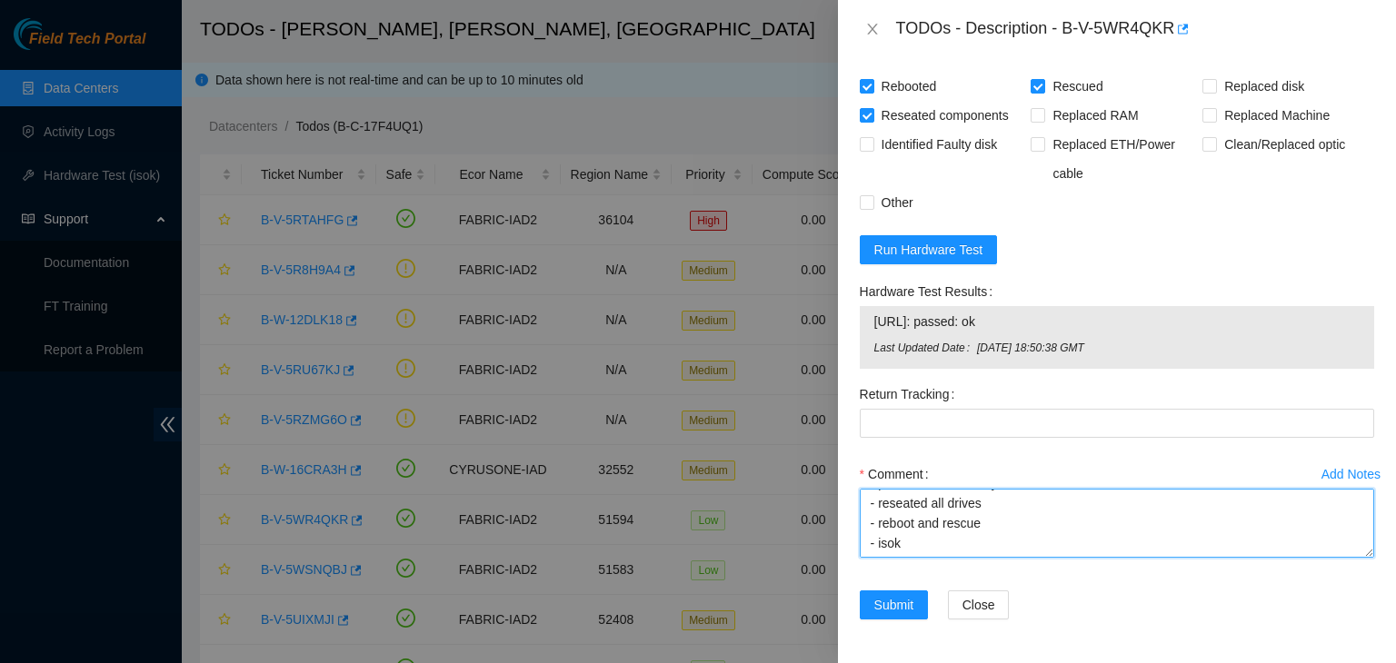
click at [879, 544] on textarea "- verified rack and machine sn - machine was frozen - powered down safely - res…" at bounding box center [1117, 523] width 514 height 69
paste textarea "23.3.98.216: passed: ok"
type textarea "- verified rack and machine sn - machine was frozen - powered down safely - res…"
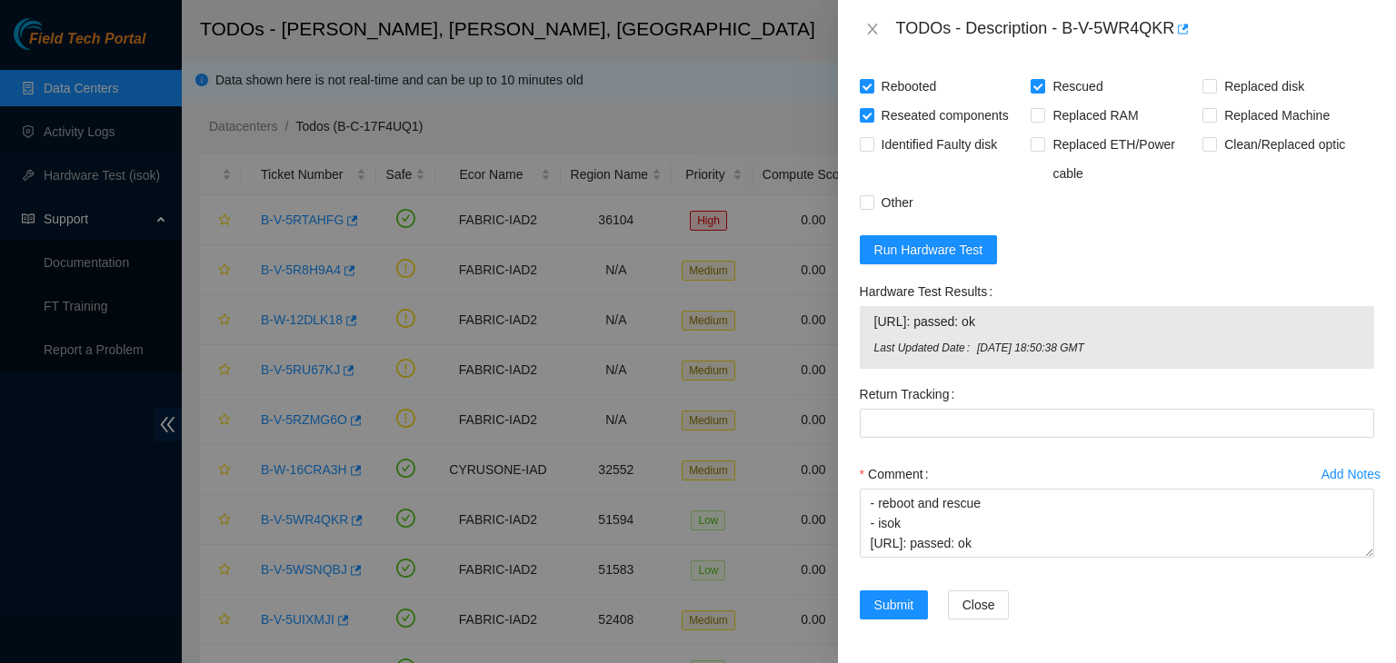
click at [875, 587] on div "Add Notes Comment - verified rack and machine sn - machine was frozen - powered…" at bounding box center [1116, 525] width 529 height 131
click at [876, 608] on span "Submit" at bounding box center [894, 605] width 40 height 20
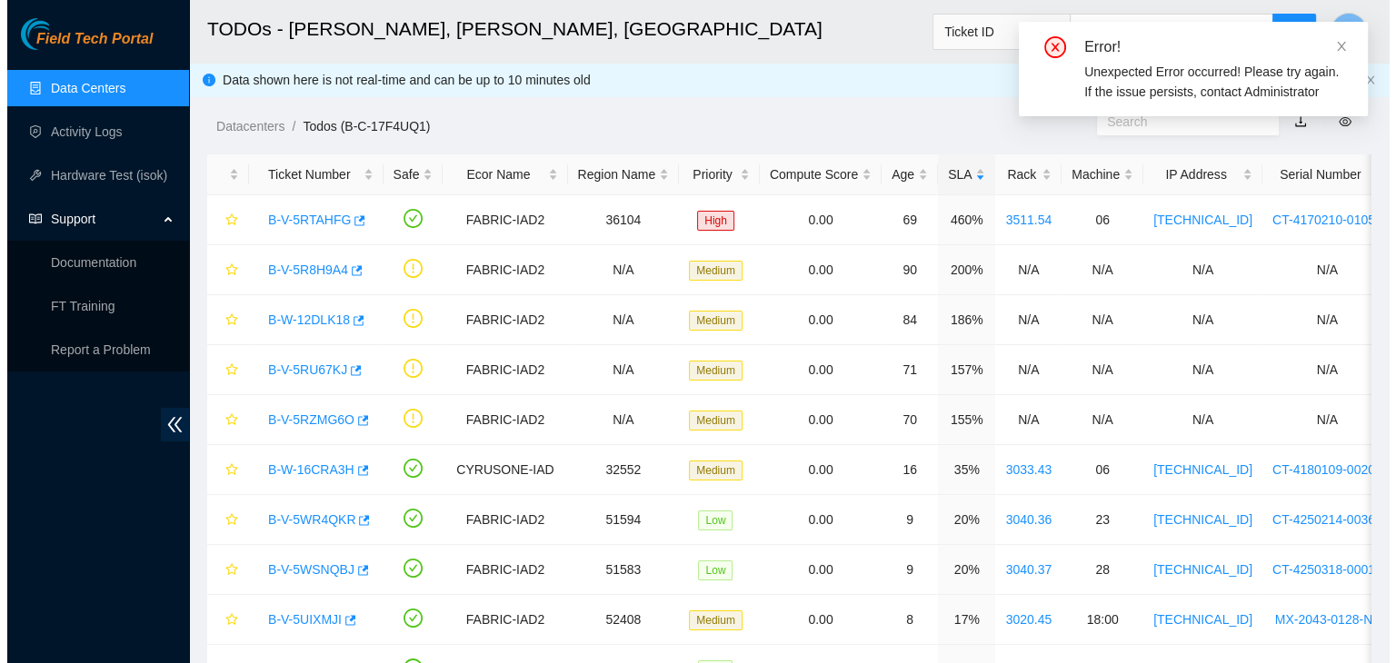
scroll to position [467, 0]
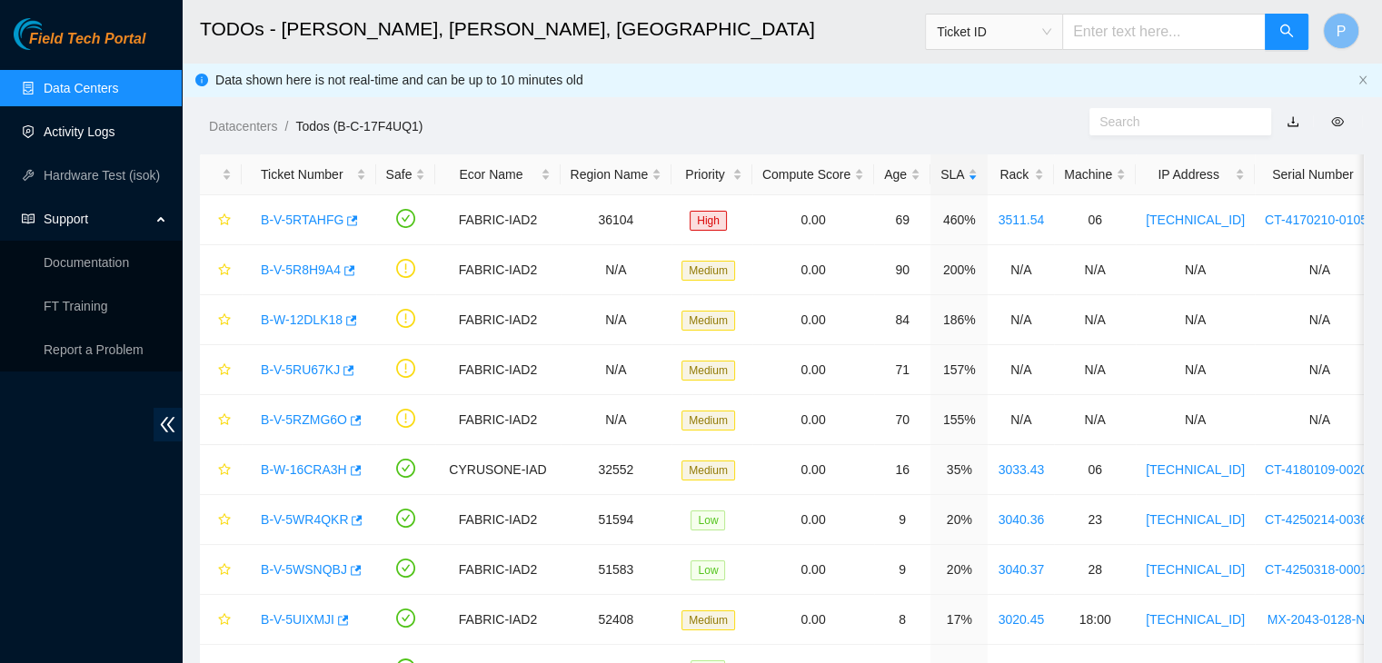
click at [88, 125] on link "Activity Logs" at bounding box center [80, 132] width 72 height 15
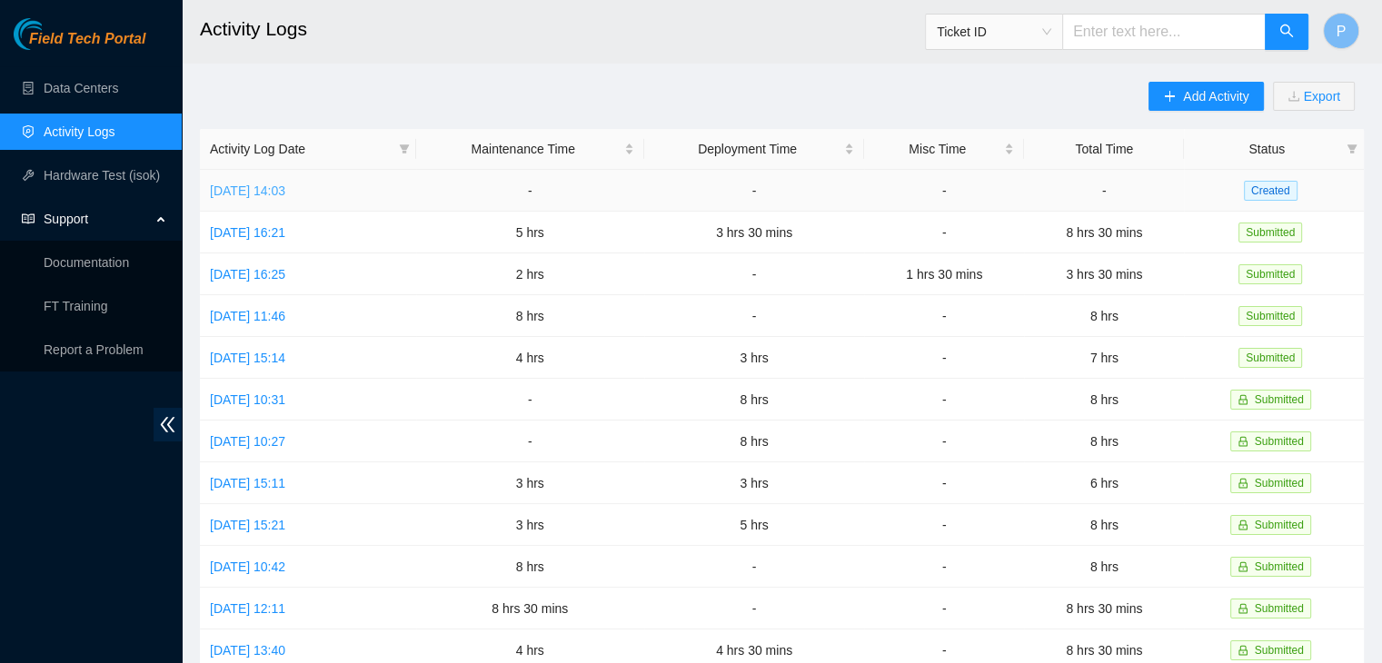
click at [285, 184] on link "Wed, 08 Oct 2025 14:03" at bounding box center [247, 191] width 75 height 15
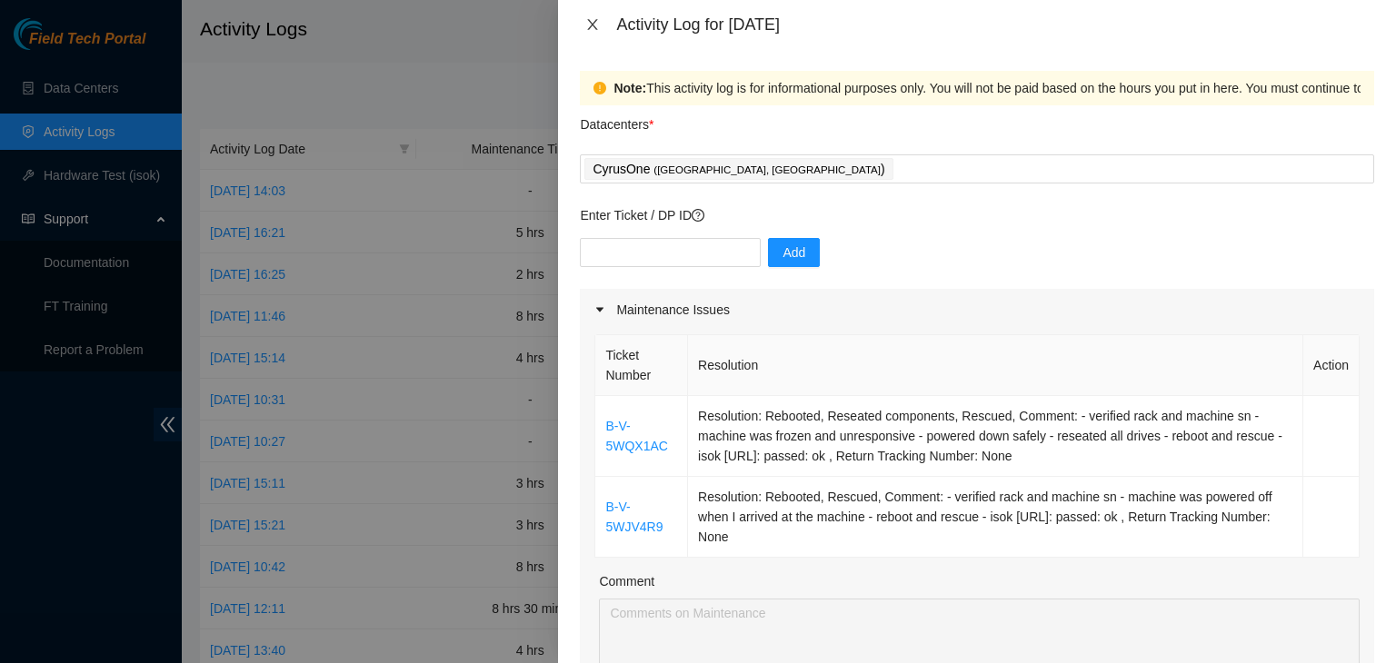
drag, startPoint x: 591, startPoint y: 36, endPoint x: 593, endPoint y: 26, distance: 10.4
click at [593, 26] on div "Activity Log for 08-10-2025" at bounding box center [977, 24] width 838 height 49
click at [593, 26] on icon "close" at bounding box center [593, 24] width 10 height 11
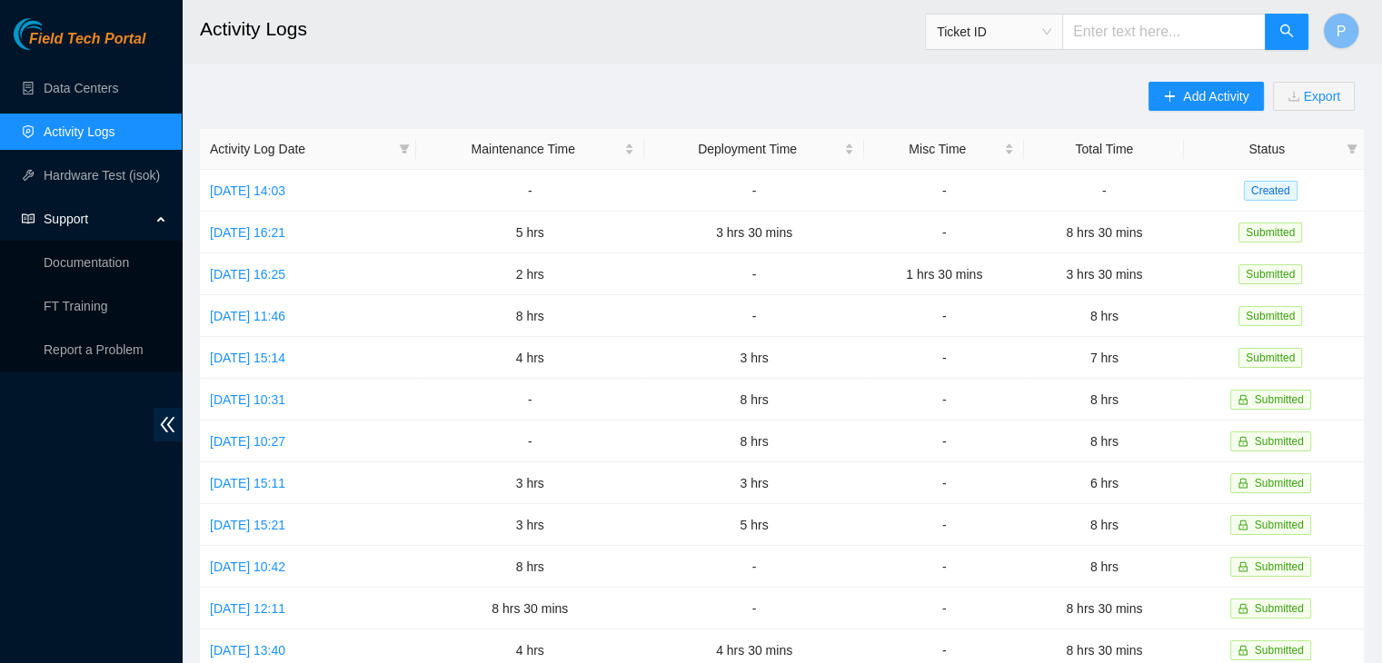
click at [82, 106] on ul "Data Centers Activity Logs Hardware Test (isok) Support Documentation FT Traini…" at bounding box center [91, 218] width 182 height 305
click at [85, 95] on link "Data Centers" at bounding box center [81, 88] width 75 height 15
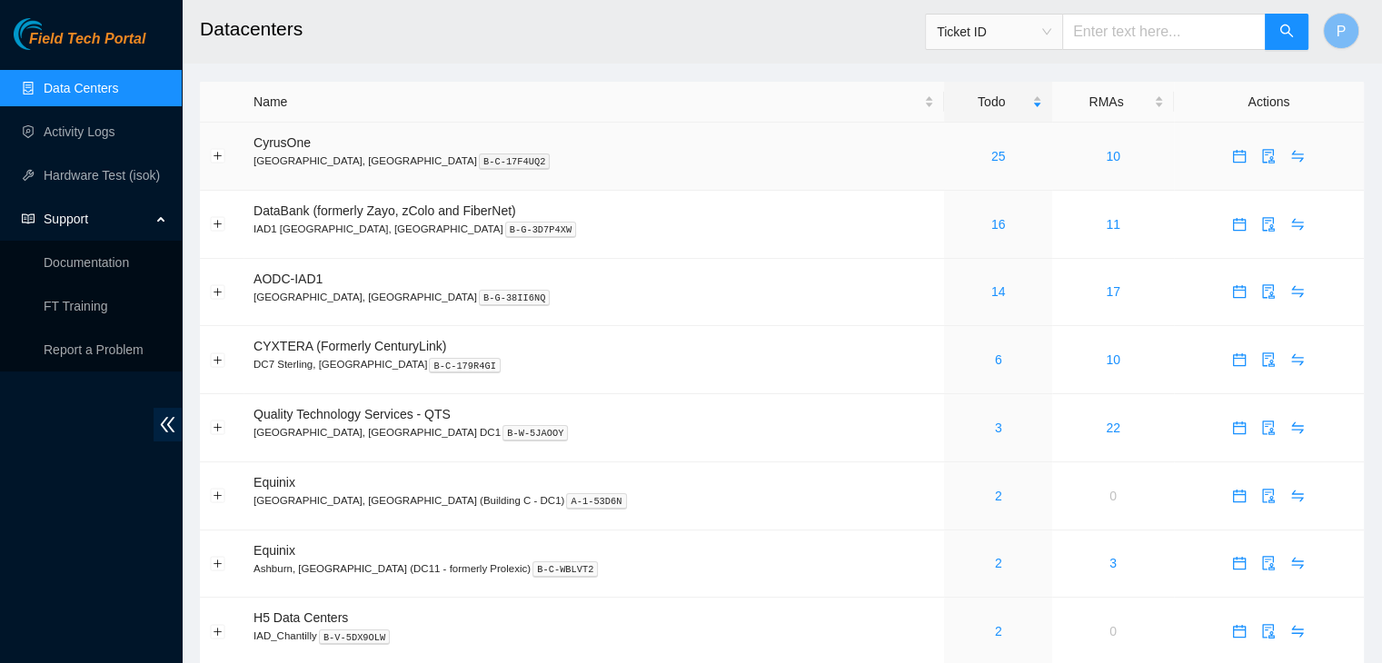
click at [954, 156] on div "25" at bounding box center [998, 156] width 88 height 20
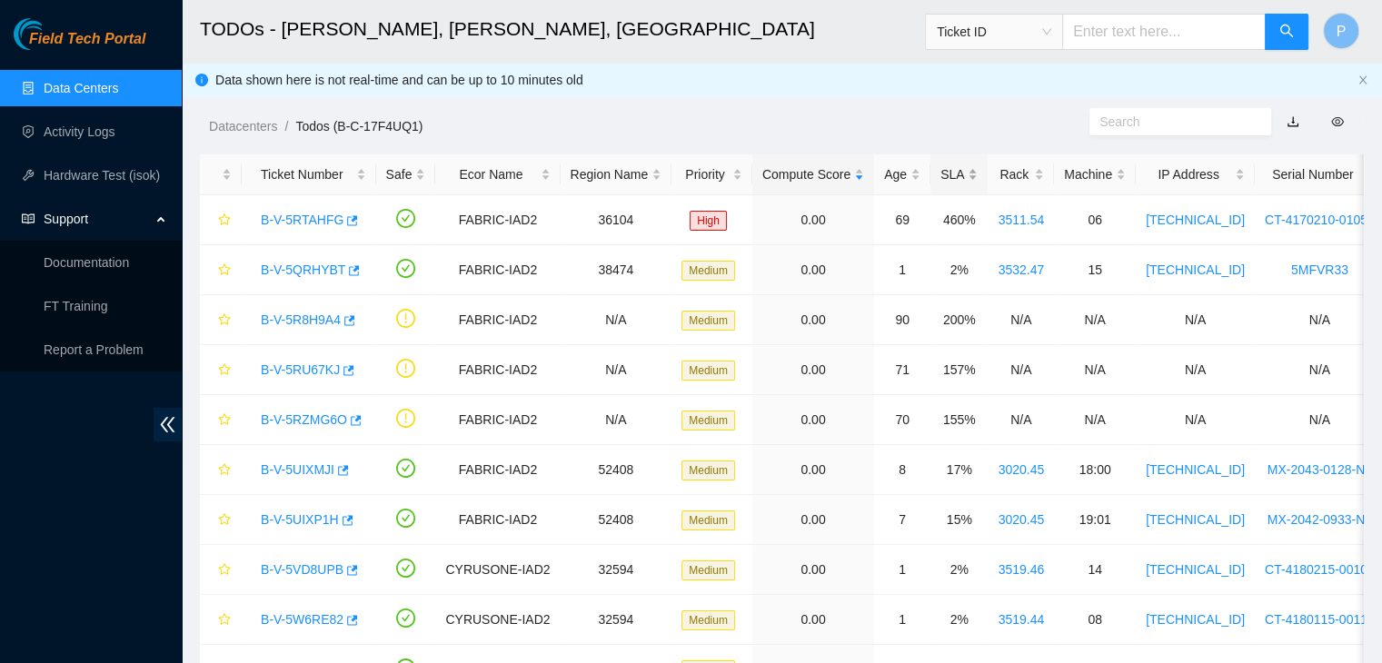
click at [944, 175] on div "SLA" at bounding box center [959, 174] width 37 height 20
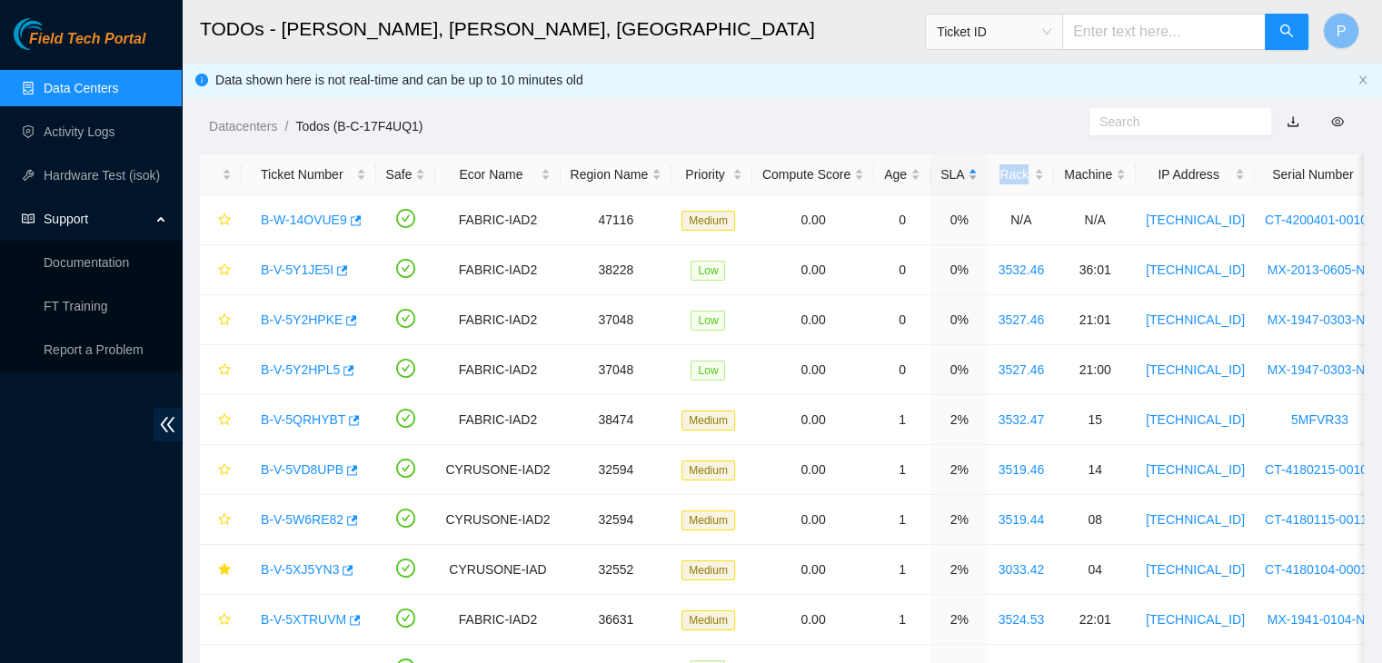
click at [944, 175] on div "SLA" at bounding box center [959, 174] width 37 height 20
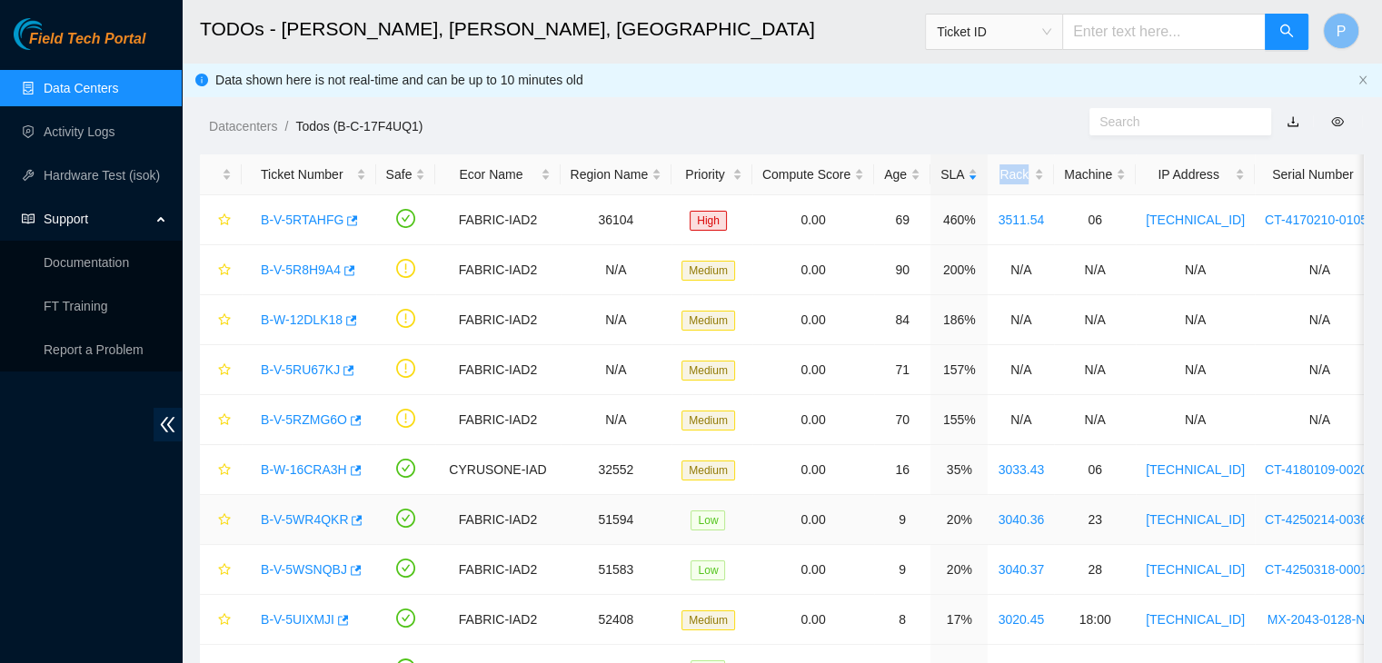
click at [295, 521] on link "B-V-5WR4QKR" at bounding box center [304, 520] width 87 height 15
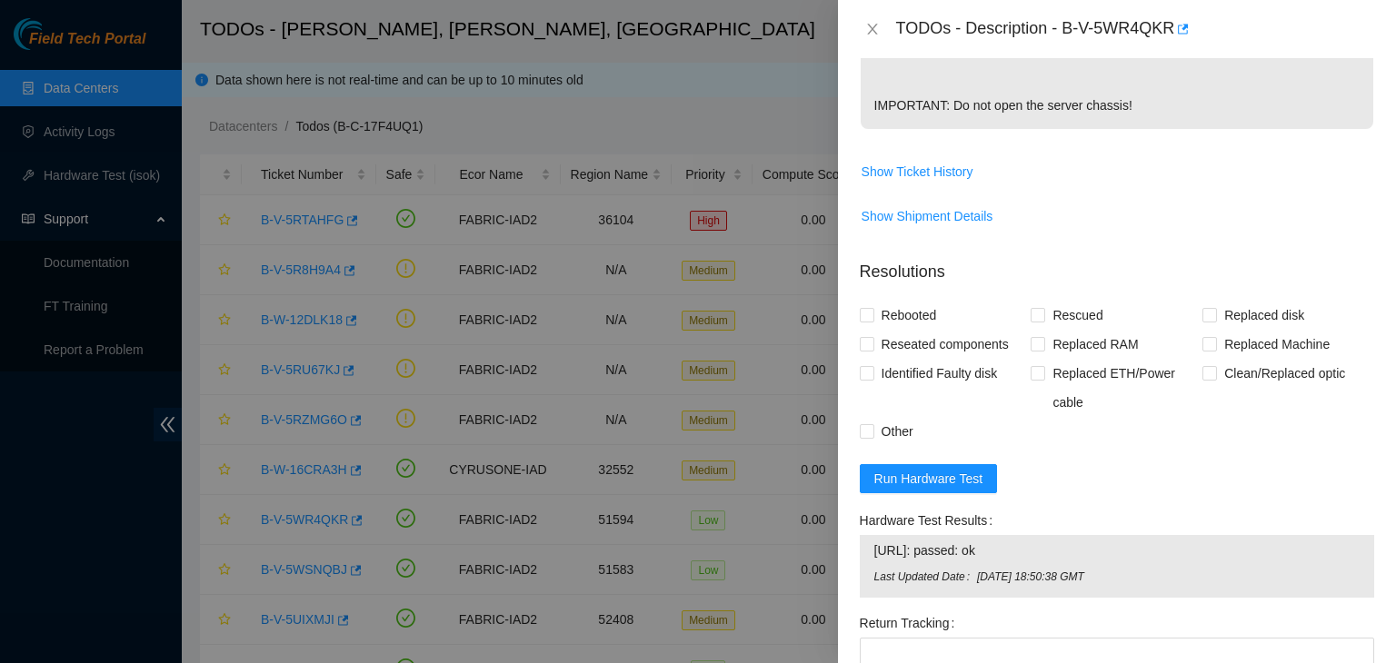
scroll to position [934, 0]
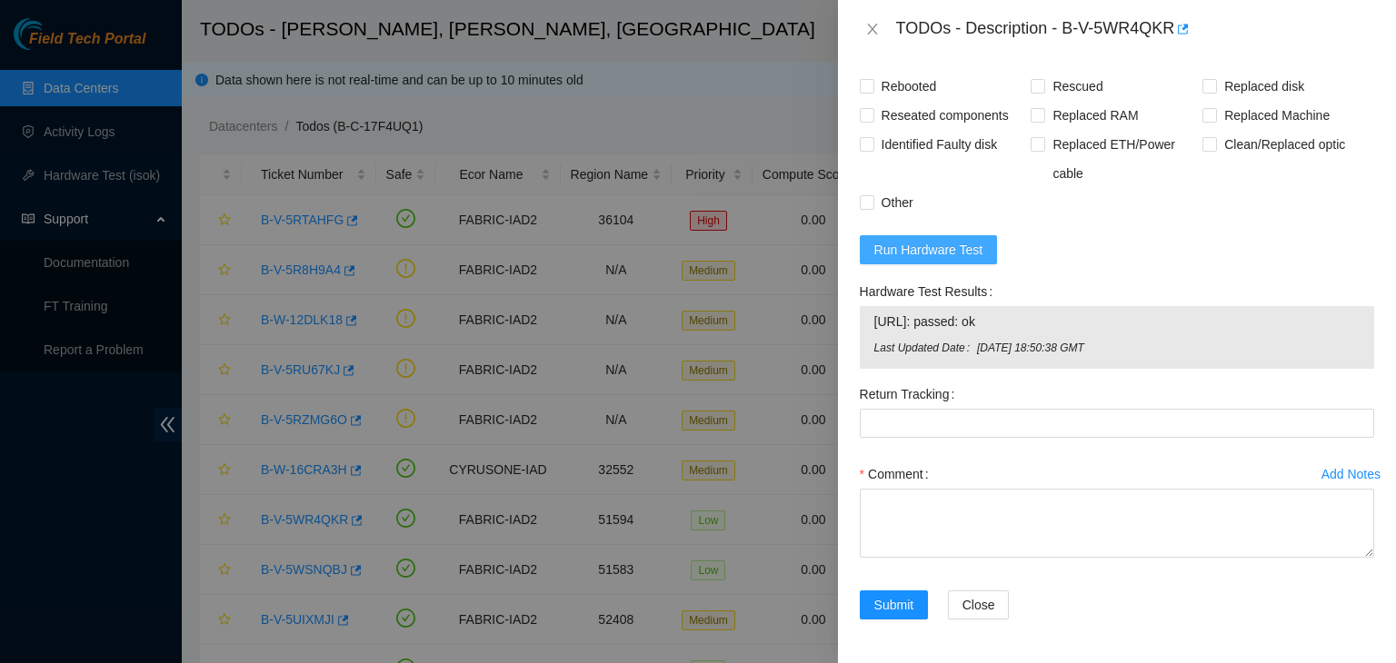
click at [915, 254] on span "Run Hardware Test" at bounding box center [928, 250] width 109 height 20
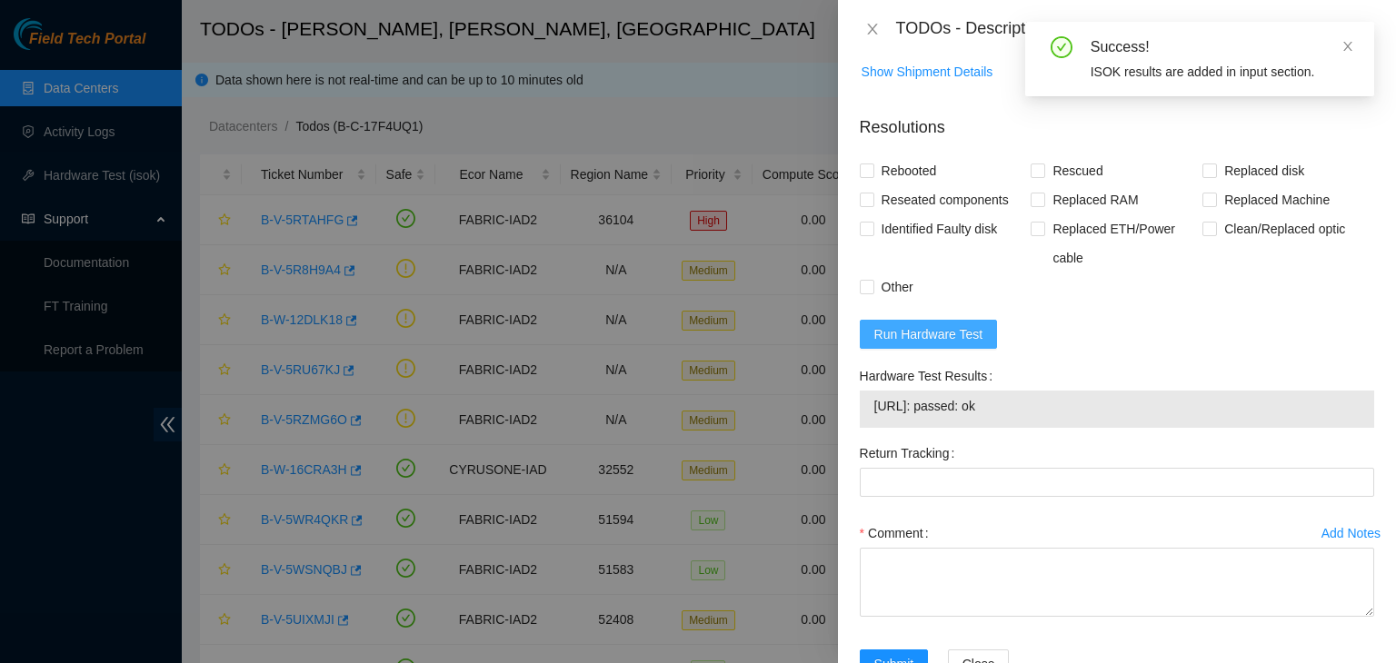
scroll to position [909, 0]
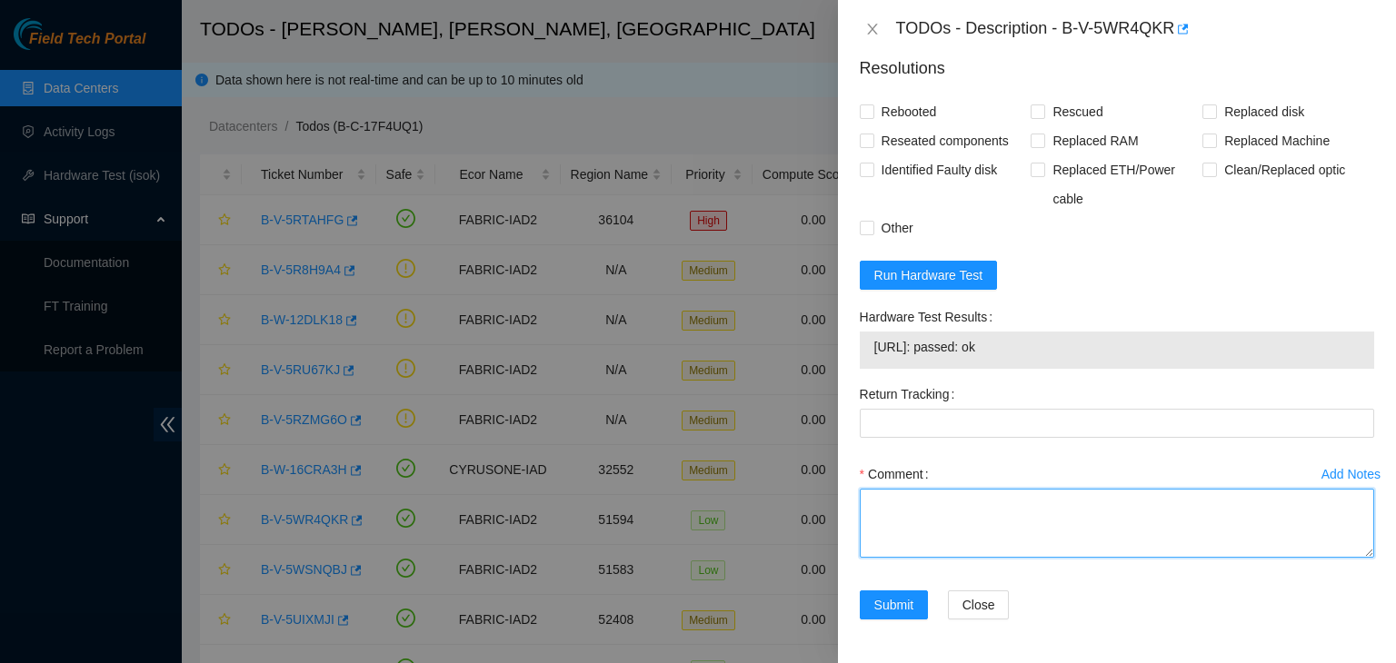
click at [945, 513] on textarea "Comment" at bounding box center [1117, 523] width 514 height 69
paste textarea "23.3.98.216: passed: ok"
drag, startPoint x: 891, startPoint y: 553, endPoint x: 857, endPoint y: 463, distance: 96.9
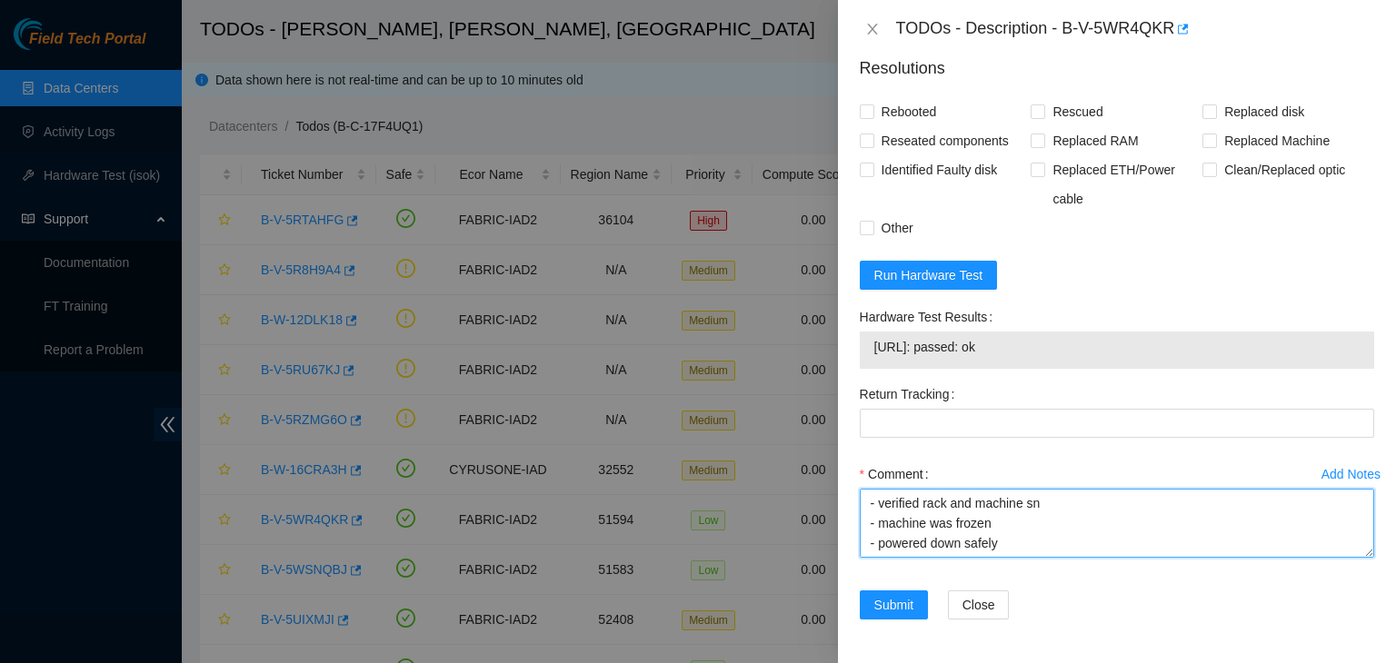
click at [857, 463] on div "Add Notes Comment - verified rack and machine sn - machine was frozen - powered…" at bounding box center [1116, 525] width 529 height 131
type textarea "- verified rack and machine sn - machine was frozen - powered down safely - reb…"
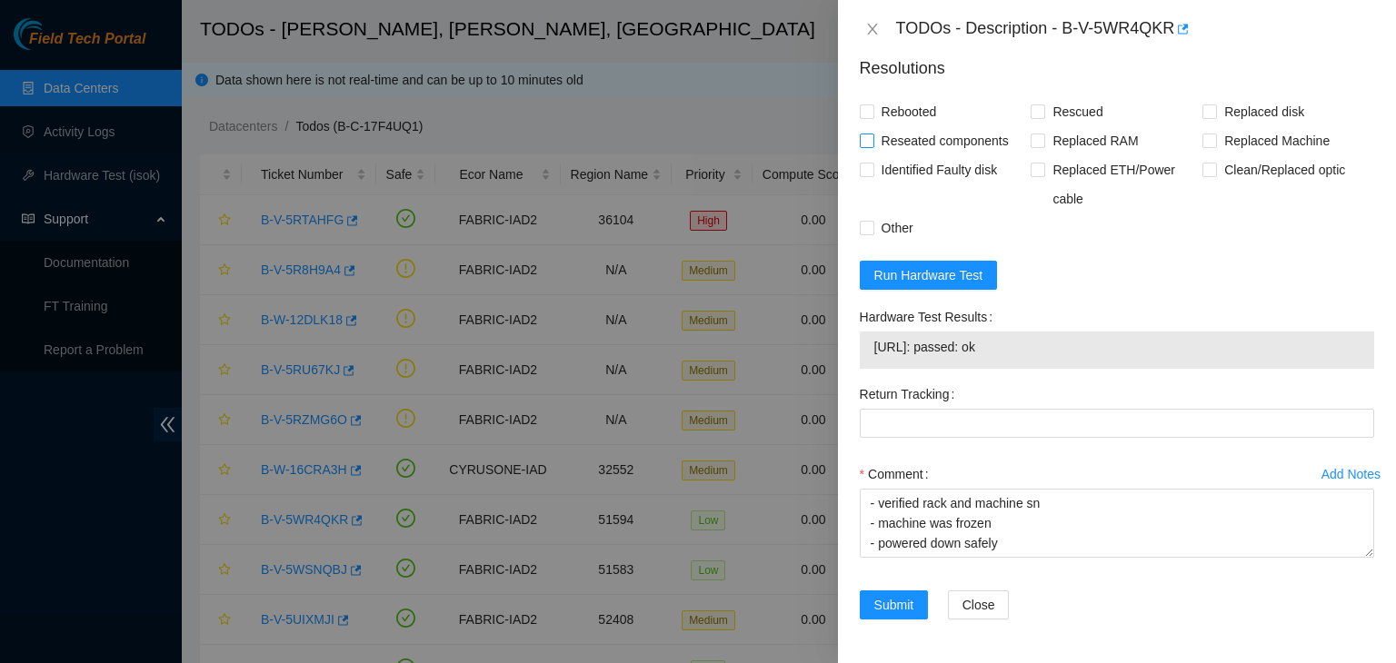
click at [879, 143] on span "Reseated components" at bounding box center [945, 140] width 142 height 29
click at [872, 143] on input "Reseated components" at bounding box center [866, 140] width 13 height 13
checkbox input "true"
click at [864, 113] on input "Rebooted" at bounding box center [866, 111] width 13 height 13
checkbox input "true"
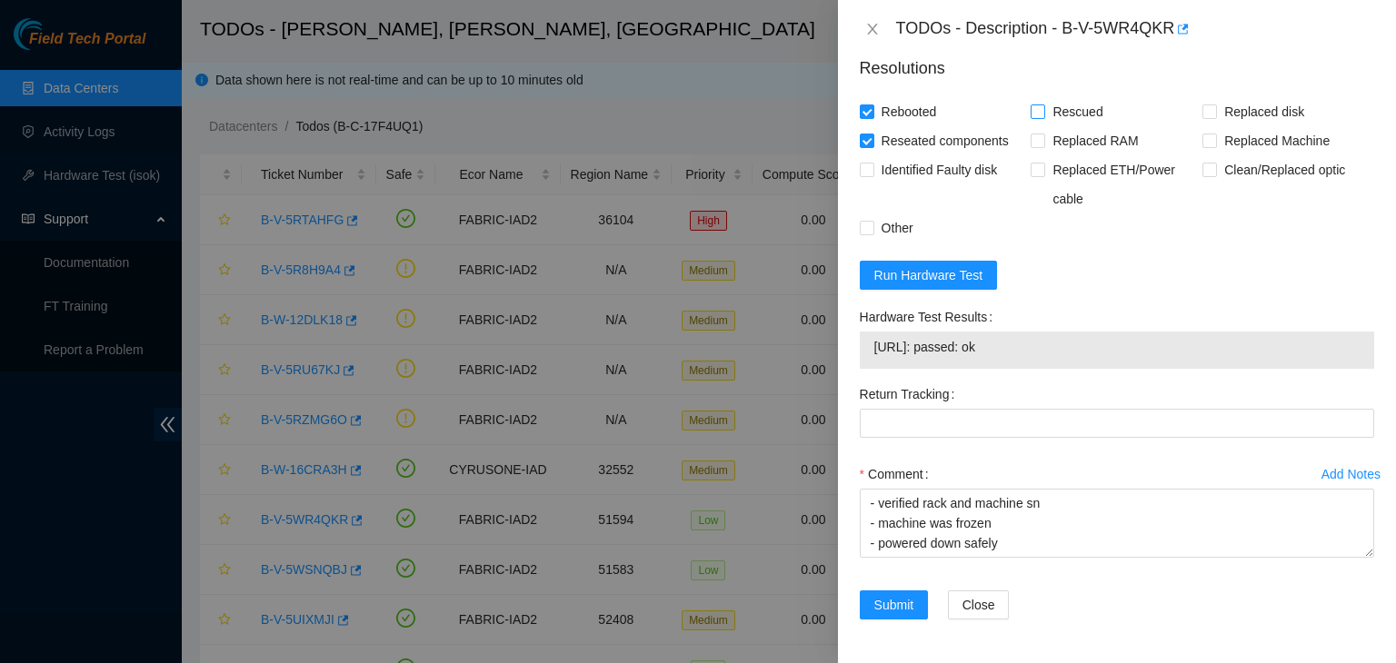
click at [1036, 114] on input "Rescued" at bounding box center [1037, 111] width 13 height 13
checkbox input "true"
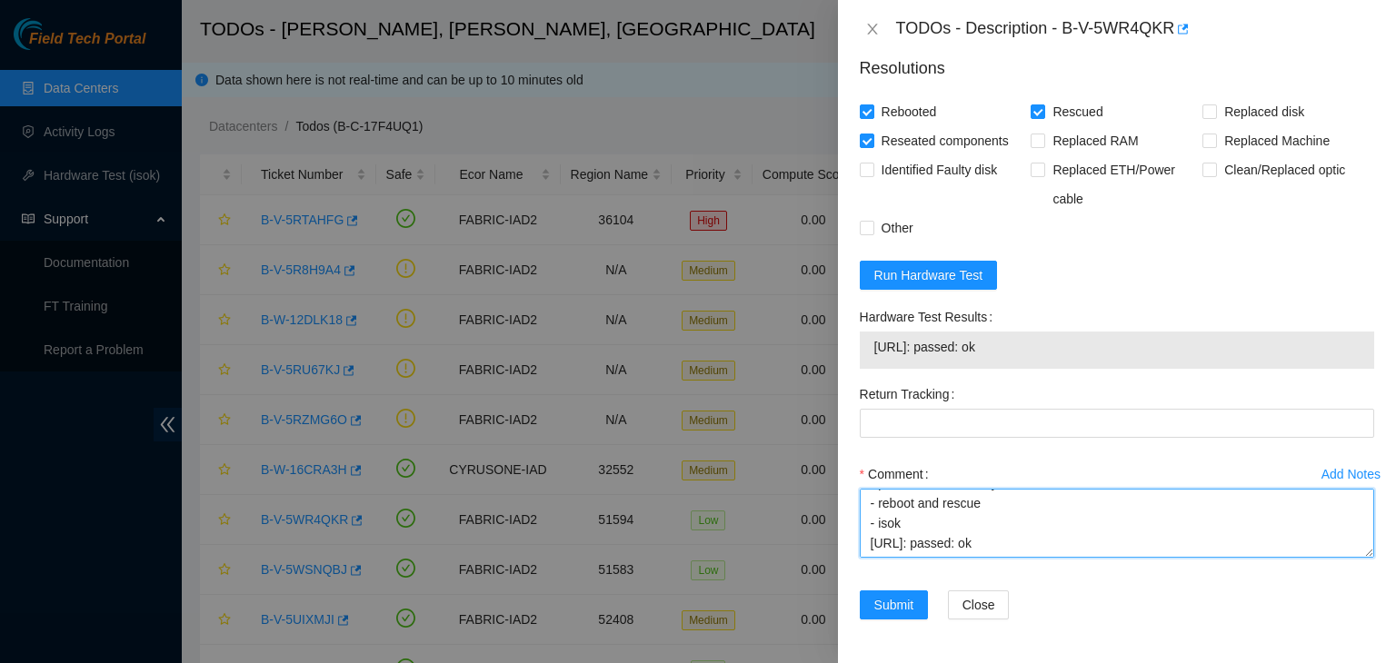
click at [997, 526] on textarea "- verified rack and machine sn - machine was frozen - powered down safely - reb…" at bounding box center [1117, 523] width 514 height 69
drag, startPoint x: 883, startPoint y: 547, endPoint x: 858, endPoint y: 471, distance: 80.5
click at [858, 471] on div "Add Notes Comment - verified rack and machine sn - machine was frozen - powered…" at bounding box center [1116, 525] width 529 height 131
click at [884, 489] on textarea "- verified rack and machine sn - machine was frozen - powered down safely - res…" at bounding box center [1117, 523] width 514 height 69
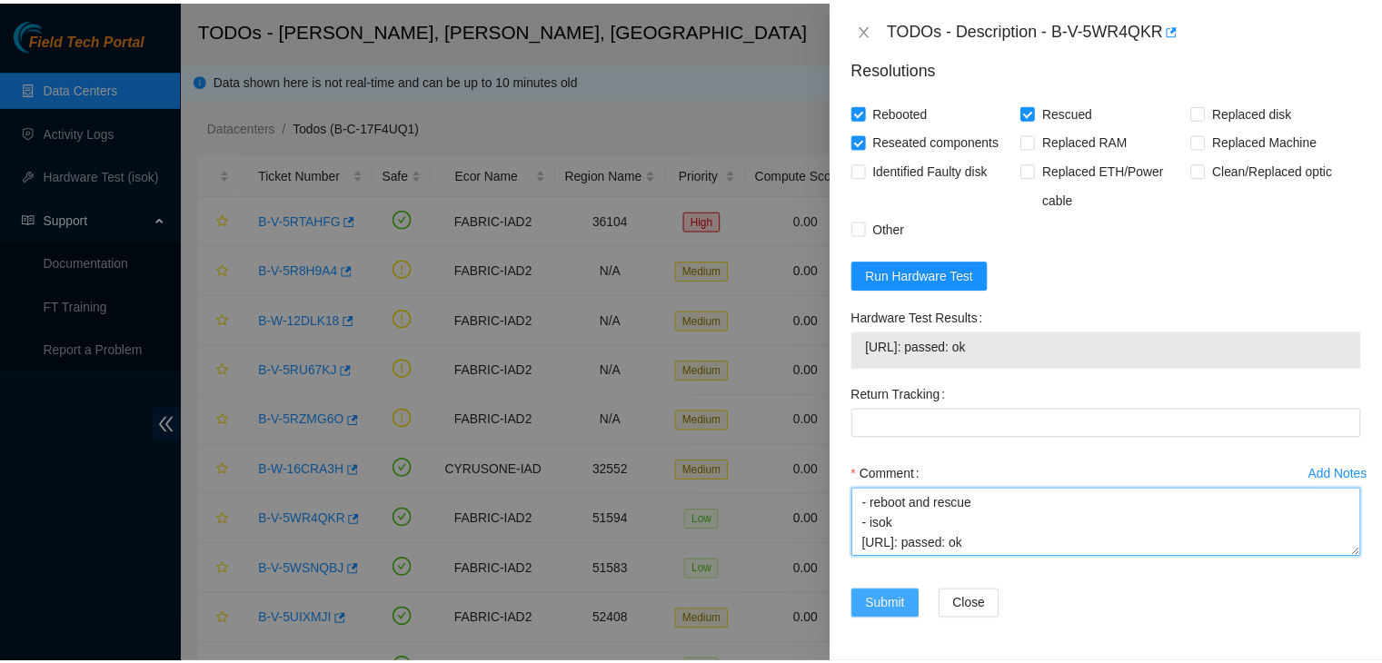
scroll to position [200, 0]
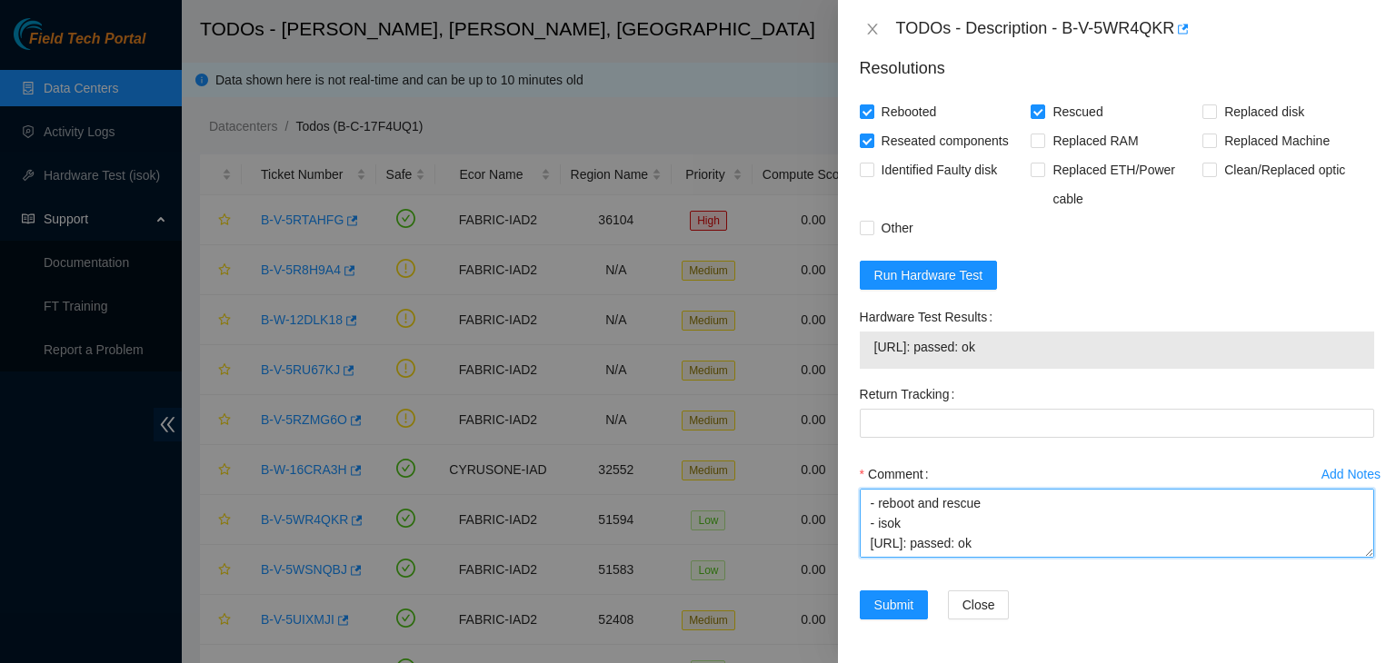
drag, startPoint x: 876, startPoint y: 499, endPoint x: 894, endPoint y: 556, distance: 60.1
click at [894, 556] on textarea "- verified rack and machine sn - machine was frozen - powered down safely - res…" at bounding box center [1117, 523] width 514 height 69
click at [927, 546] on textarea "- verified rack and machine sn - machine was frozen - powered down safely - res…" at bounding box center [1117, 523] width 514 height 69
type textarea "- verified rack and machine sn - machine was frozen - powered down safely - res…"
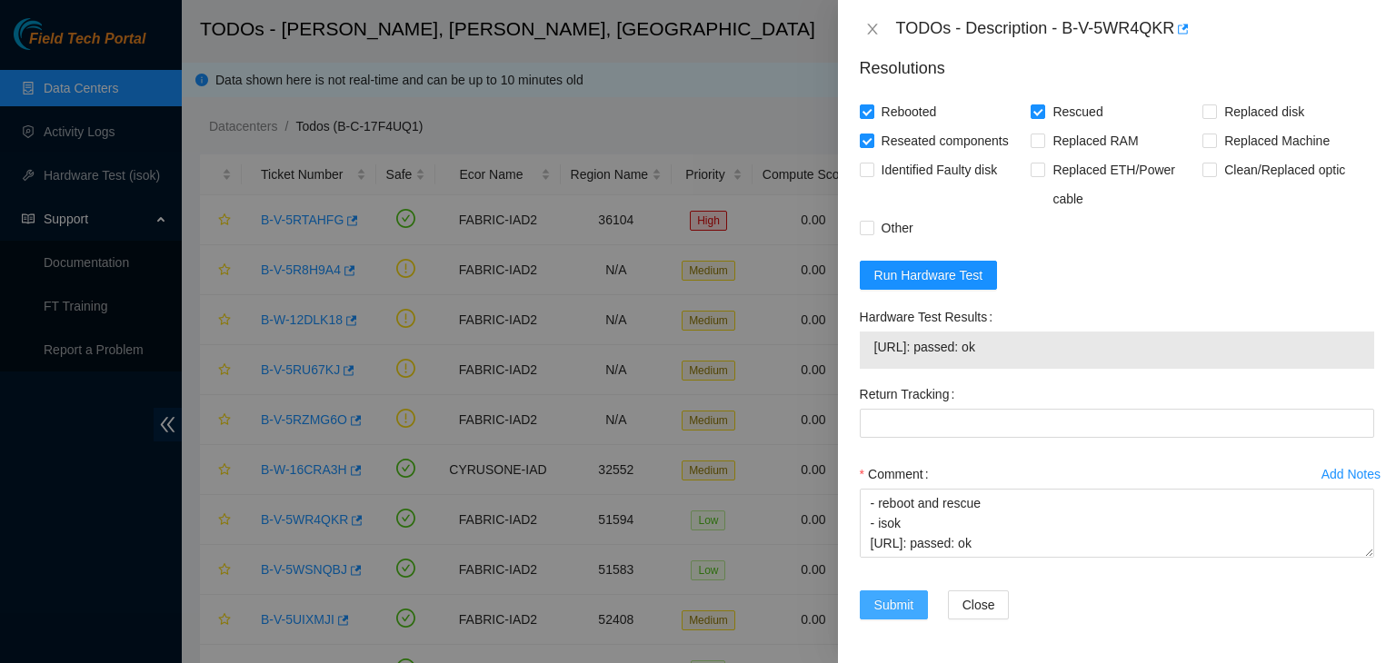
click at [897, 605] on span "Submit" at bounding box center [894, 605] width 40 height 20
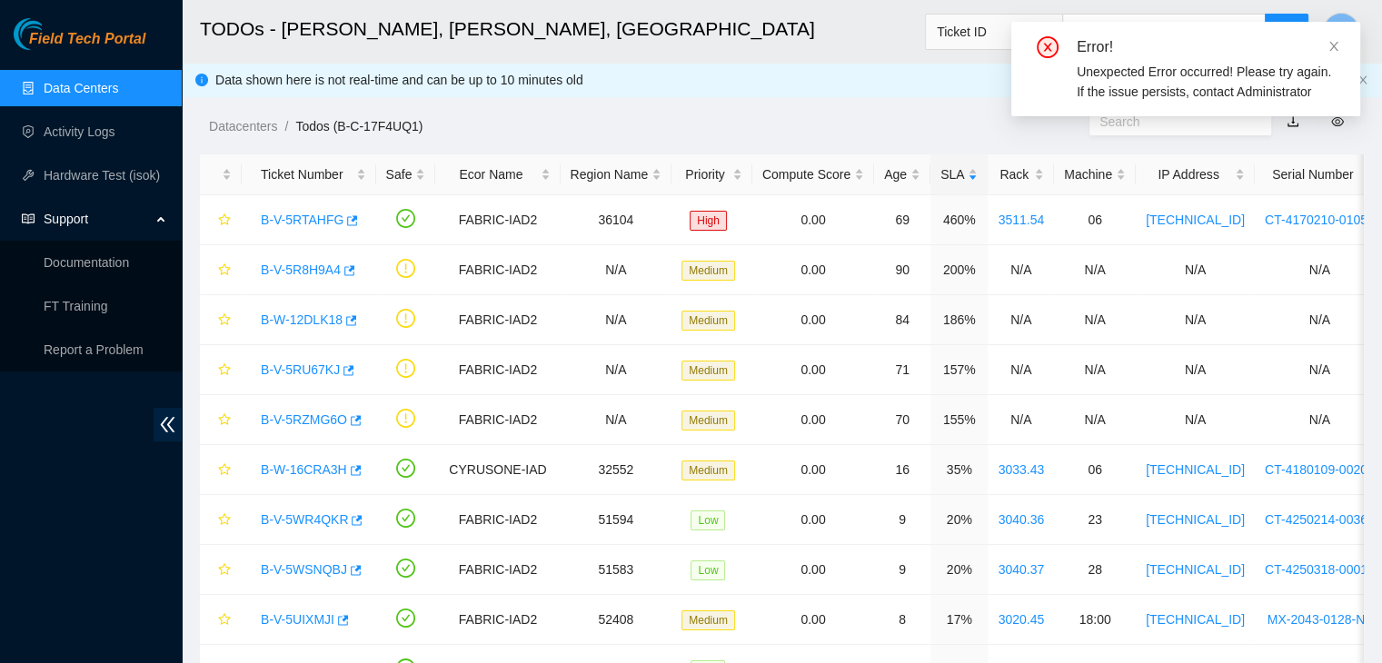
scroll to position [495, 0]
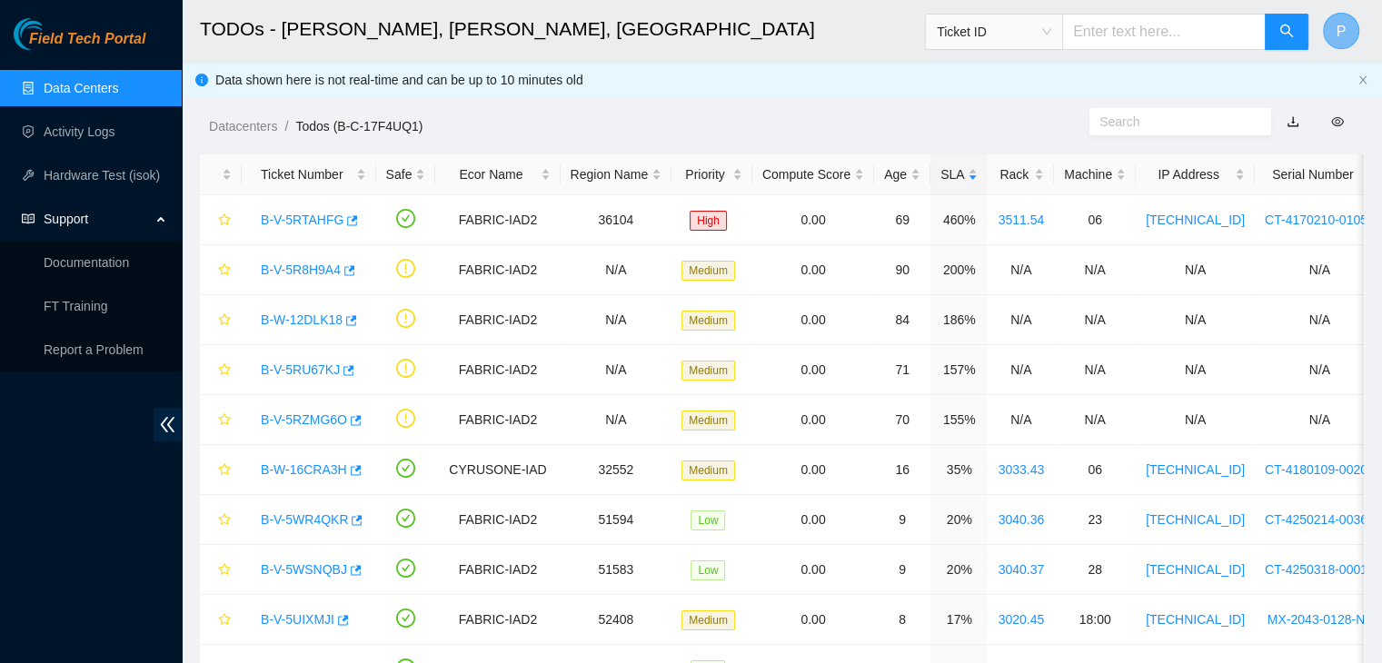
click at [1337, 41] on span "P" at bounding box center [1342, 31] width 10 height 23
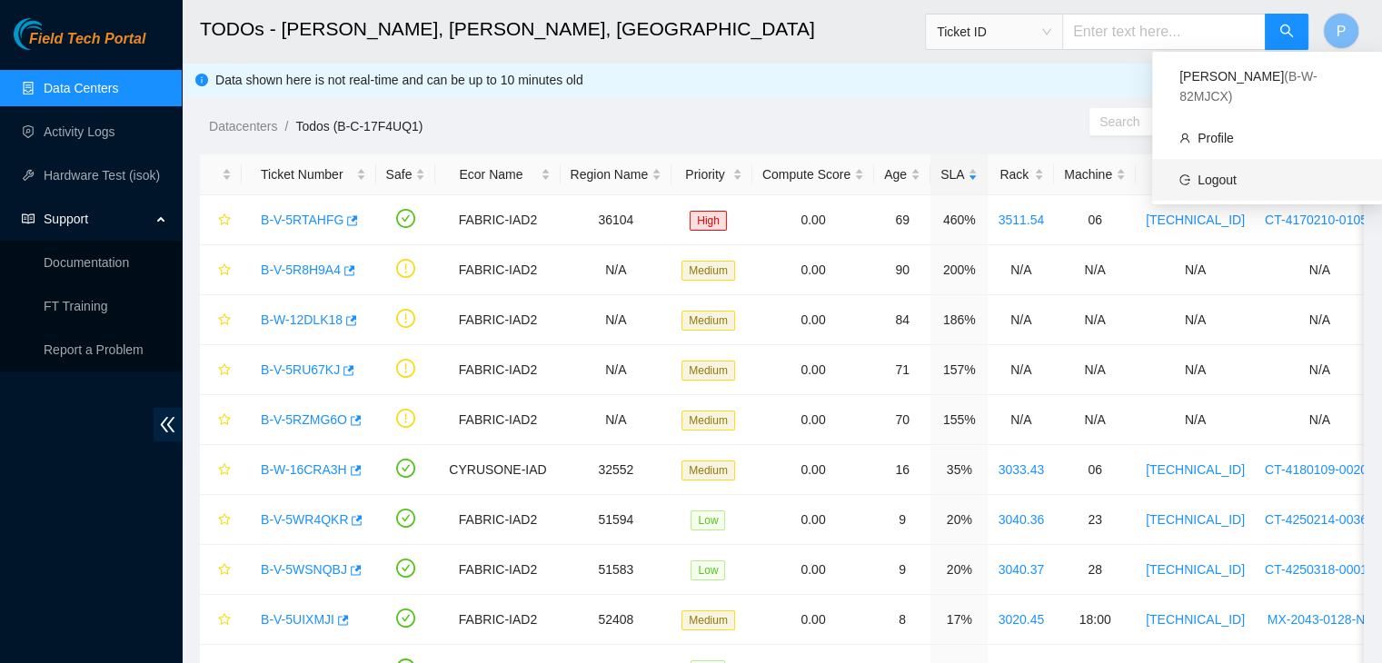
click at [1237, 173] on link "Logout" at bounding box center [1217, 180] width 39 height 15
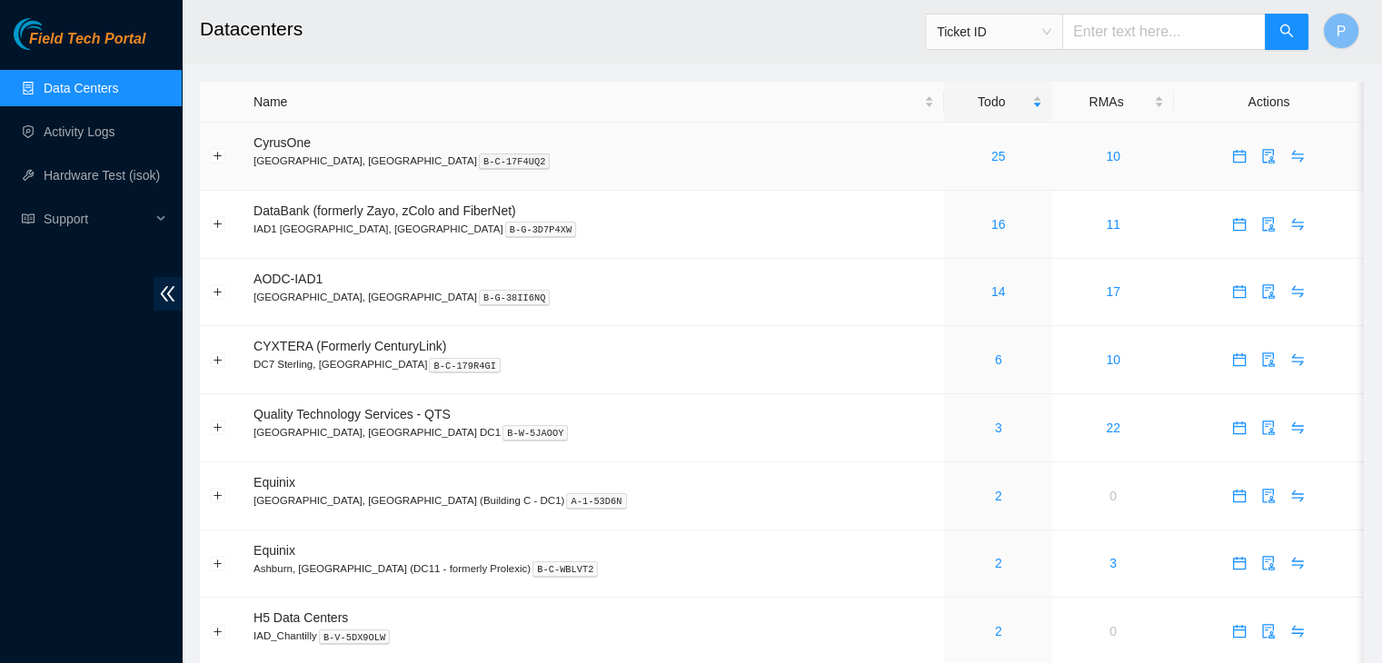
click at [954, 150] on div "25" at bounding box center [998, 156] width 88 height 20
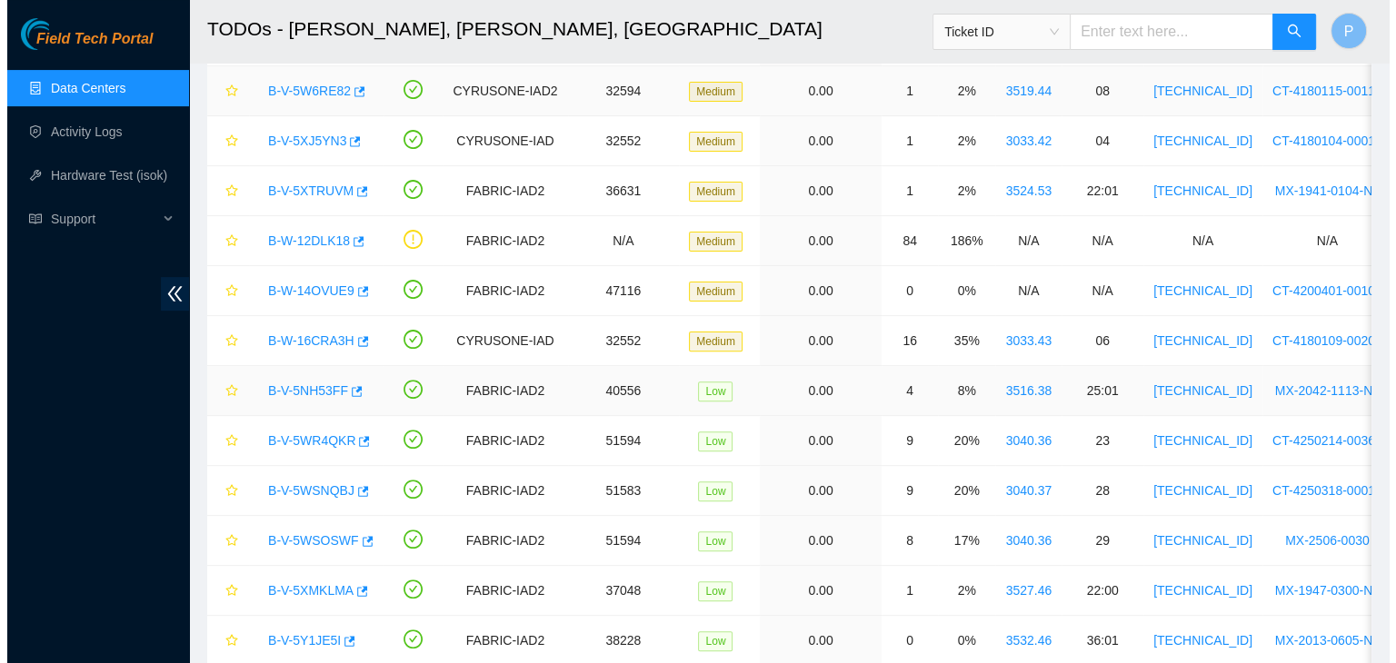
scroll to position [531, 0]
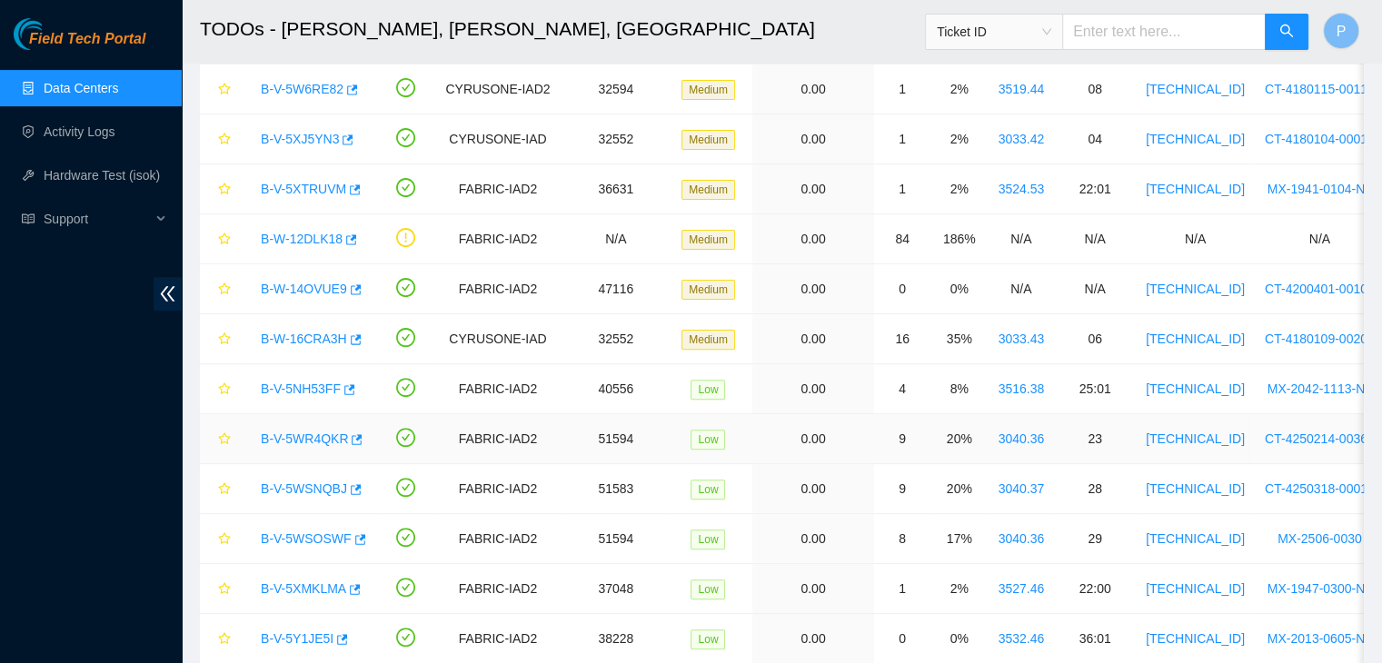
click at [305, 436] on link "B-V-5WR4QKR" at bounding box center [304, 439] width 87 height 15
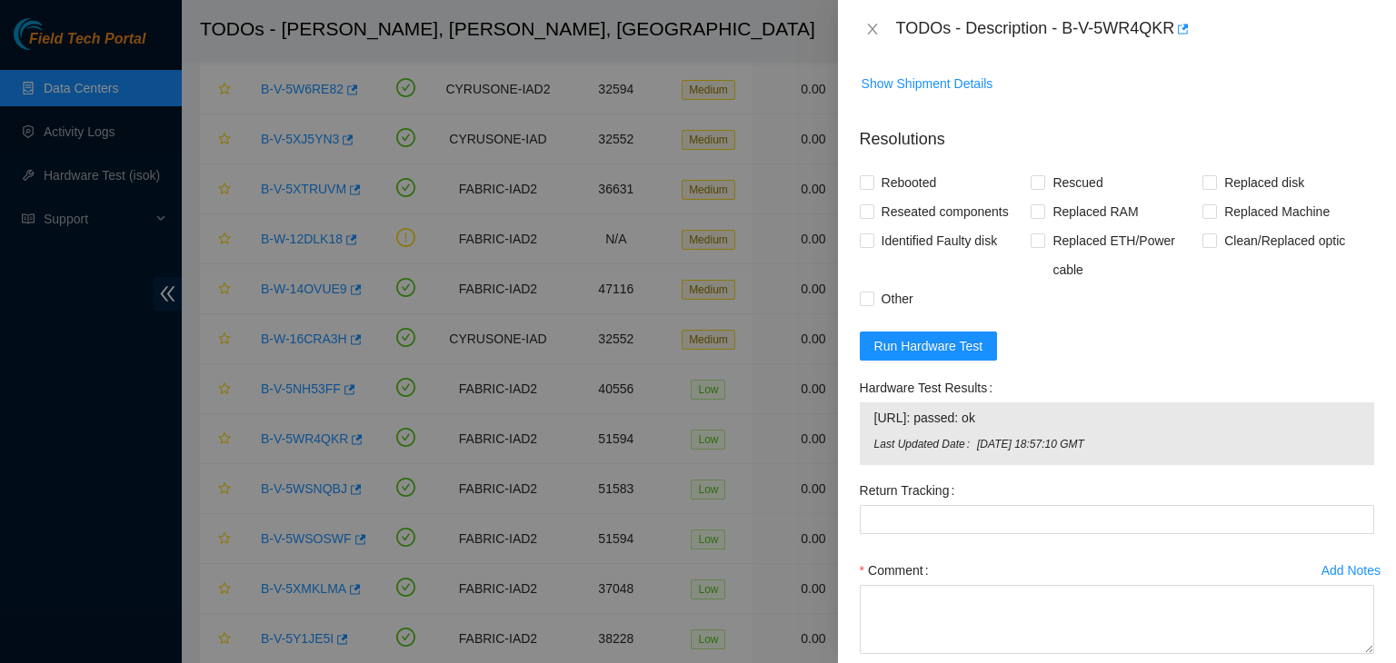
scroll to position [854, 0]
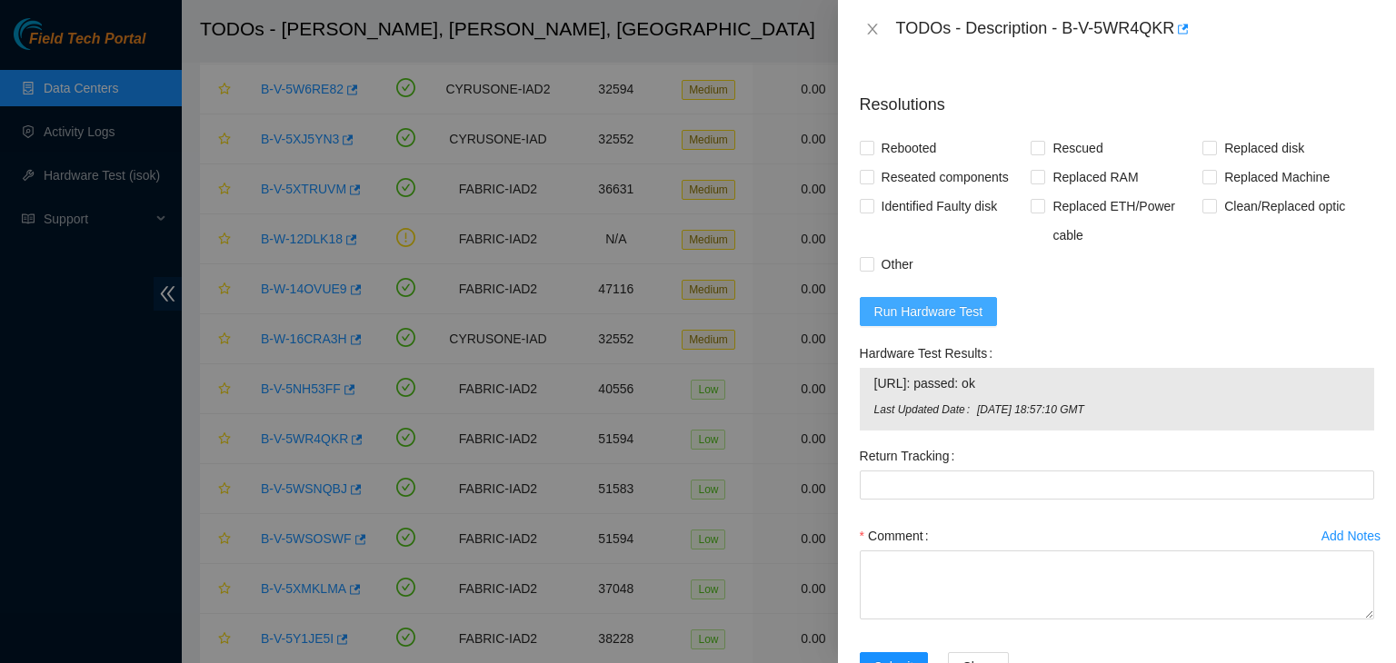
click at [968, 322] on span "Run Hardware Test" at bounding box center [928, 312] width 109 height 20
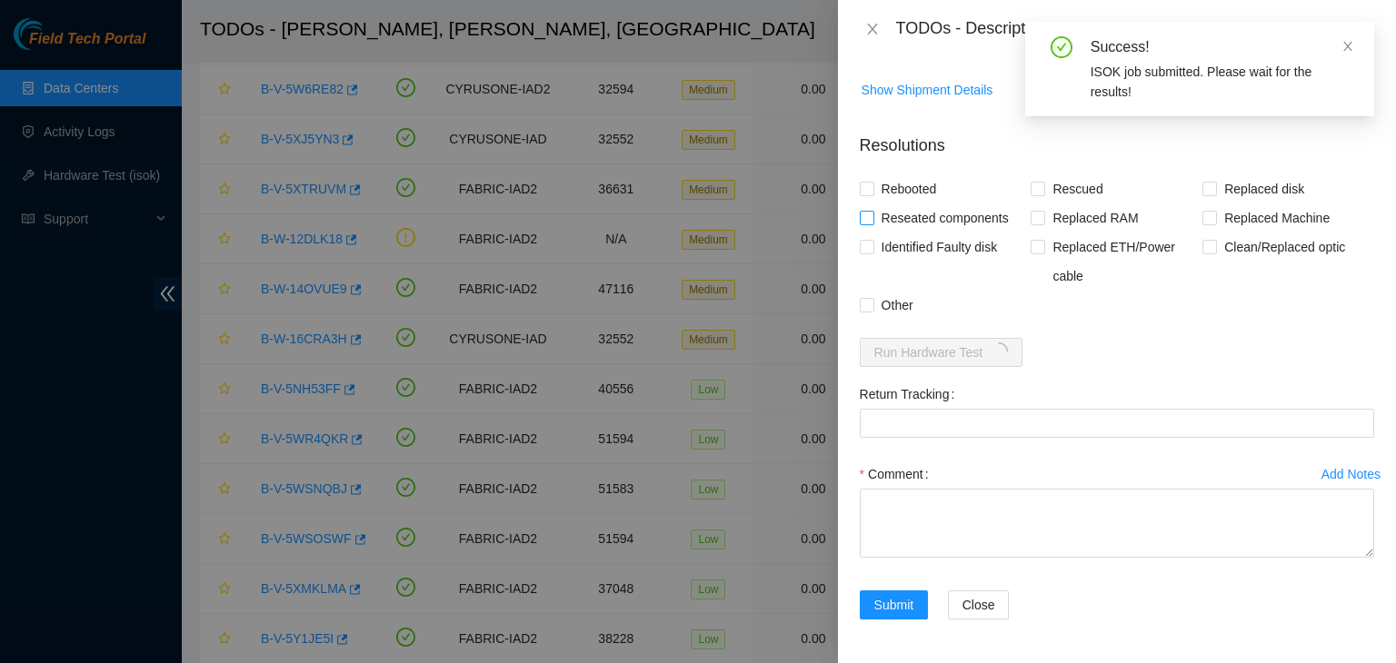
click at [868, 217] on input "Reseated components" at bounding box center [866, 217] width 13 height 13
checkbox input "true"
click at [866, 200] on label "Rebooted" at bounding box center [902, 188] width 85 height 29
click at [866, 194] on input "Rebooted" at bounding box center [866, 188] width 13 height 13
checkbox input "true"
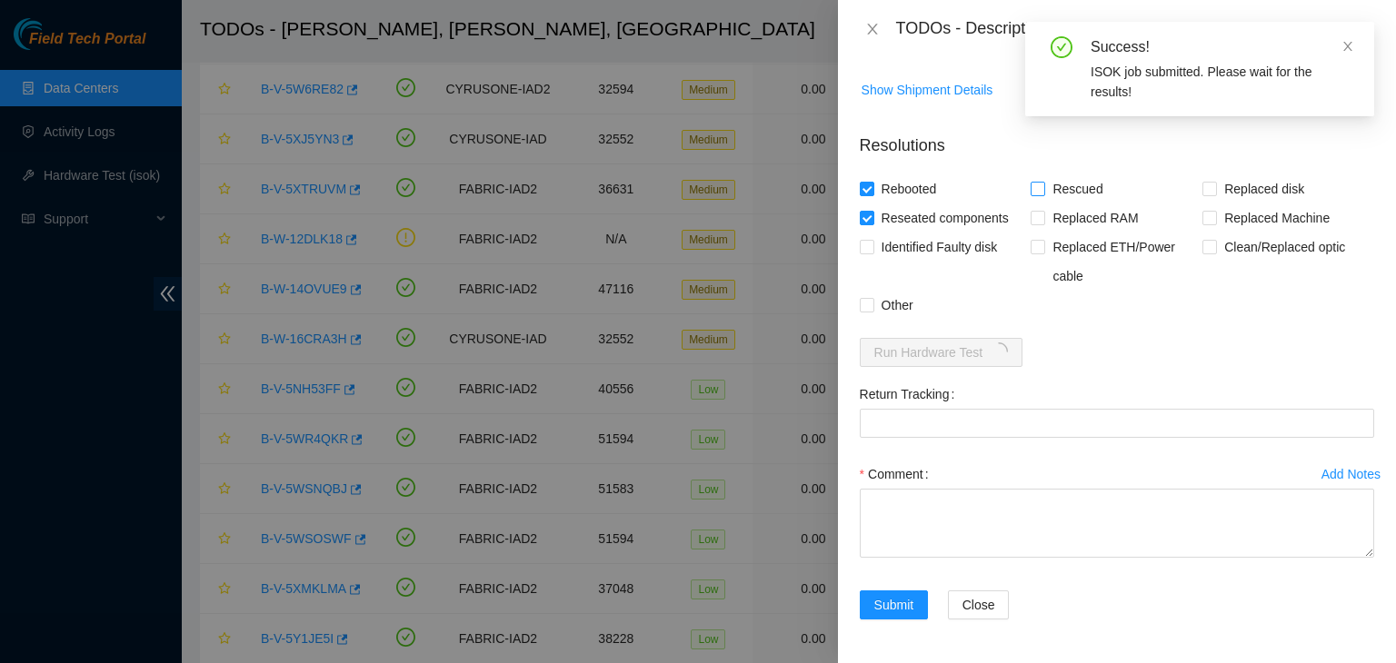
click at [1037, 194] on input "Rescued" at bounding box center [1037, 188] width 13 height 13
checkbox input "true"
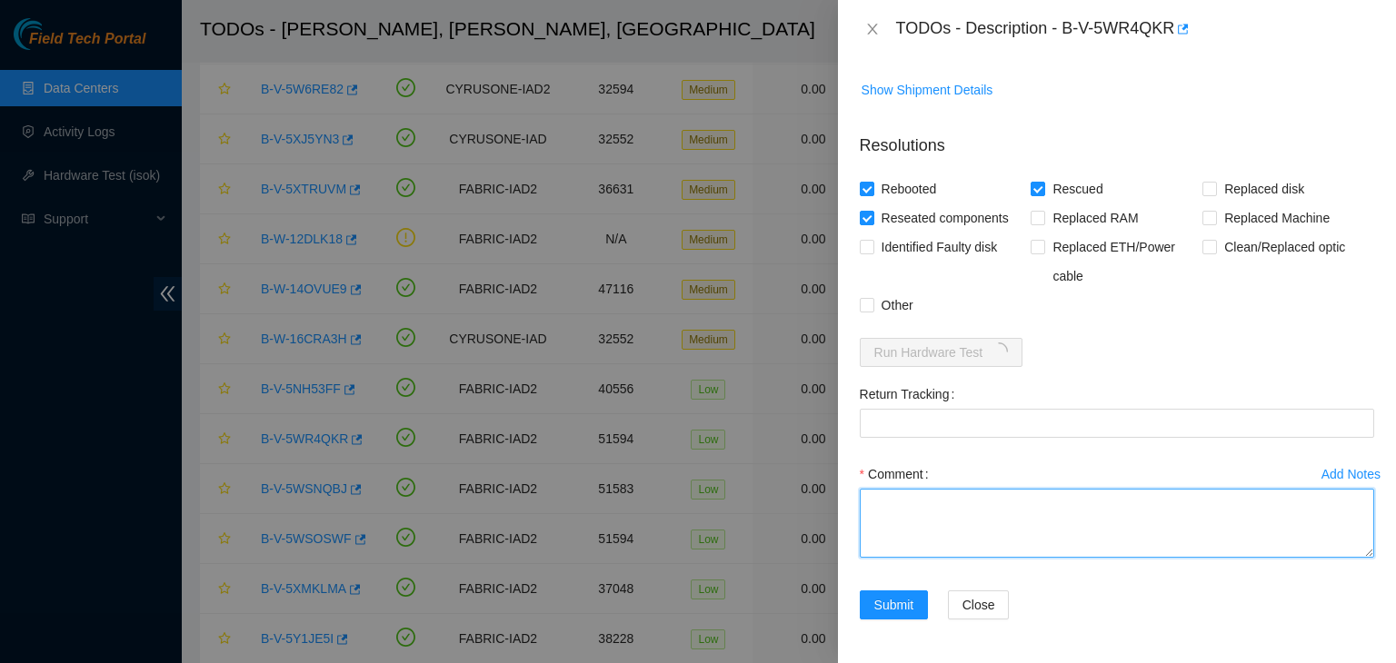
click at [902, 531] on textarea "Comment" at bounding box center [1117, 523] width 514 height 69
paste textarea "- verified rack and machine sn - machine was frozen - powered down safely - res…"
type textarea "- verified rack and machine sn - machine was frozen - powered down safely - res…"
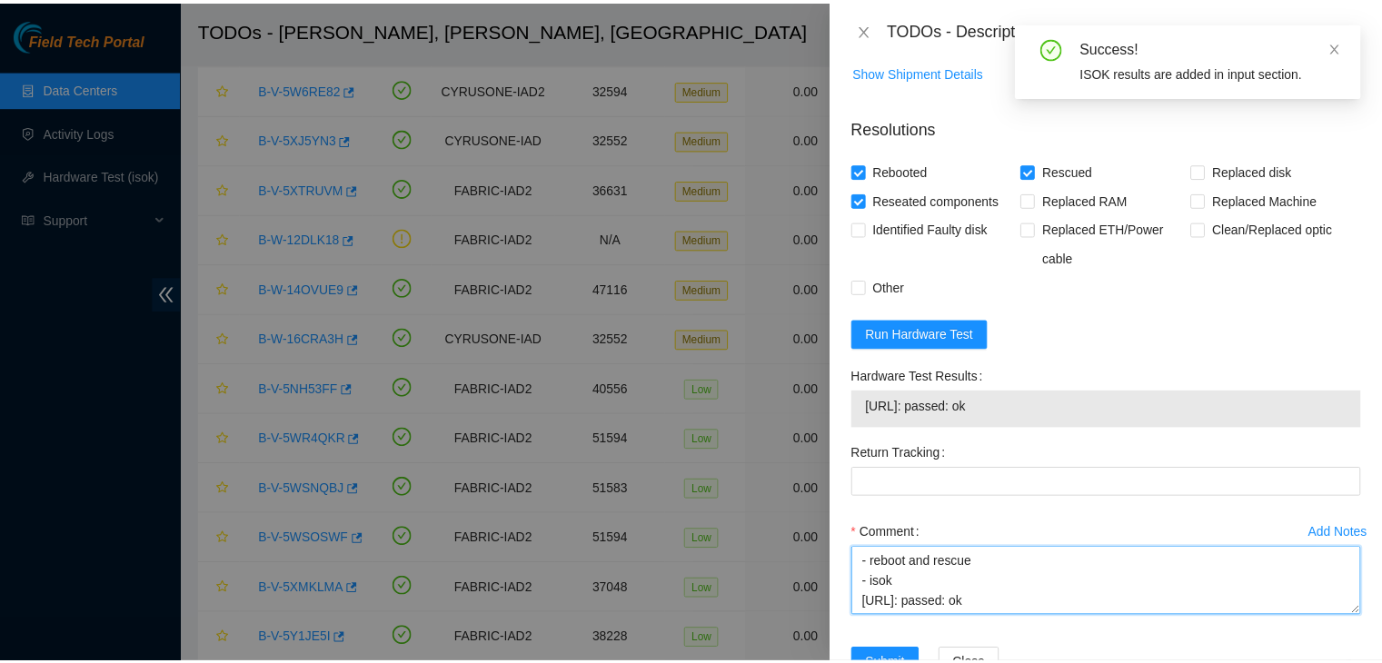
scroll to position [909, 0]
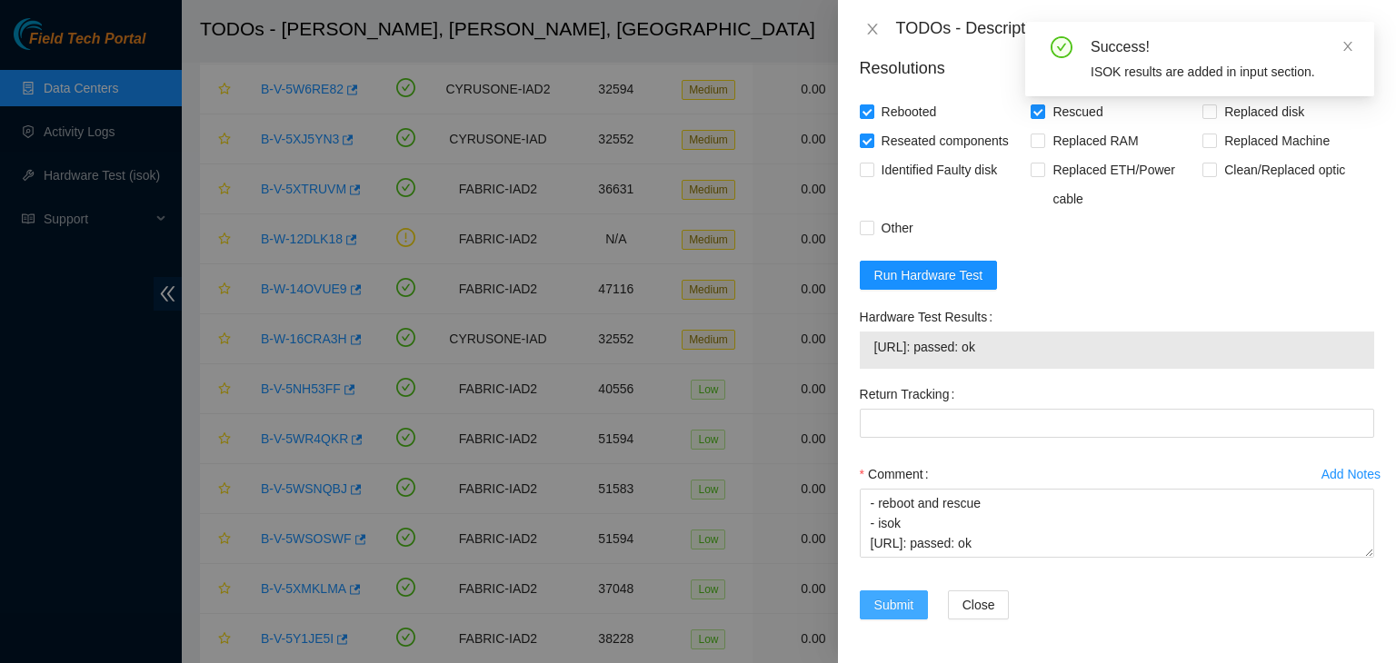
click at [882, 597] on span "Submit" at bounding box center [894, 605] width 40 height 20
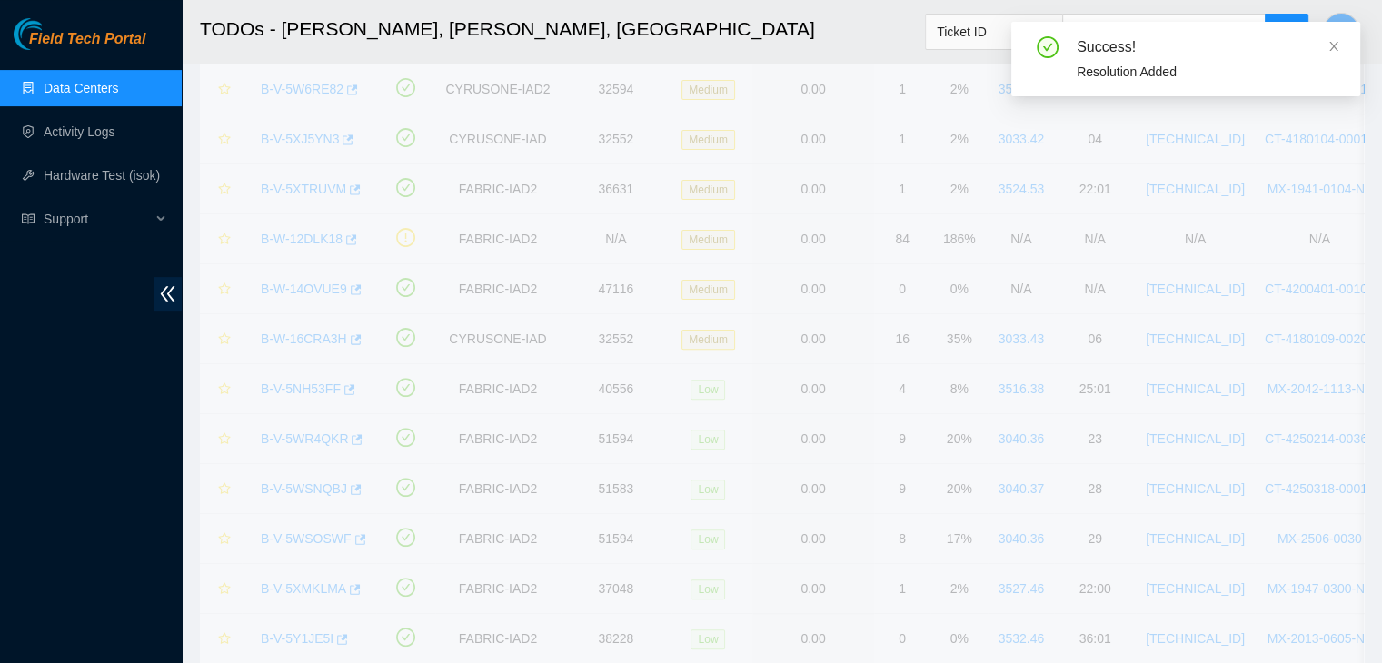
scroll to position [495, 0]
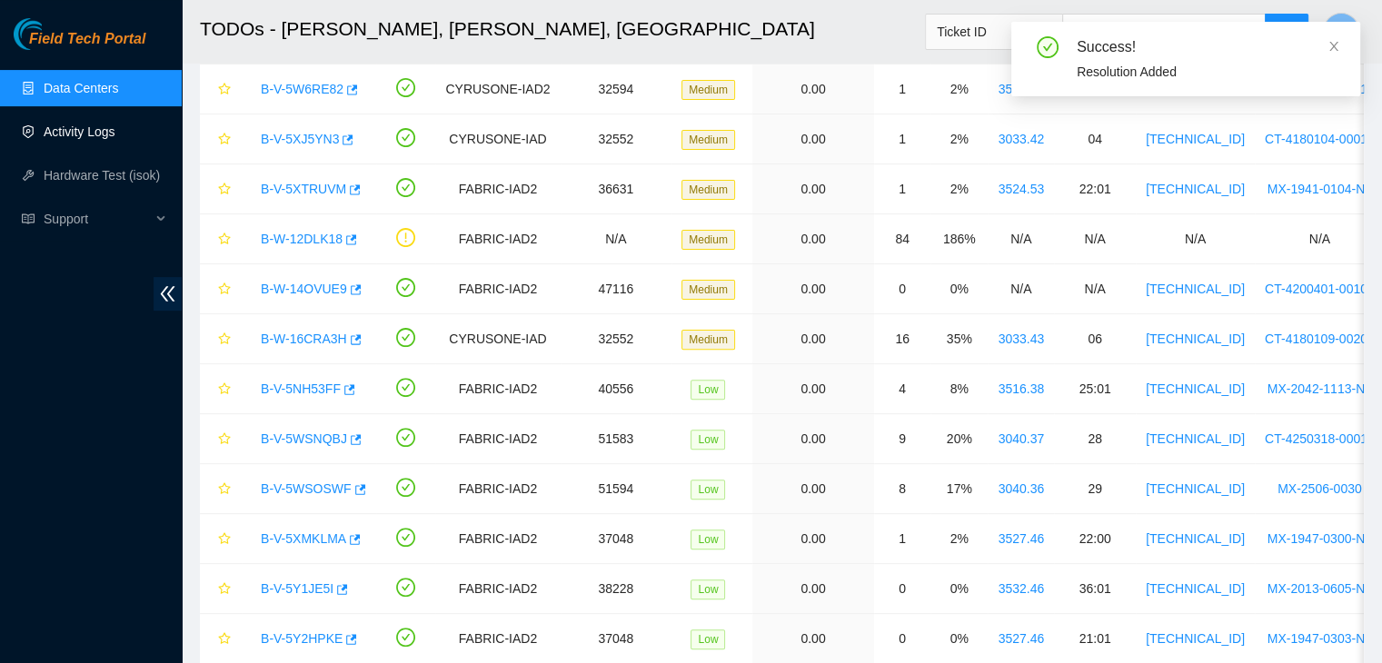
click at [85, 139] on link "Activity Logs" at bounding box center [80, 132] width 72 height 15
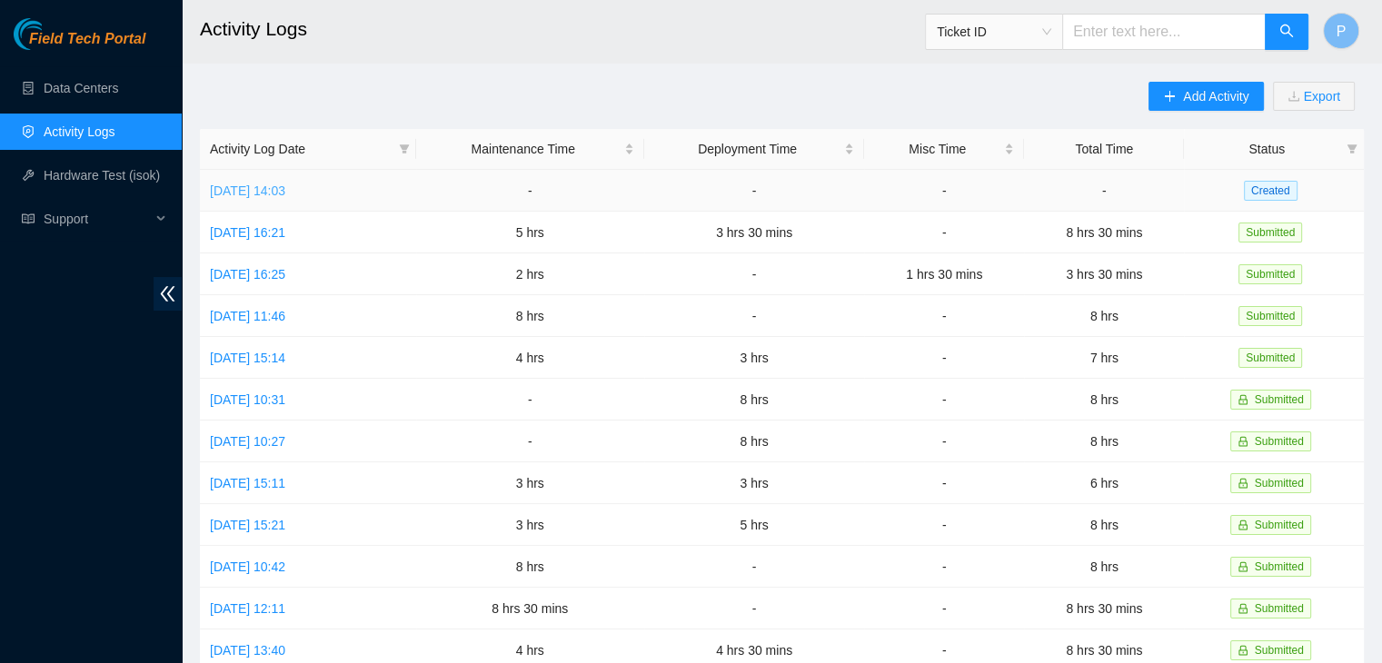
click at [269, 194] on link "Wed, 08 Oct 2025 14:03" at bounding box center [247, 191] width 75 height 15
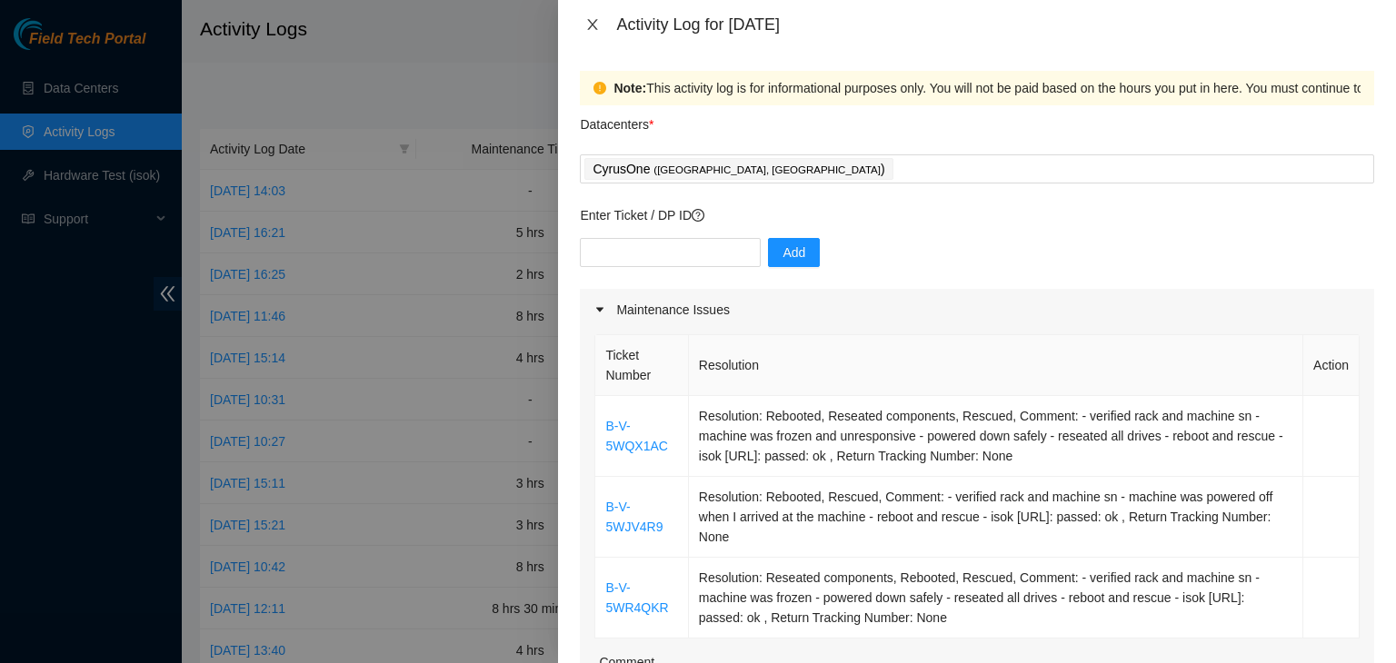
click at [592, 19] on icon "close" at bounding box center [592, 24] width 15 height 15
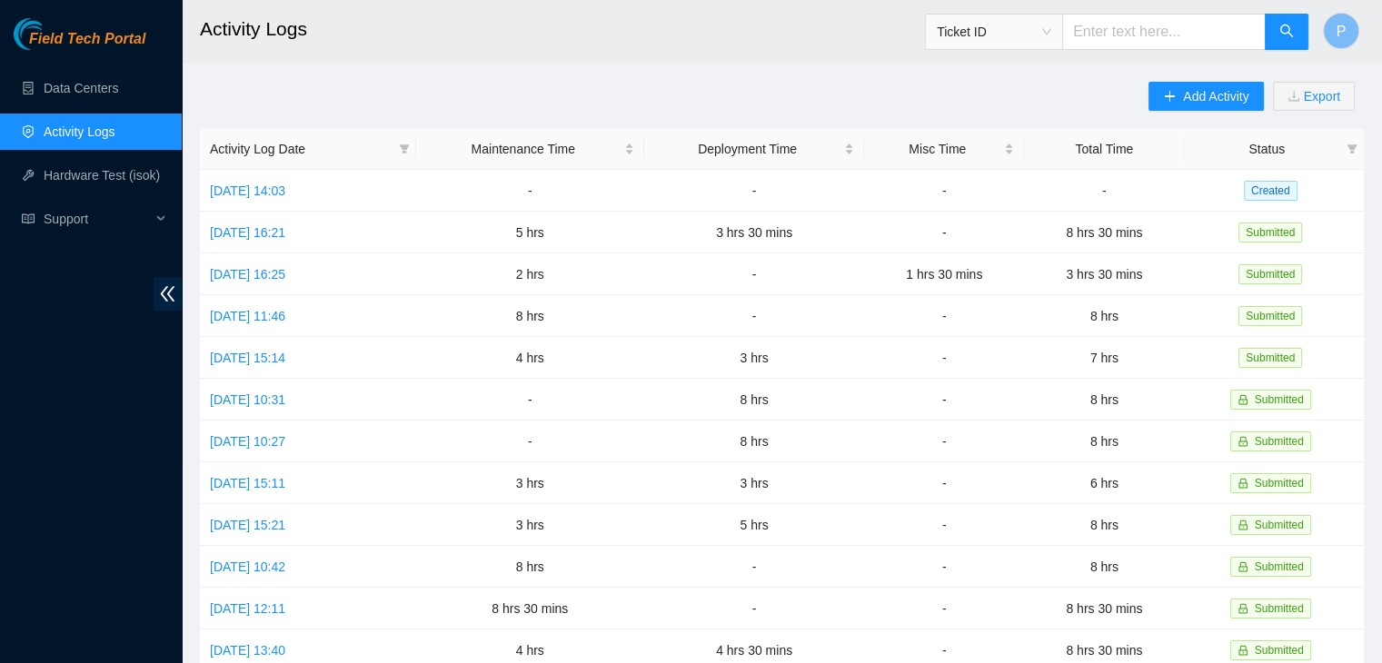
click at [42, 397] on div "Field Tech Portal Data Centers Activity Logs Hardware Test (isok) Support" at bounding box center [91, 340] width 182 height 645
click at [118, 88] on link "Data Centers" at bounding box center [81, 88] width 75 height 15
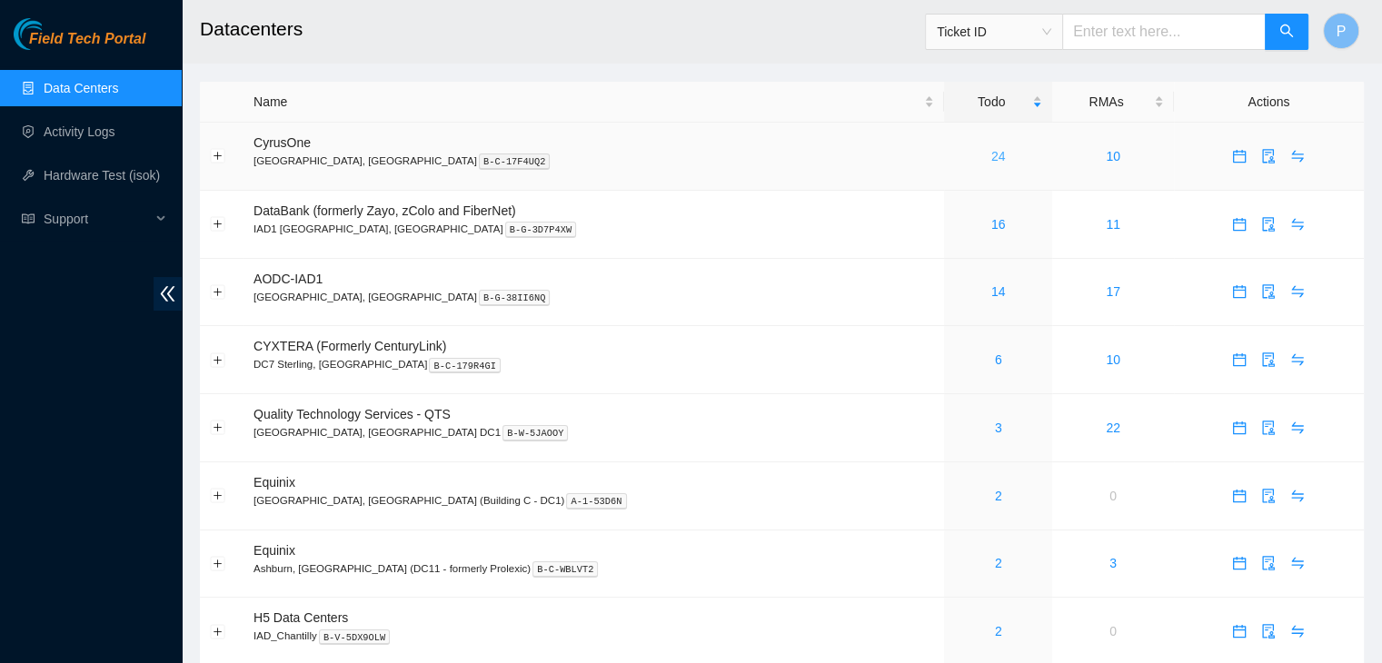
click at [991, 158] on link "24" at bounding box center [998, 156] width 15 height 15
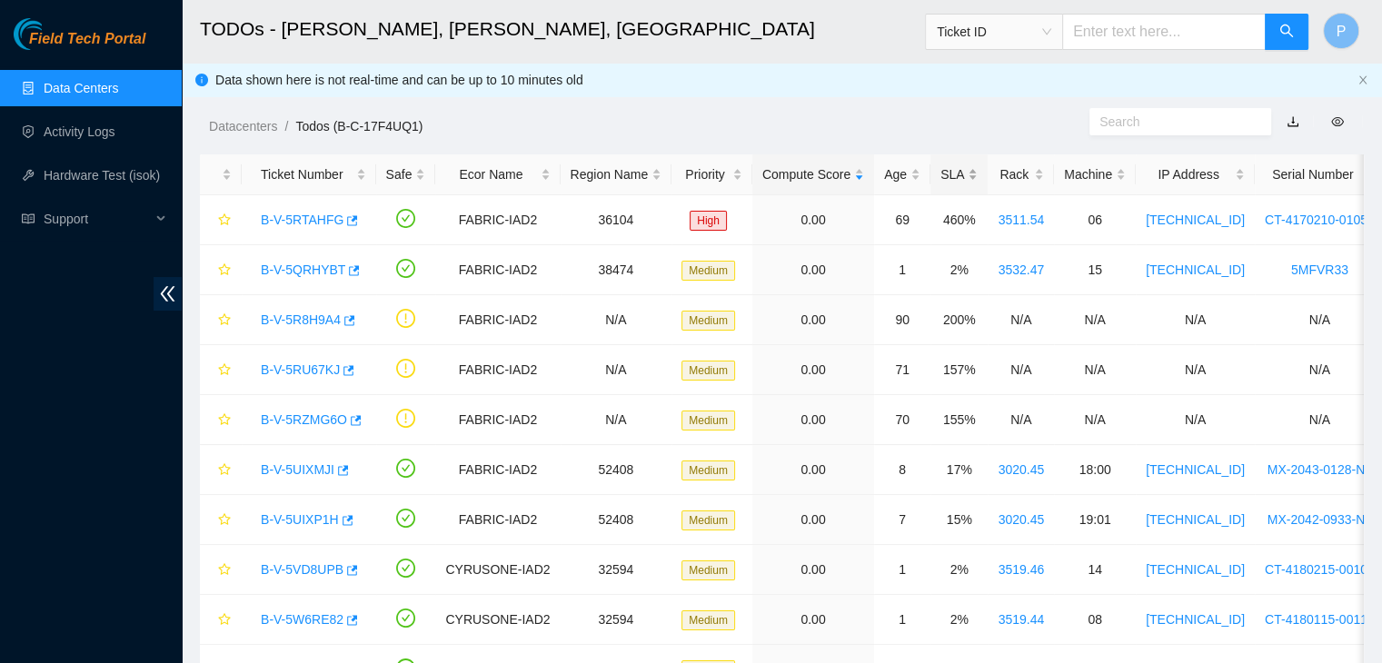
click at [941, 168] on div "SLA" at bounding box center [959, 174] width 37 height 20
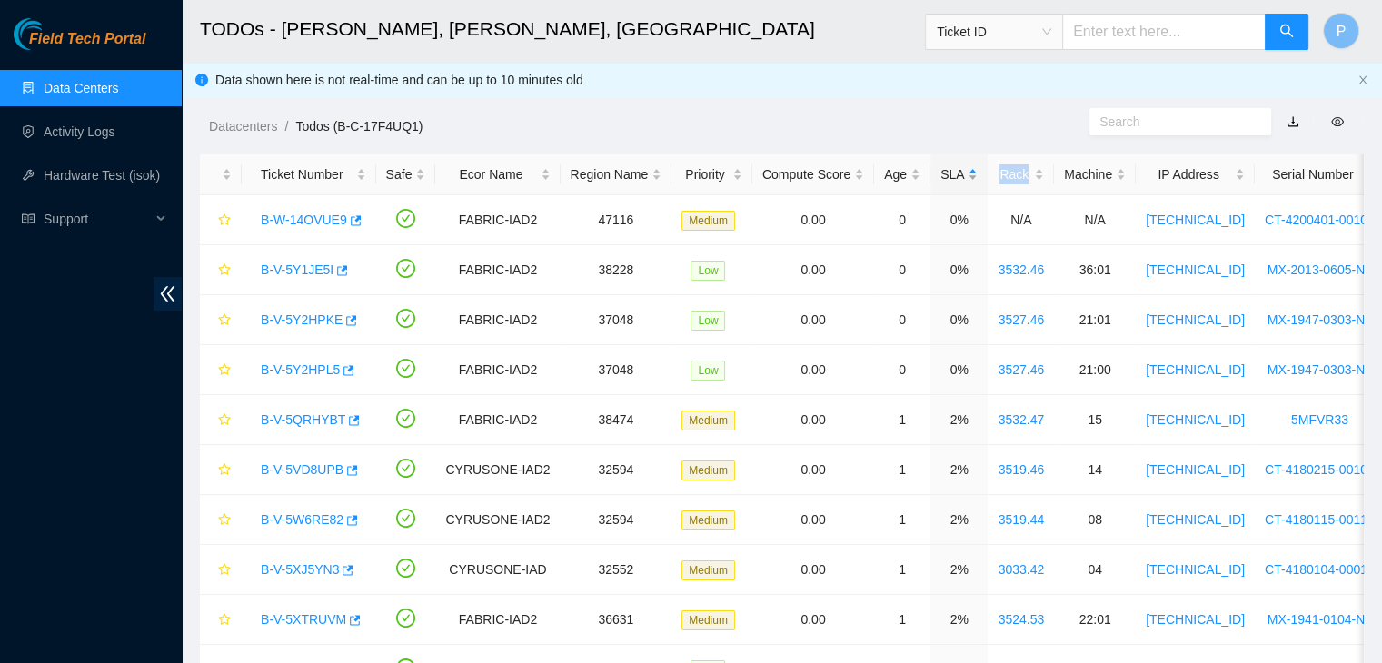
click at [941, 168] on div "SLA" at bounding box center [959, 174] width 37 height 20
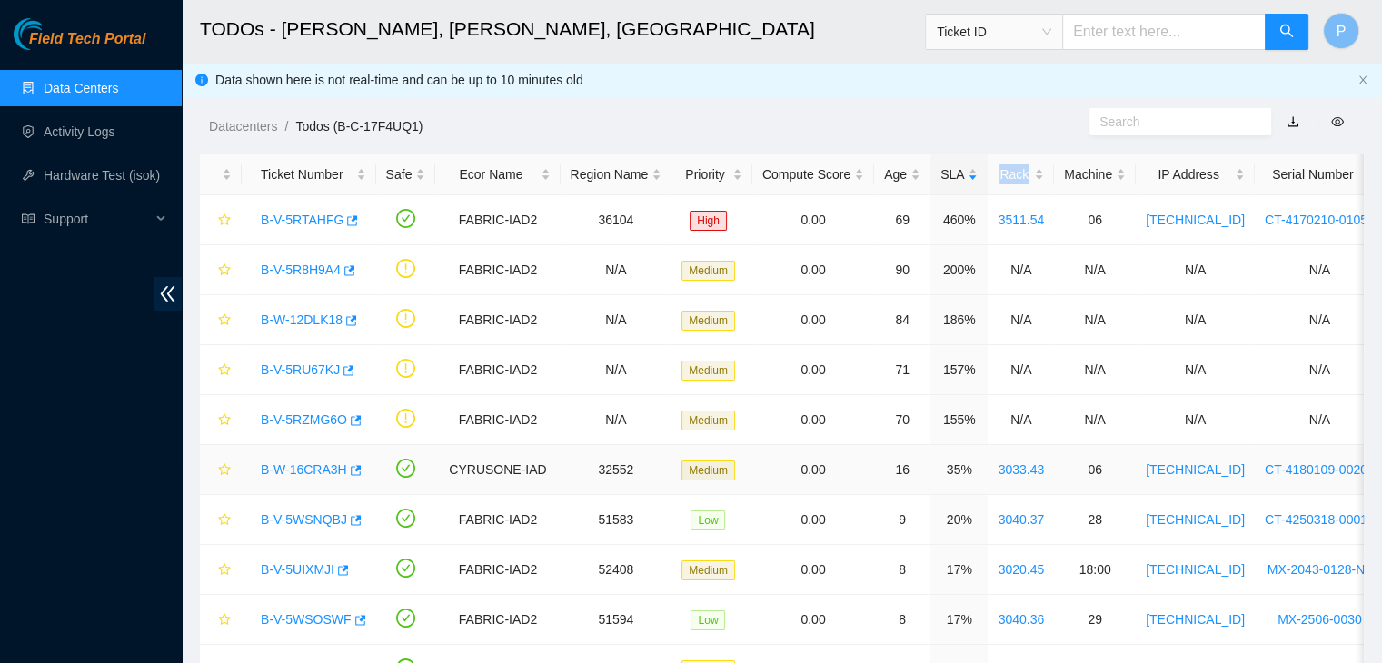
click at [307, 473] on link "B-W-16CRA3H" at bounding box center [304, 470] width 86 height 15
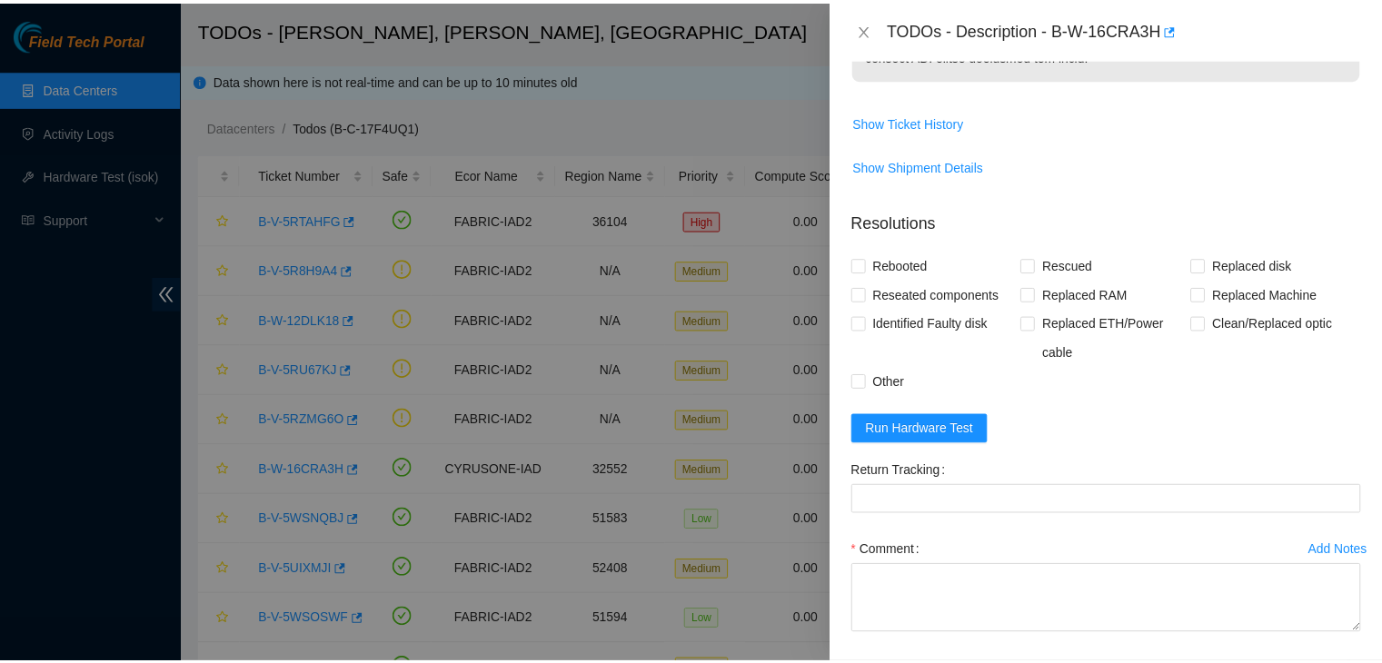
scroll to position [1291, 0]
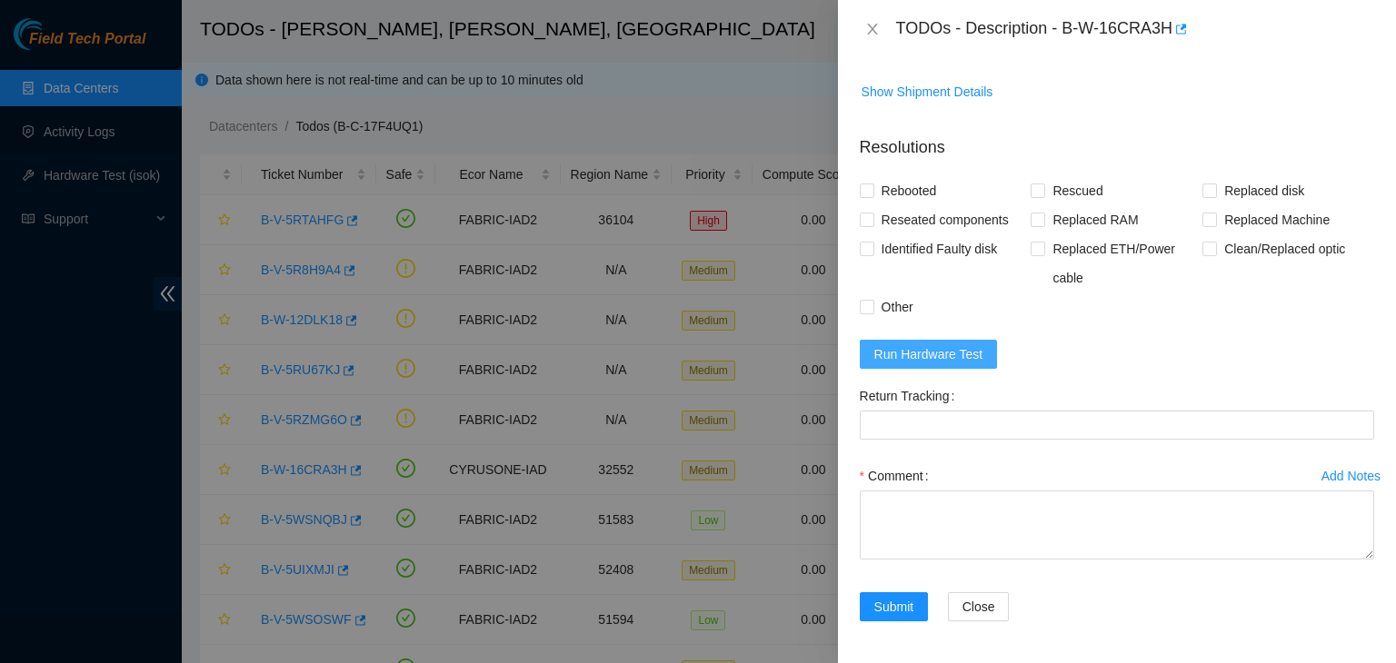
click at [959, 361] on span "Run Hardware Test" at bounding box center [928, 354] width 109 height 20
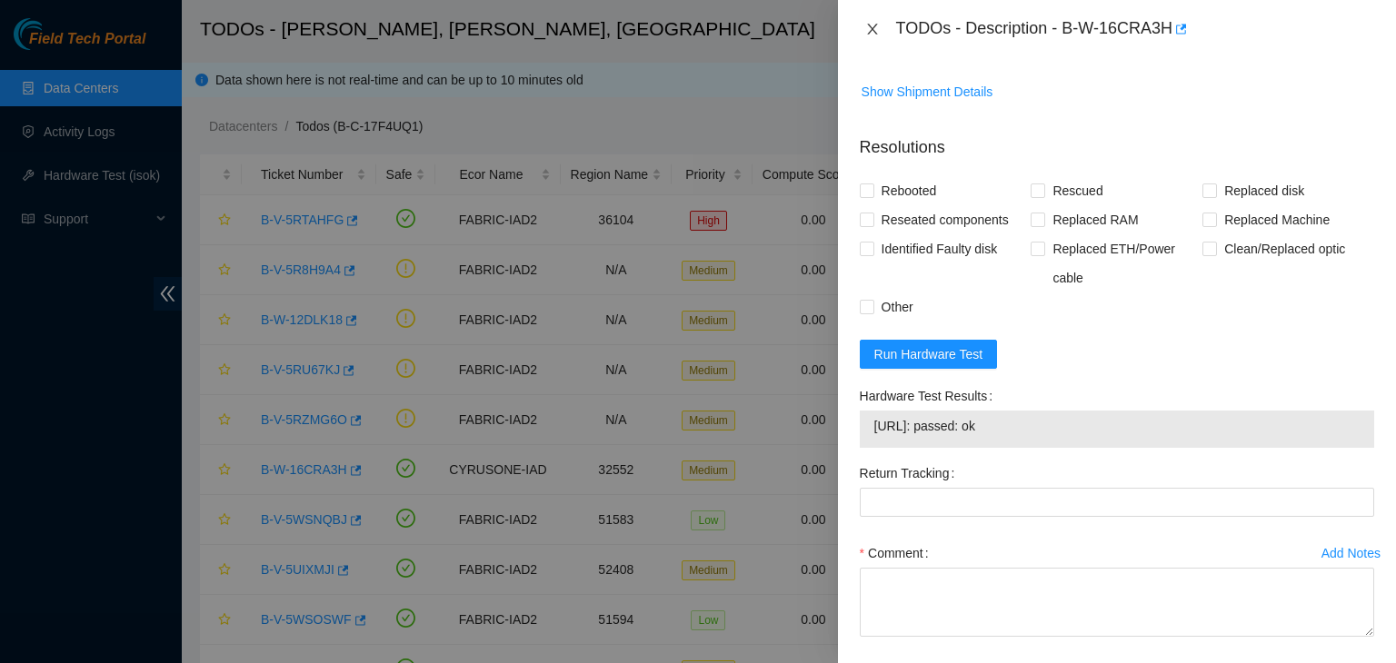
click at [862, 25] on button "Close" at bounding box center [872, 29] width 25 height 17
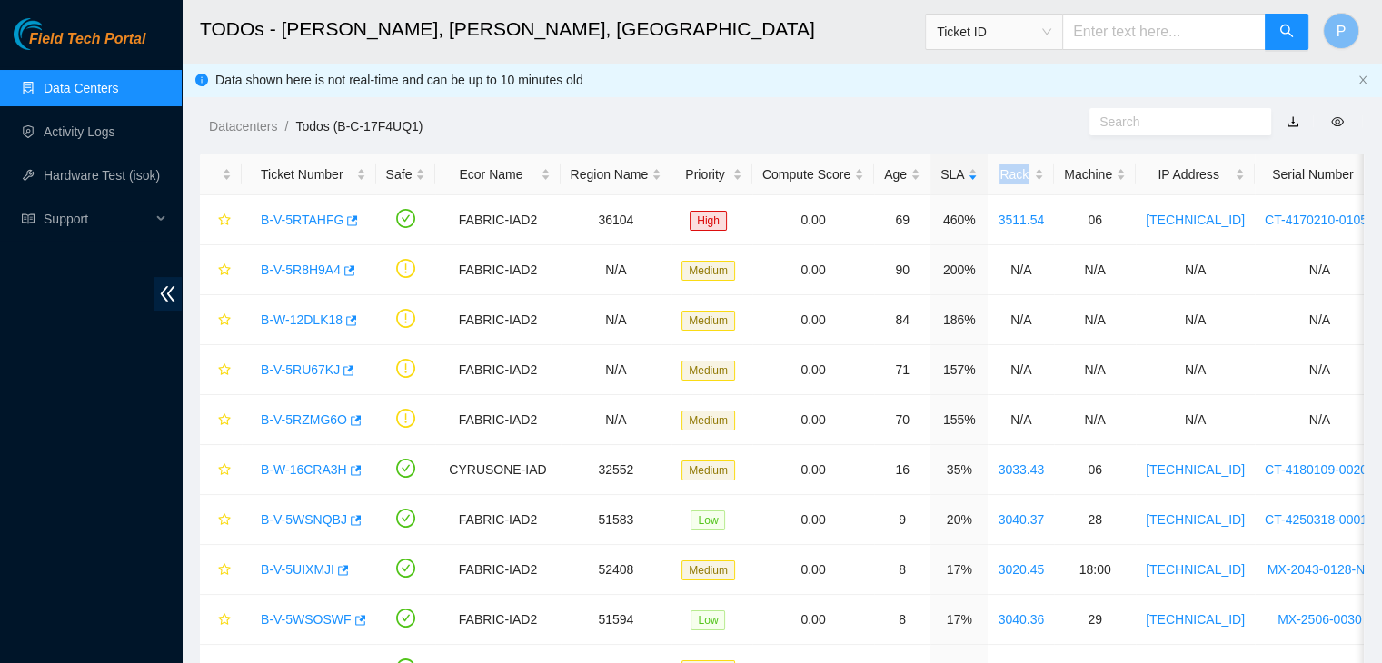
scroll to position [418, 0]
click at [51, 86] on link "Data Centers" at bounding box center [81, 88] width 75 height 15
